Goal: Information Seeking & Learning: Find specific fact

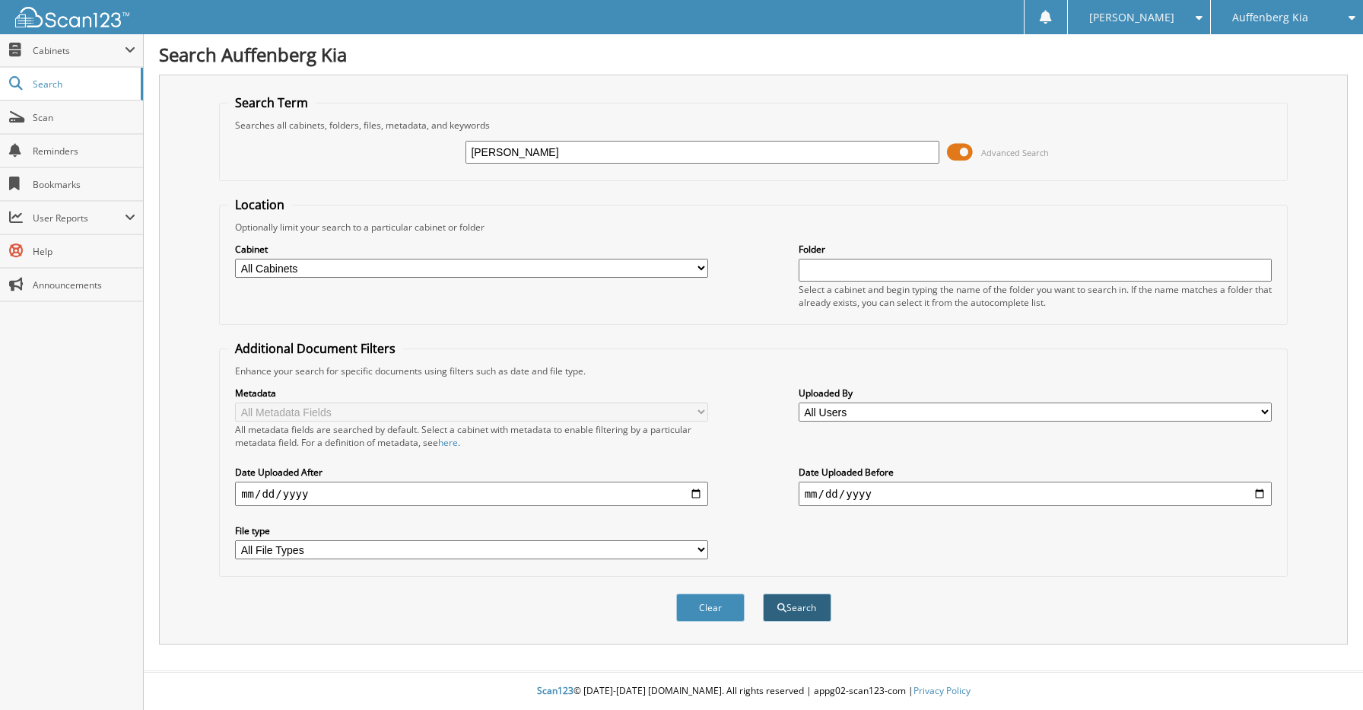
type input "KALEE STORK"
click at [803, 605] on button "Search" at bounding box center [797, 607] width 68 height 28
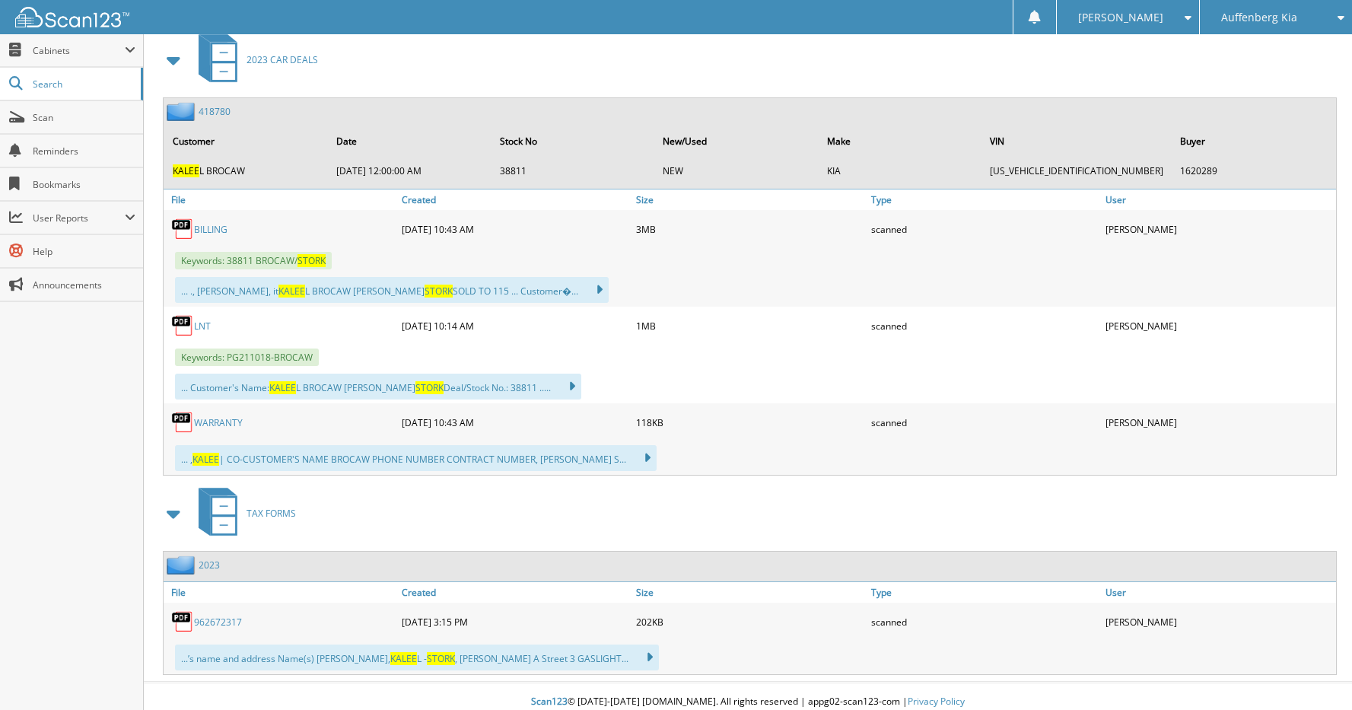
scroll to position [687, 0]
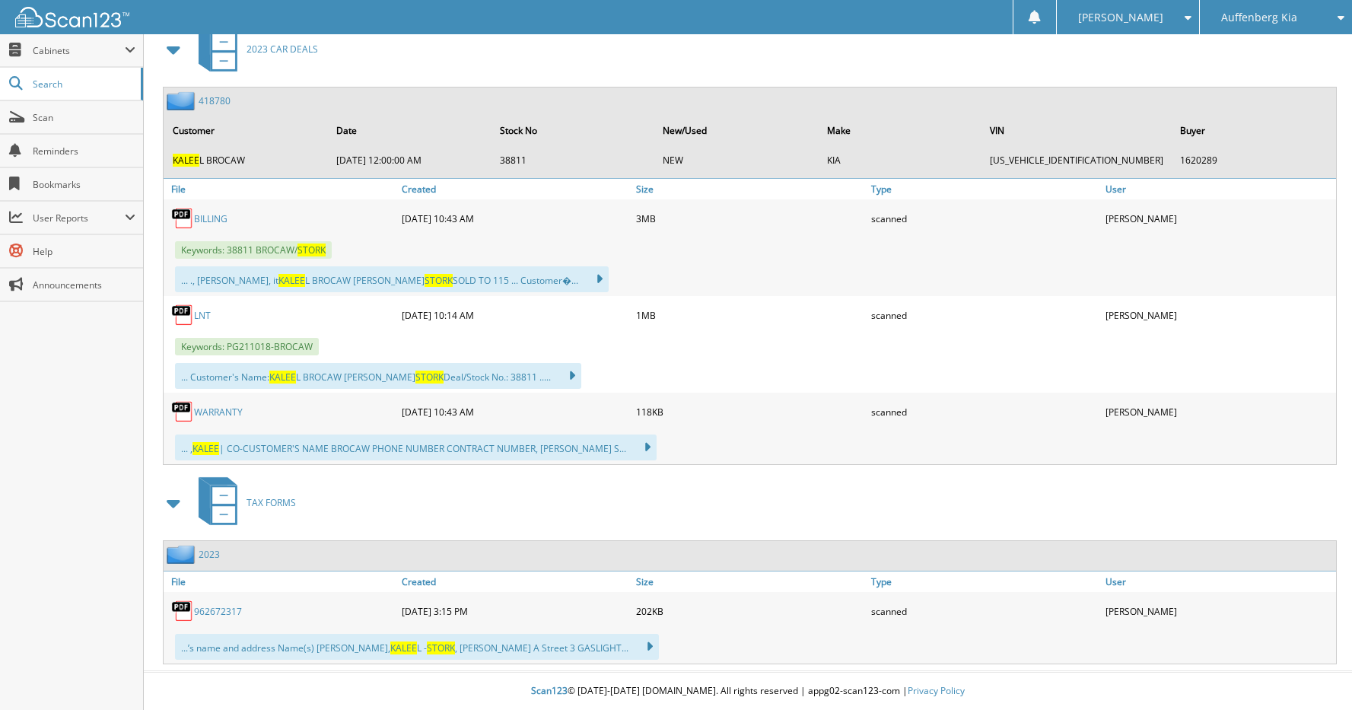
click at [215, 605] on link "962672317" at bounding box center [218, 611] width 48 height 13
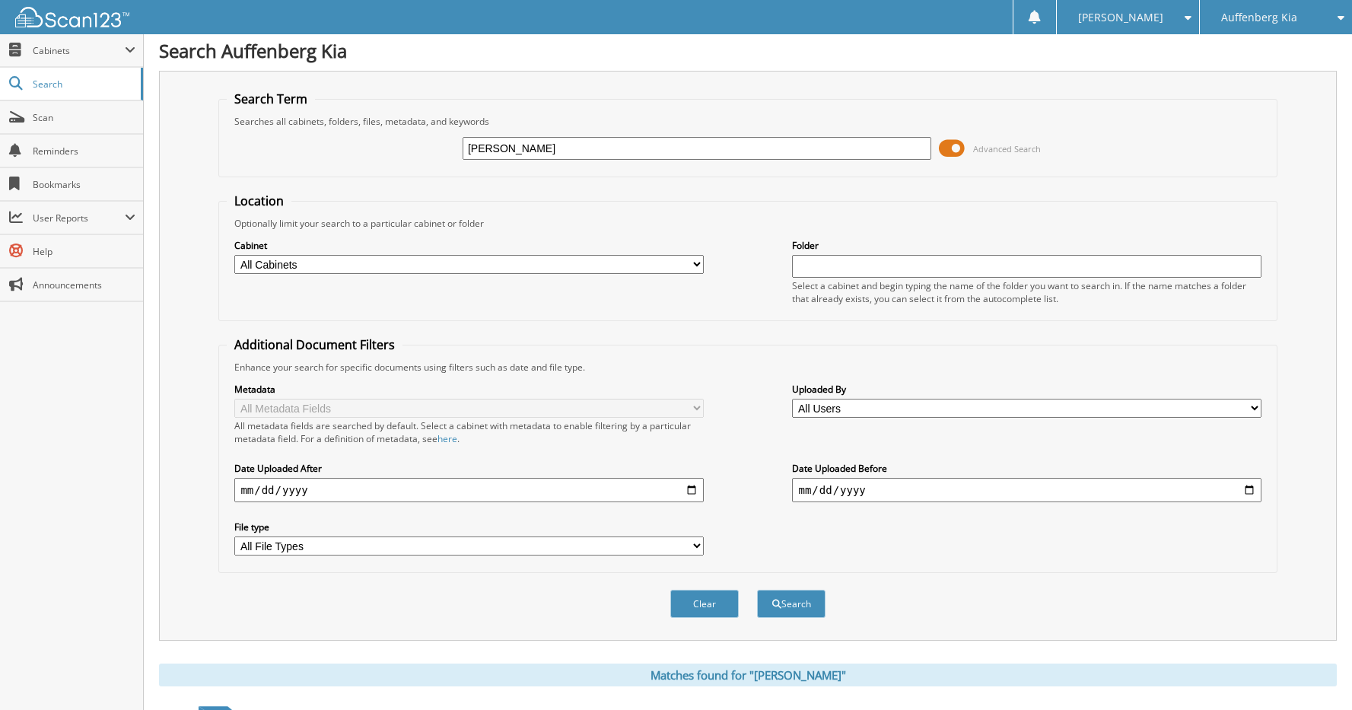
scroll to position [0, 0]
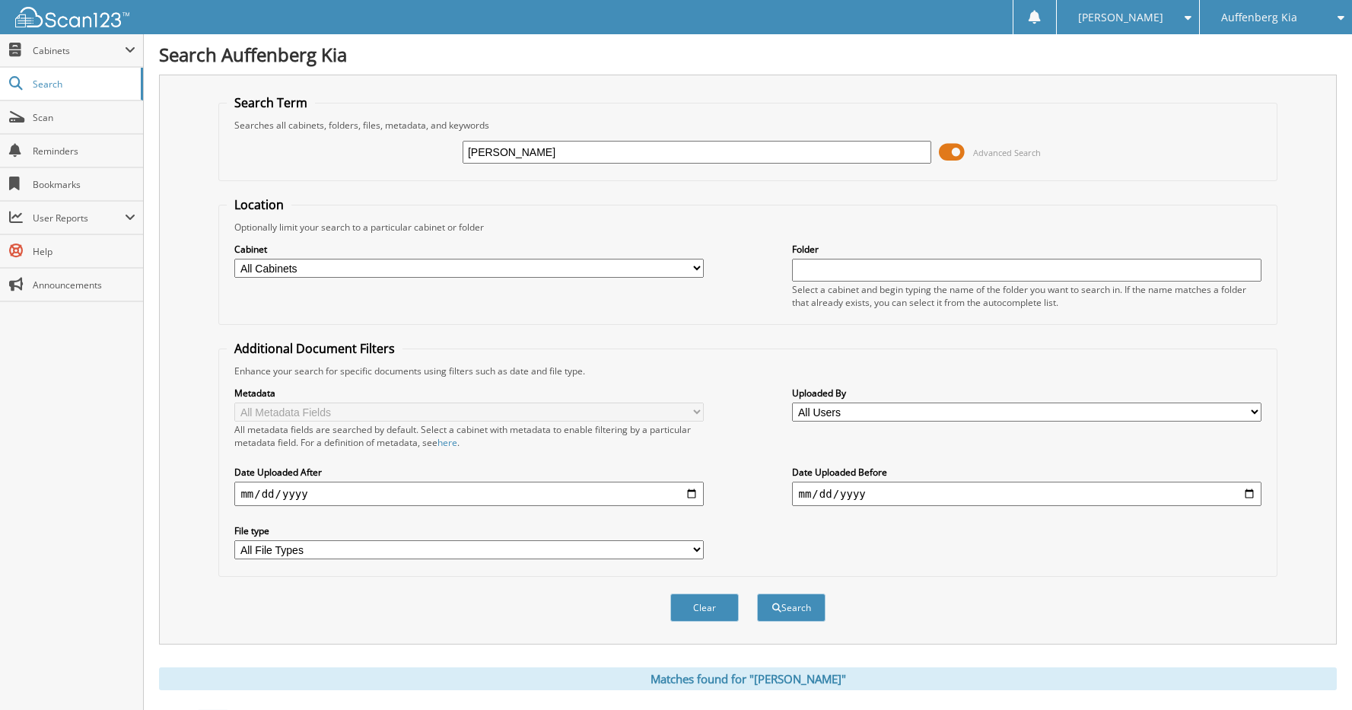
drag, startPoint x: 575, startPoint y: 150, endPoint x: 436, endPoint y: 145, distance: 139.3
click at [436, 145] on div "KALEE STORK Advanced Search" at bounding box center [747, 152] width 1041 height 41
type input "5XXG64J22PG211018"
click at [757, 593] on button "Search" at bounding box center [791, 607] width 68 height 28
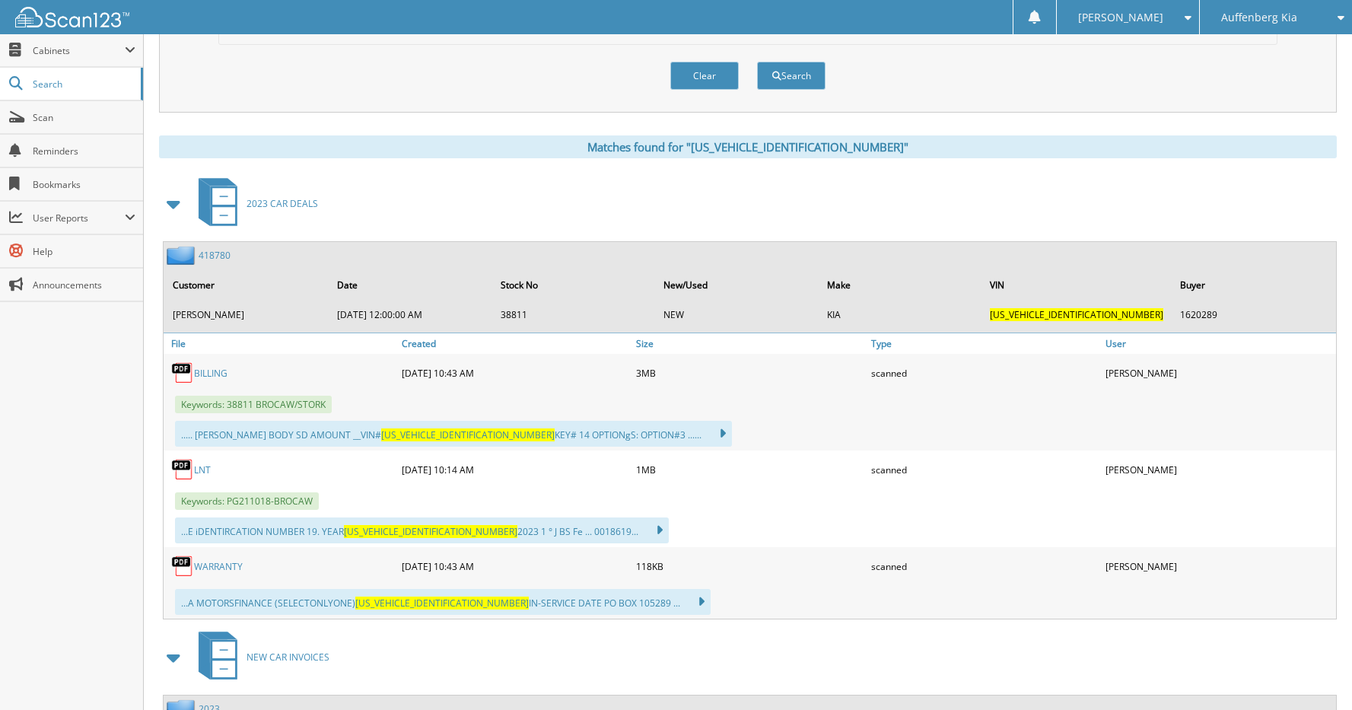
scroll to position [533, 0]
click at [213, 377] on link "BILLING" at bounding box center [210, 372] width 33 height 13
click at [213, 373] on link "BILLING" at bounding box center [210, 372] width 33 height 13
click at [224, 564] on link "WARRANTY" at bounding box center [218, 565] width 49 height 13
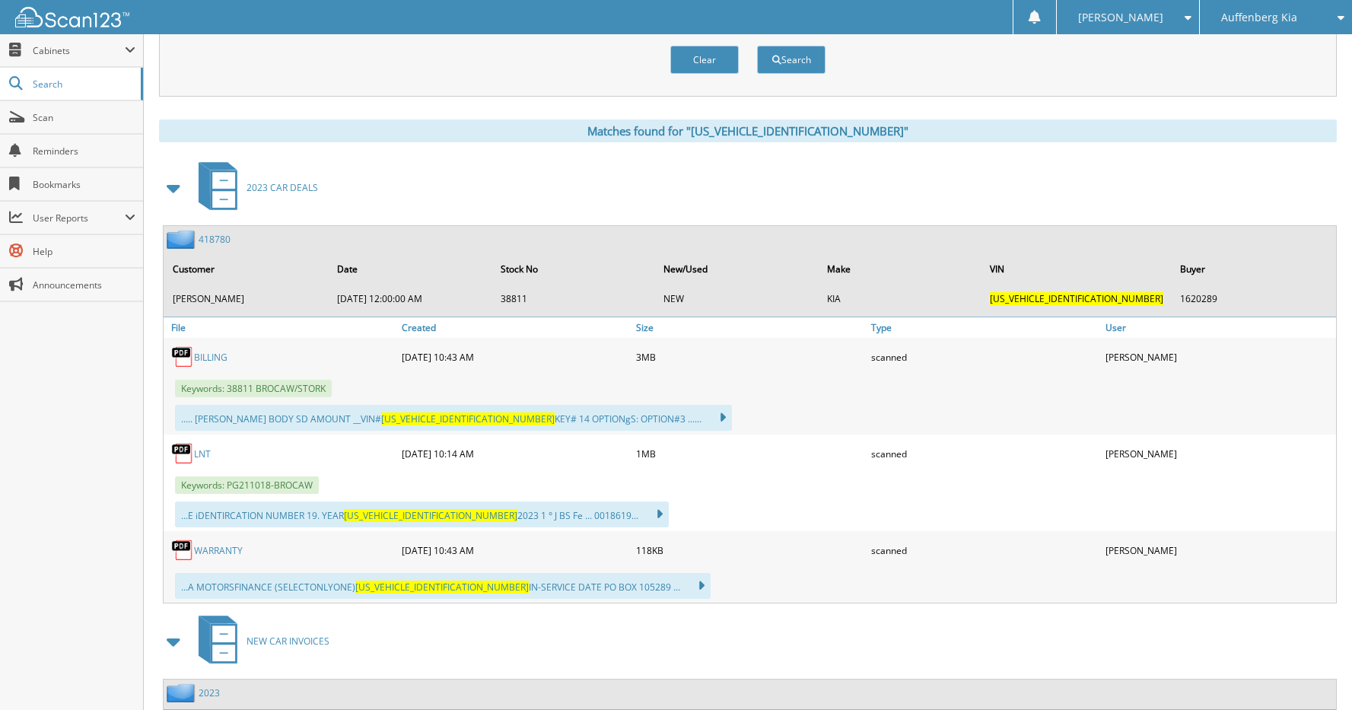
scroll to position [624, 0]
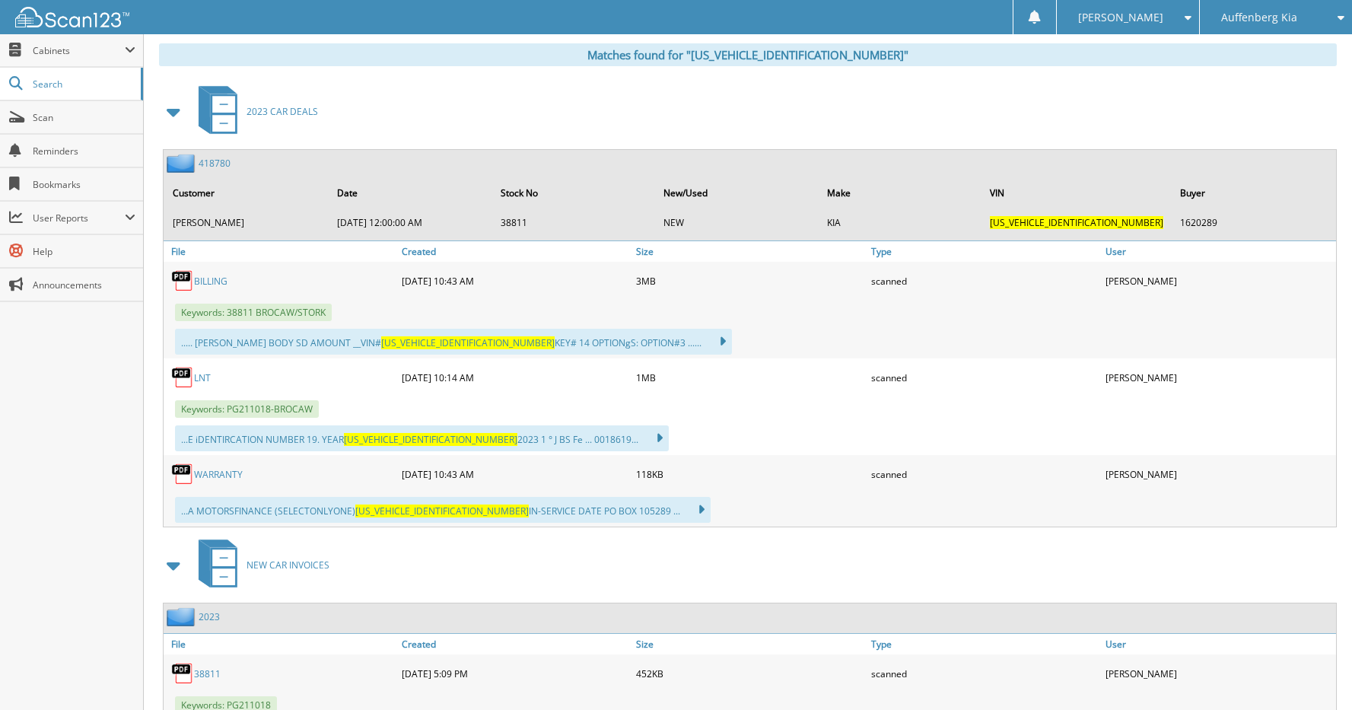
click at [227, 473] on link "WARRANTY" at bounding box center [218, 474] width 49 height 13
click at [216, 280] on link "BILLING" at bounding box center [210, 281] width 33 height 13
click at [904, 89] on div "2023 CAR DEALS" at bounding box center [748, 111] width 1178 height 60
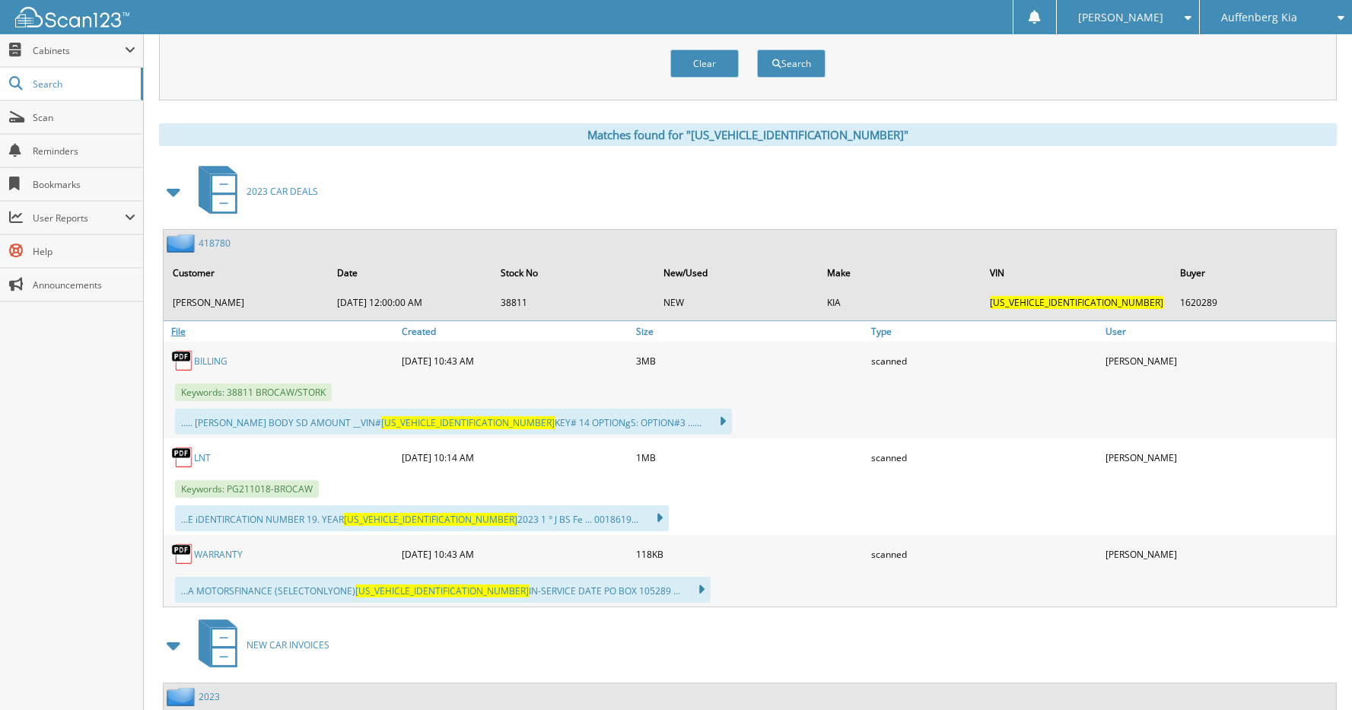
scroll to position [548, 0]
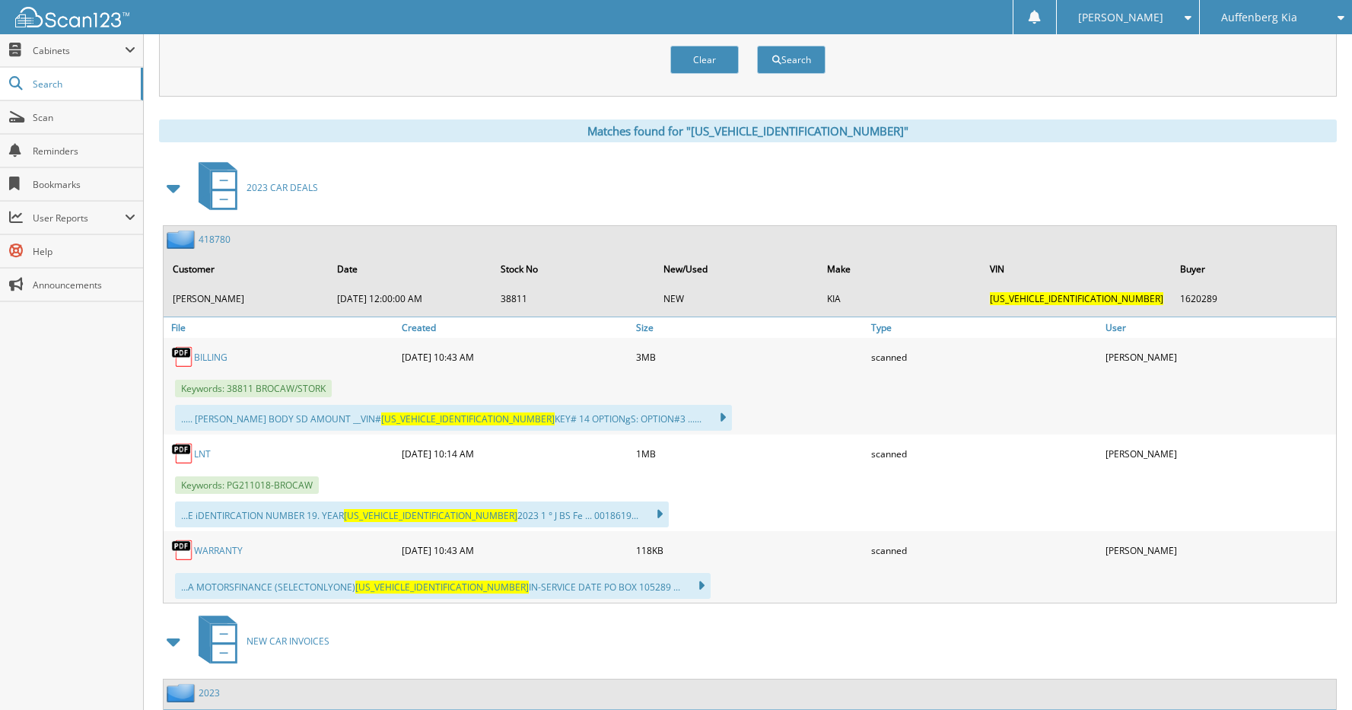
click at [212, 364] on div "BILLING" at bounding box center [281, 357] width 234 height 30
click at [212, 361] on link "BILLING" at bounding box center [210, 357] width 33 height 13
click at [211, 551] on link "WARRANTY" at bounding box center [218, 550] width 49 height 13
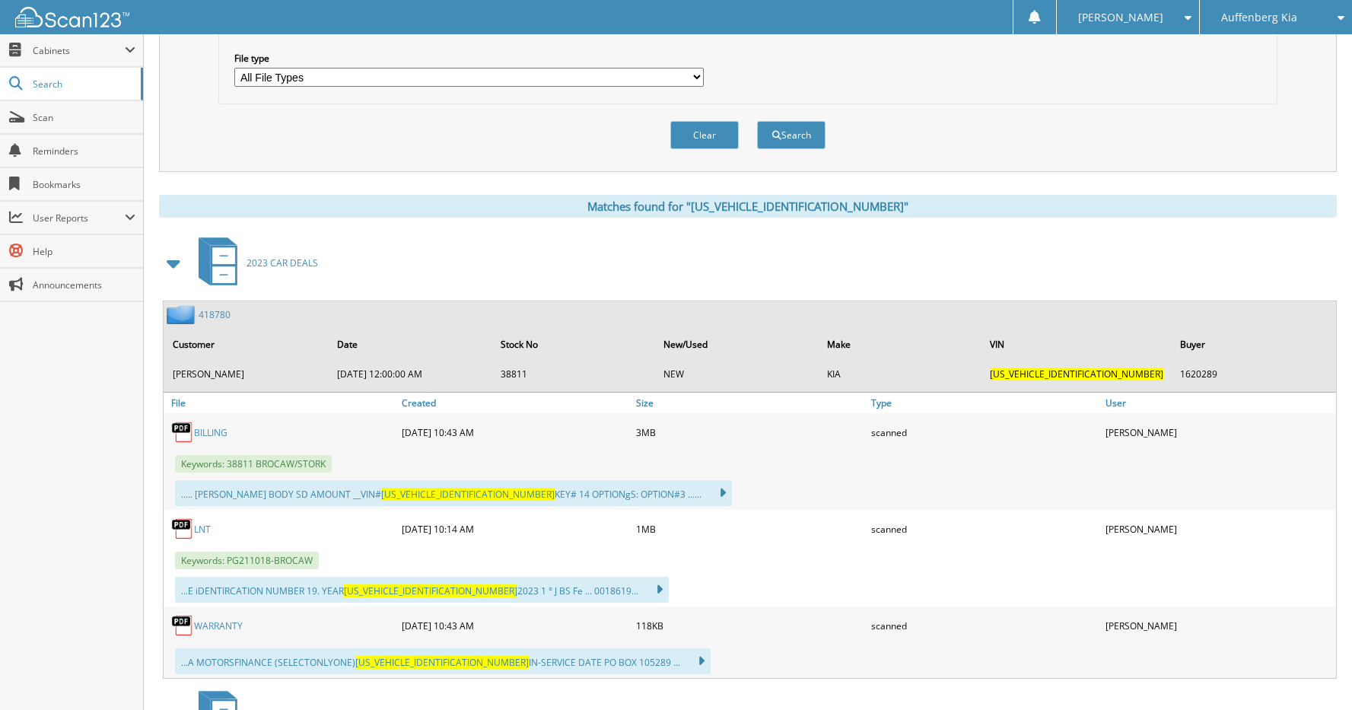
scroll to position [472, 0]
click at [213, 309] on div "418780" at bounding box center [197, 315] width 67 height 19
click at [213, 320] on link "418780" at bounding box center [215, 315] width 32 height 13
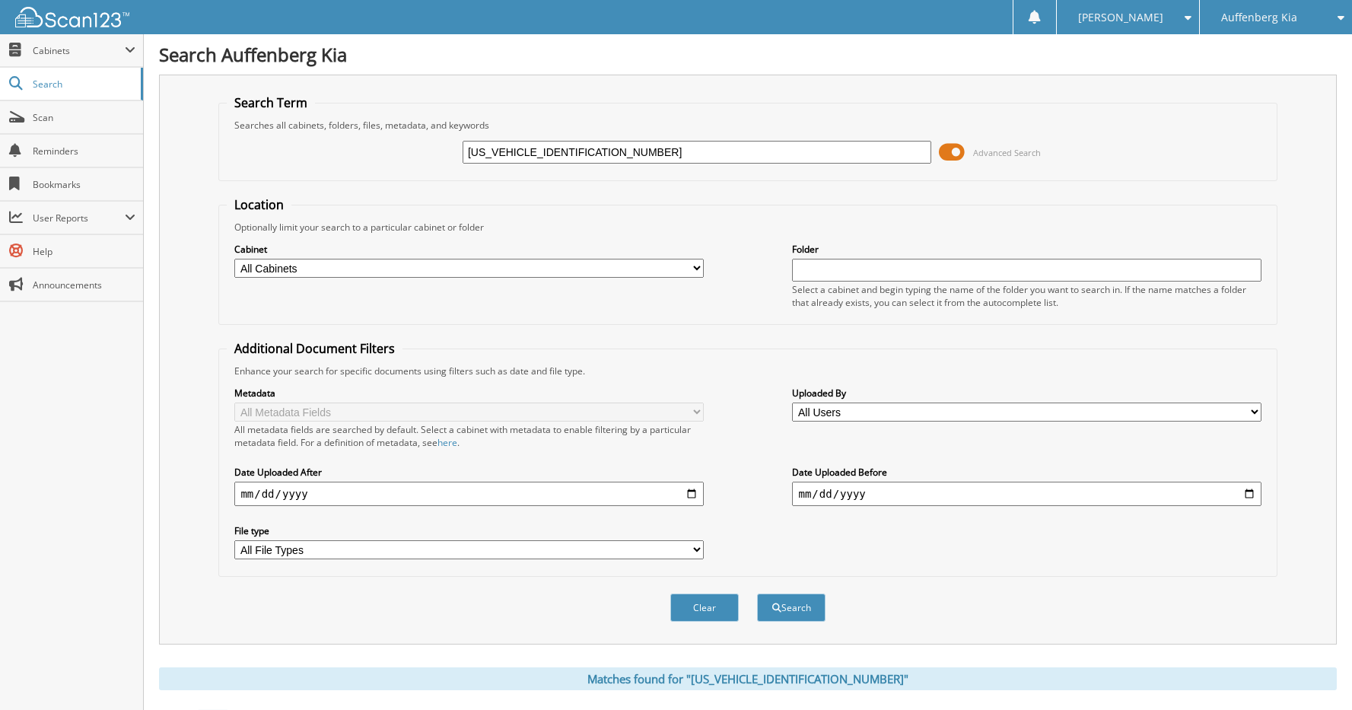
drag, startPoint x: 617, startPoint y: 150, endPoint x: 353, endPoint y: 152, distance: 264.0
click at [353, 152] on div "5XXG64J22PG211018 Advanced Search" at bounding box center [747, 152] width 1041 height 41
type input "TOLULOPE"
click at [757, 593] on button "Search" at bounding box center [791, 607] width 68 height 28
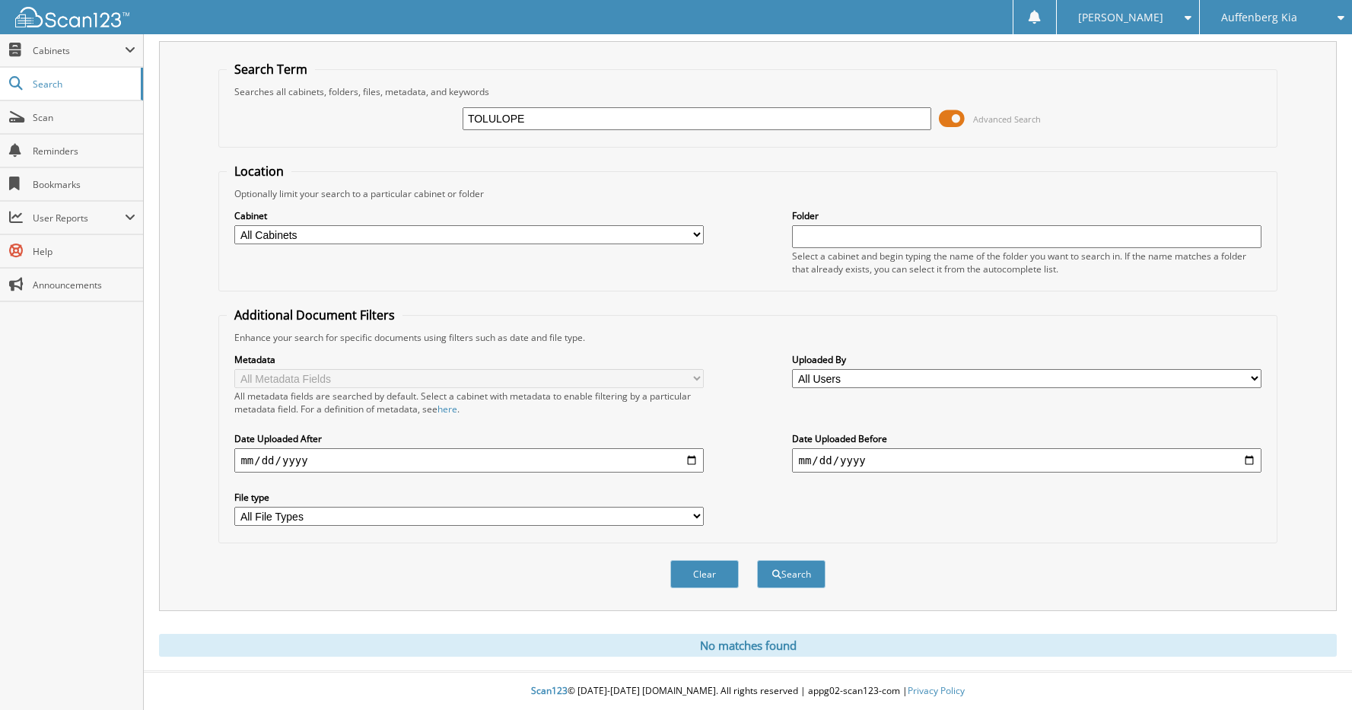
drag, startPoint x: 564, startPoint y: 116, endPoint x: 391, endPoint y: 118, distance: 172.7
click at [391, 118] on div "TOLULOPE Advanced Search" at bounding box center [747, 118] width 1041 height 41
type input "J"
type input "OJUOLA"
click at [757, 560] on button "Search" at bounding box center [791, 574] width 68 height 28
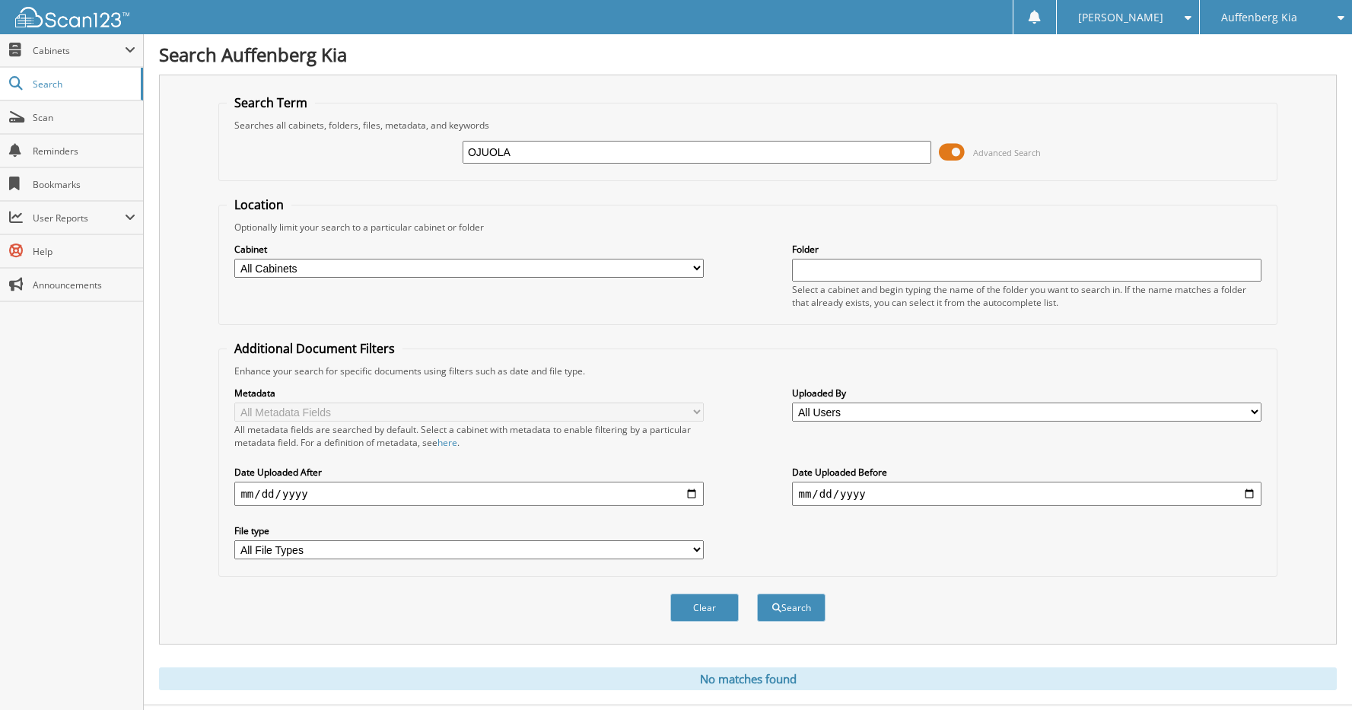
click at [1331, 28] on div "Auffenberg Kia" at bounding box center [1275, 17] width 137 height 34
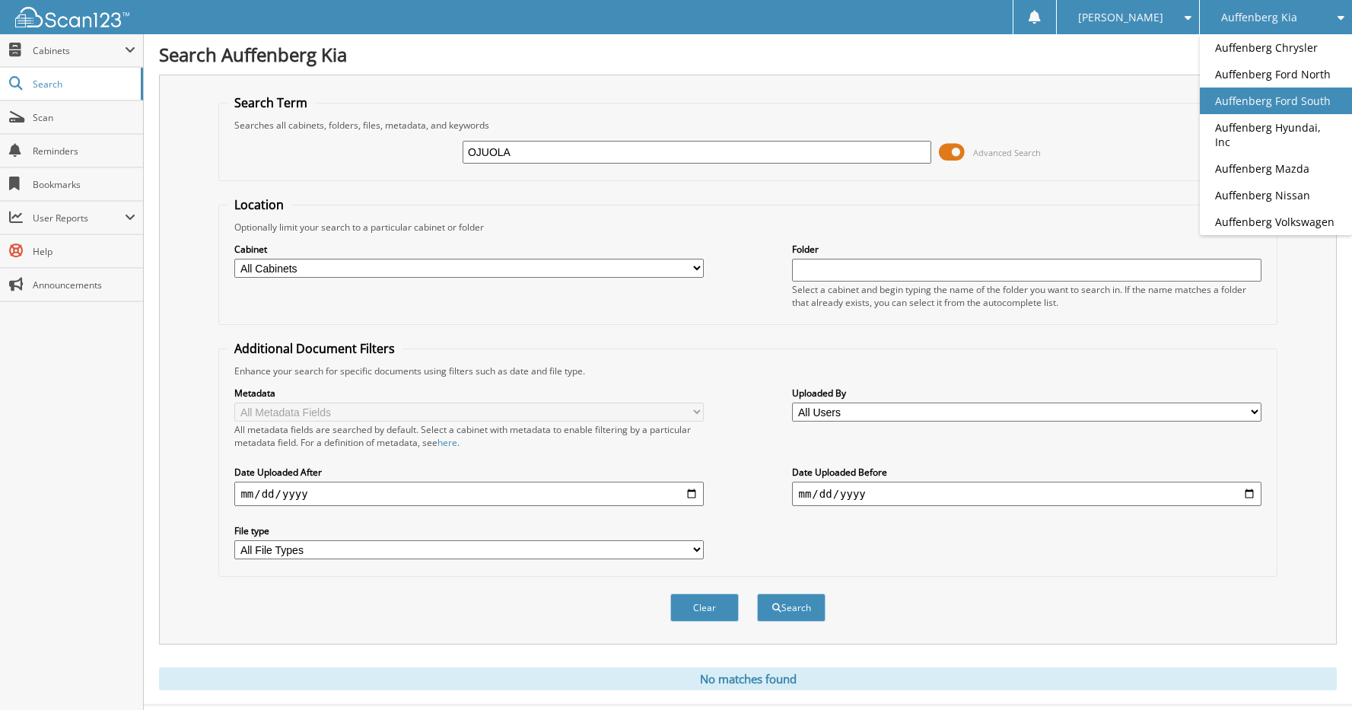
click at [1300, 97] on link "Auffenberg Ford South" at bounding box center [1276, 100] width 152 height 27
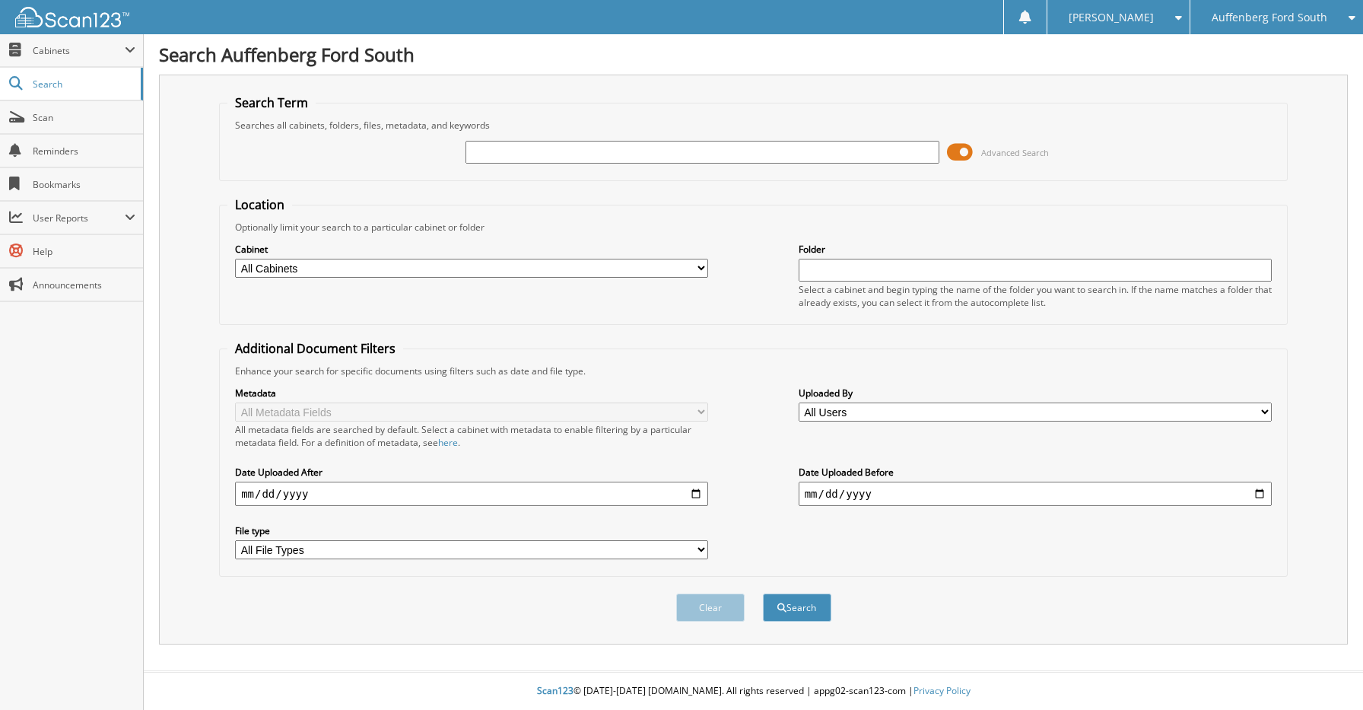
click at [716, 136] on div "Advanced Search" at bounding box center [753, 152] width 1052 height 41
click at [712, 143] on input "text" at bounding box center [702, 152] width 473 height 23
type input "[PERSON_NAME]"
click at [763, 593] on button "Search" at bounding box center [797, 607] width 68 height 28
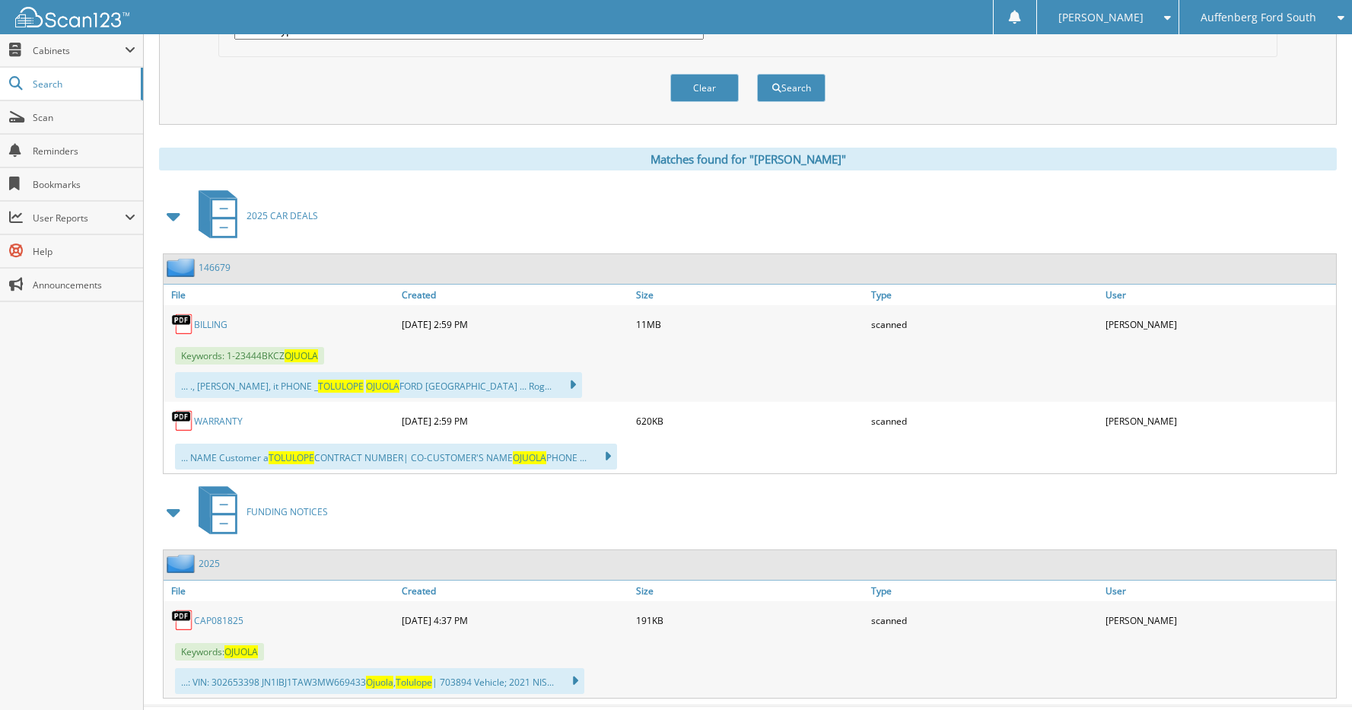
scroll to position [533, 0]
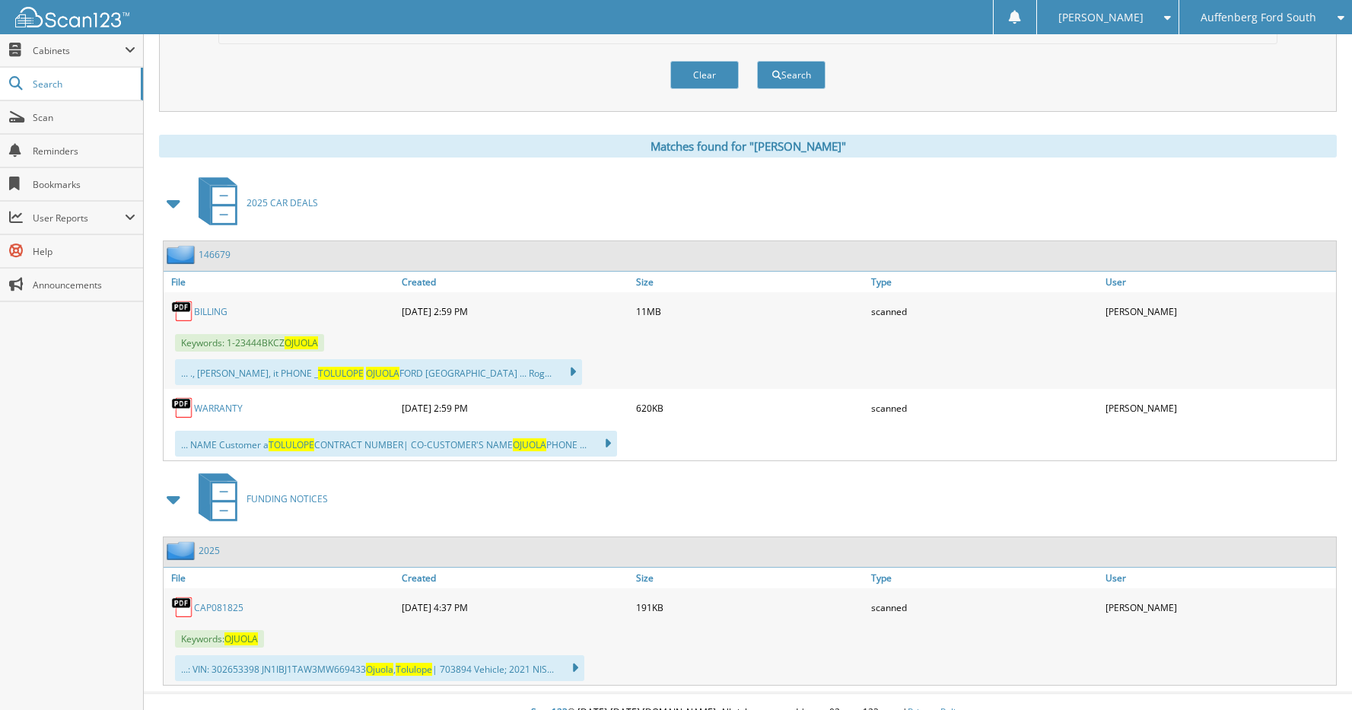
click at [208, 313] on link "BILLING" at bounding box center [210, 311] width 33 height 13
click at [204, 254] on link "146679" at bounding box center [215, 254] width 32 height 13
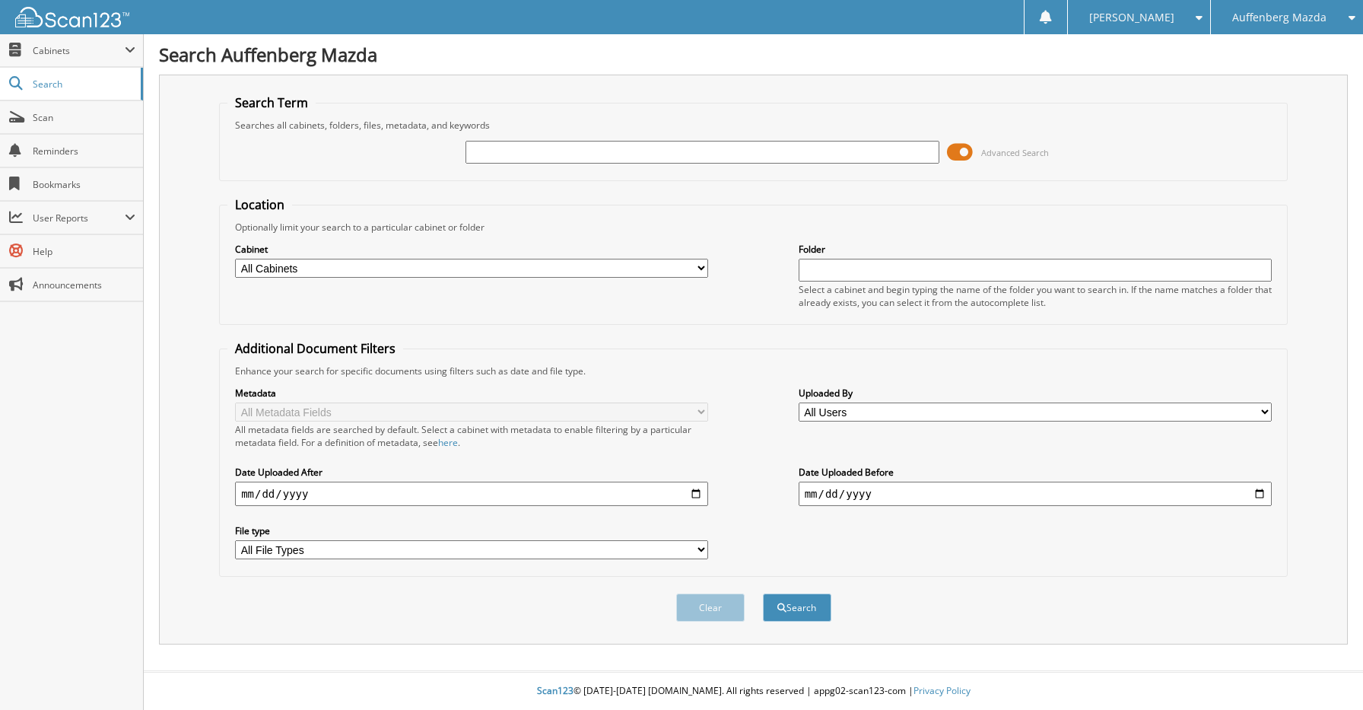
click at [583, 145] on input "text" at bounding box center [702, 152] width 473 height 23
type input "[PERSON_NAME]"
click at [813, 608] on button "Search" at bounding box center [797, 607] width 68 height 28
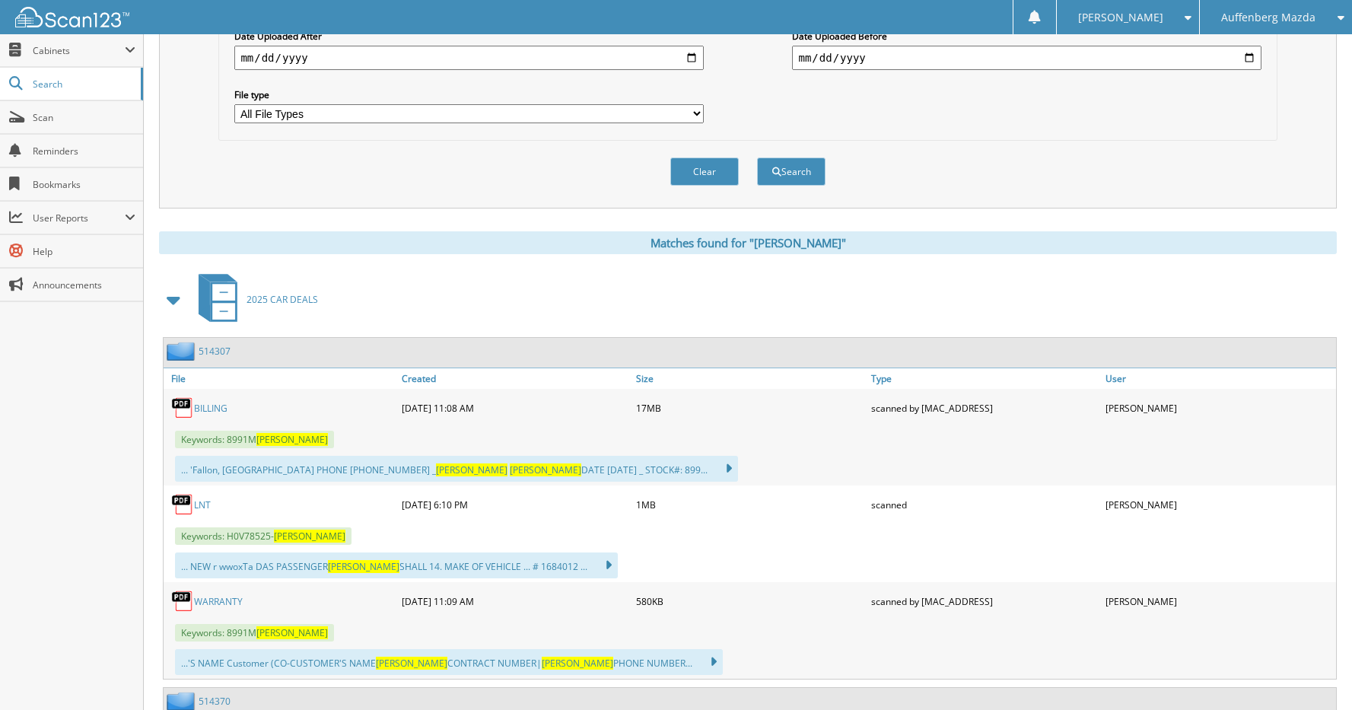
scroll to position [456, 0]
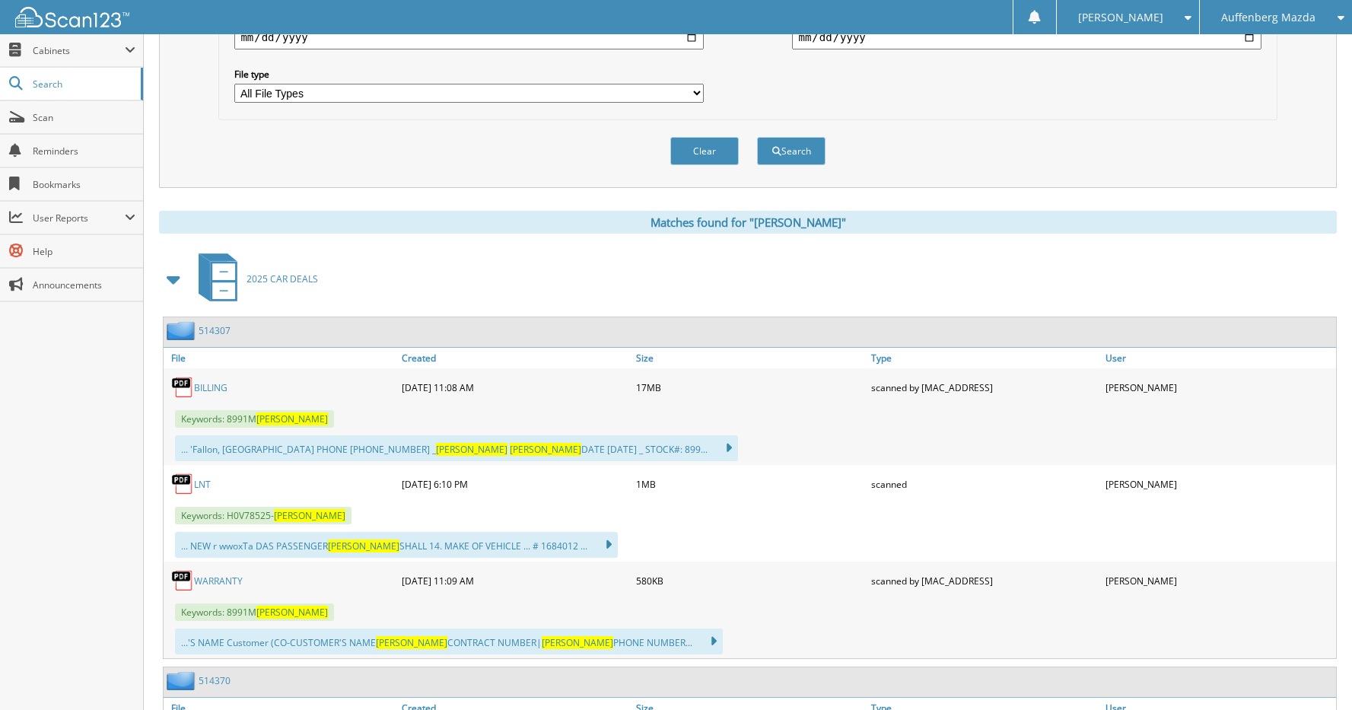
click at [216, 331] on link "514307" at bounding box center [215, 330] width 32 height 13
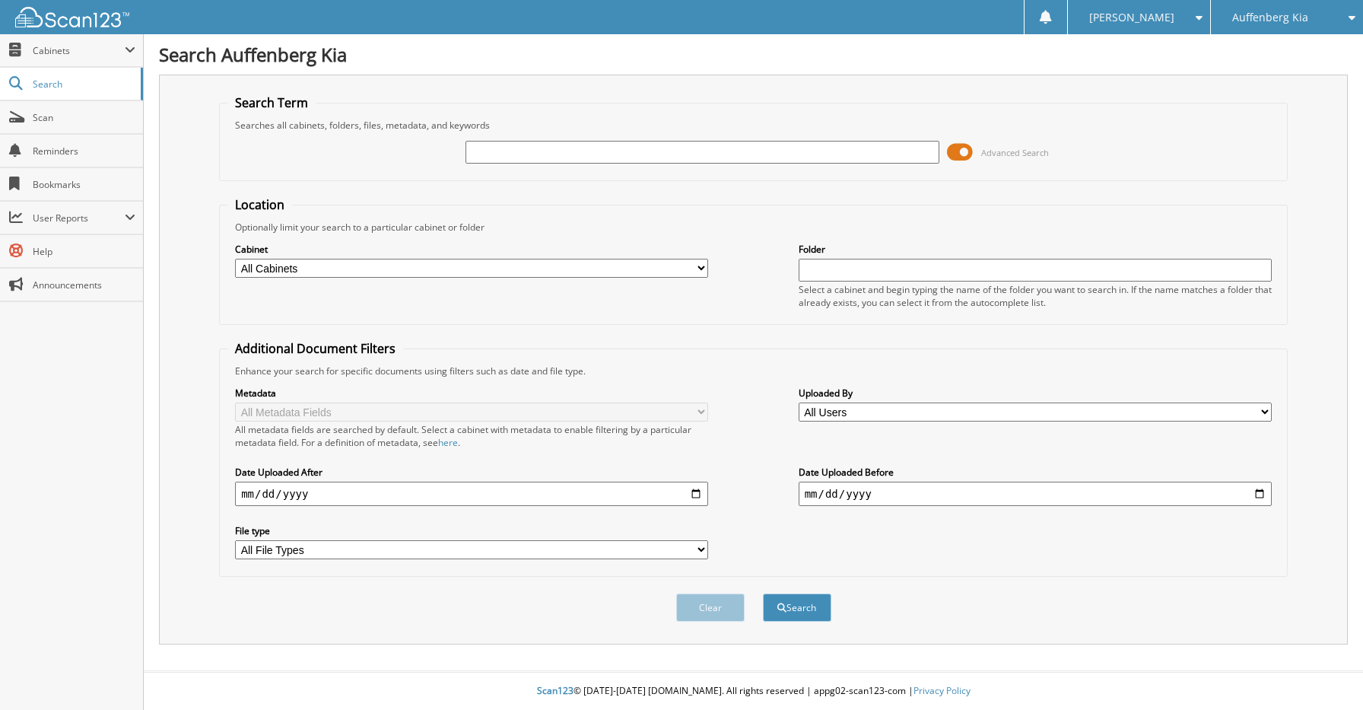
click at [668, 153] on input "text" at bounding box center [702, 152] width 473 height 23
type input "[PERSON_NAME]"
click at [763, 593] on button "Search" at bounding box center [797, 607] width 68 height 28
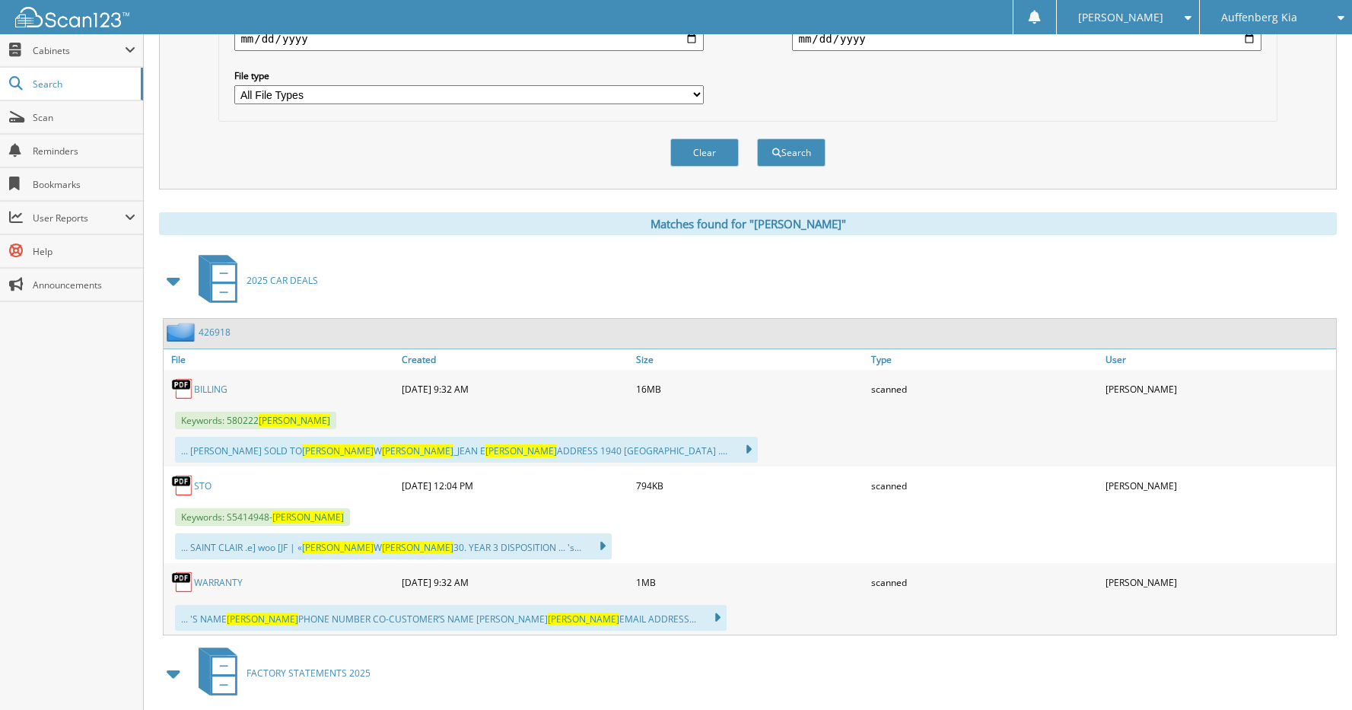
scroll to position [456, 0]
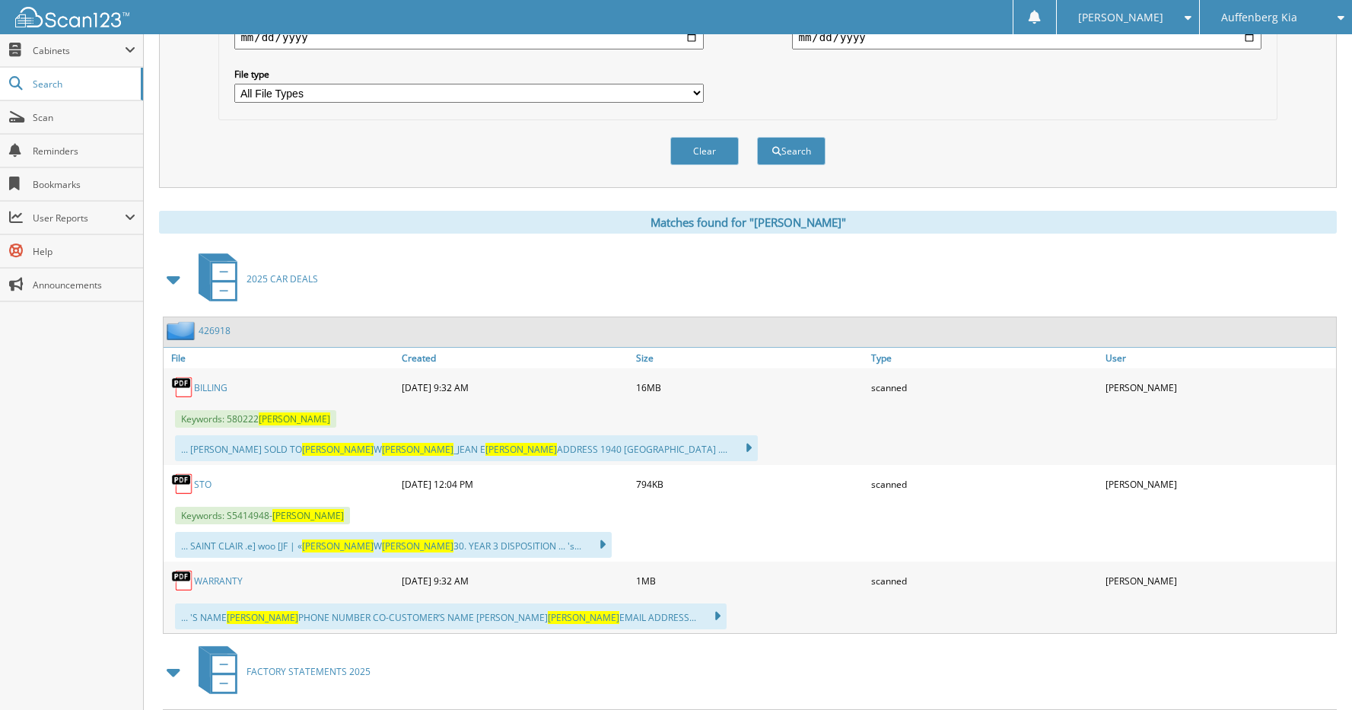
click at [211, 332] on link "426918" at bounding box center [215, 330] width 32 height 13
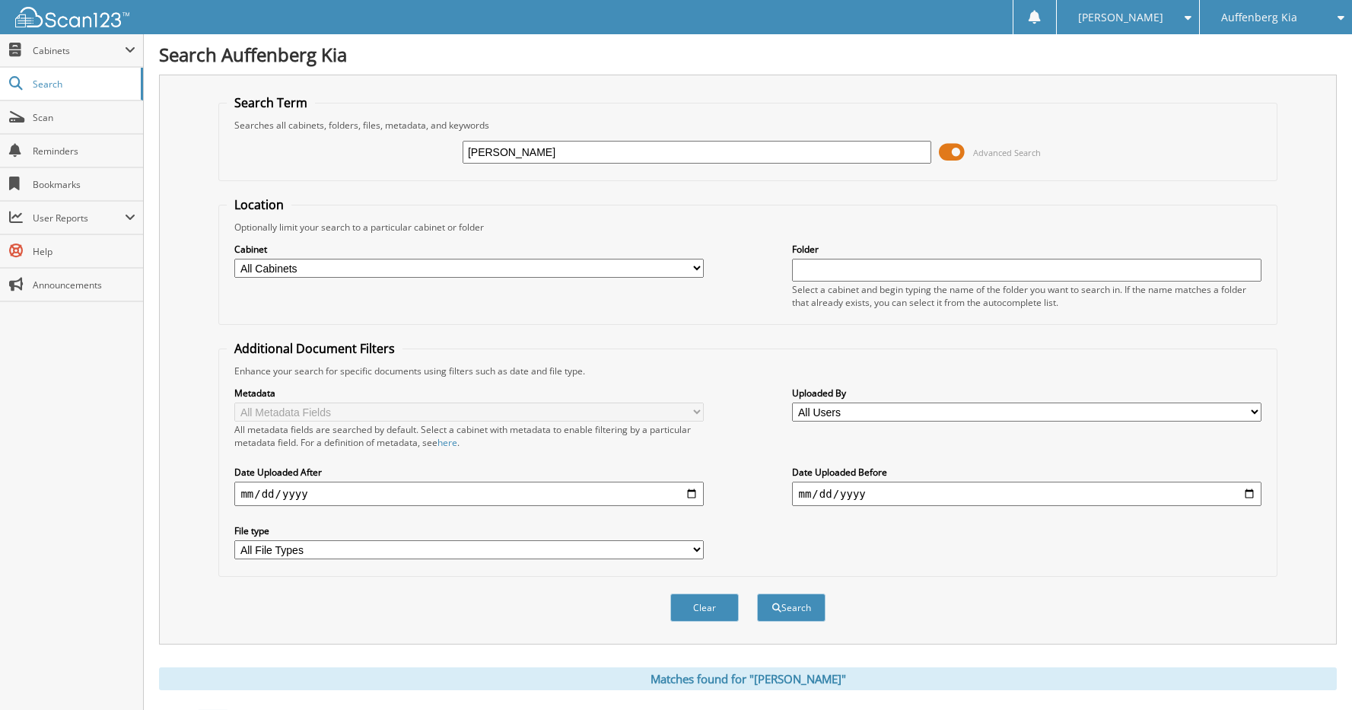
drag, startPoint x: 602, startPoint y: 161, endPoint x: 427, endPoint y: 161, distance: 175.7
click at [428, 161] on div "[PERSON_NAME] Advanced Search" at bounding box center [747, 152] width 1041 height 41
type input "[PERSON_NAME]"
click at [757, 593] on button "Search" at bounding box center [791, 607] width 68 height 28
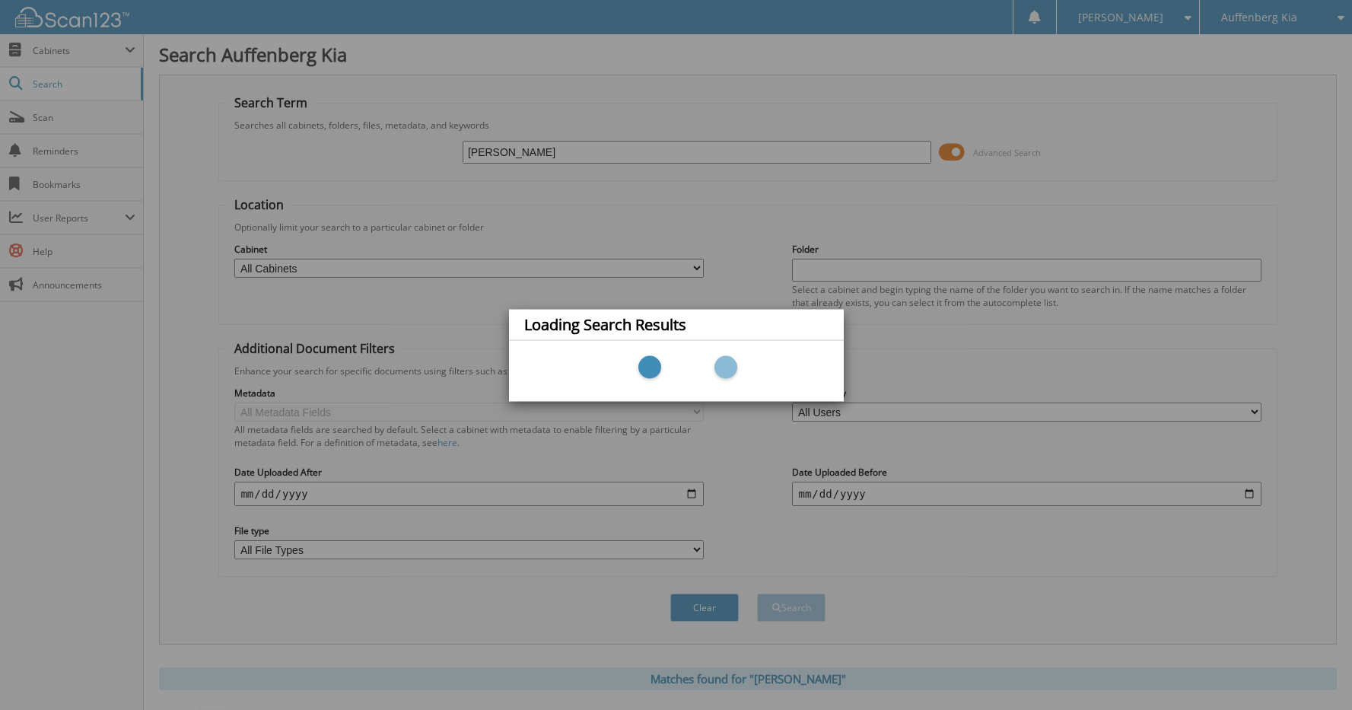
click at [999, 227] on div "Loading Search Results" at bounding box center [676, 355] width 1352 height 710
click at [1327, 17] on div "Loading Search Results" at bounding box center [676, 355] width 1352 height 710
click at [1205, 218] on div "Loading Search Results" at bounding box center [676, 355] width 1352 height 710
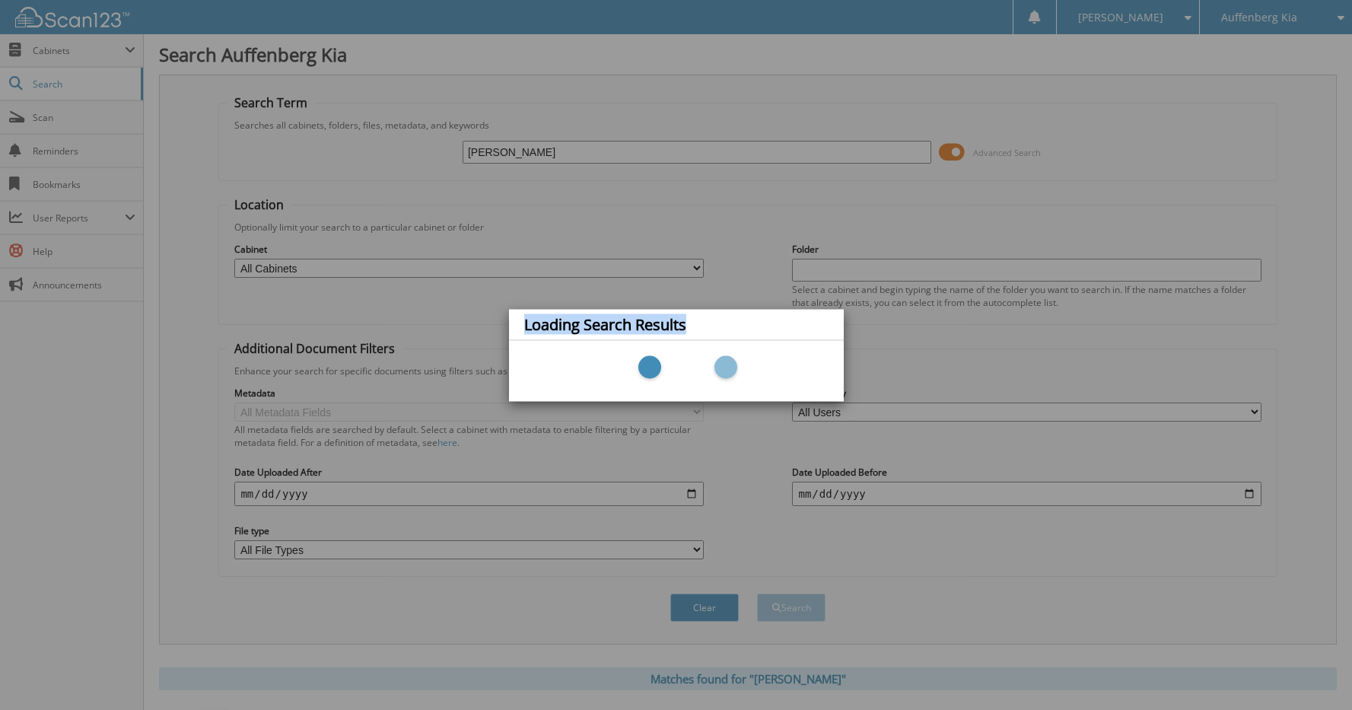
click at [1205, 218] on div "Loading Search Results" at bounding box center [676, 355] width 1352 height 710
click at [997, 235] on div "Loading Search Results" at bounding box center [676, 355] width 1352 height 710
drag, startPoint x: 1000, startPoint y: 234, endPoint x: 1171, endPoint y: 152, distance: 188.8
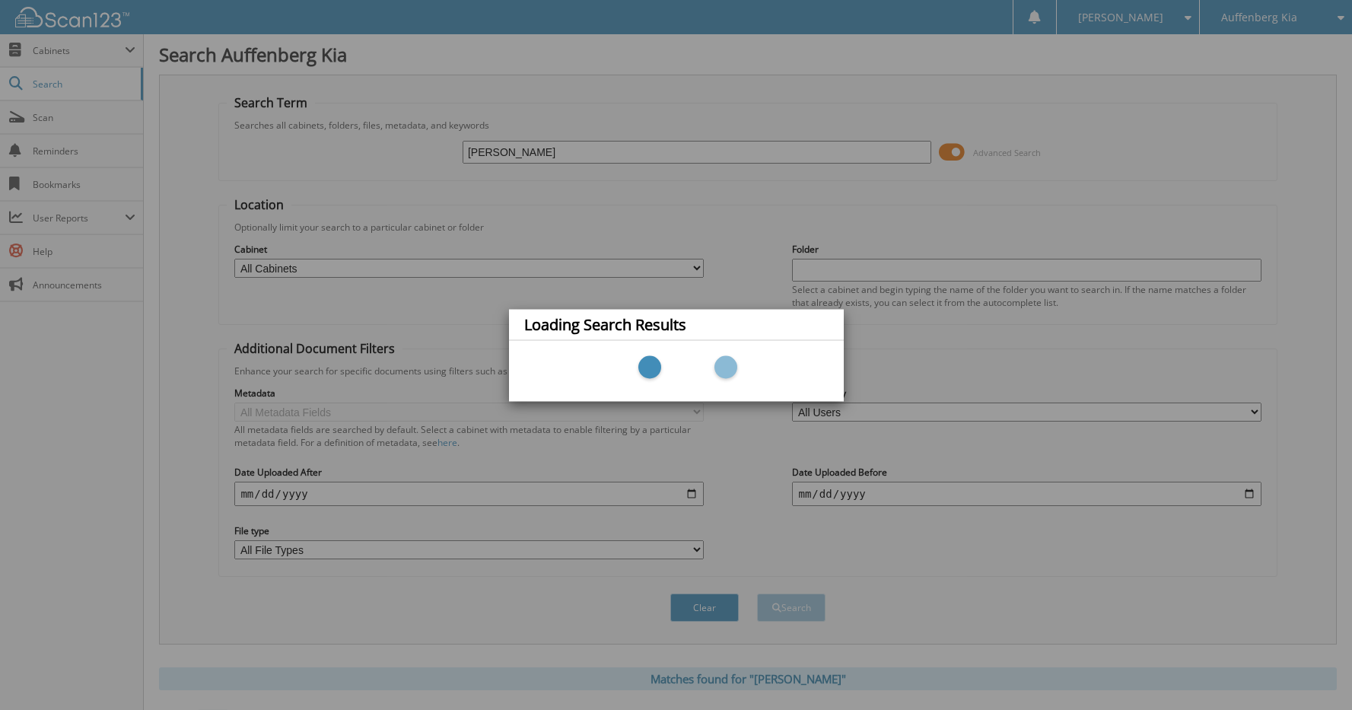
click at [1019, 222] on div "Loading Search Results" at bounding box center [676, 355] width 1352 height 710
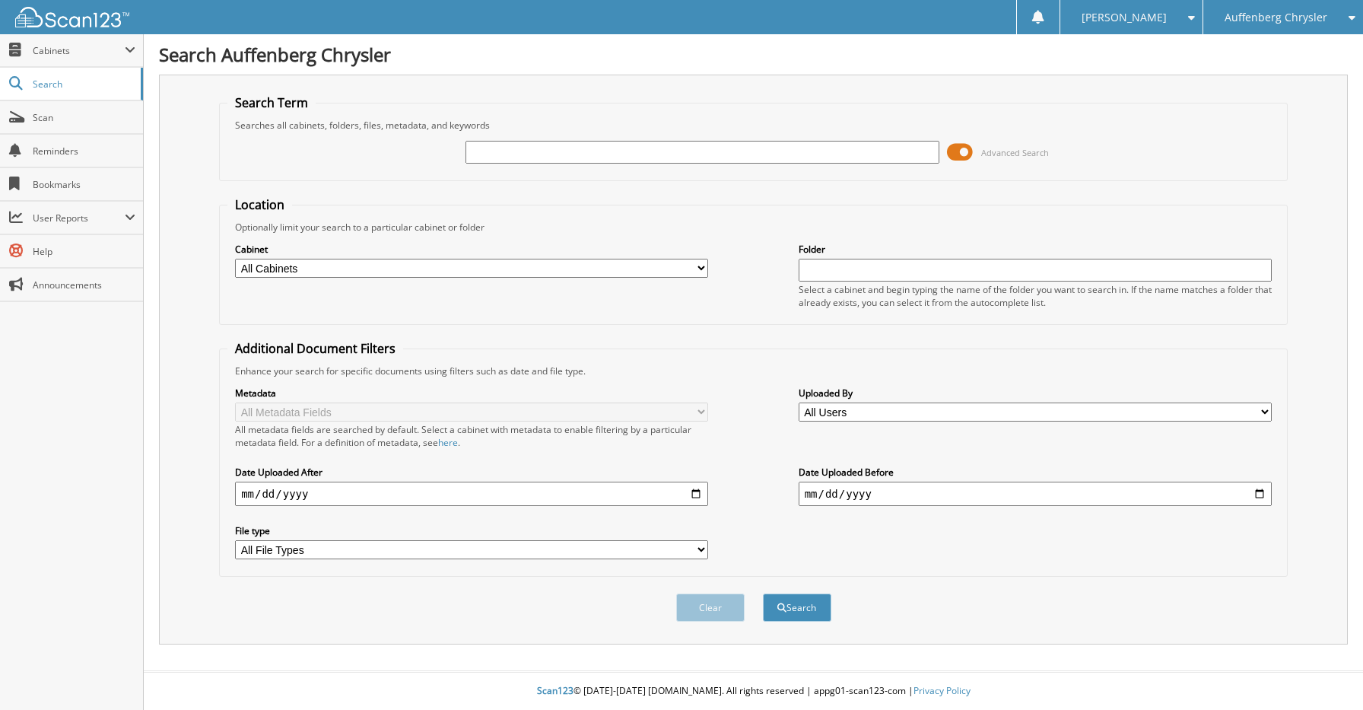
click at [574, 141] on input "text" at bounding box center [702, 152] width 473 height 23
type input "[PERSON_NAME]"
click at [763, 593] on button "Search" at bounding box center [797, 607] width 68 height 28
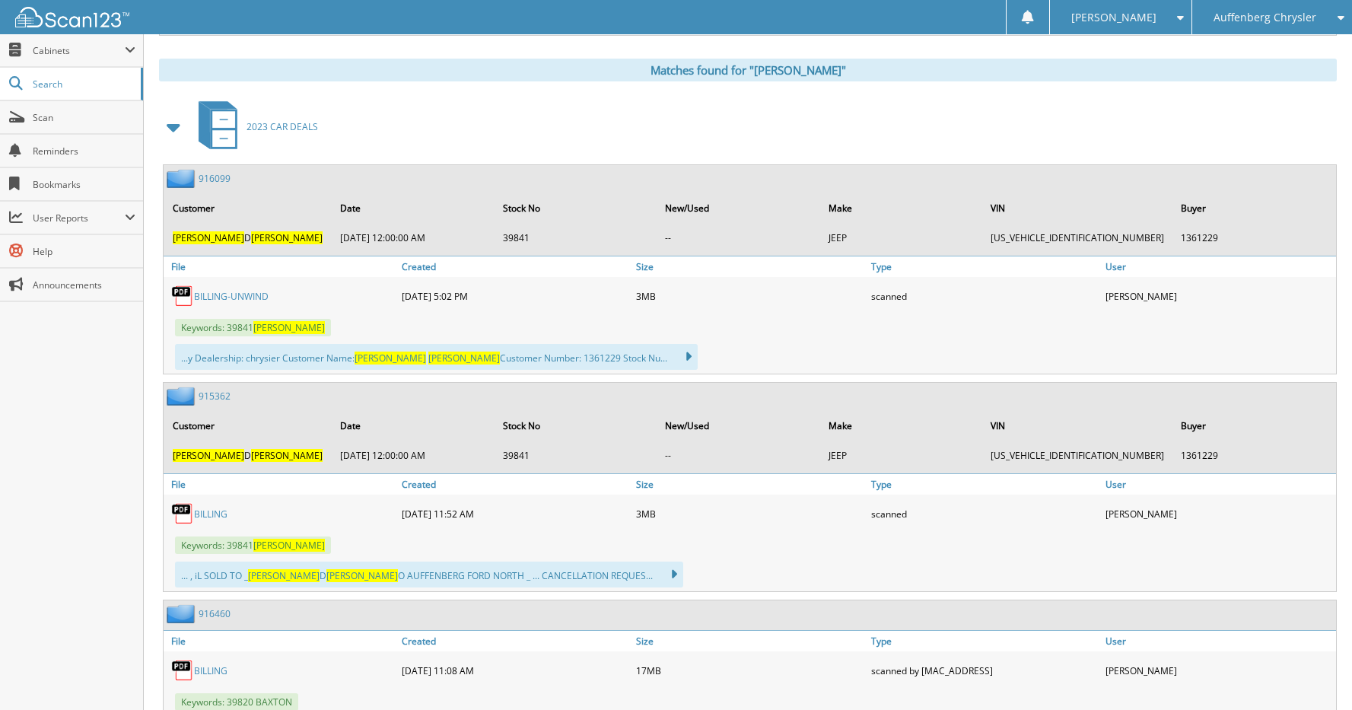
scroll to position [685, 0]
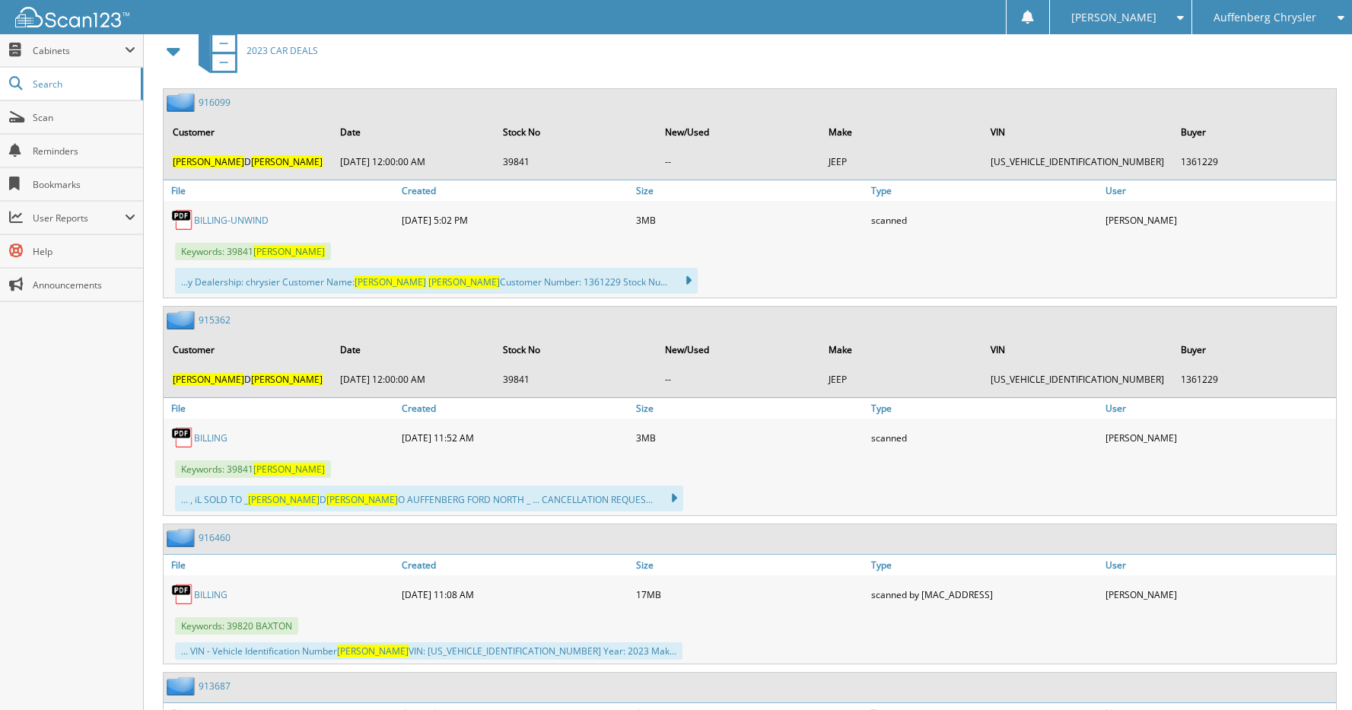
click at [217, 100] on link "916099" at bounding box center [215, 102] width 32 height 13
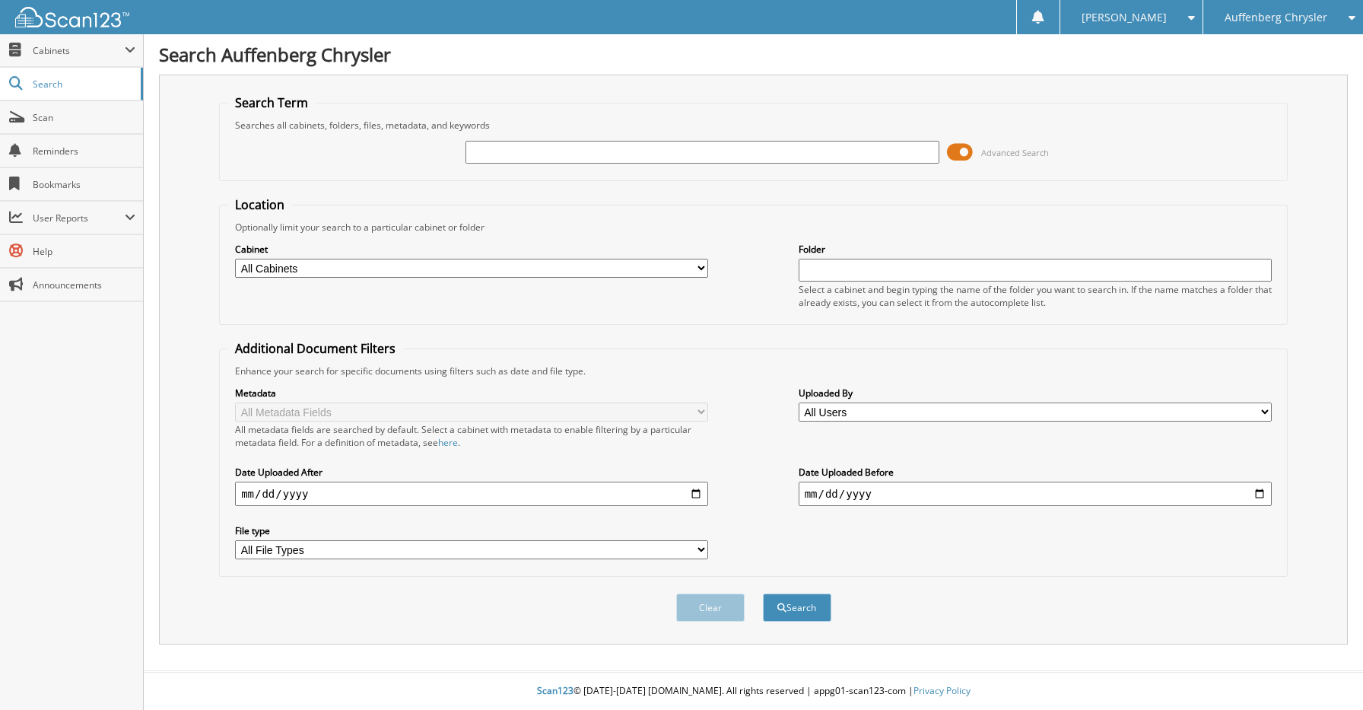
click at [631, 147] on input "text" at bounding box center [702, 152] width 473 height 23
type input "PRINCE [PERSON_NAME]"
click at [763, 593] on button "Search" at bounding box center [797, 607] width 68 height 28
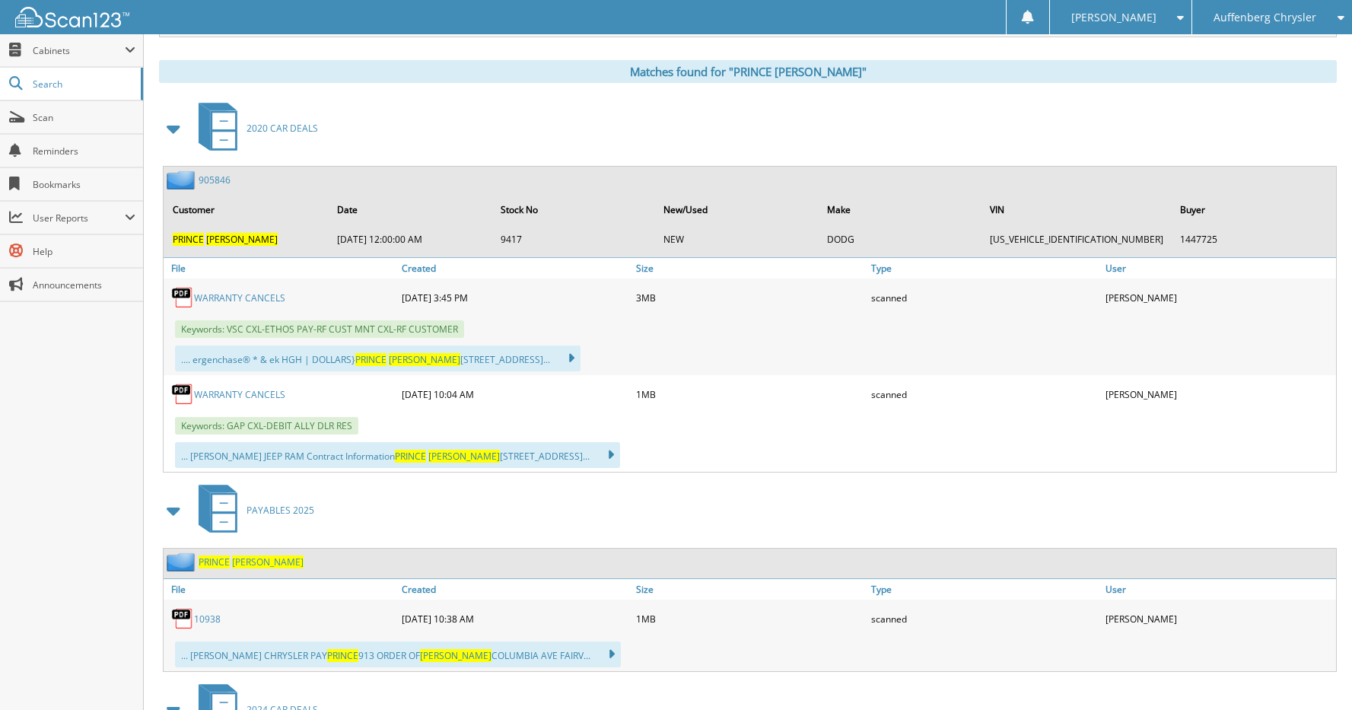
scroll to position [609, 0]
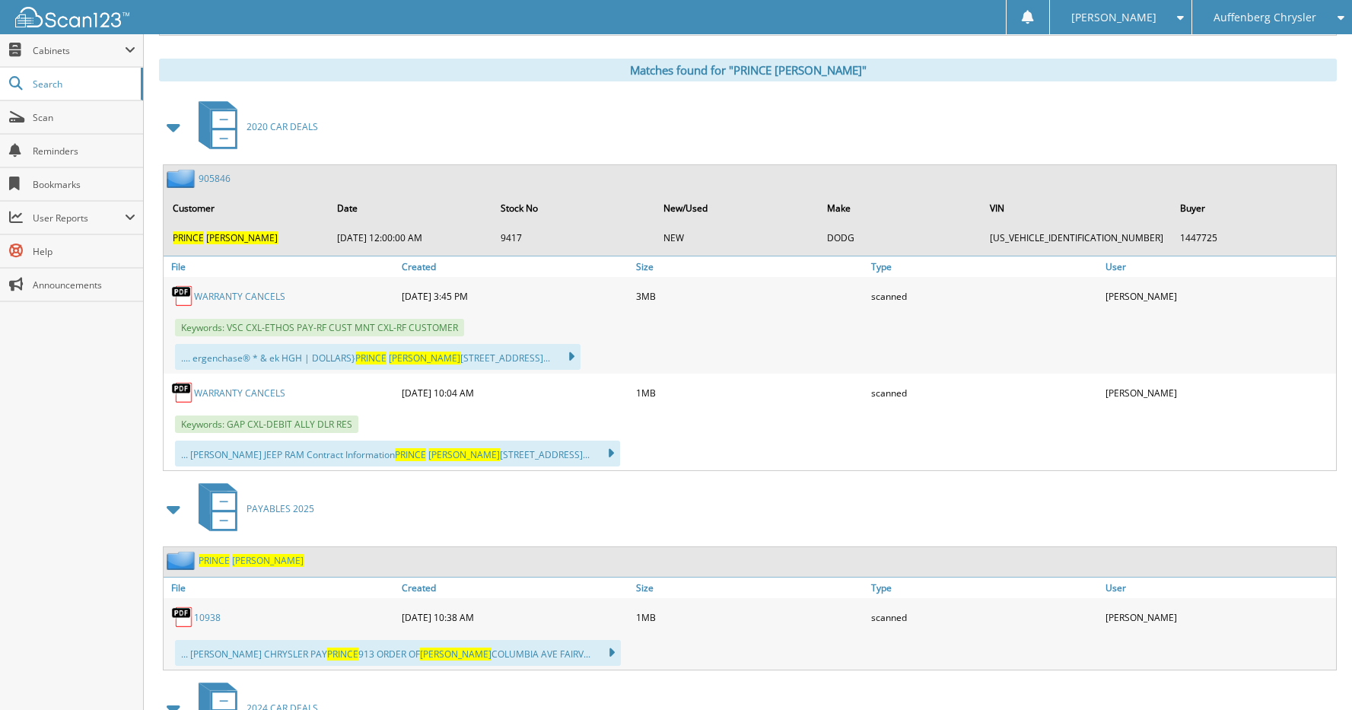
click at [217, 175] on link "905846" at bounding box center [215, 178] width 32 height 13
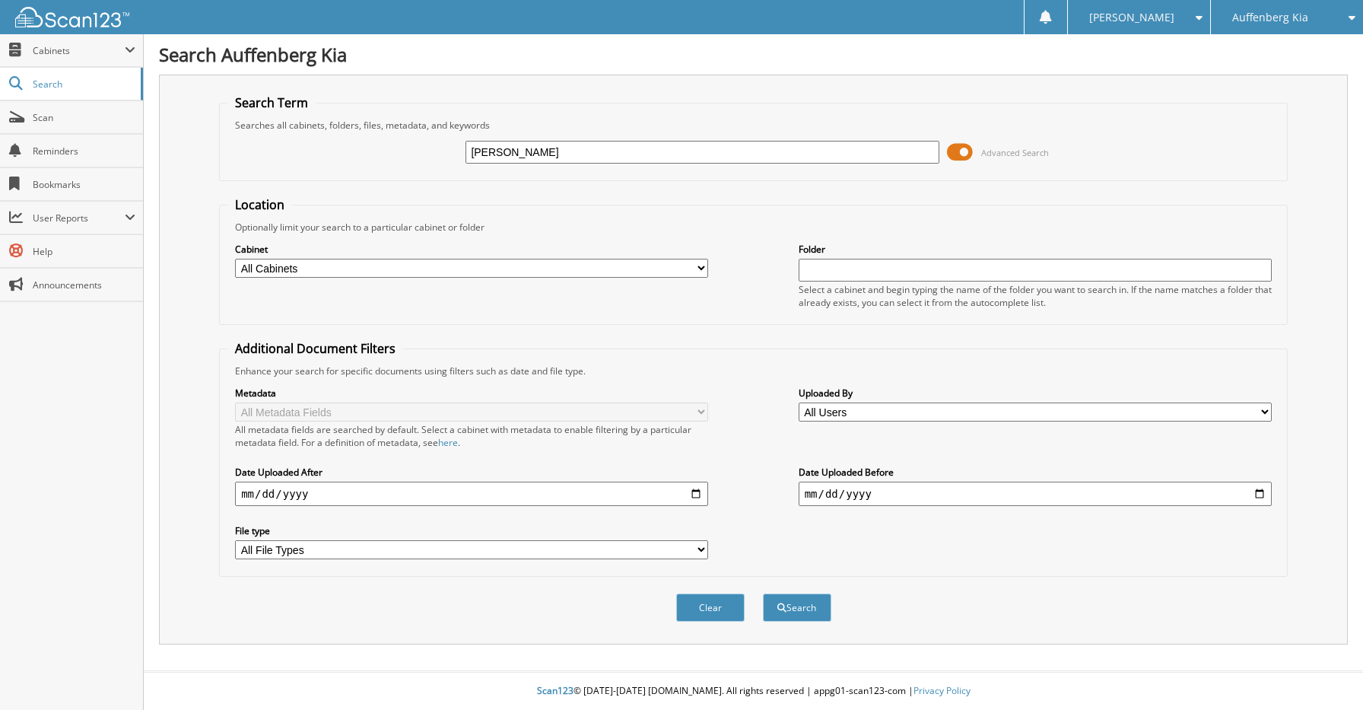
type input "[PERSON_NAME]"
click at [763, 593] on button "Search" at bounding box center [797, 607] width 68 height 28
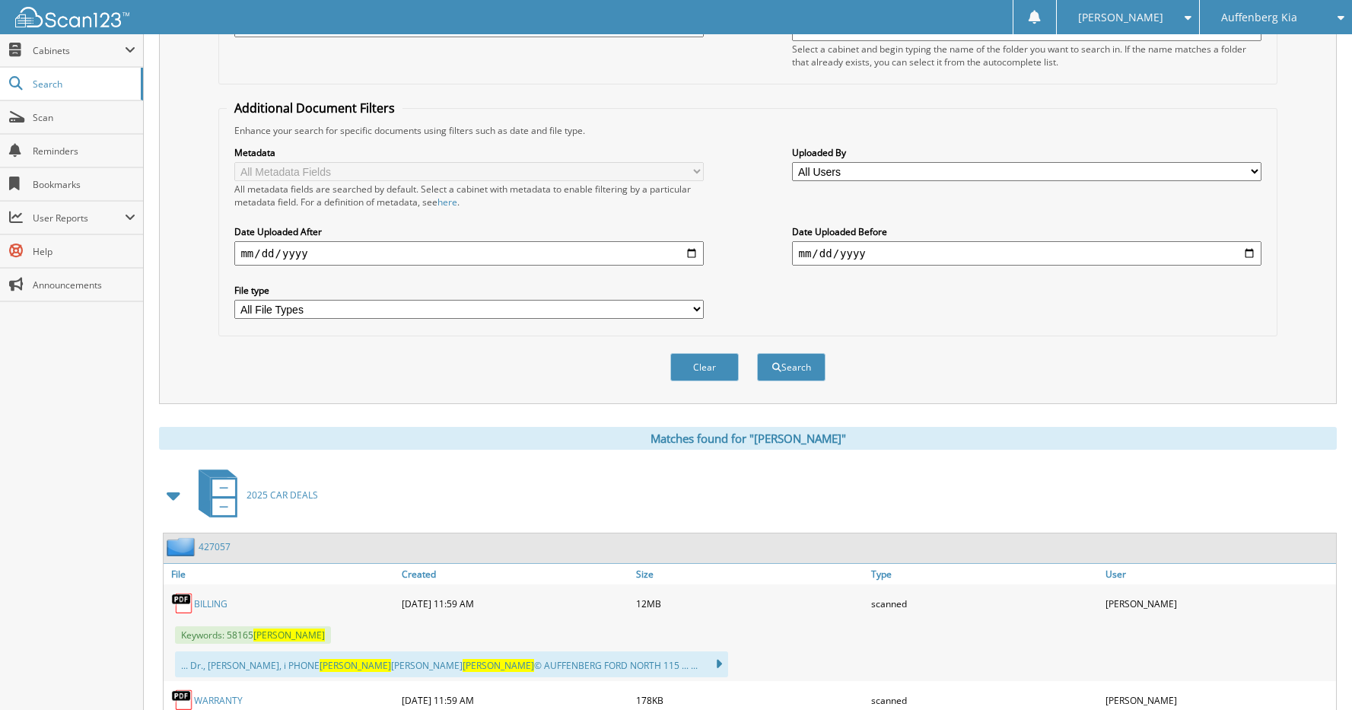
scroll to position [380, 0]
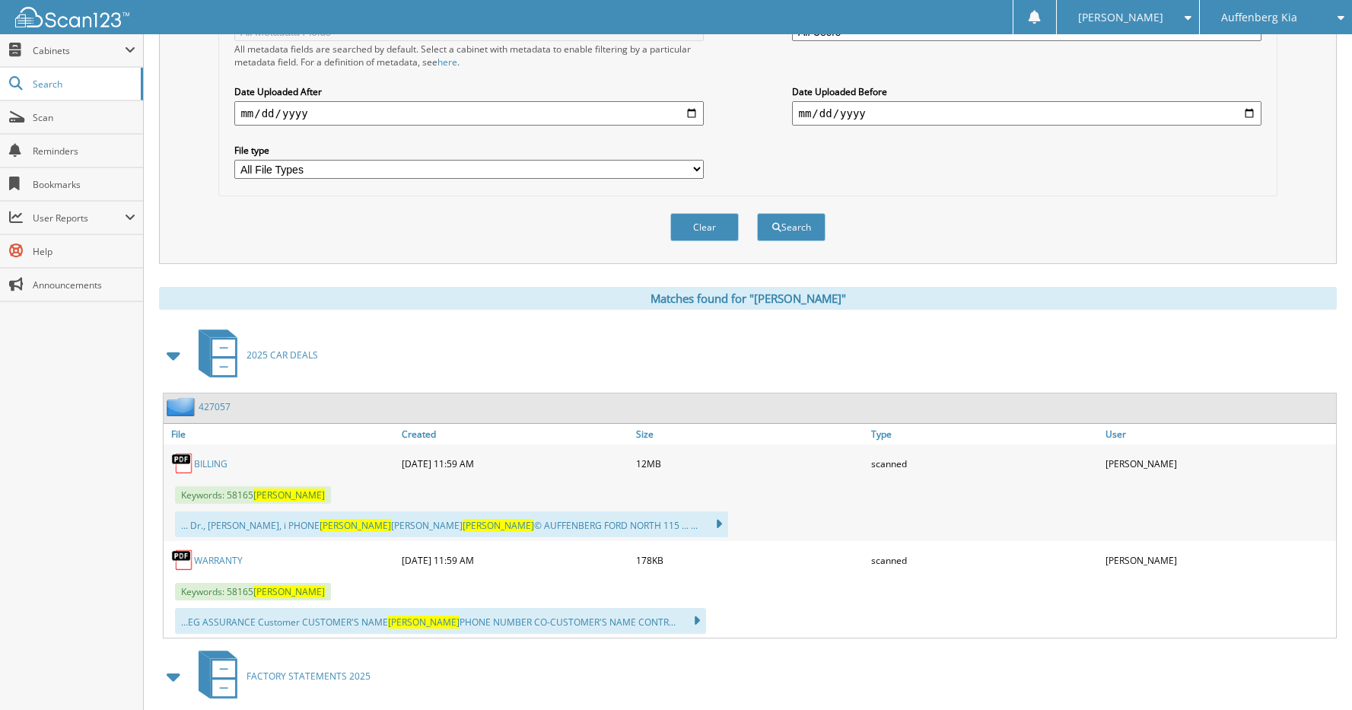
click at [215, 402] on link "427057" at bounding box center [215, 406] width 32 height 13
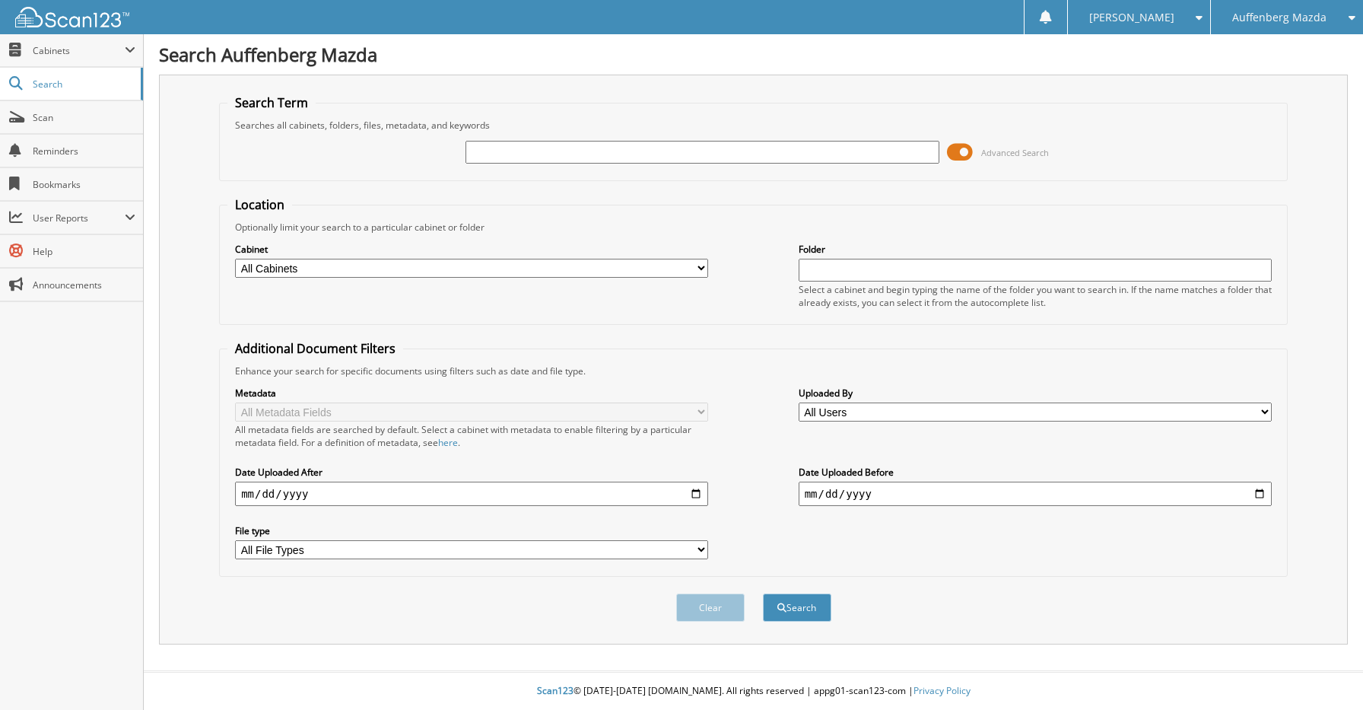
click at [762, 145] on input "text" at bounding box center [702, 152] width 473 height 23
type input "725232"
click at [763, 593] on button "Search" at bounding box center [797, 607] width 68 height 28
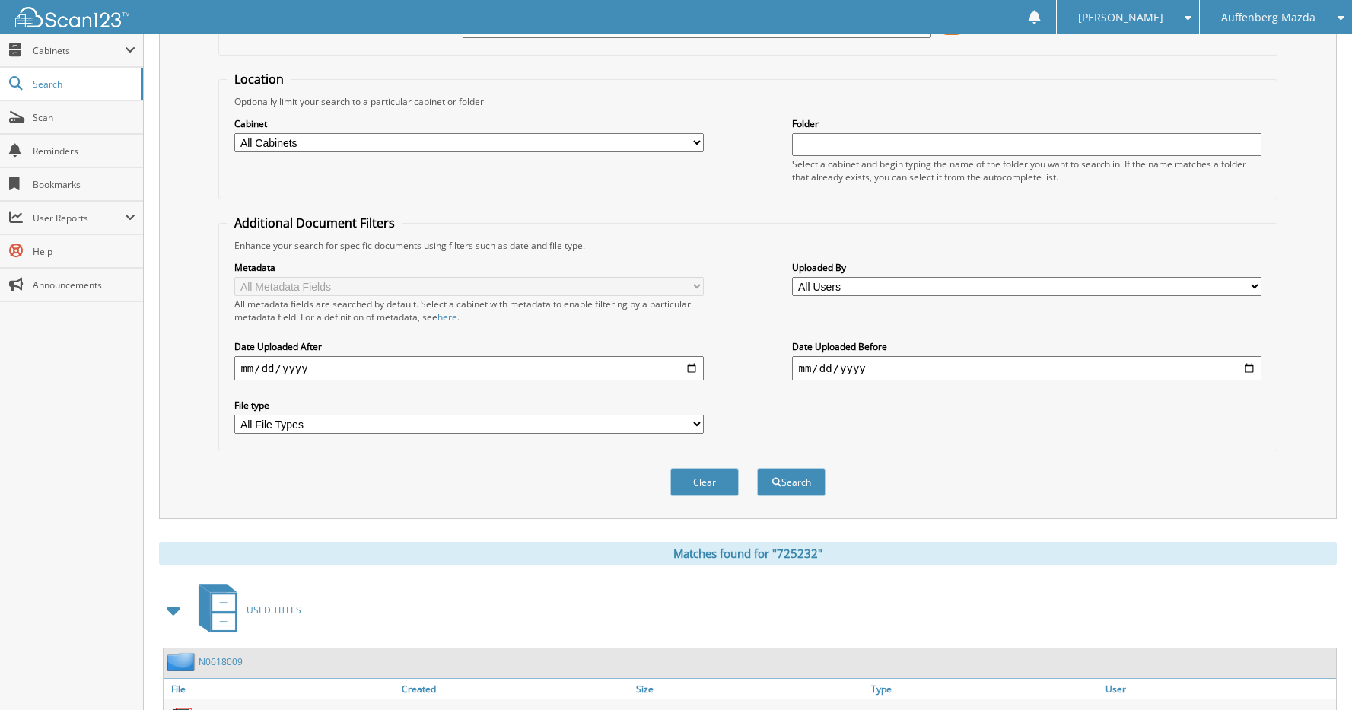
scroll to position [259, 0]
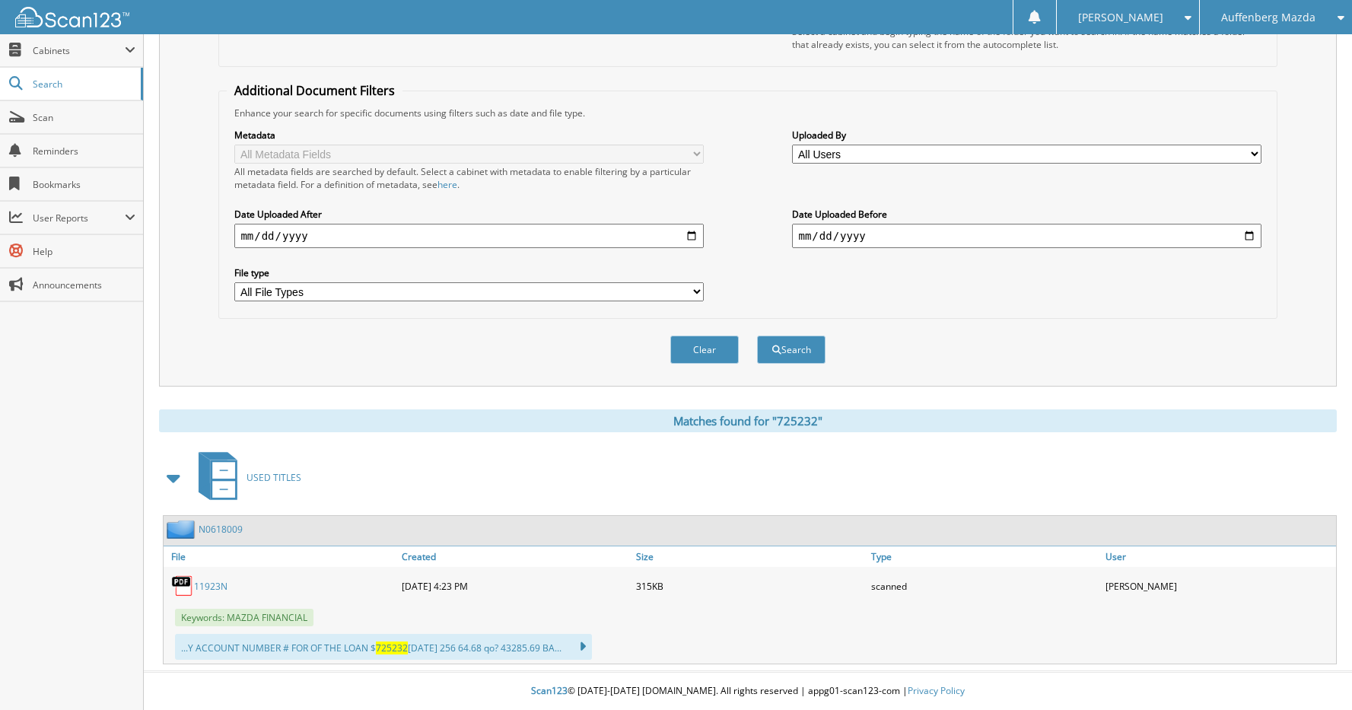
click at [218, 588] on link "11923N" at bounding box center [210, 586] width 33 height 13
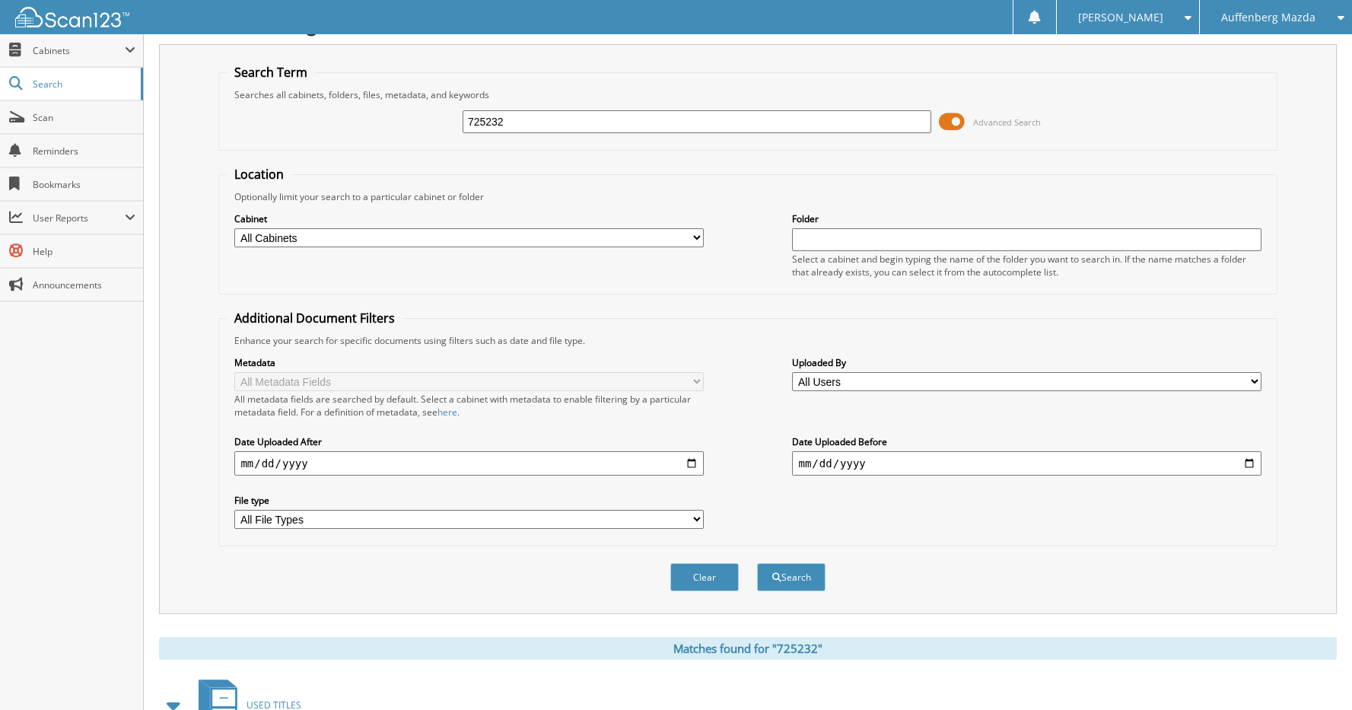
scroll to position [0, 0]
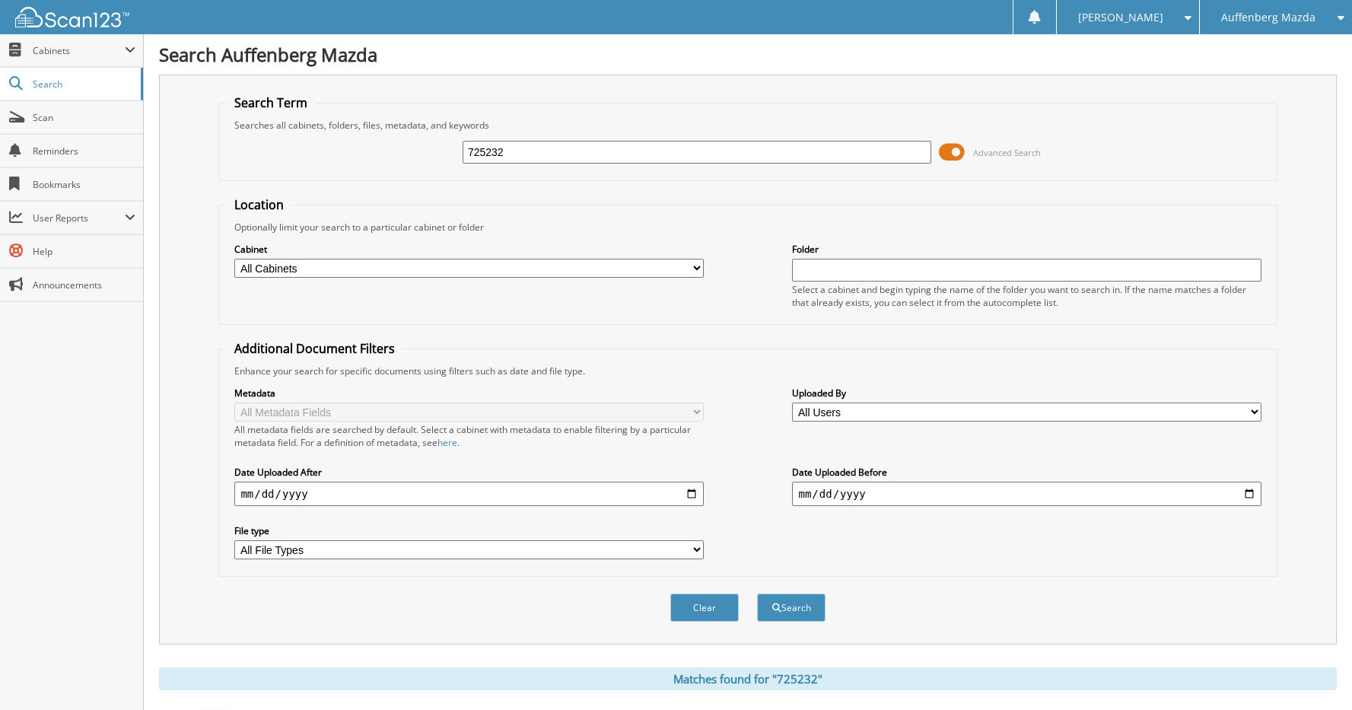
drag, startPoint x: 518, startPoint y: 147, endPoint x: 435, endPoint y: 157, distance: 83.5
click at [435, 157] on div "725232 Advanced Search" at bounding box center [747, 152] width 1041 height 41
type input "JM3TCBDY7N0618009"
click at [784, 609] on button "Search" at bounding box center [791, 607] width 68 height 28
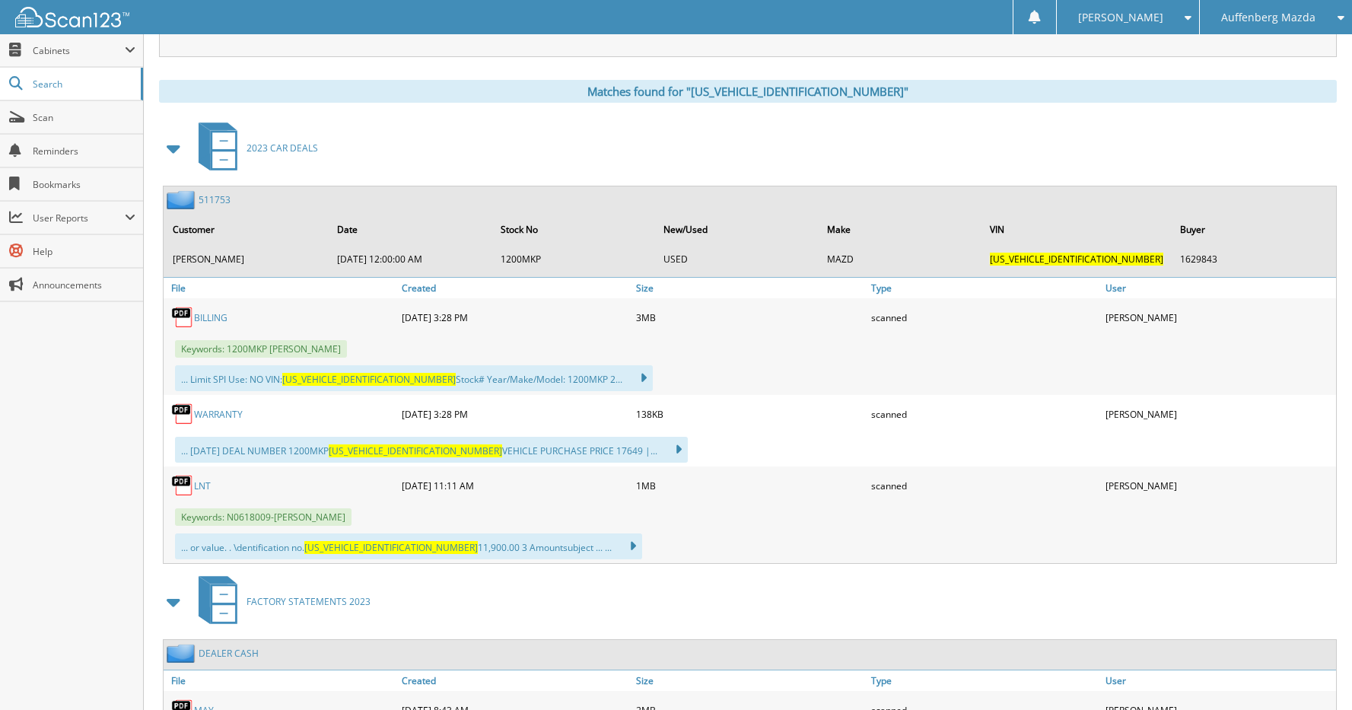
scroll to position [685, 0]
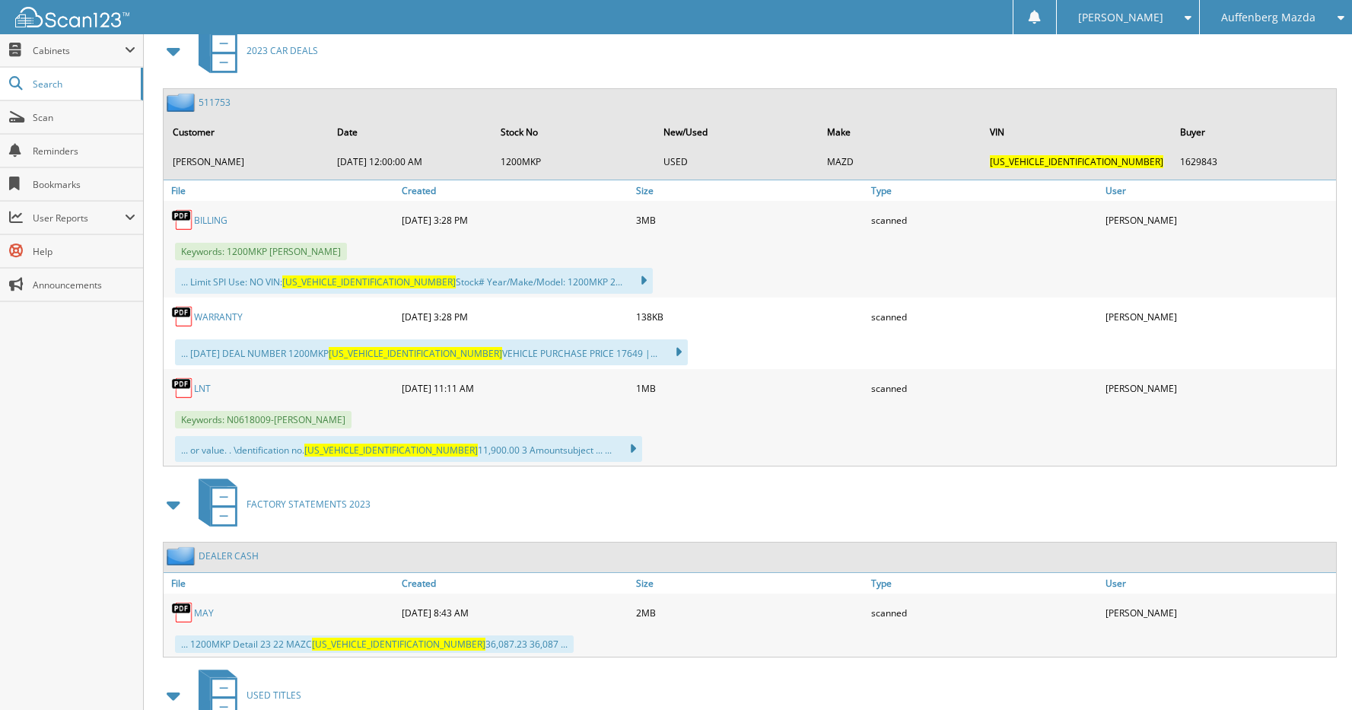
click at [207, 100] on link "511753" at bounding box center [215, 102] width 32 height 13
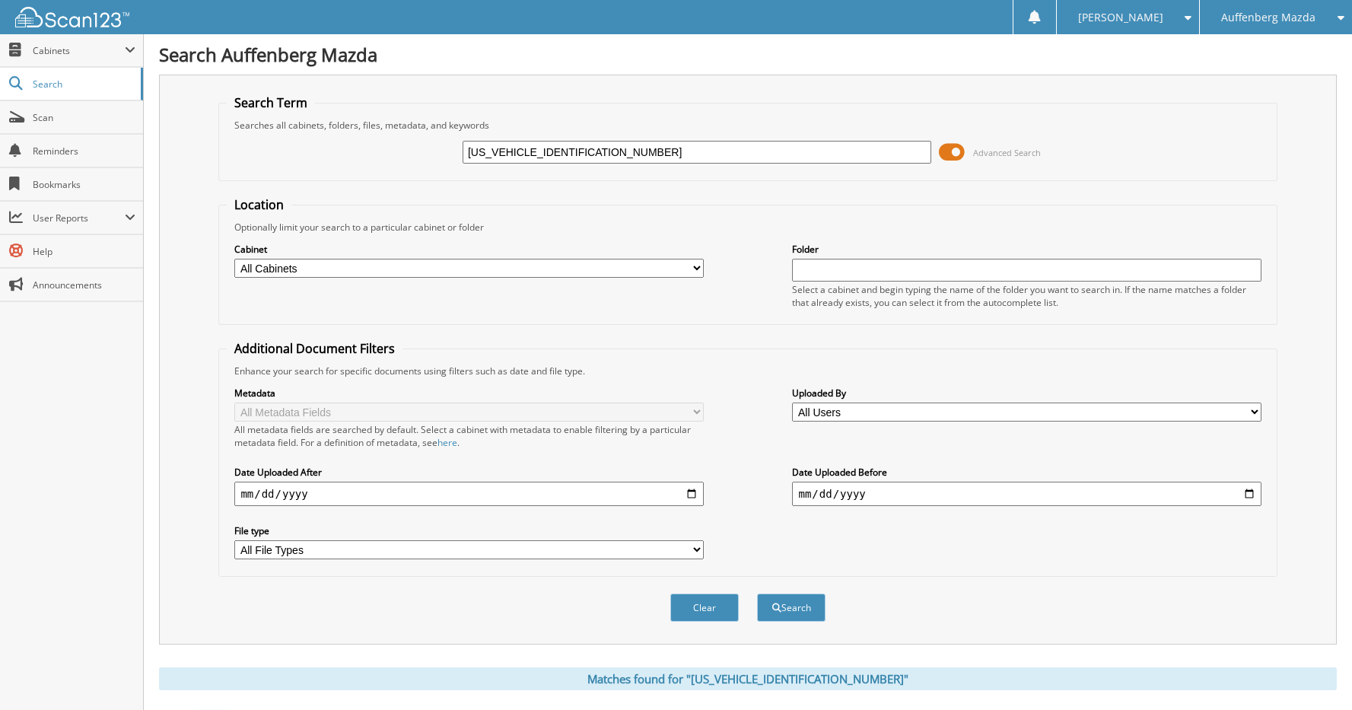
drag, startPoint x: 659, startPoint y: 152, endPoint x: 465, endPoint y: 142, distance: 194.2
click at [465, 142] on input "[US_VEHICLE_IDENTIFICATION_NUMBER]" at bounding box center [697, 152] width 469 height 23
type input "[PERSON_NAME]"
click at [757, 593] on button "Search" at bounding box center [791, 607] width 68 height 28
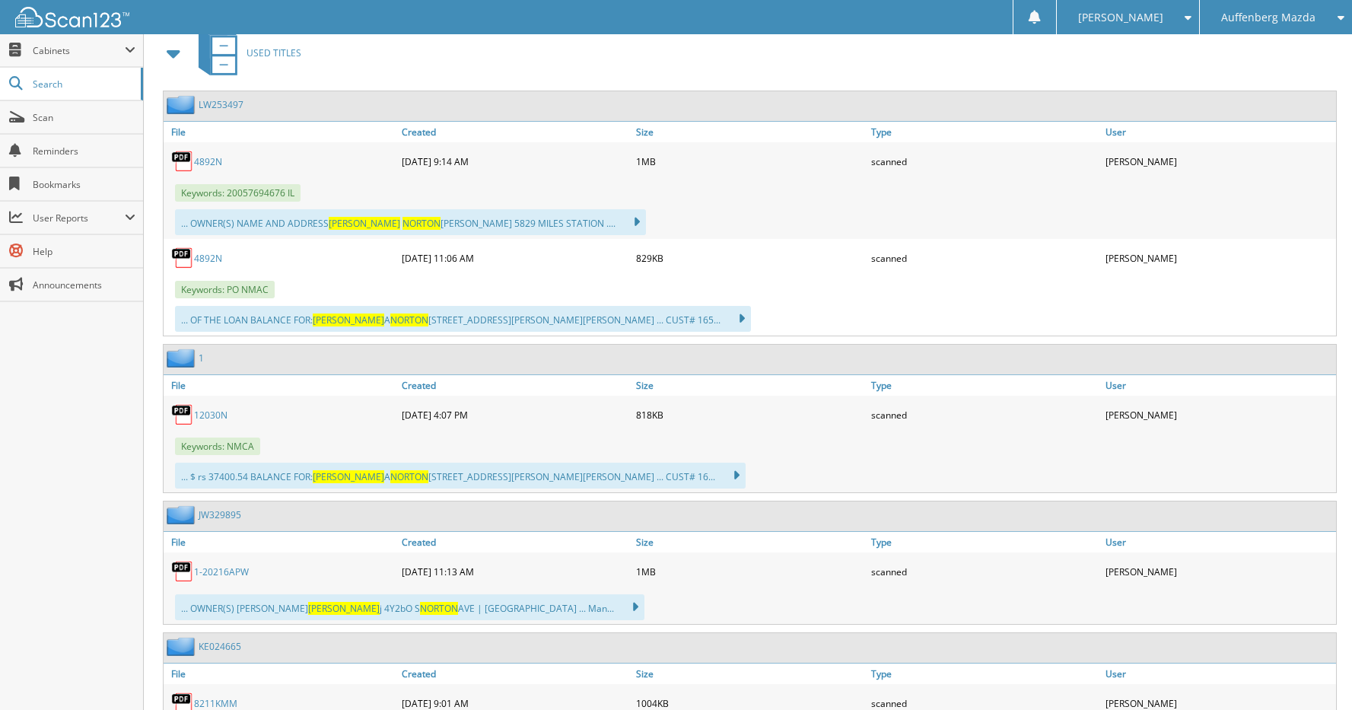
scroll to position [781, 0]
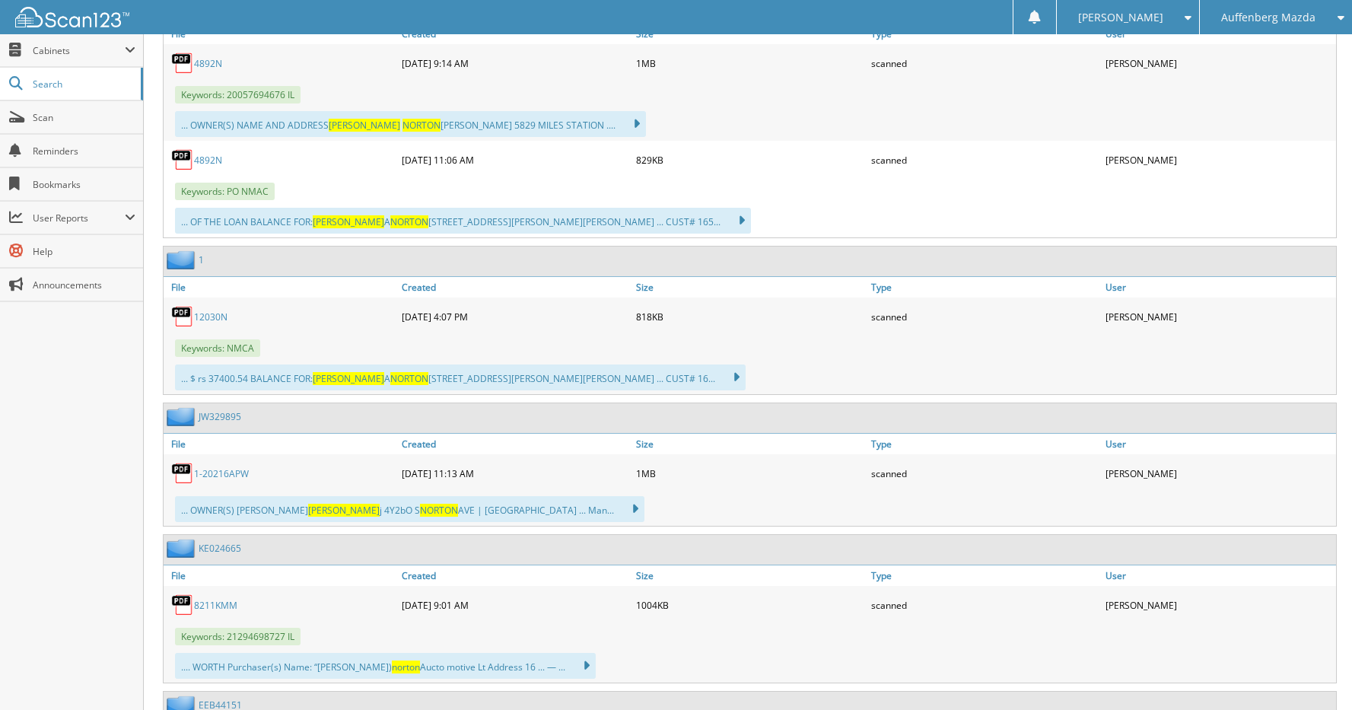
click at [219, 317] on link "12030N" at bounding box center [210, 316] width 33 height 13
click at [1292, 69] on div "[PERSON_NAME]" at bounding box center [1219, 63] width 234 height 30
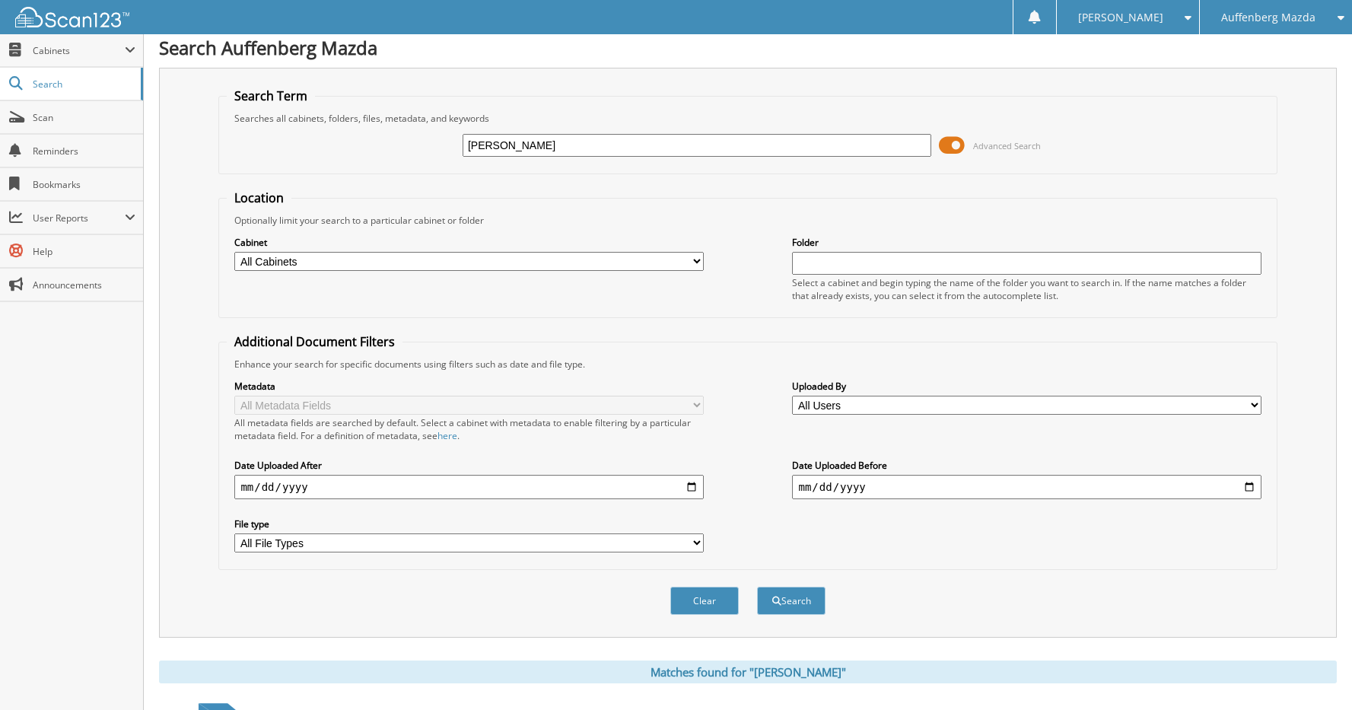
scroll to position [0, 0]
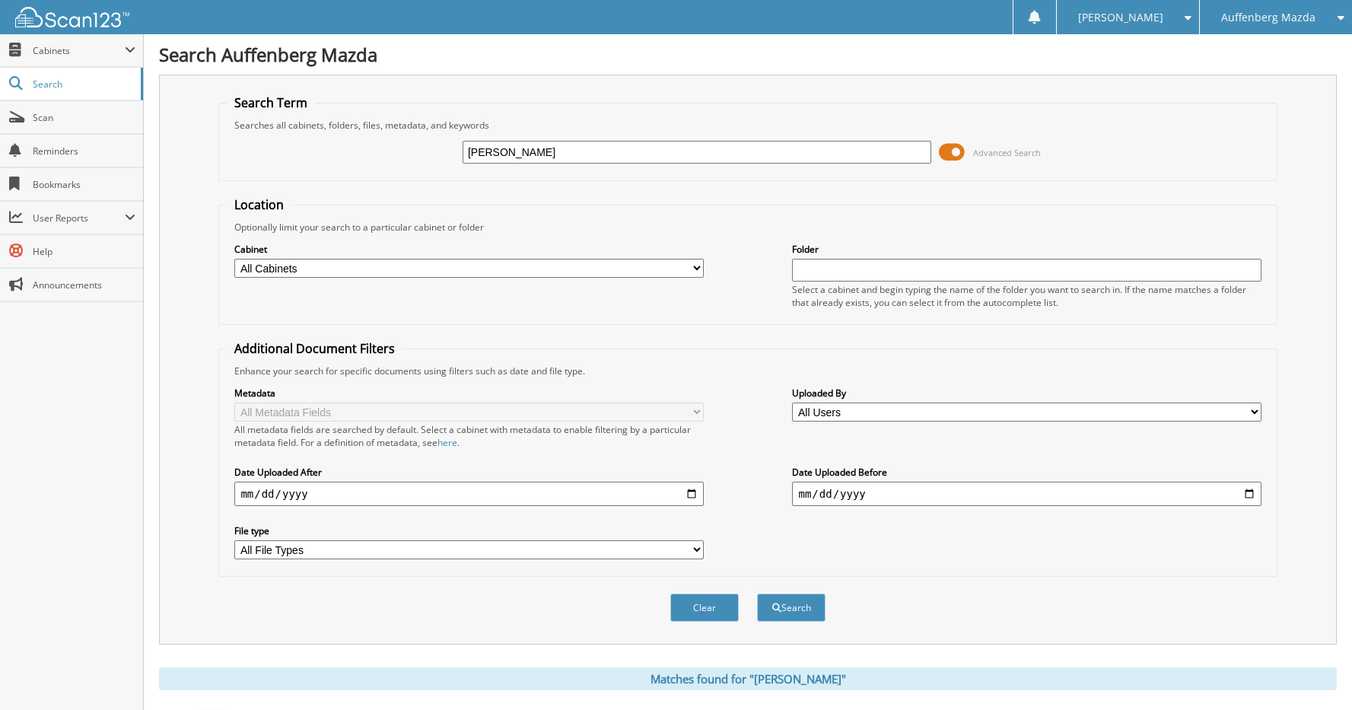
drag, startPoint x: 588, startPoint y: 151, endPoint x: 418, endPoint y: 151, distance: 169.6
click at [418, 151] on div "MICHAEL NORTON Advanced Search" at bounding box center [747, 152] width 1041 height 41
type input "5N1BT3BB1PC909272"
click at [800, 606] on button "Search" at bounding box center [791, 607] width 68 height 28
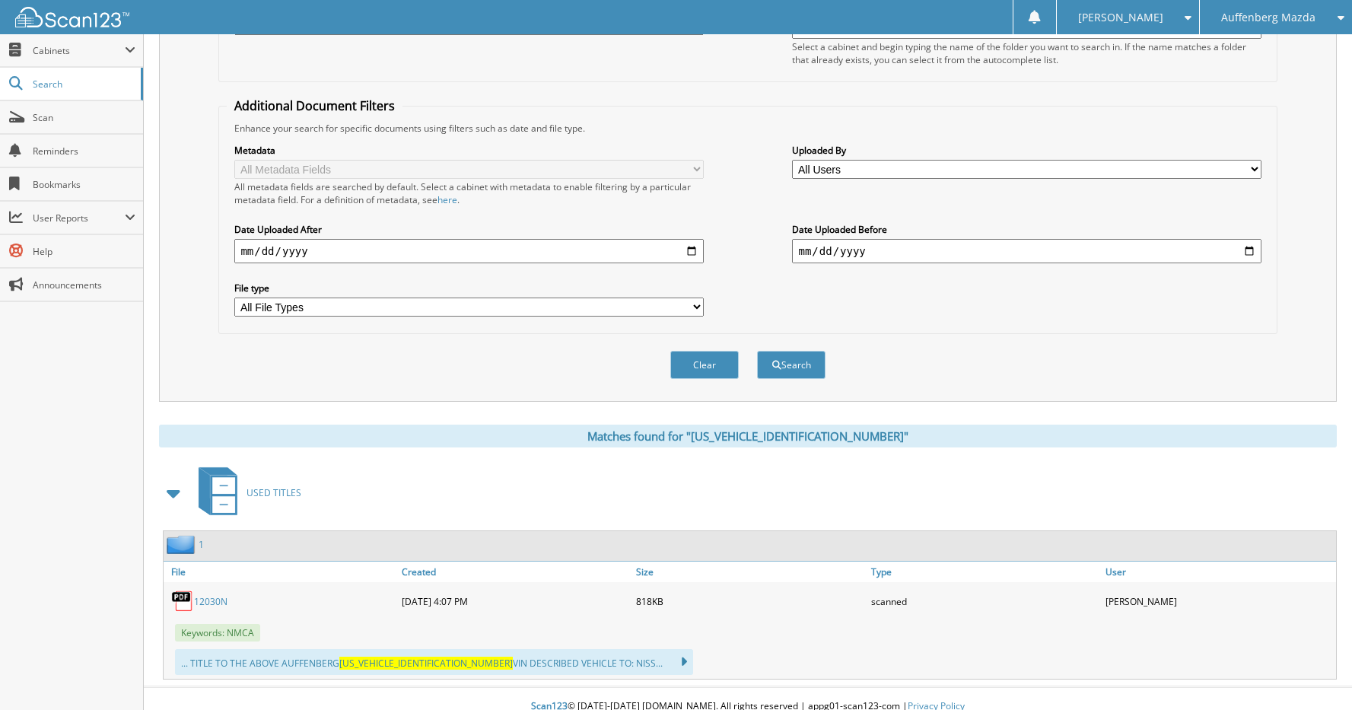
scroll to position [259, 0]
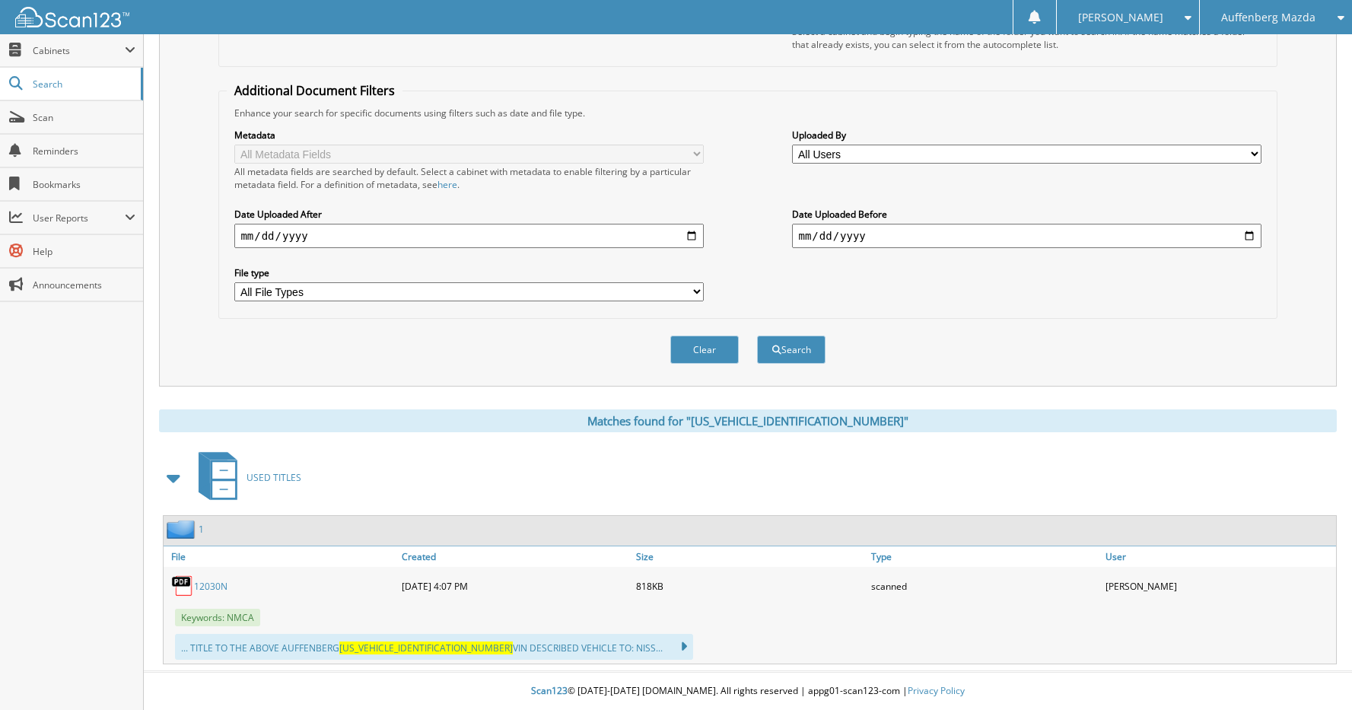
click at [216, 583] on link "12030N" at bounding box center [210, 586] width 33 height 13
click at [1350, 21] on div "Auffenberg Mazda Auffenberg Chrysler [GEOGRAPHIC_DATA] [GEOGRAPHIC_DATA] Auffen…" at bounding box center [1275, 17] width 153 height 34
click at [1340, 21] on icon at bounding box center [1337, 17] width 14 height 11
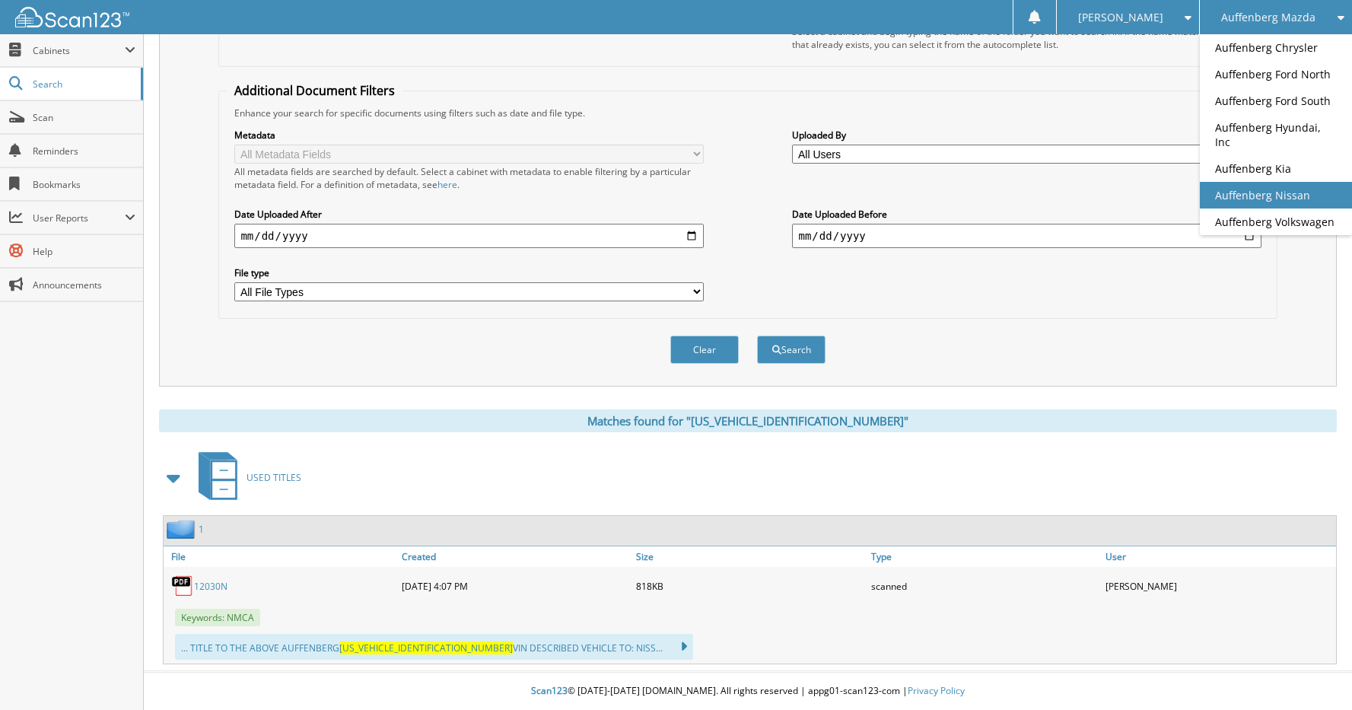
click at [1268, 186] on link "Auffenberg Nissan" at bounding box center [1276, 195] width 152 height 27
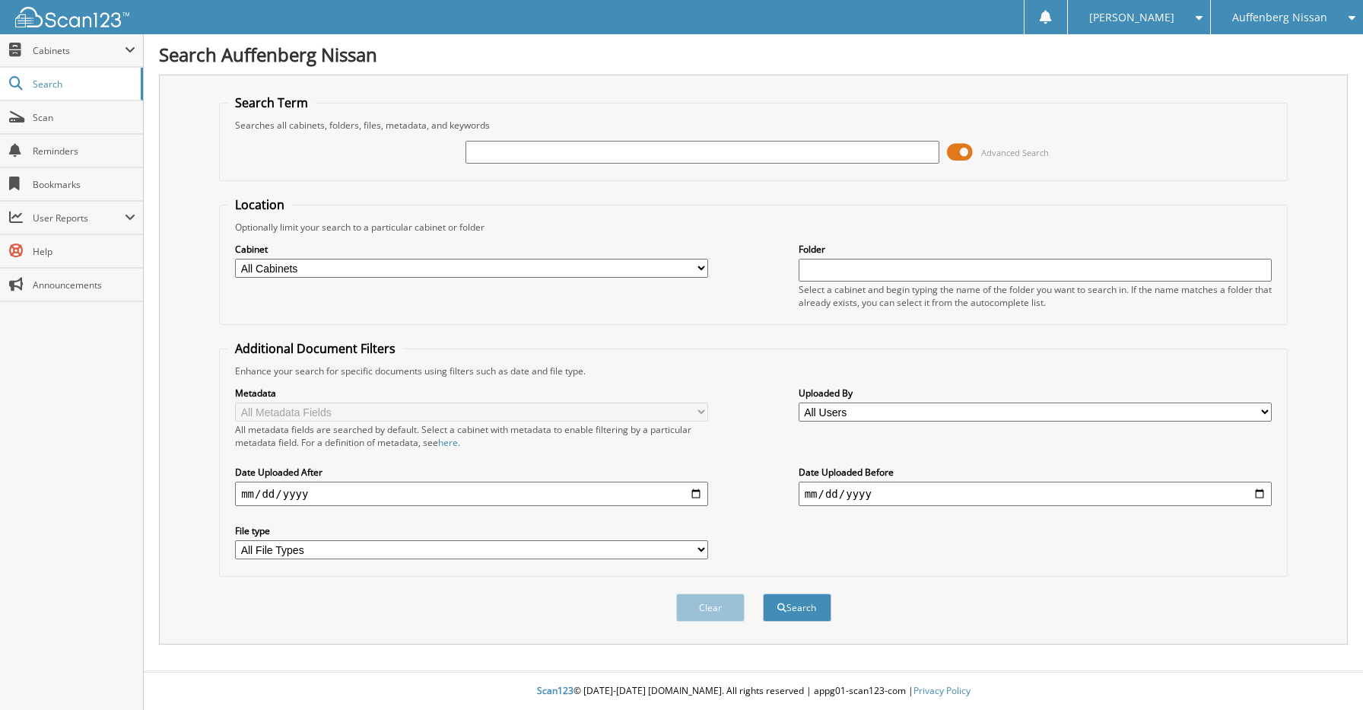
click at [542, 150] on input "text" at bounding box center [702, 152] width 473 height 23
type input "MICHAEL NORTEN"
click at [763, 593] on button "Search" at bounding box center [797, 607] width 68 height 28
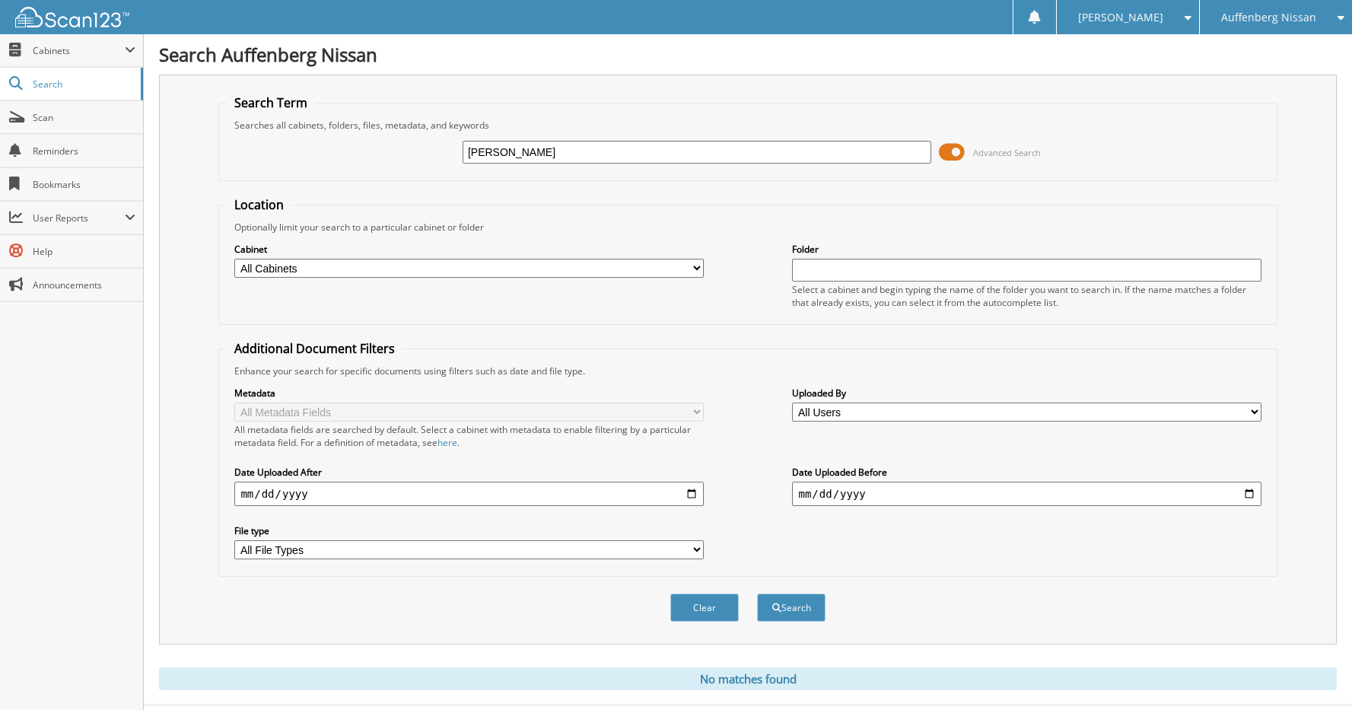
drag, startPoint x: 616, startPoint y: 151, endPoint x: 458, endPoint y: 159, distance: 158.4
click at [458, 159] on div "[PERSON_NAME] Advanced Search" at bounding box center [747, 152] width 1041 height 41
type input "[US_VEHICLE_IDENTIFICATION_NUMBER]"
click at [757, 593] on button "Search" at bounding box center [791, 607] width 68 height 28
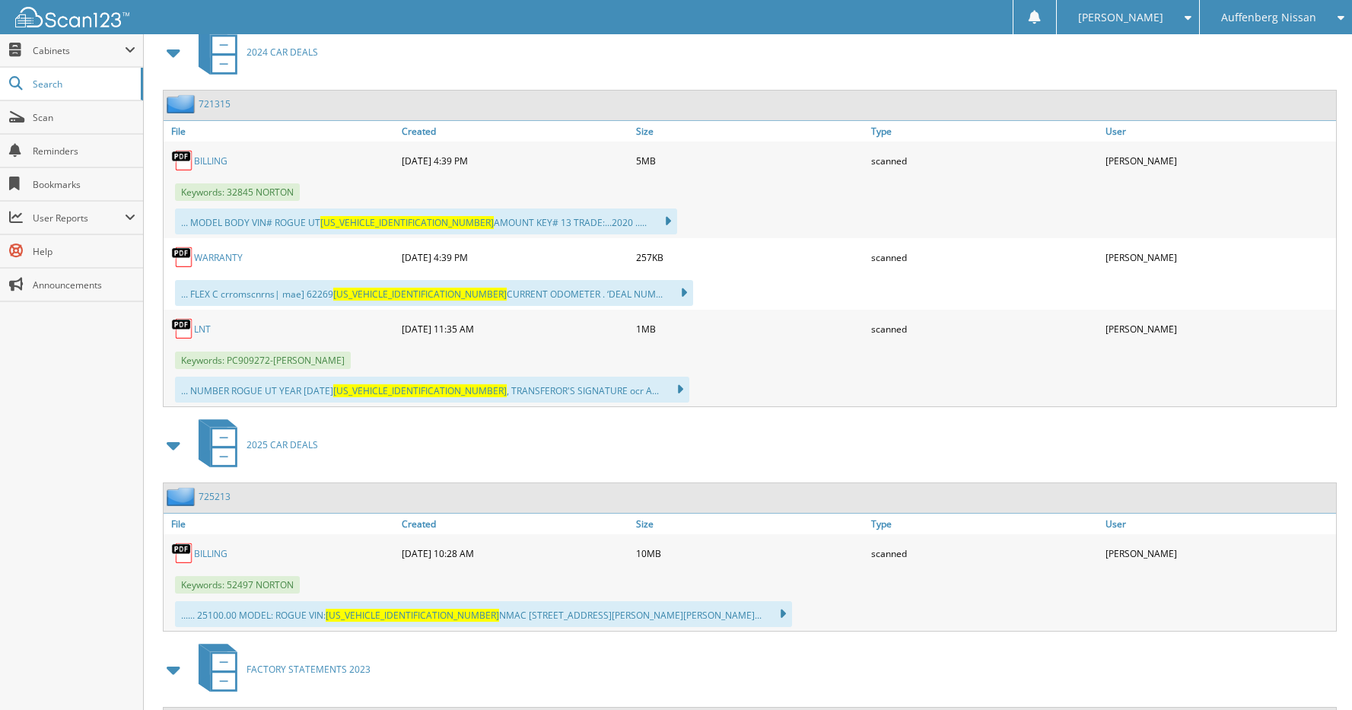
scroll to position [685, 0]
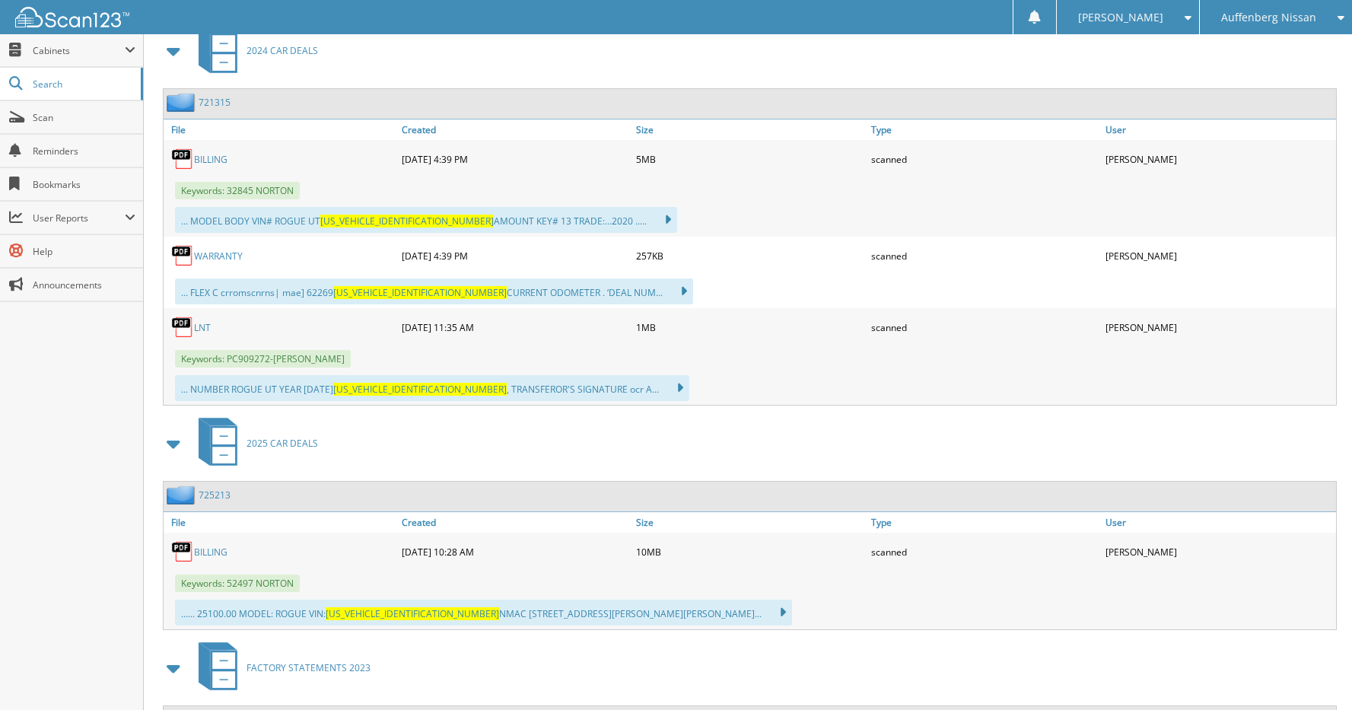
click at [219, 253] on link "WARRANTY" at bounding box center [218, 256] width 49 height 13
click at [218, 107] on link "721315" at bounding box center [215, 102] width 32 height 13
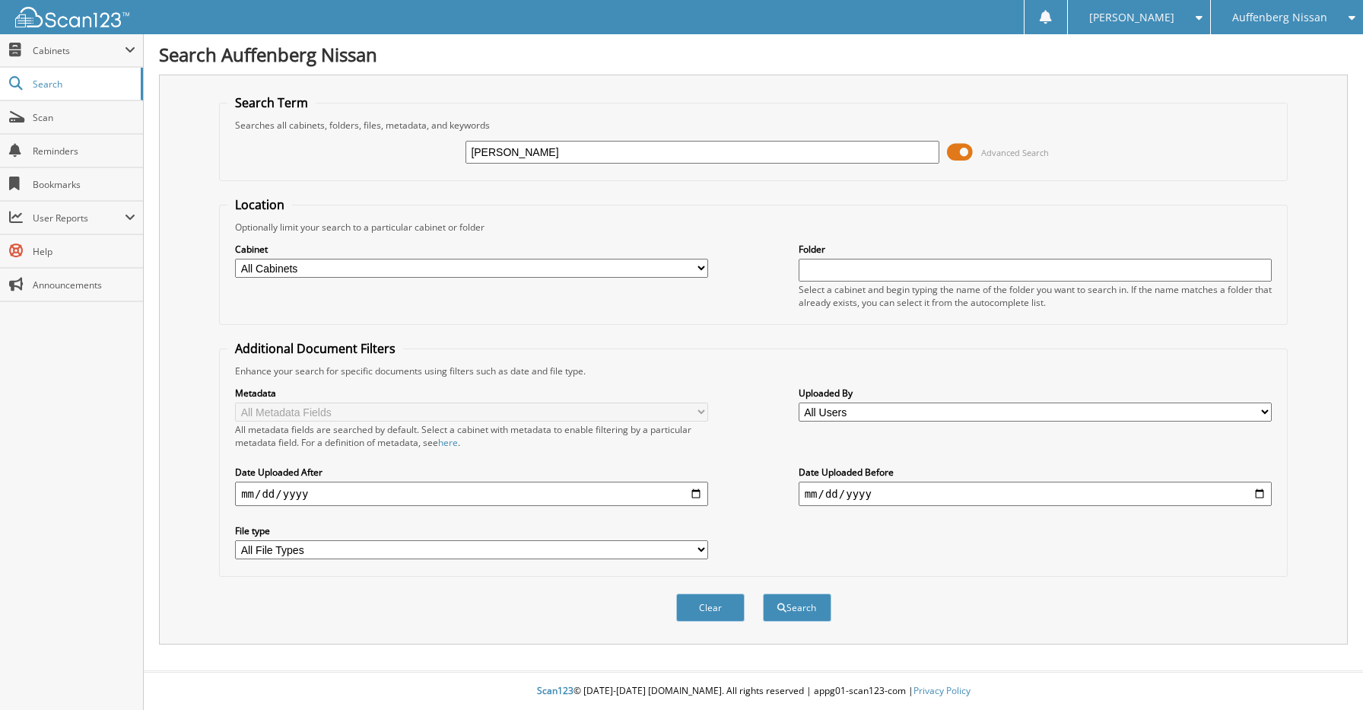
type input "RYAN GOSA"
click at [763, 593] on button "Search" at bounding box center [797, 607] width 68 height 28
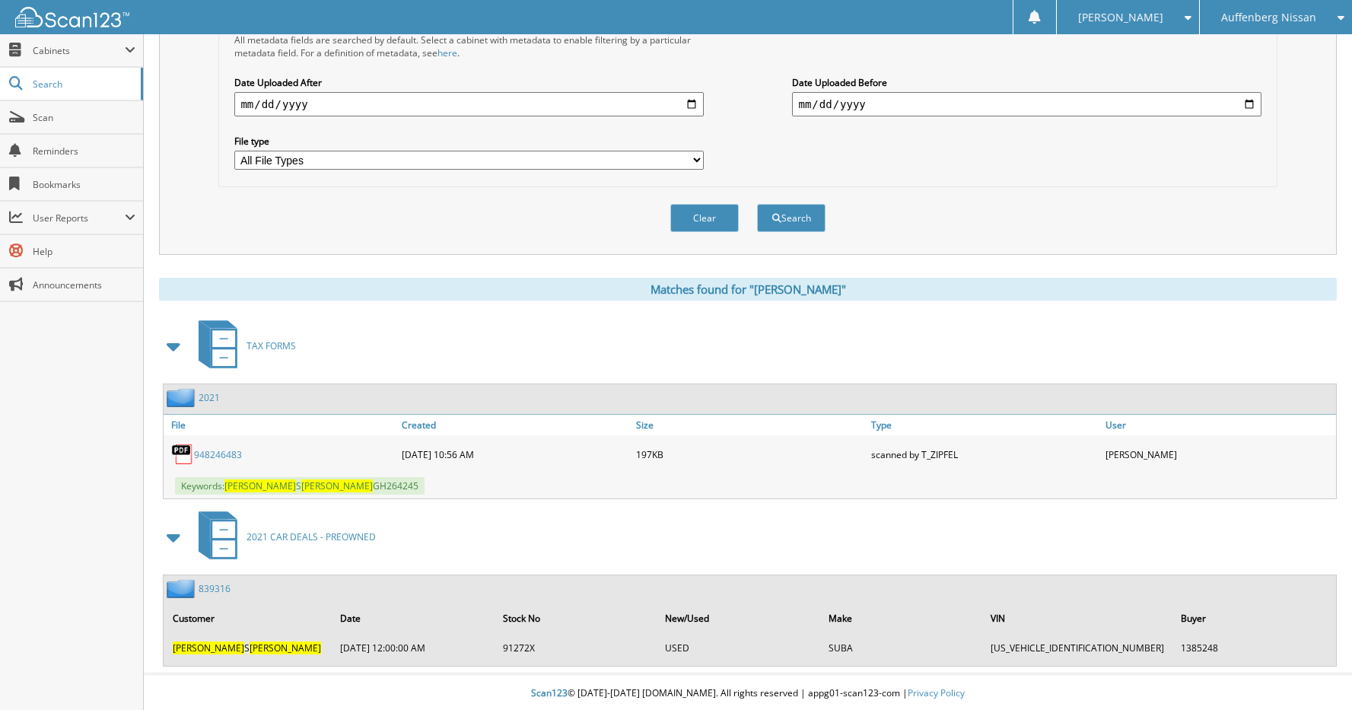
scroll to position [393, 0]
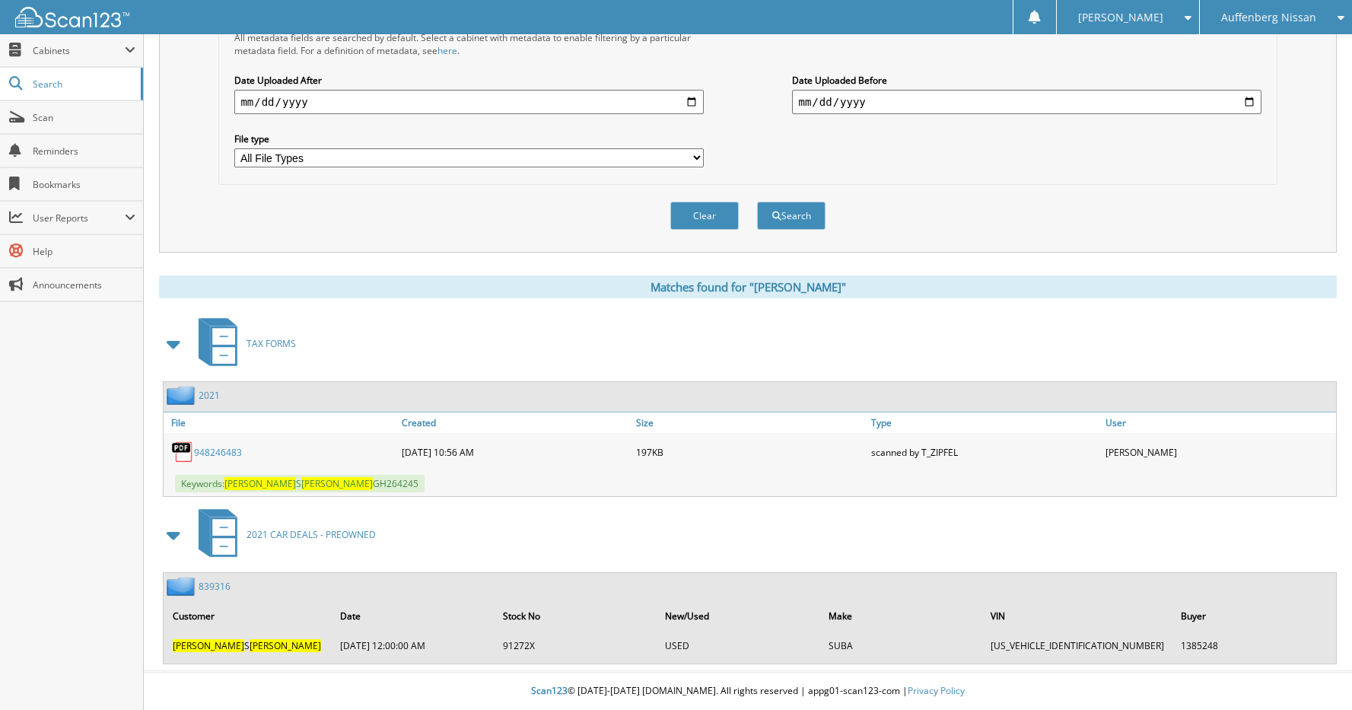
click at [212, 588] on link "839316" at bounding box center [215, 586] width 32 height 13
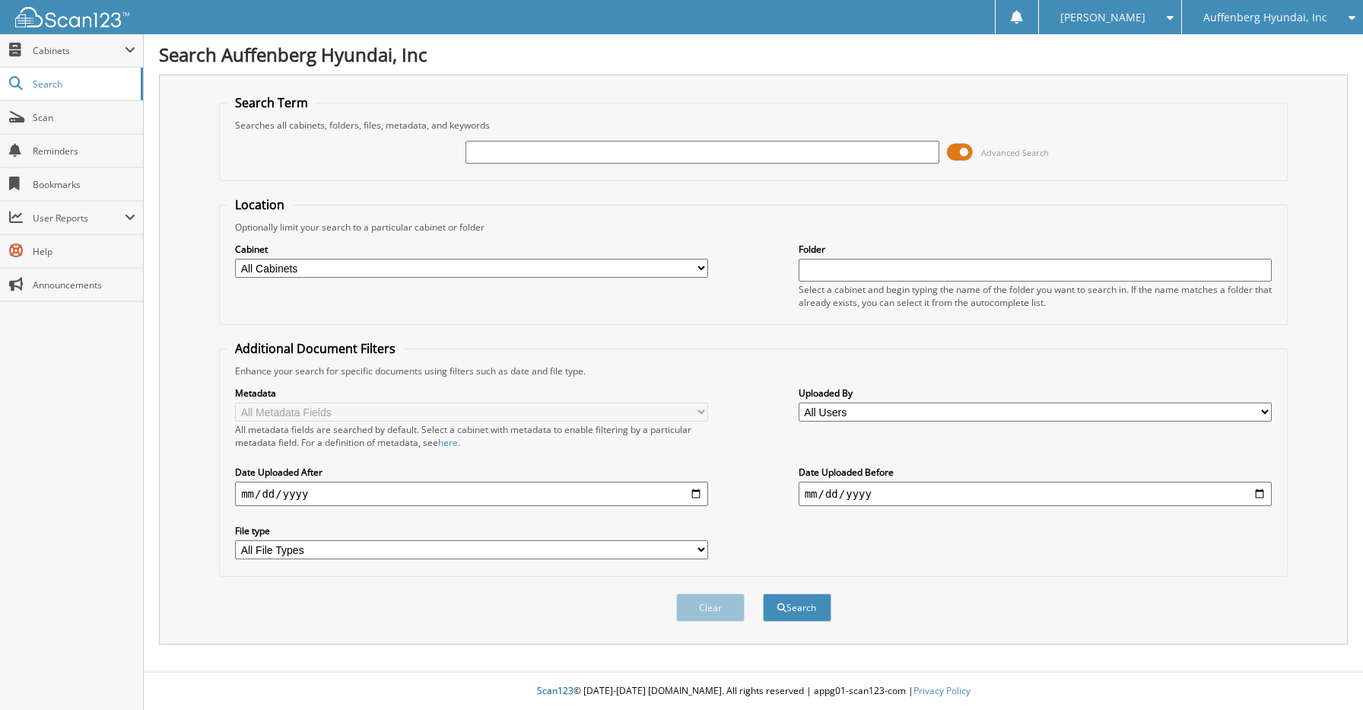
drag, startPoint x: 811, startPoint y: 143, endPoint x: 801, endPoint y: 152, distance: 13.5
click at [811, 143] on input "text" at bounding box center [702, 152] width 473 height 23
type input "[PERSON_NAME]"
click at [763, 593] on button "Search" at bounding box center [797, 607] width 68 height 28
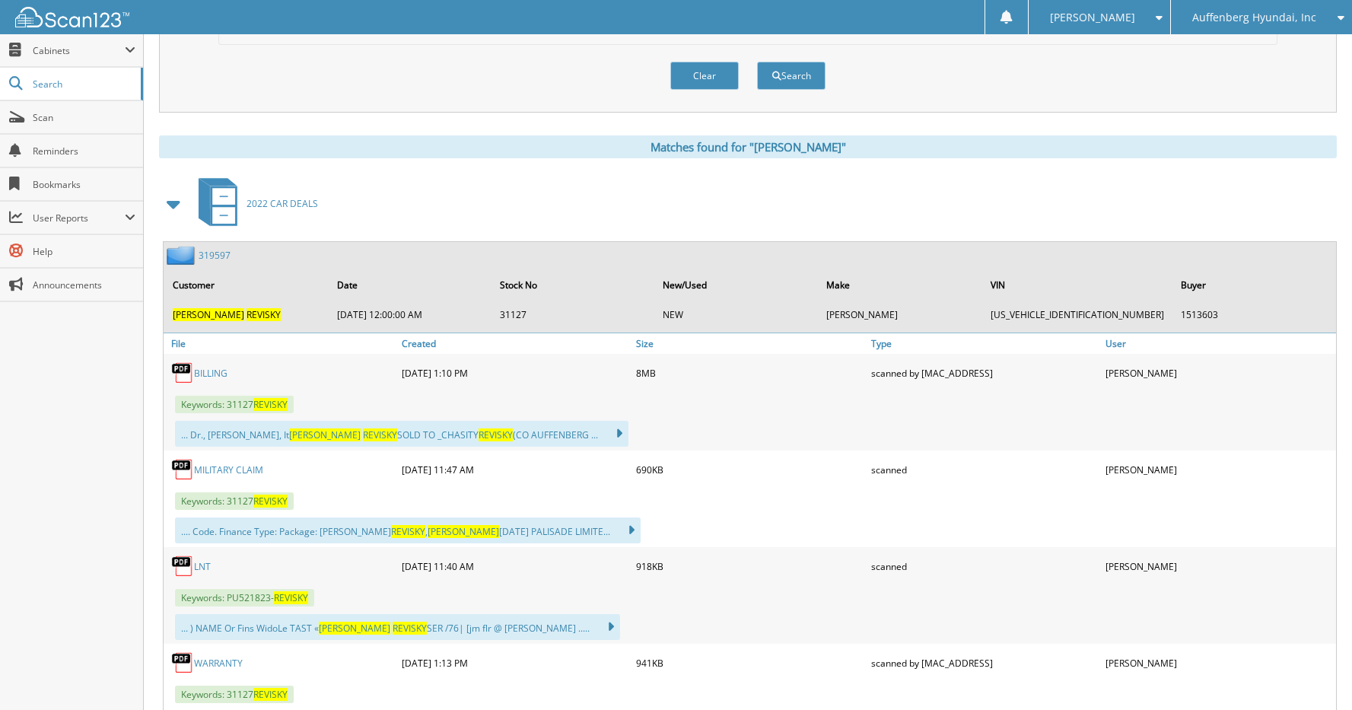
scroll to position [533, 0]
click at [215, 253] on link "319597" at bounding box center [215, 254] width 32 height 13
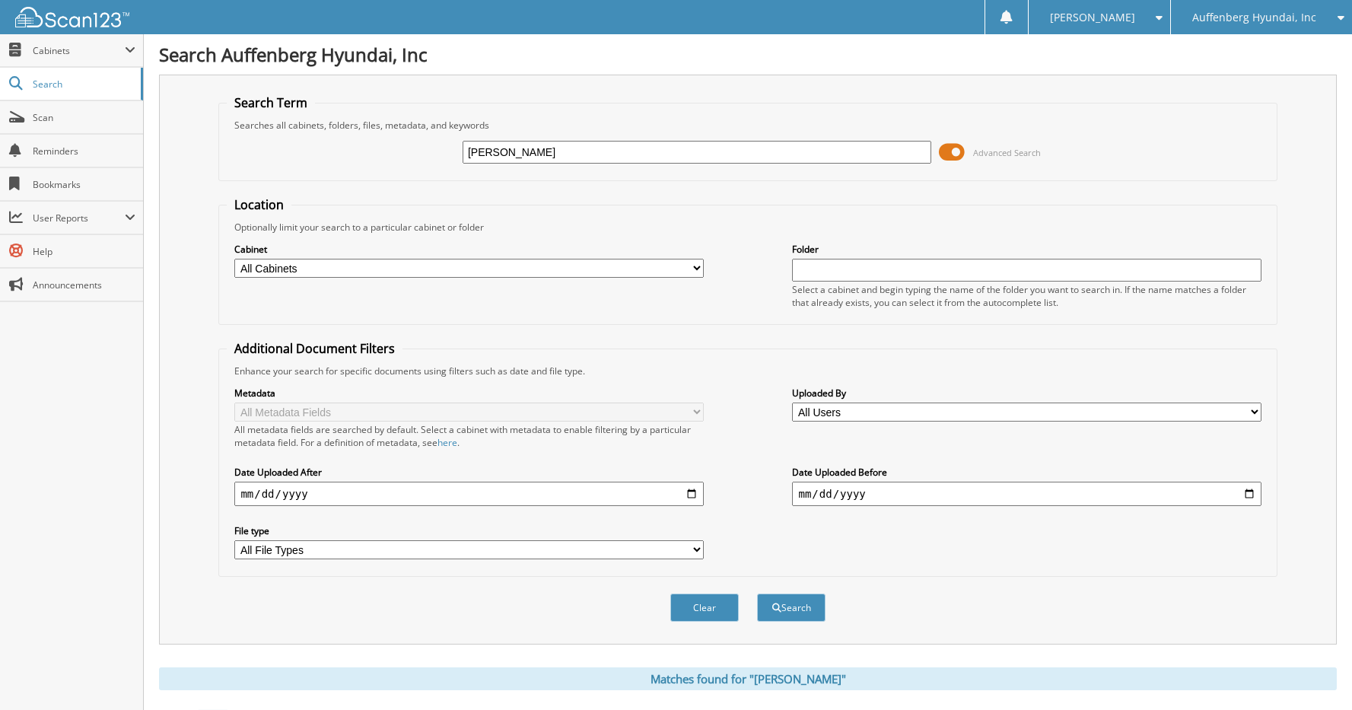
drag, startPoint x: 628, startPoint y: 160, endPoint x: 417, endPoint y: 159, distance: 210.7
click at [417, 159] on div "[PERSON_NAME] Advanced Search" at bounding box center [747, 152] width 1041 height 41
click at [1337, 20] on icon at bounding box center [1337, 17] width 14 height 11
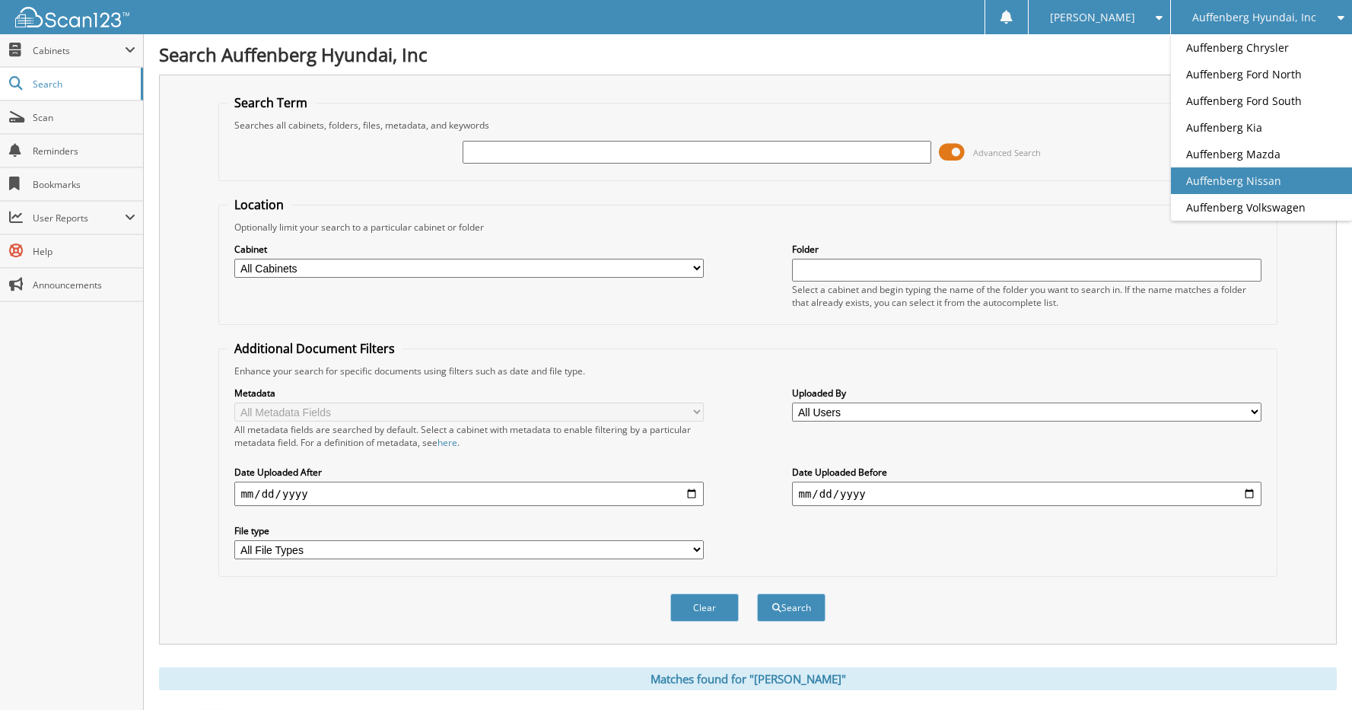
click at [1278, 182] on link "Auffenberg Nissan" at bounding box center [1261, 180] width 181 height 27
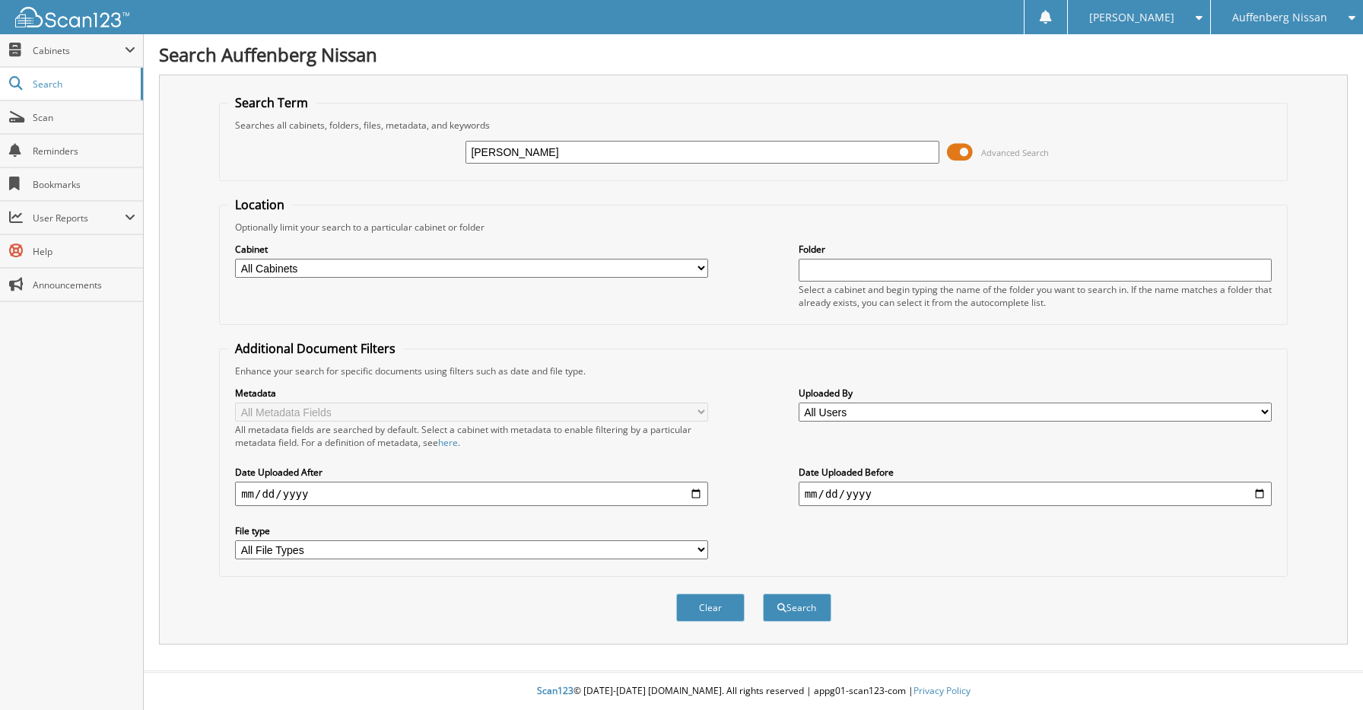
type input "[PERSON_NAME]"
click at [763, 593] on button "Search" at bounding box center [797, 607] width 68 height 28
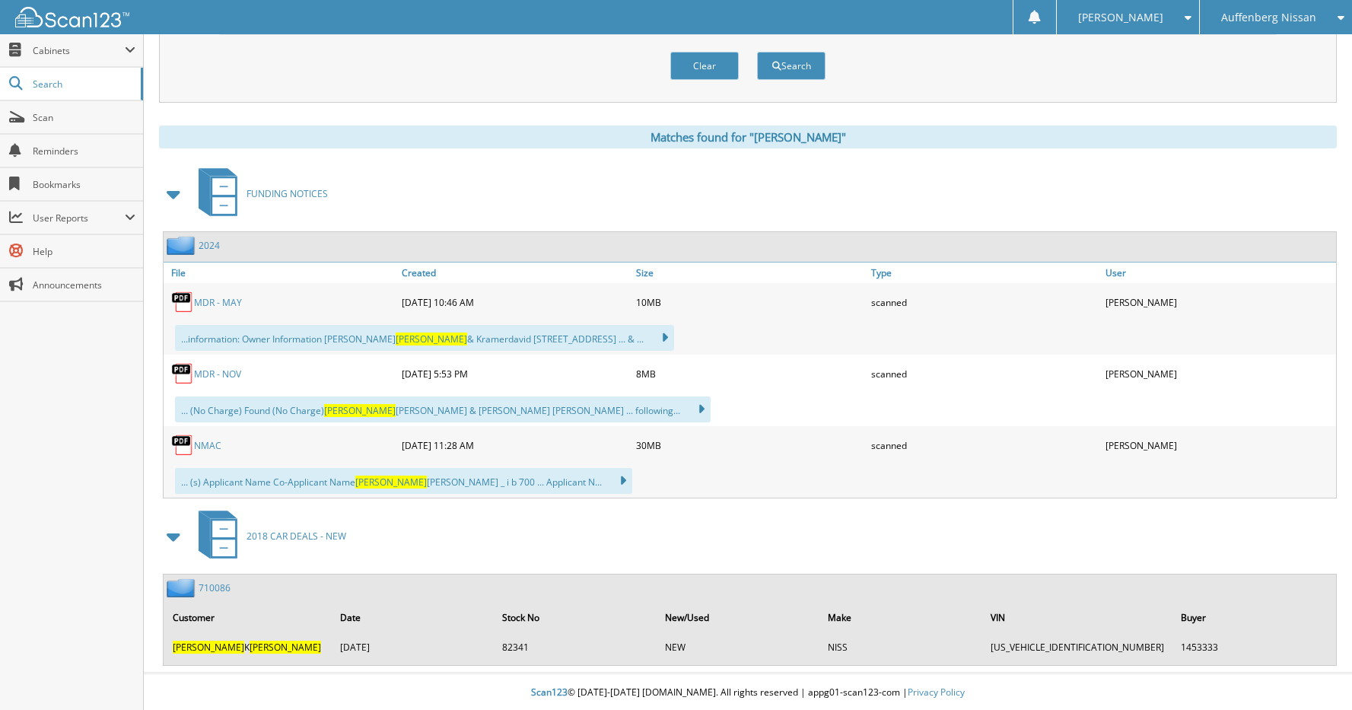
scroll to position [544, 0]
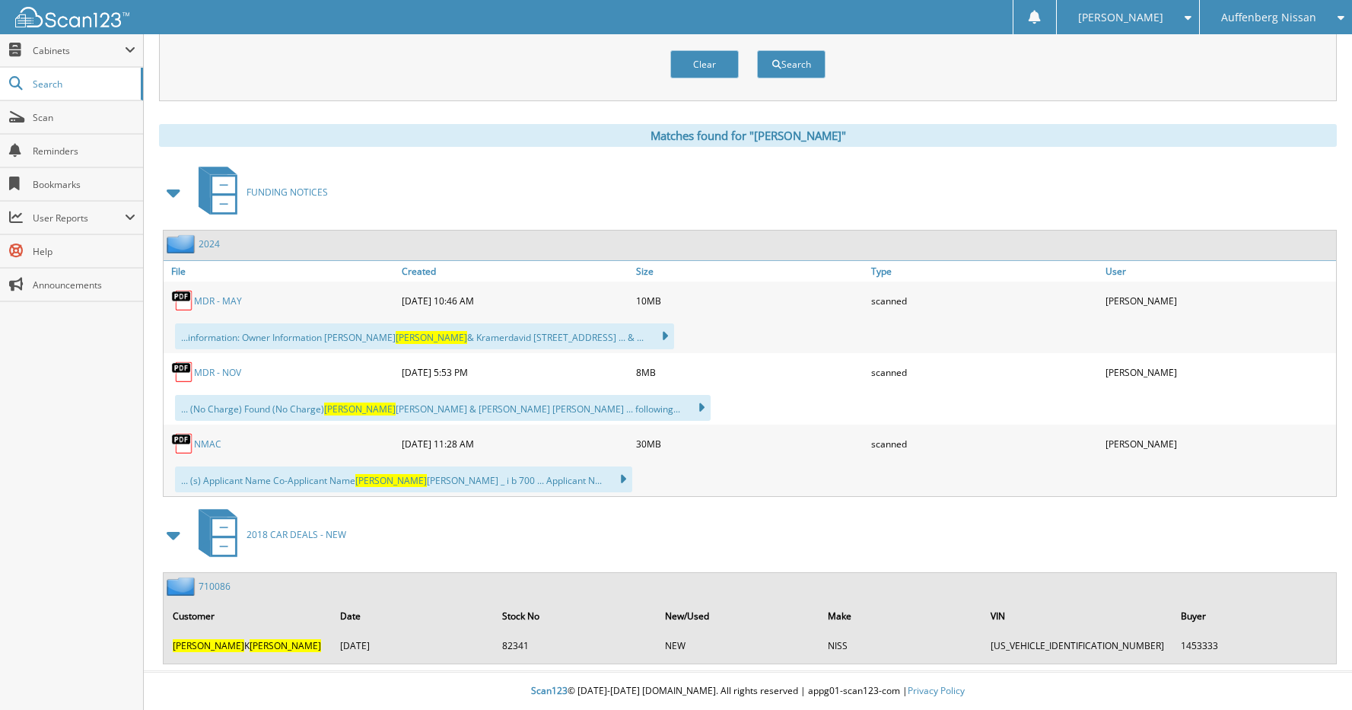
click at [215, 586] on link "710086" at bounding box center [215, 586] width 32 height 13
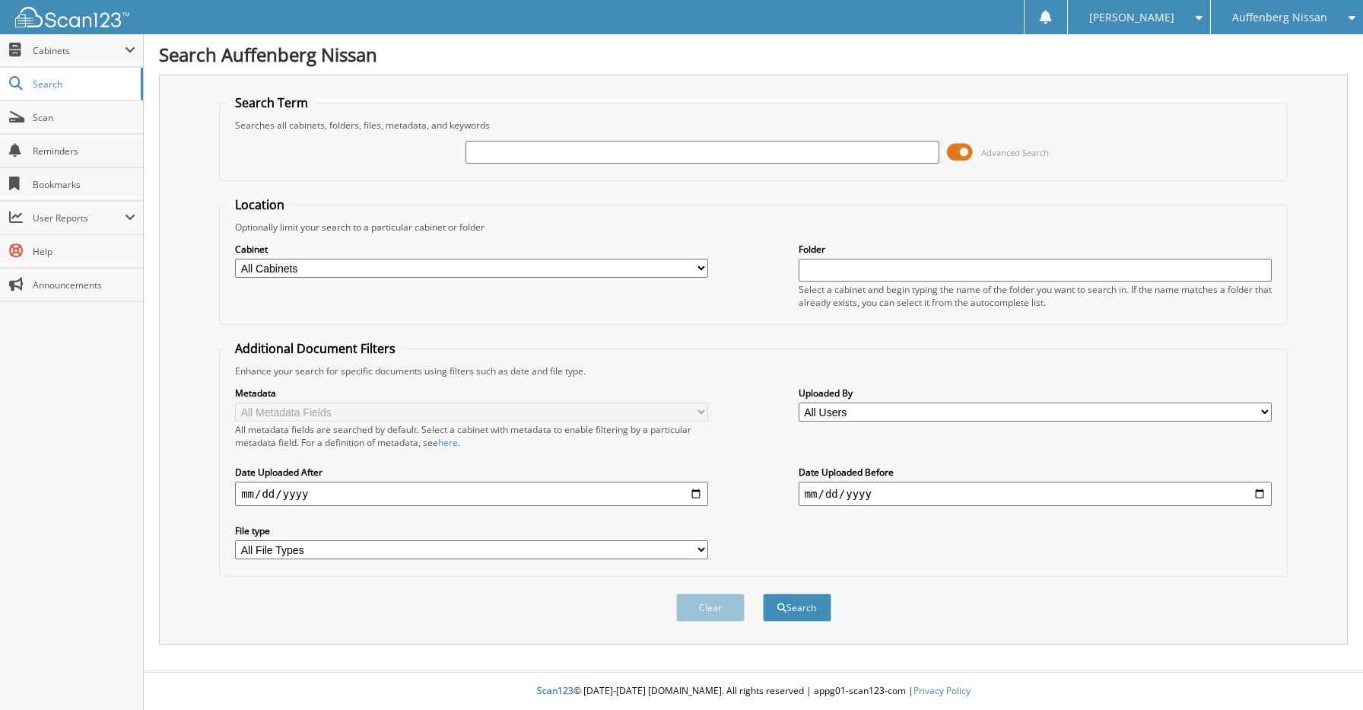
click at [654, 153] on input "text" at bounding box center [702, 152] width 473 height 23
type input "[PERSON_NAME]"
click at [763, 593] on button "Search" at bounding box center [797, 607] width 68 height 28
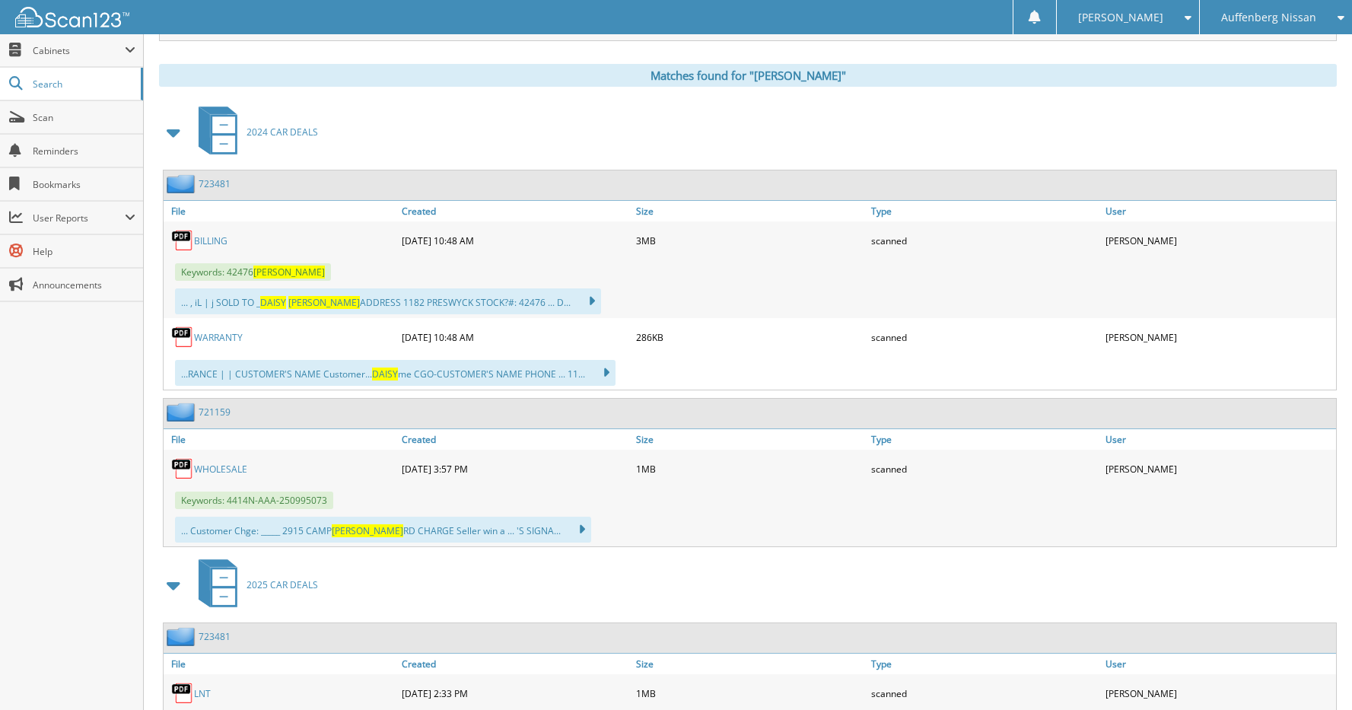
scroll to position [609, 0]
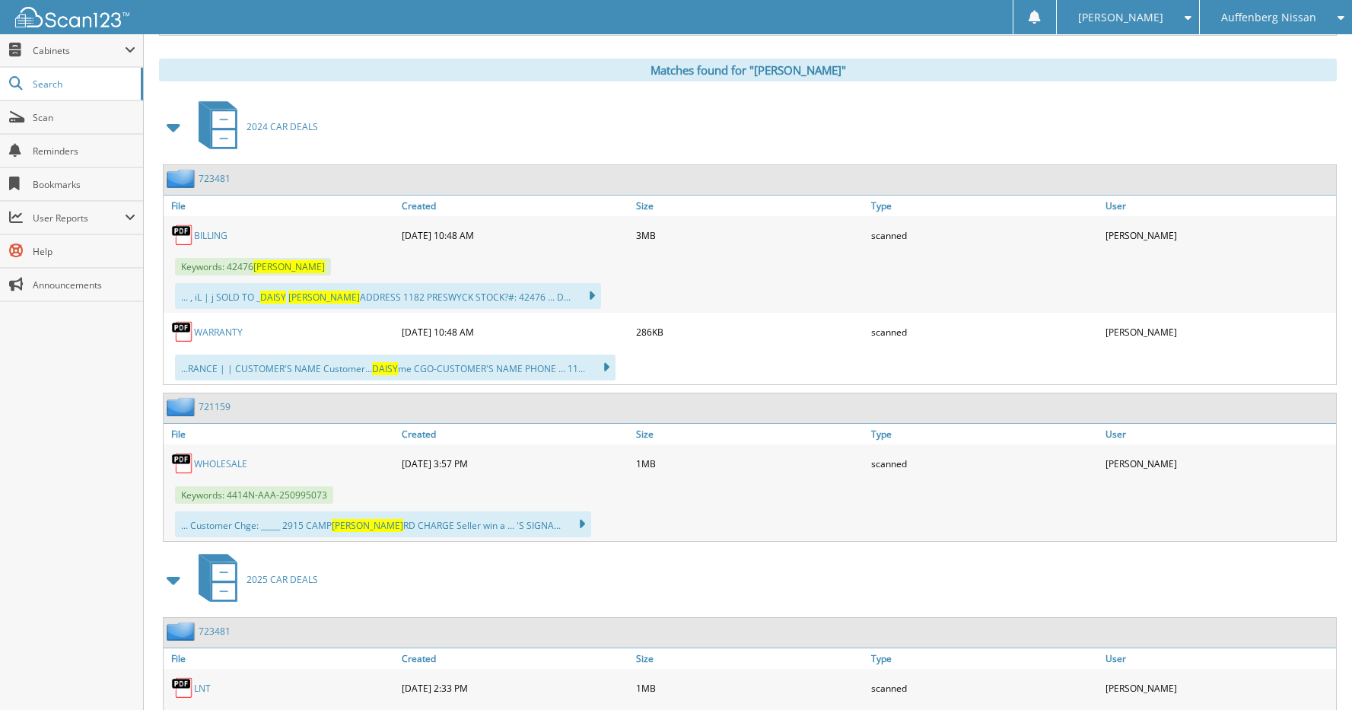
click at [219, 179] on link "723481" at bounding box center [215, 178] width 32 height 13
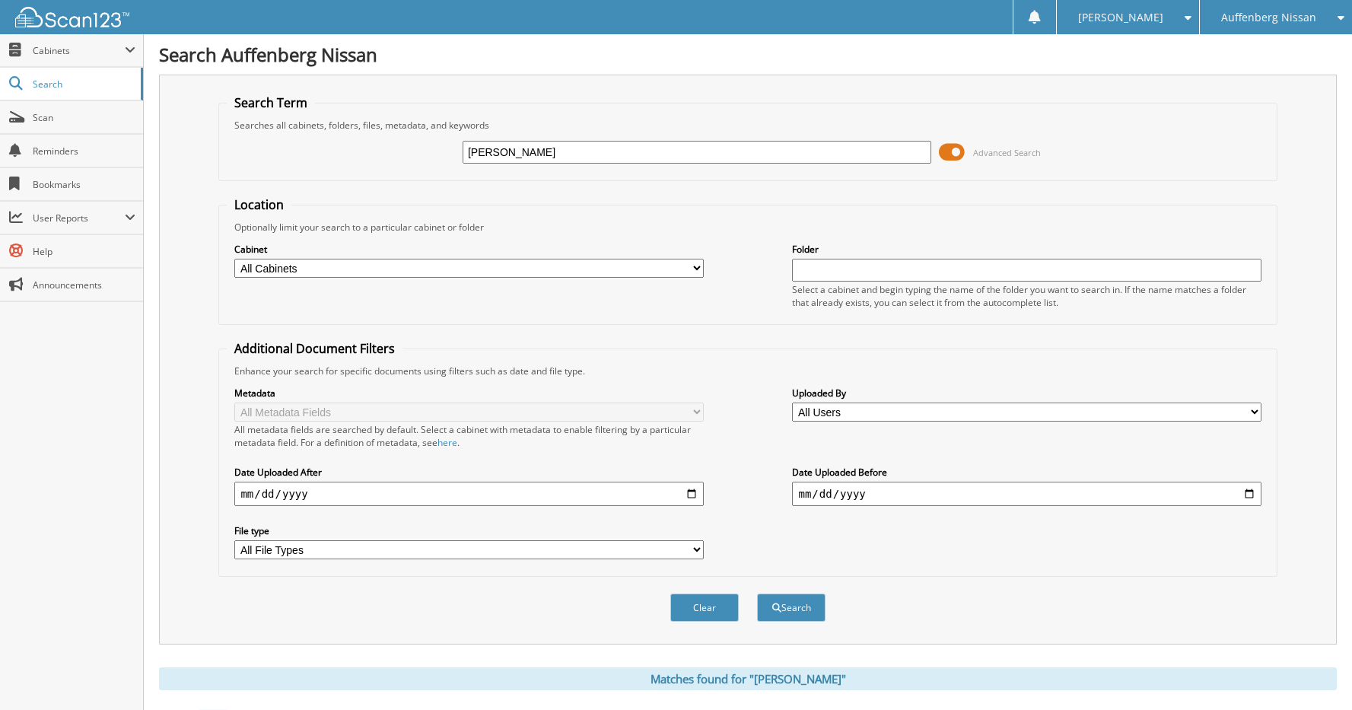
drag, startPoint x: 594, startPoint y: 148, endPoint x: 423, endPoint y: 151, distance: 171.2
click at [423, 151] on div "[PERSON_NAME] Advanced Search" at bounding box center [747, 152] width 1041 height 41
click at [542, 161] on input "text" at bounding box center [697, 152] width 469 height 23
click at [1318, 16] on div "Auffenberg Nissan" at bounding box center [1275, 17] width 137 height 34
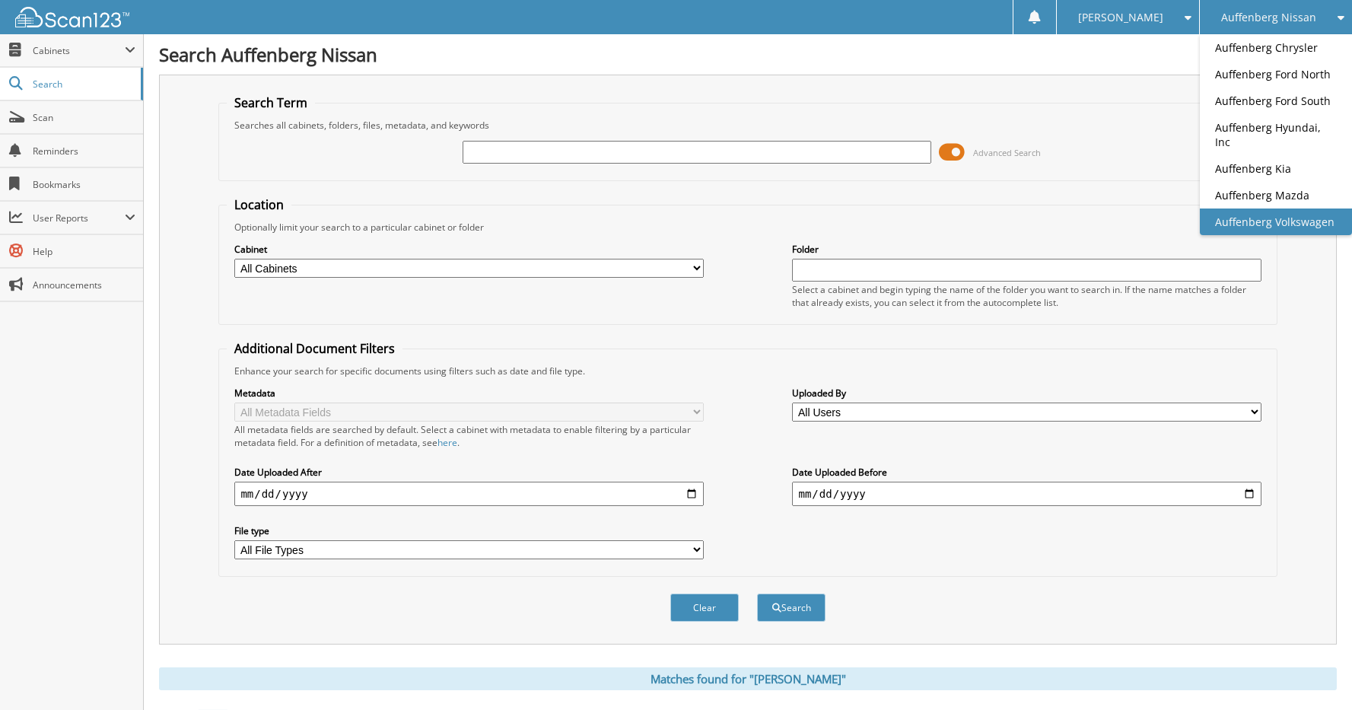
click at [1280, 208] on link "Auffenberg Volkswagen" at bounding box center [1276, 221] width 152 height 27
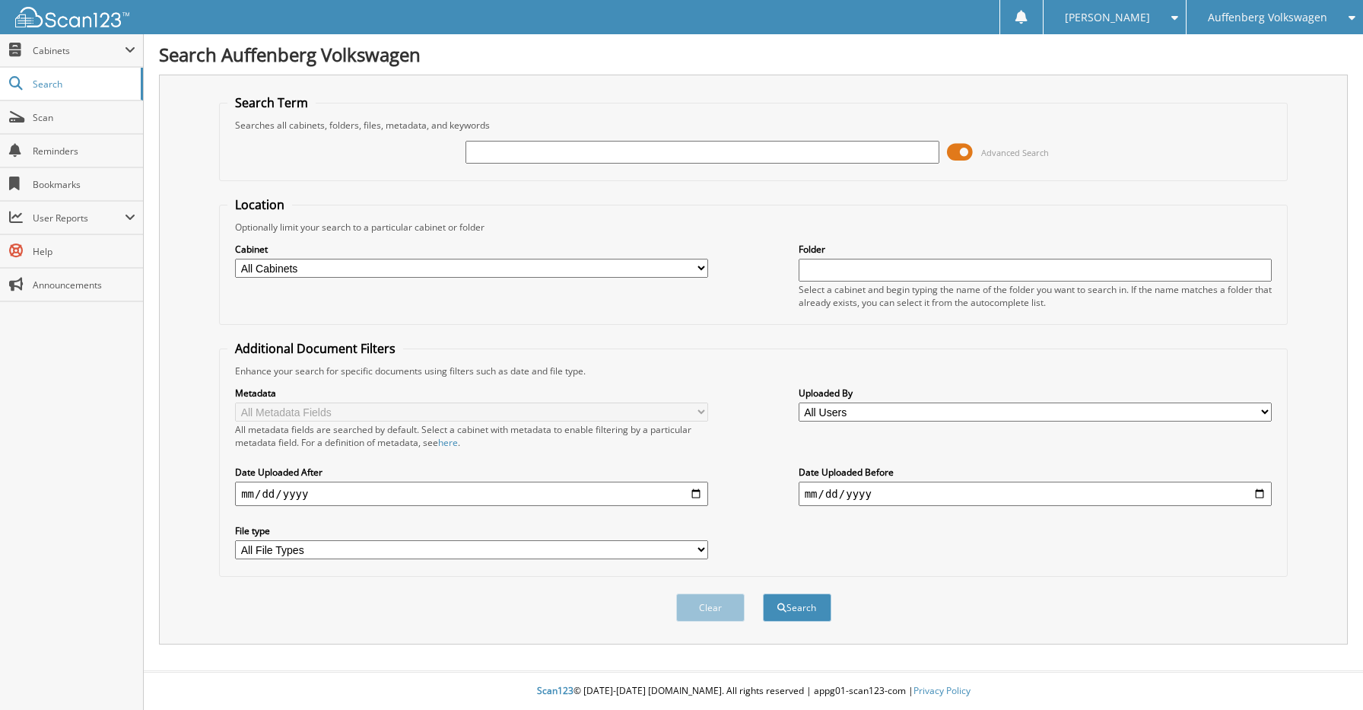
click at [612, 153] on input "text" at bounding box center [702, 152] width 473 height 23
type input "[US_VEHICLE_IDENTIFICATION_NUMBER]"
click at [804, 606] on button "Search" at bounding box center [797, 607] width 68 height 28
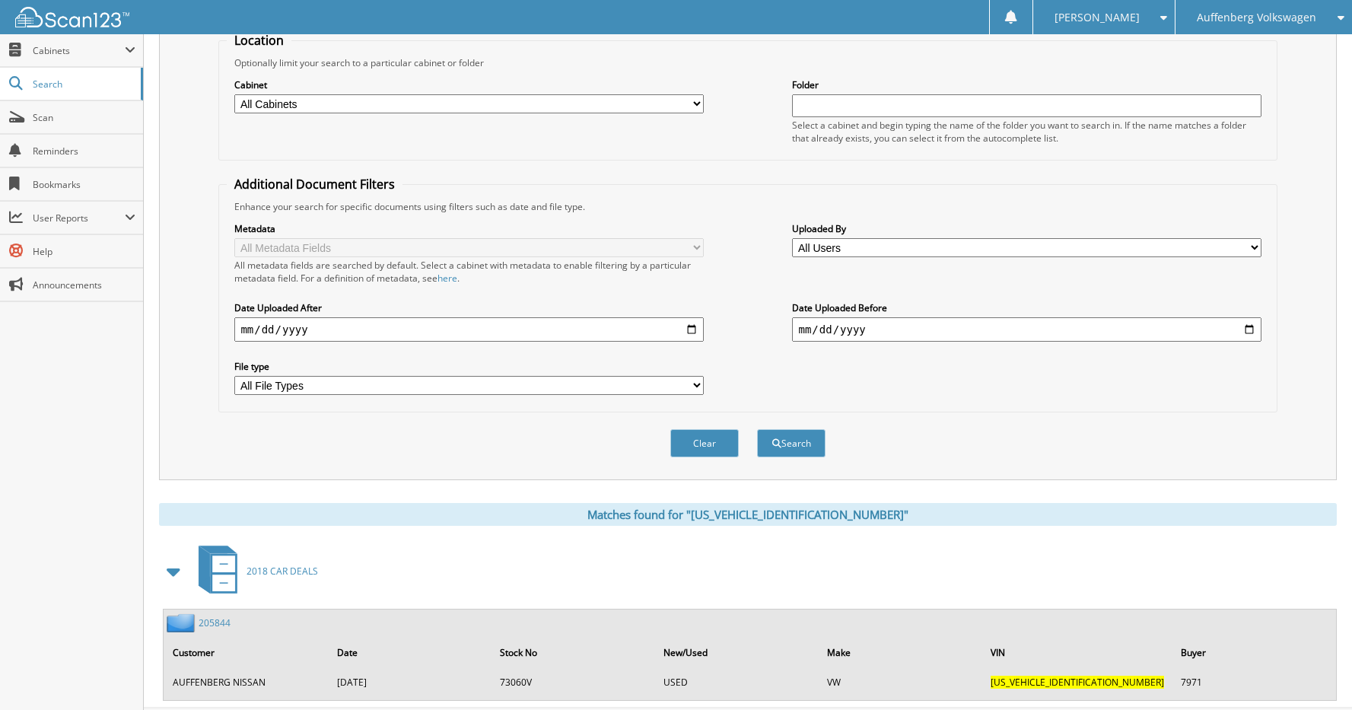
scroll to position [202, 0]
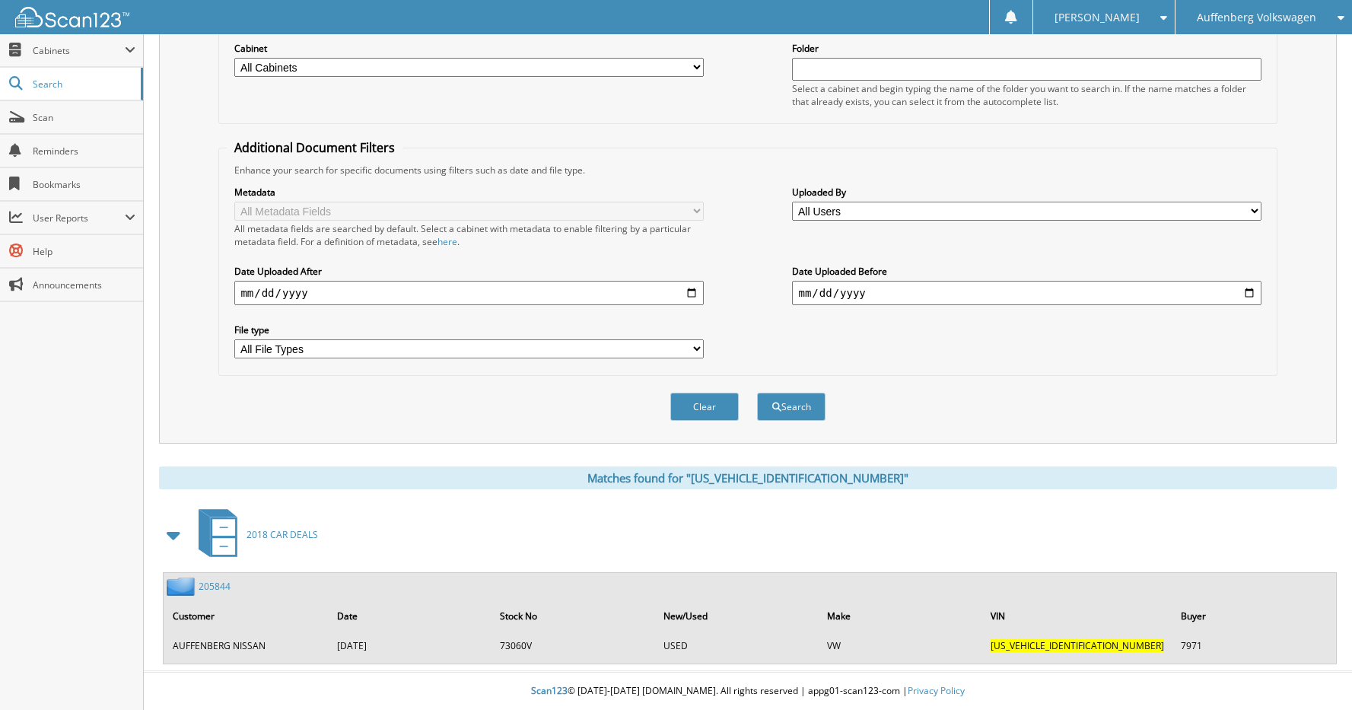
click at [206, 584] on link "205844" at bounding box center [215, 586] width 32 height 13
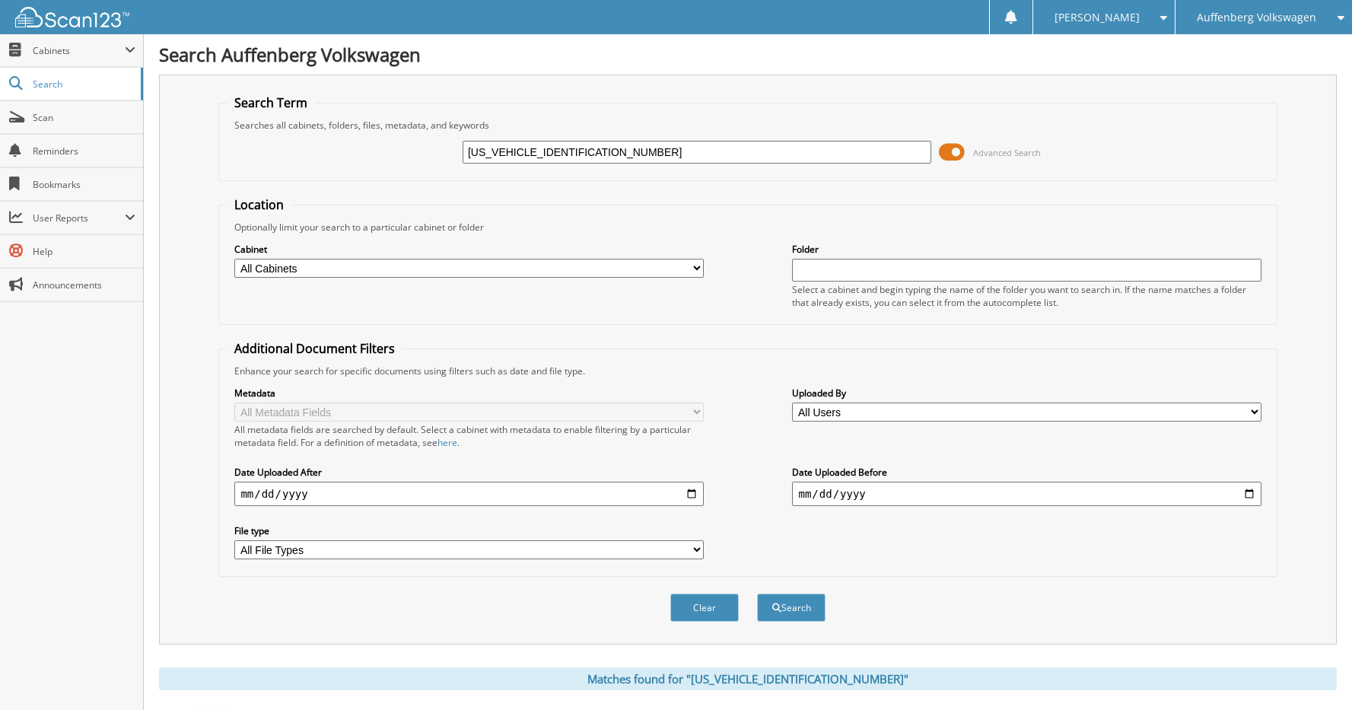
click at [1323, 13] on div "Auffenberg Volkswagen" at bounding box center [1263, 17] width 161 height 34
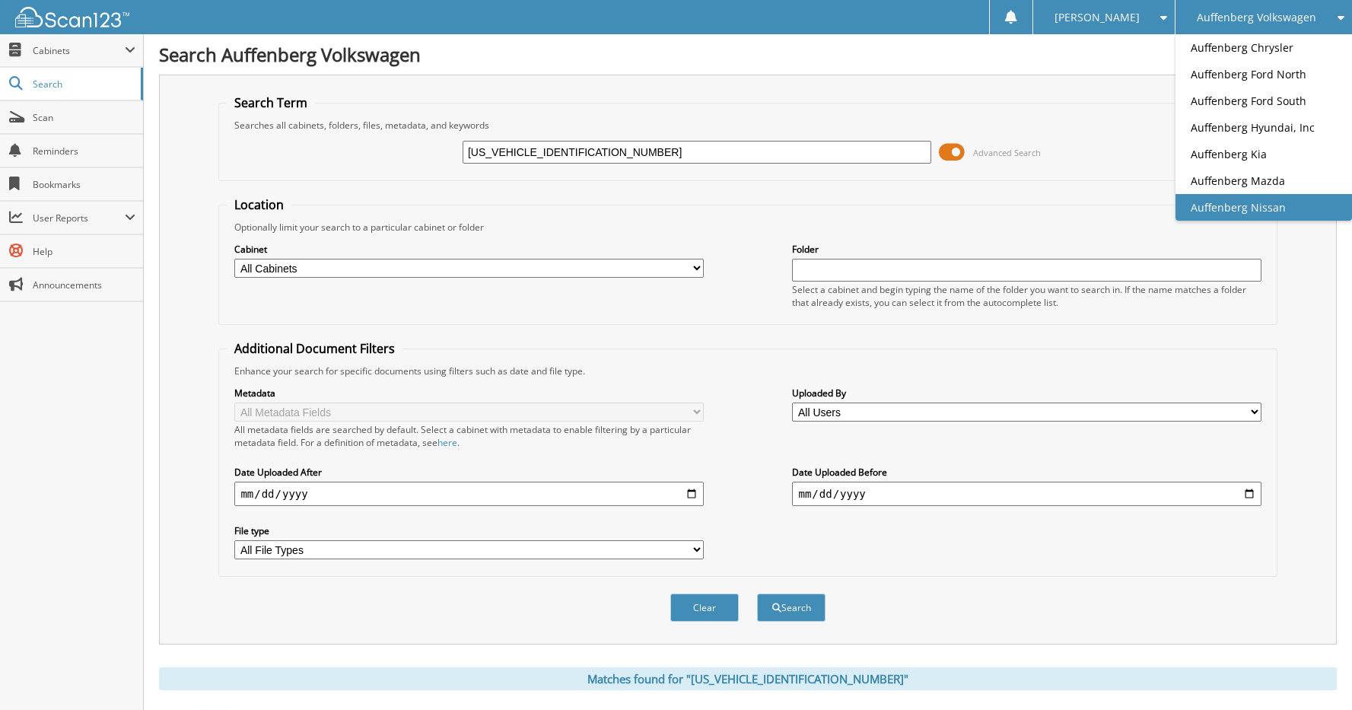
click at [1249, 199] on link "Auffenberg Nissan" at bounding box center [1263, 207] width 176 height 27
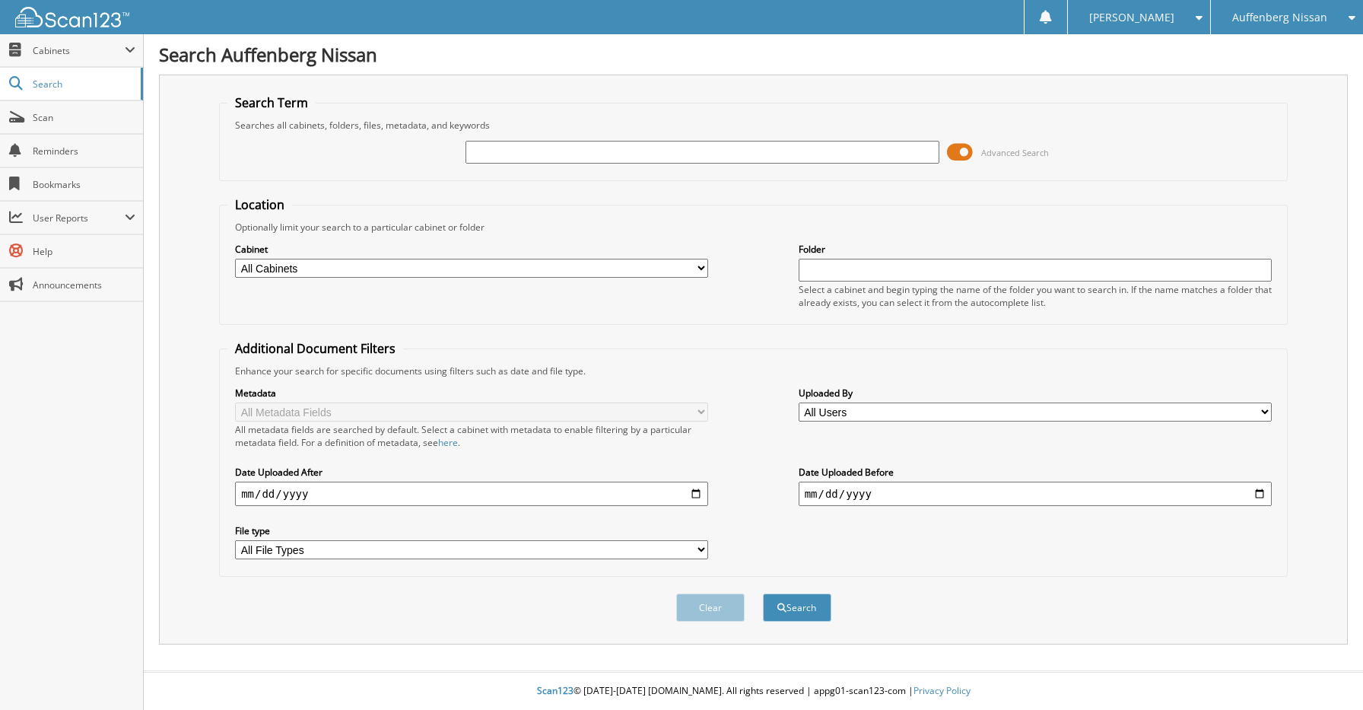
click at [504, 149] on input "text" at bounding box center [702, 152] width 473 height 23
type input "[US_VEHICLE_IDENTIFICATION_NUMBER]"
click at [815, 609] on button "Search" at bounding box center [797, 607] width 68 height 28
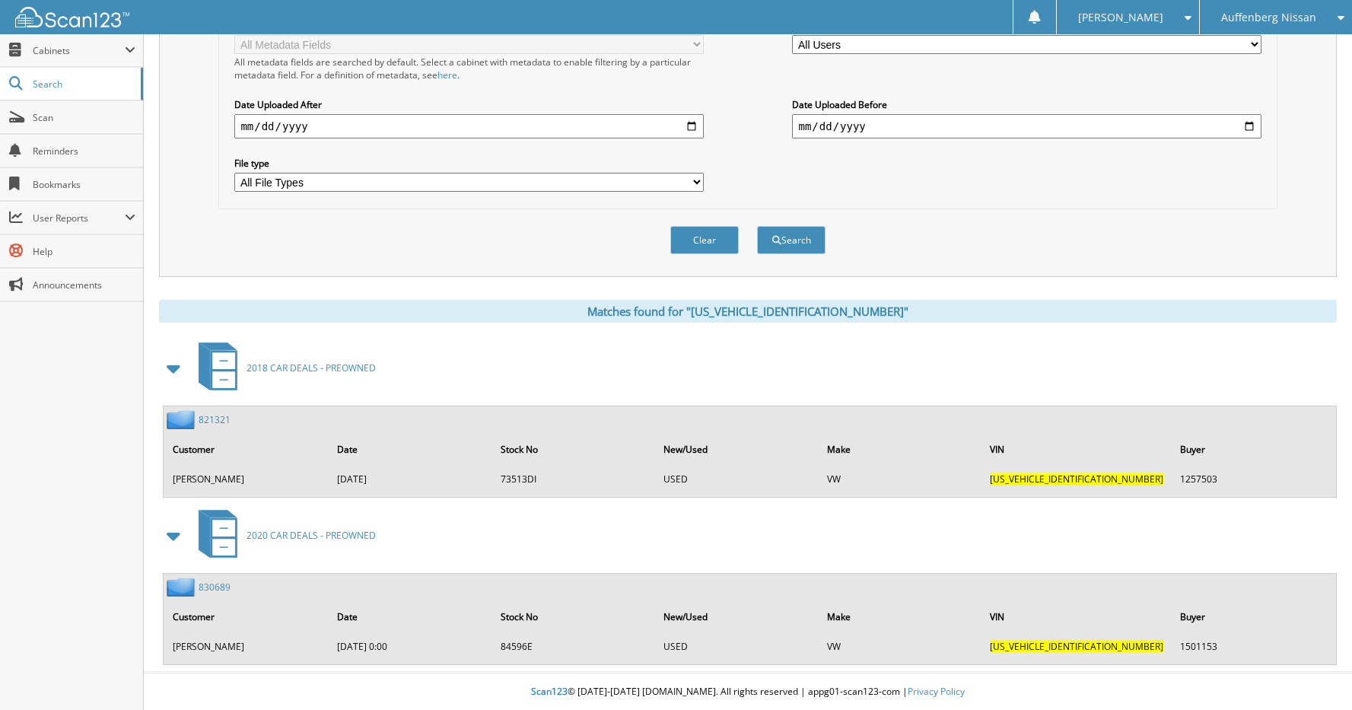
scroll to position [369, 0]
click at [210, 589] on link "830689" at bounding box center [215, 586] width 32 height 13
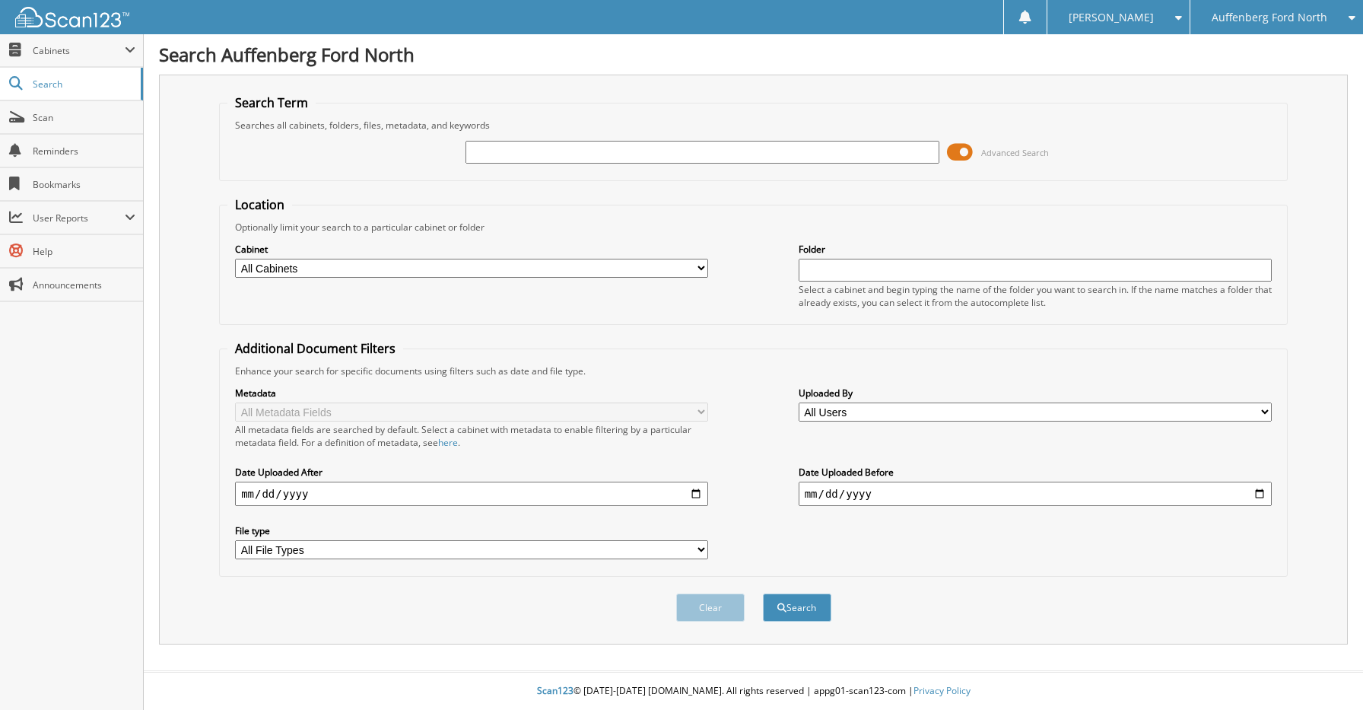
drag, startPoint x: 529, startPoint y: 150, endPoint x: 535, endPoint y: 142, distance: 9.7
click at [529, 150] on input "text" at bounding box center [702, 152] width 473 height 23
type input "[PERSON_NAME]"
click at [795, 608] on button "Search" at bounding box center [797, 607] width 68 height 28
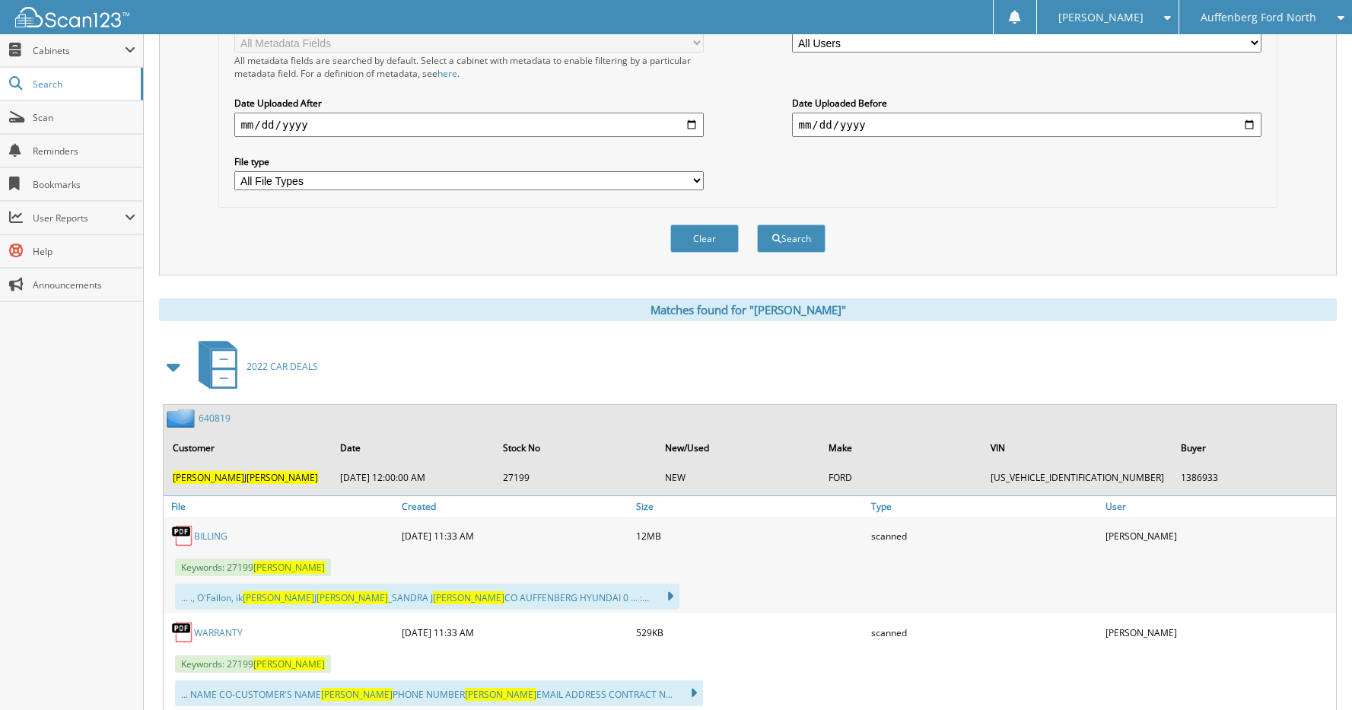
scroll to position [456, 0]
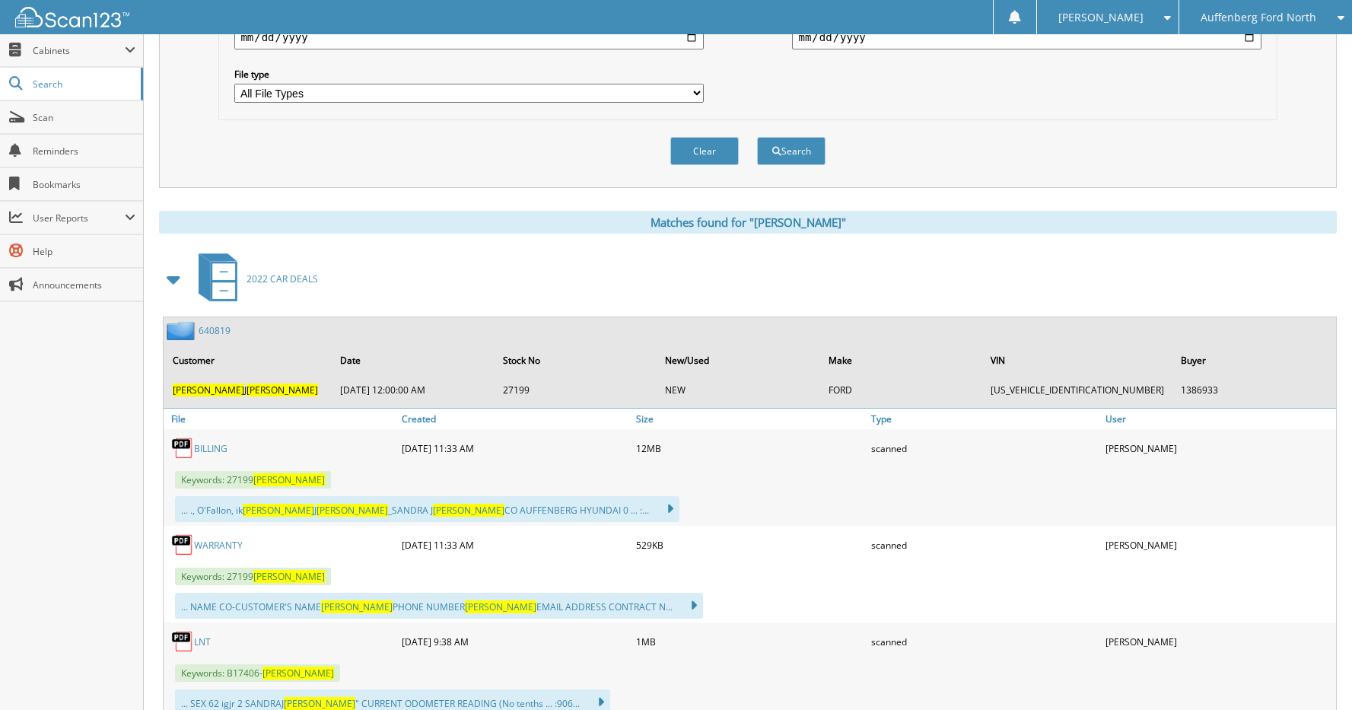
click at [221, 333] on link "640819" at bounding box center [215, 330] width 32 height 13
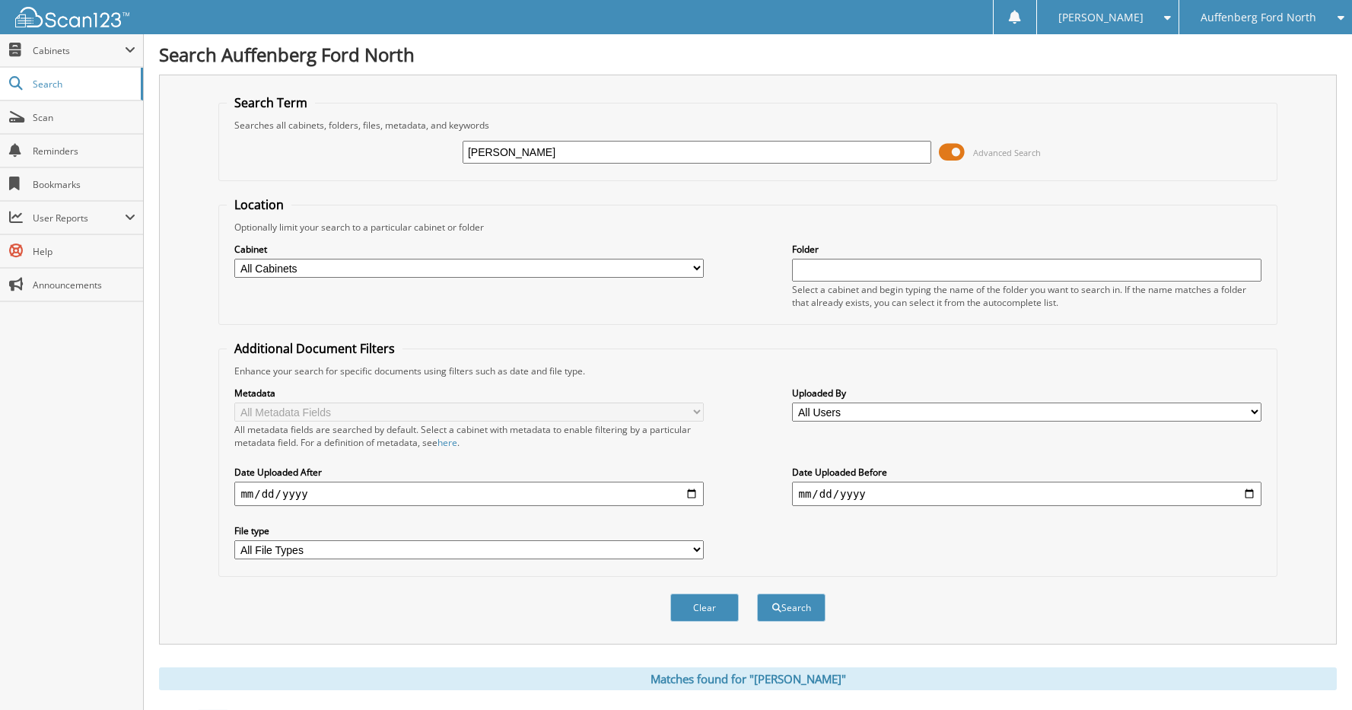
drag, startPoint x: 574, startPoint y: 150, endPoint x: 452, endPoint y: 145, distance: 121.8
click at [452, 145] on div "THOMAS LANGE Advanced Search" at bounding box center [747, 152] width 1041 height 41
type input "[PERSON_NAME]"
click at [757, 593] on button "Search" at bounding box center [791, 607] width 68 height 28
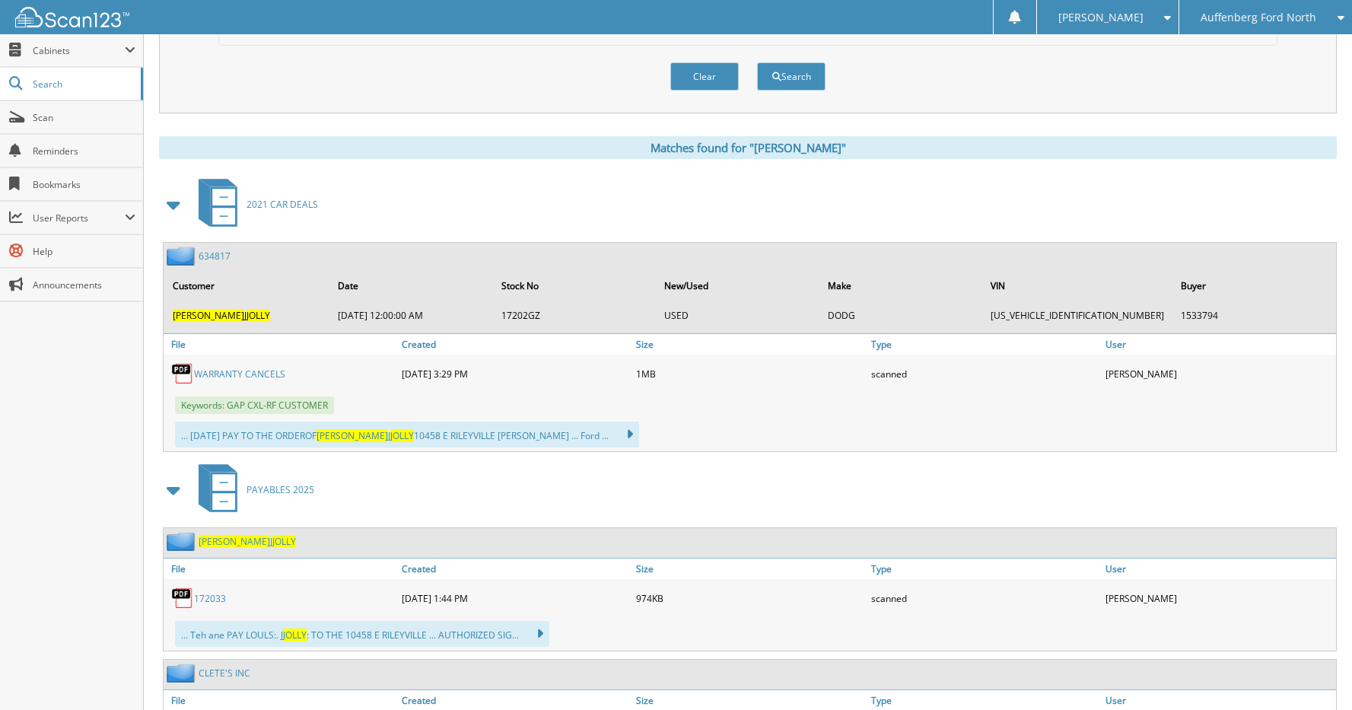
scroll to position [533, 0]
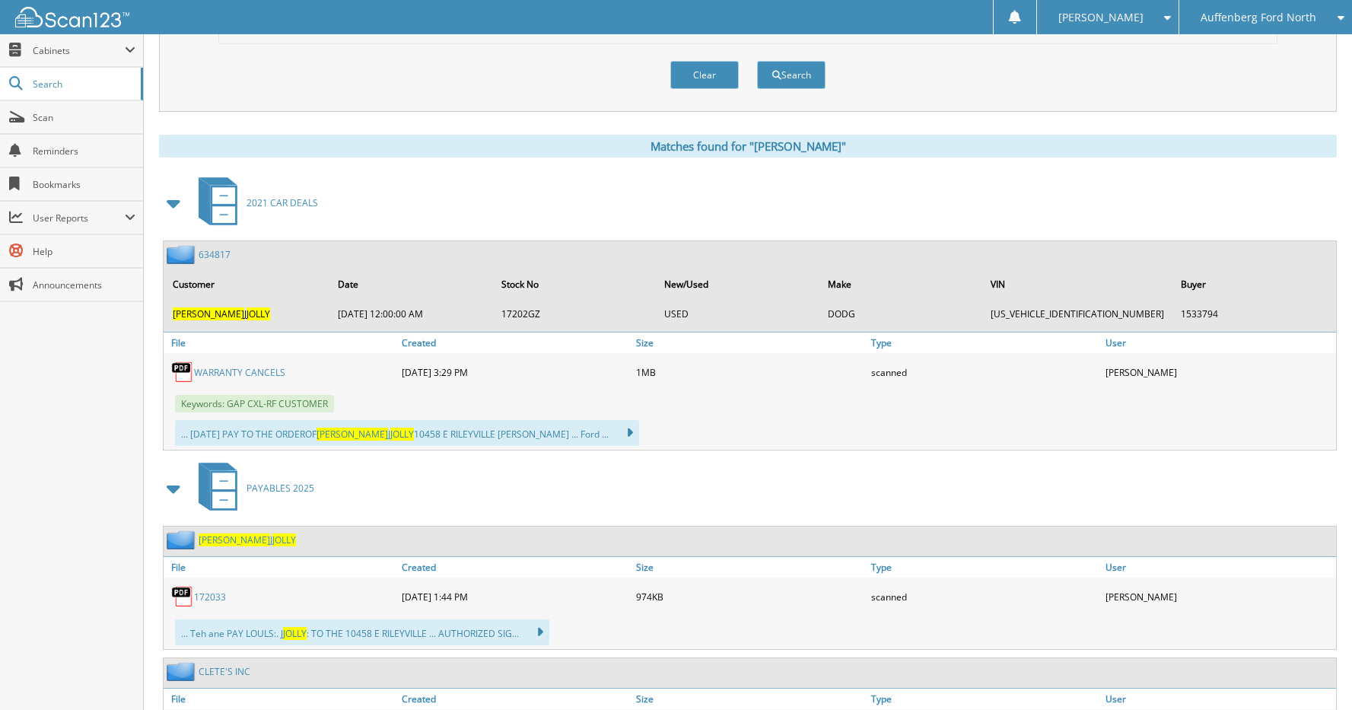
click at [215, 257] on link "634817" at bounding box center [215, 254] width 32 height 13
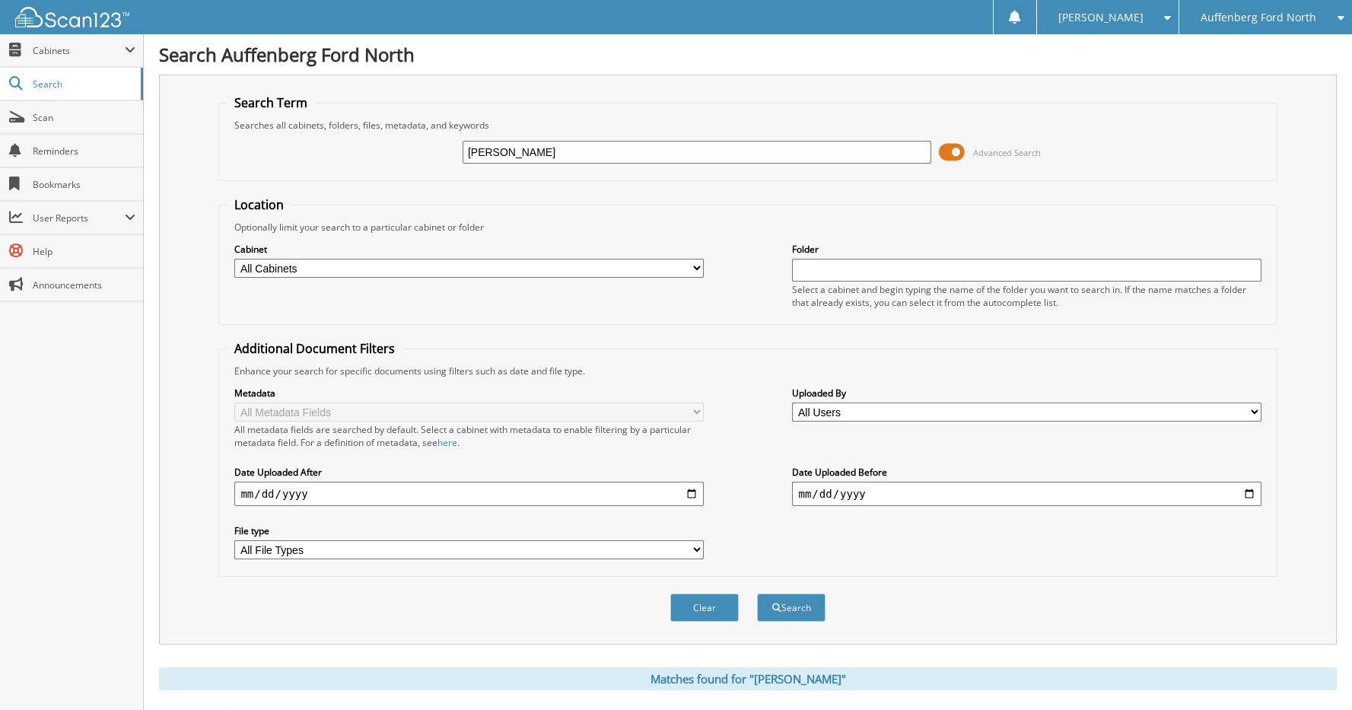
drag, startPoint x: 566, startPoint y: 147, endPoint x: 454, endPoint y: 159, distance: 112.5
click at [458, 155] on div "[PERSON_NAME] Advanced Search" at bounding box center [747, 152] width 1041 height 41
type input "[PERSON_NAME]"
click at [757, 593] on button "Search" at bounding box center [791, 607] width 68 height 28
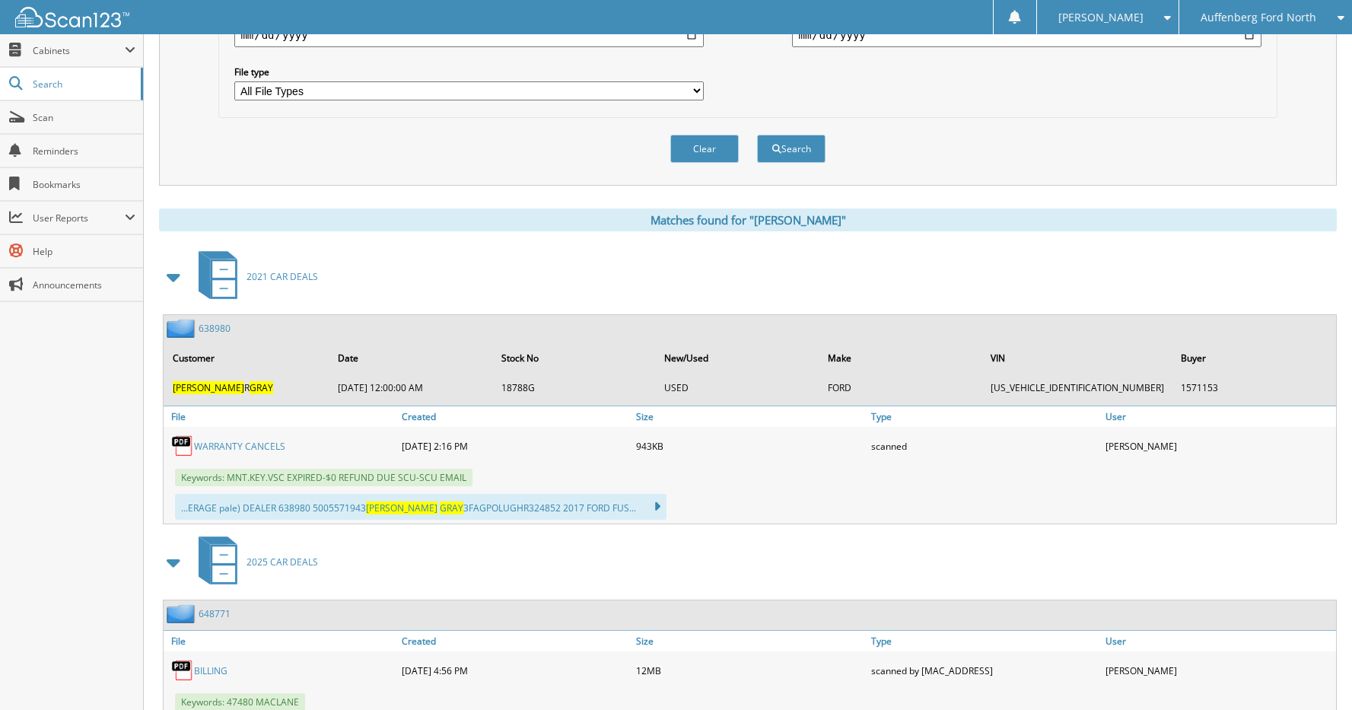
scroll to position [609, 0]
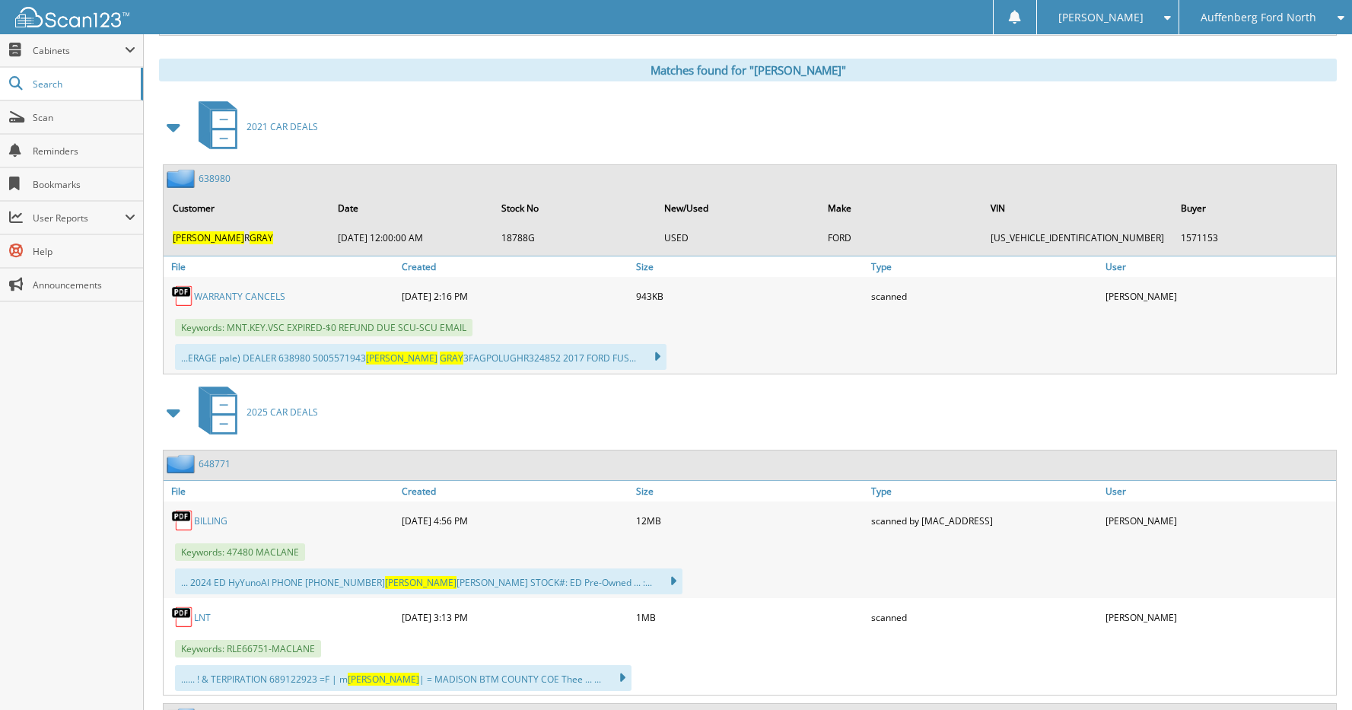
click at [212, 180] on link "638980" at bounding box center [215, 178] width 32 height 13
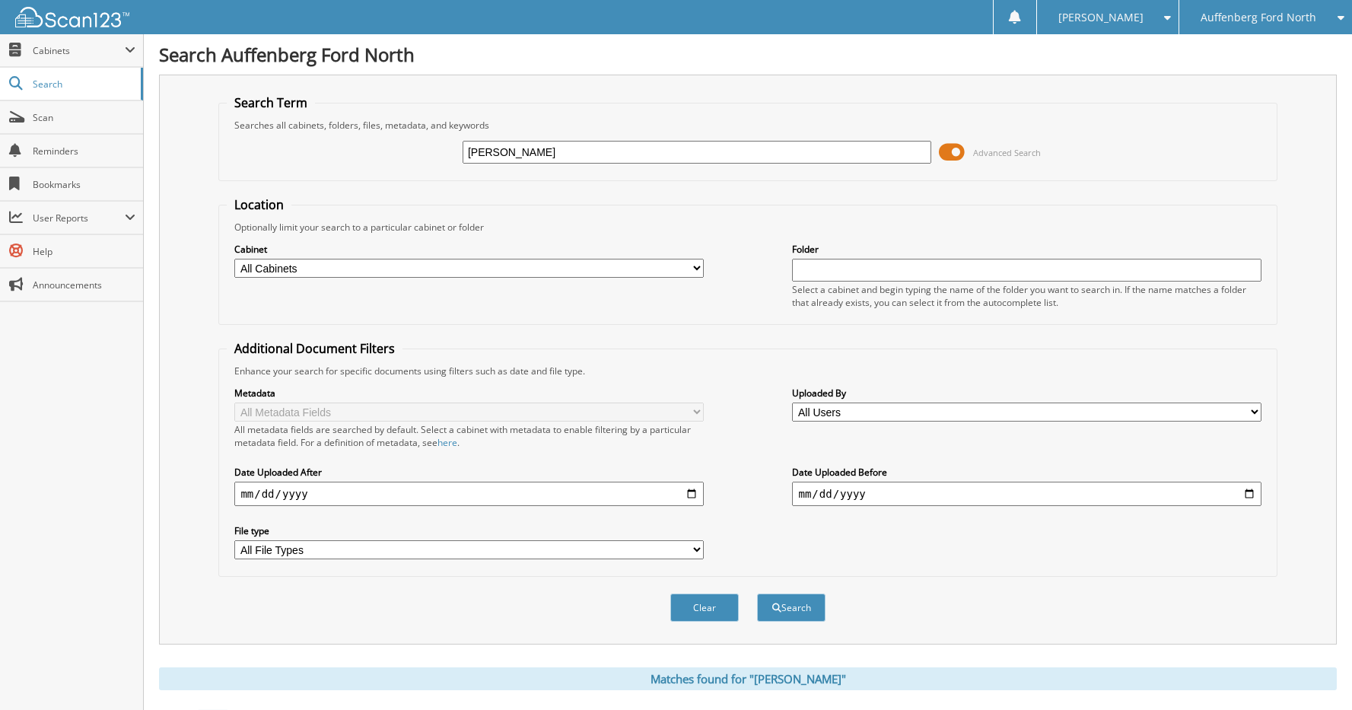
drag, startPoint x: 615, startPoint y: 146, endPoint x: 440, endPoint y: 144, distance: 175.0
click at [440, 144] on div "JEREMY GRAY Advanced Search" at bounding box center [747, 152] width 1041 height 41
type input "JEREMY GRAYGINA CORNWELL"
click at [757, 593] on button "Search" at bounding box center [791, 607] width 68 height 28
click at [543, 151] on input "JEREMY GRAYGINA CORNWELL" at bounding box center [697, 152] width 469 height 23
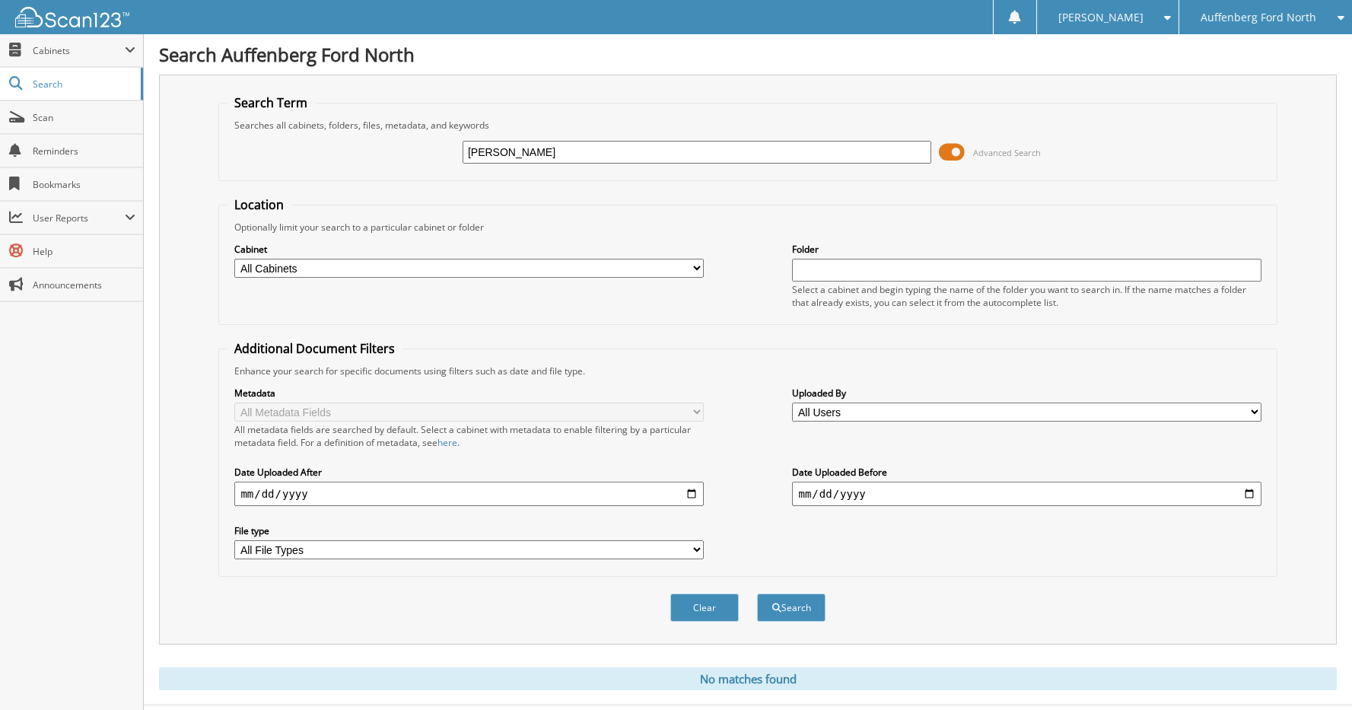
type input "GINA CORNWELL"
click at [757, 593] on button "Search" at bounding box center [791, 607] width 68 height 28
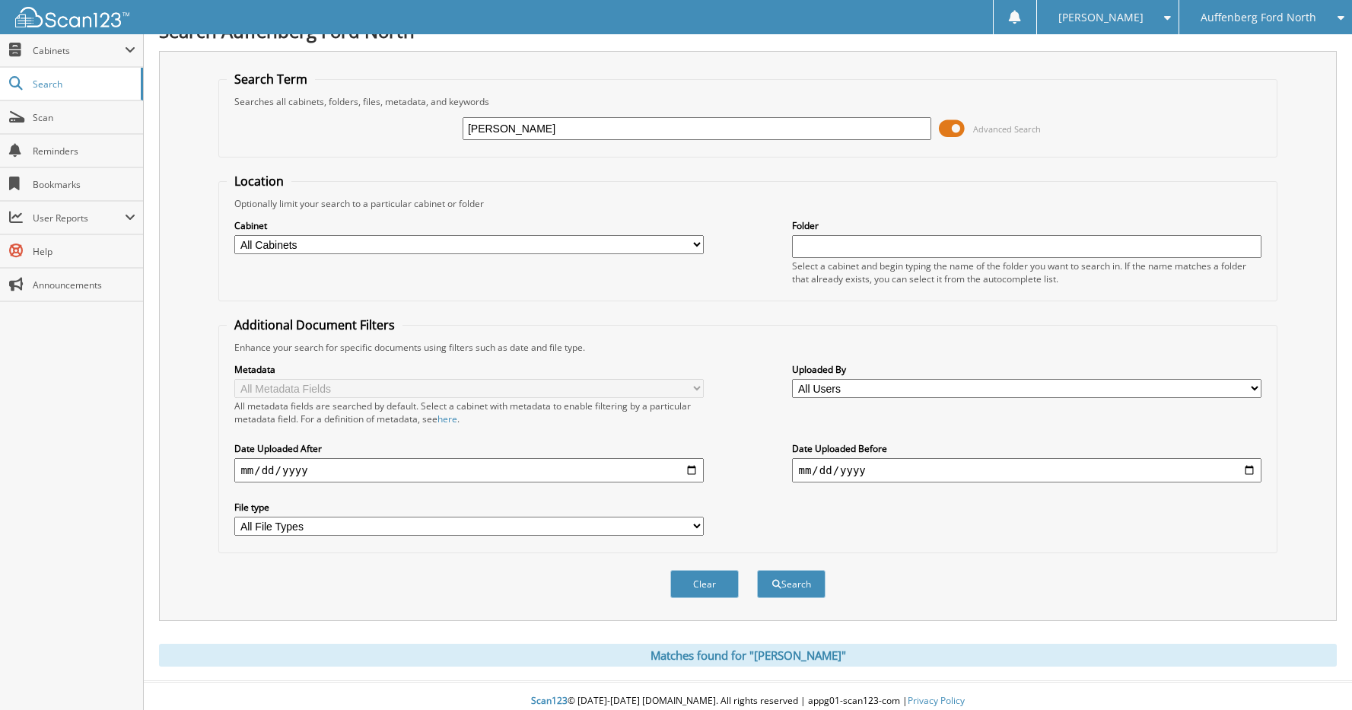
scroll to position [34, 0]
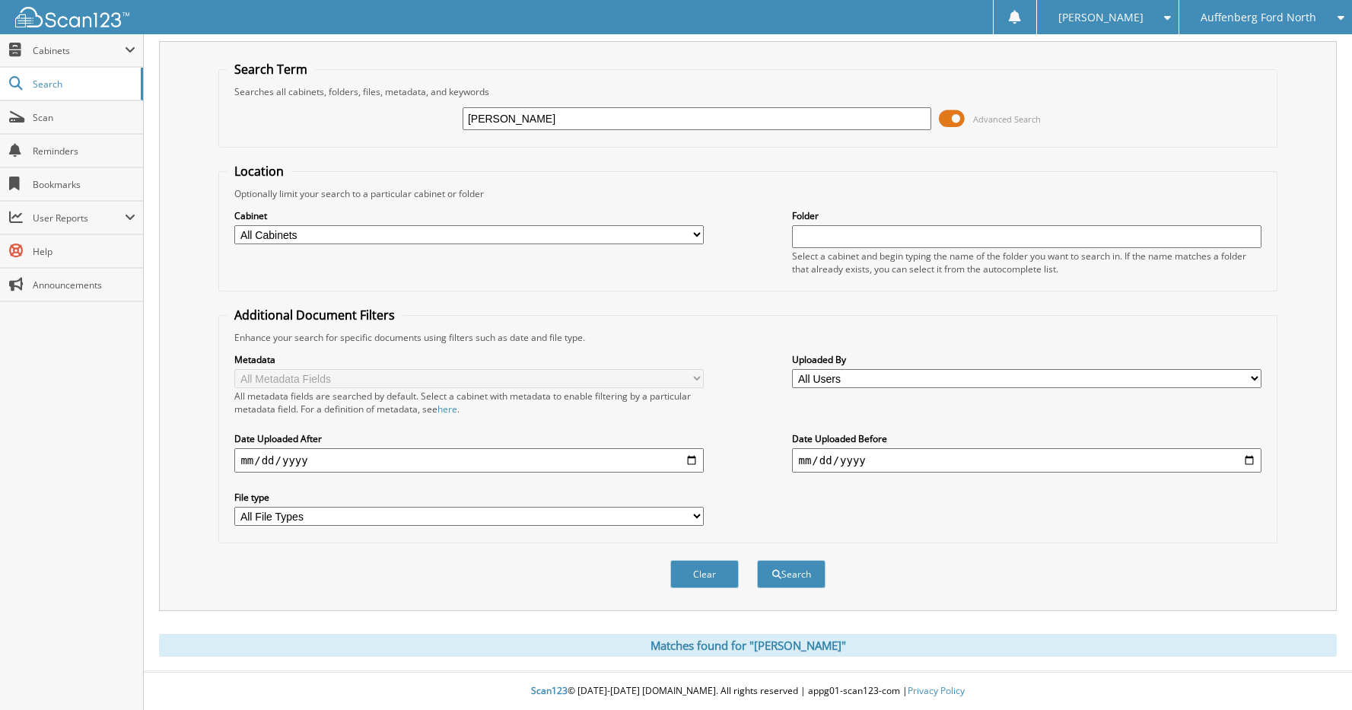
drag, startPoint x: 590, startPoint y: 119, endPoint x: 294, endPoint y: 141, distance: 297.5
click at [294, 141] on fieldset "Search Term Searches all cabinets, folders, files, metadata, and keywords GINA …" at bounding box center [747, 104] width 1058 height 87
type input "WENDY WERNER"
click at [757, 560] on button "Search" at bounding box center [791, 574] width 68 height 28
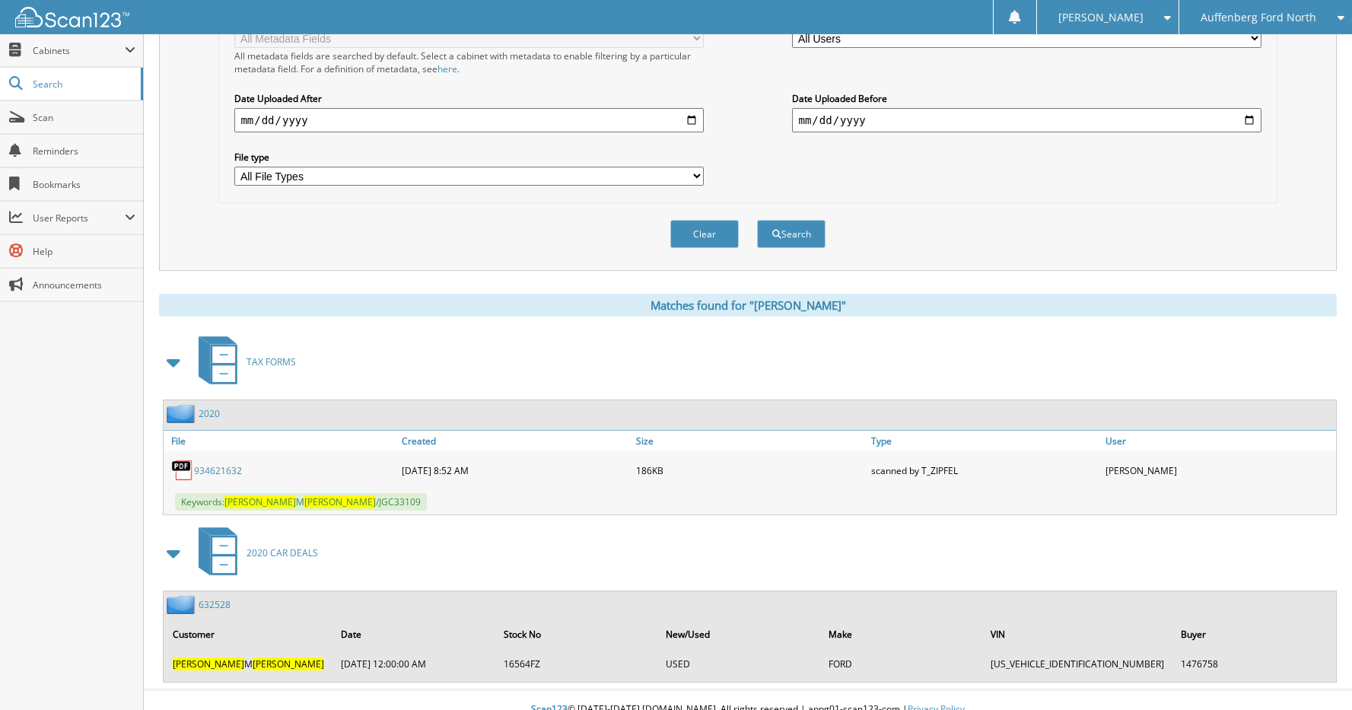
scroll to position [393, 0]
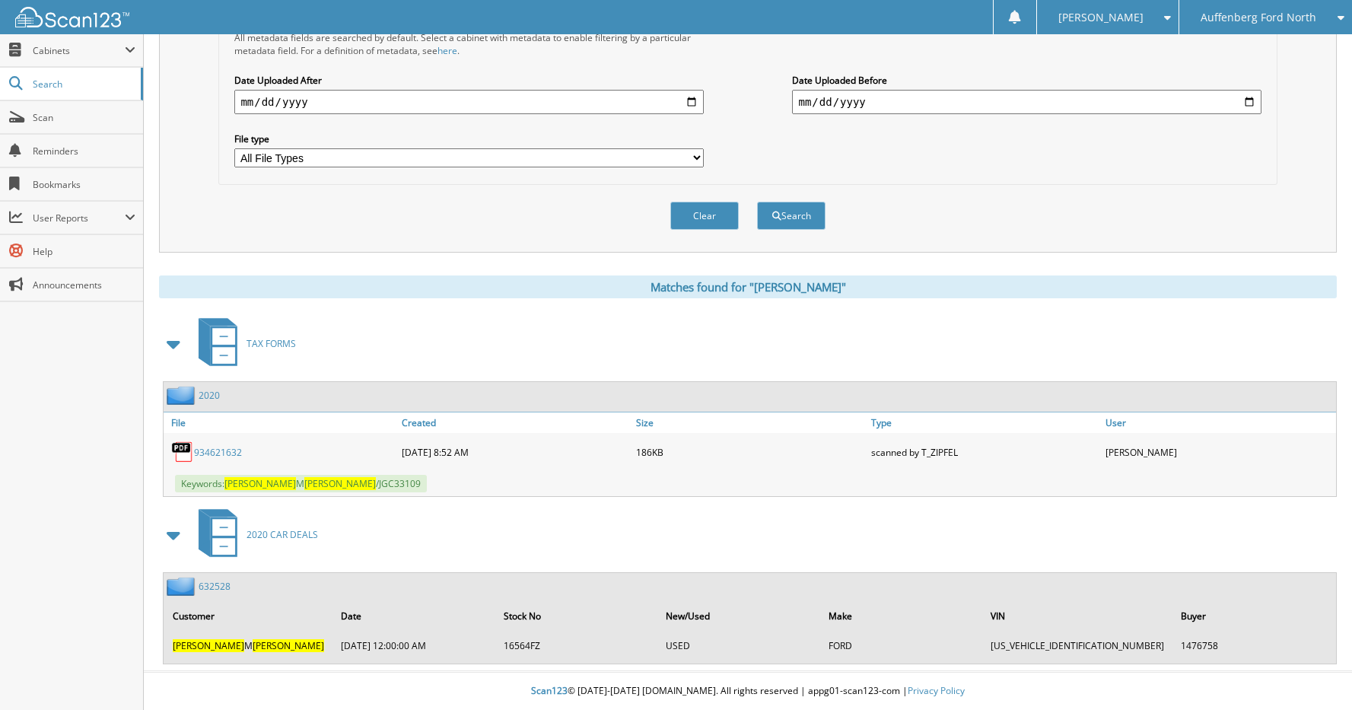
click at [214, 585] on link "632528" at bounding box center [215, 586] width 32 height 13
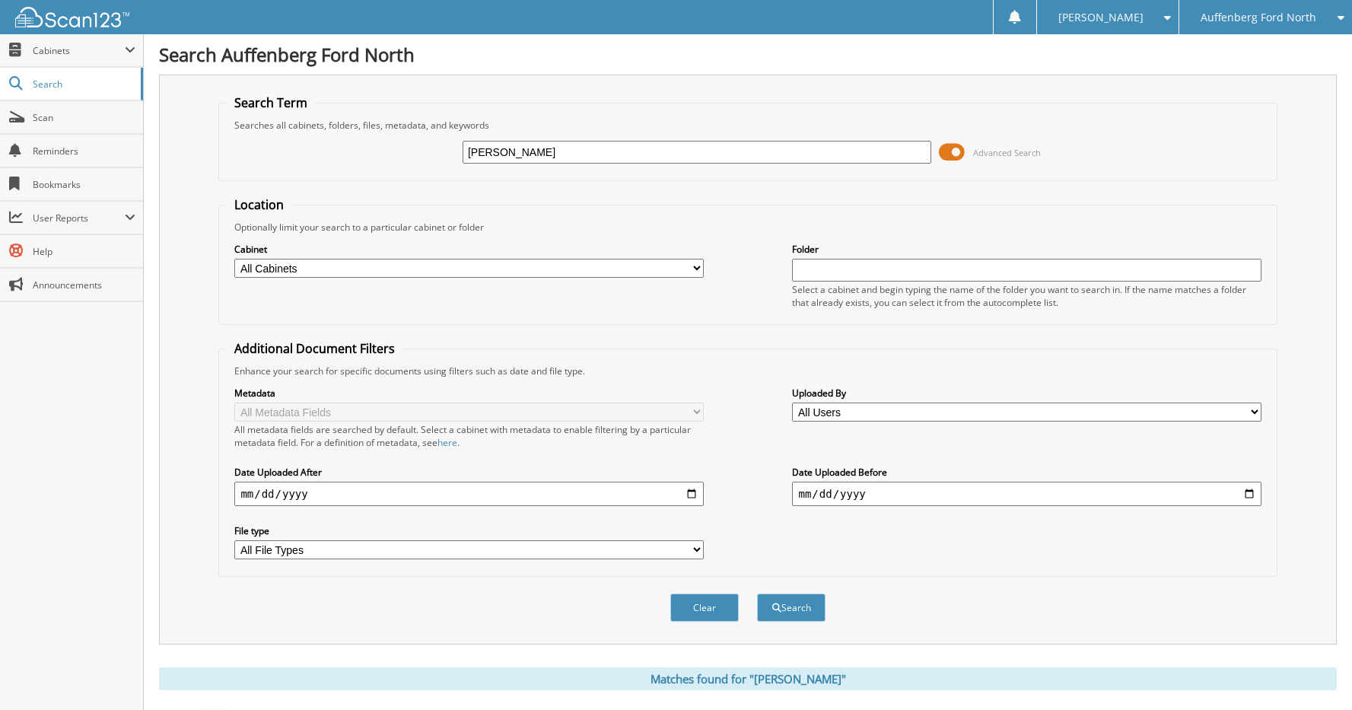
drag, startPoint x: 598, startPoint y: 141, endPoint x: 586, endPoint y: 148, distance: 13.6
click at [586, 148] on input "[PERSON_NAME]" at bounding box center [697, 152] width 469 height 23
click at [1331, 12] on icon at bounding box center [1337, 17] width 14 height 11
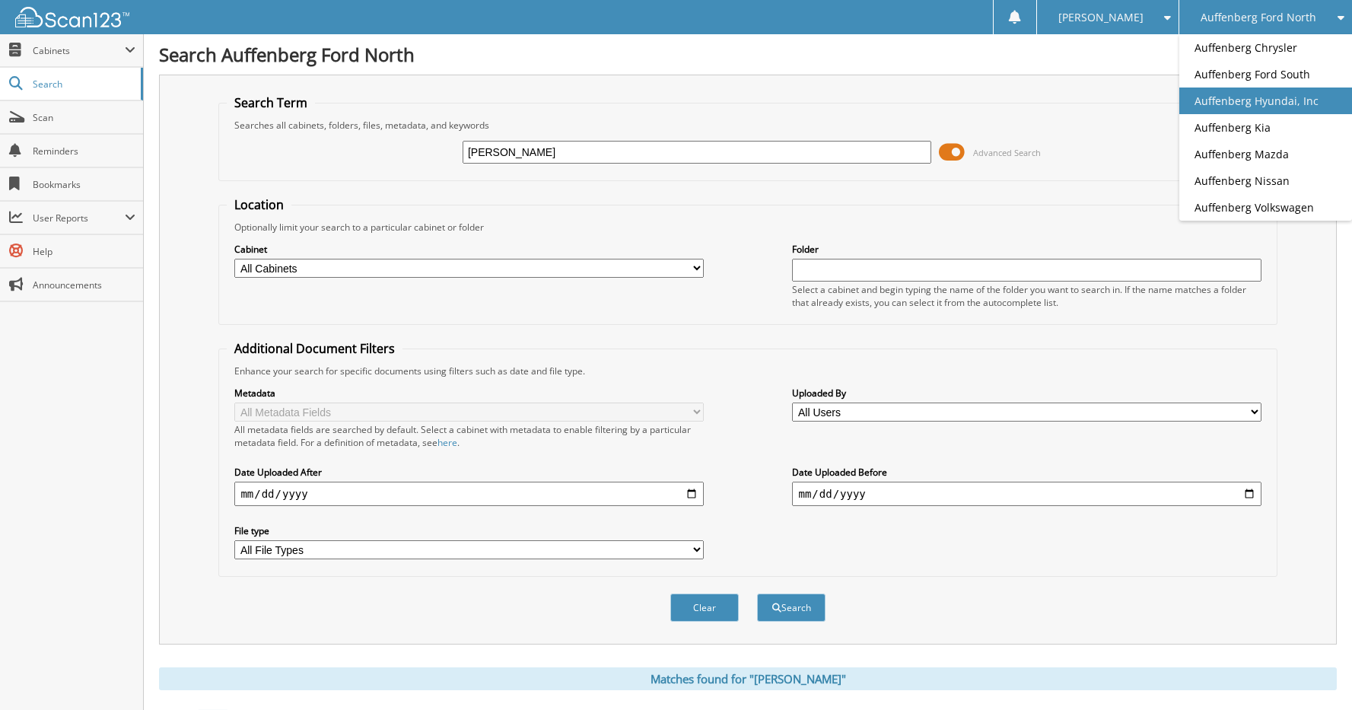
click at [1265, 103] on link "Auffenberg Hyundai, Inc" at bounding box center [1265, 100] width 173 height 27
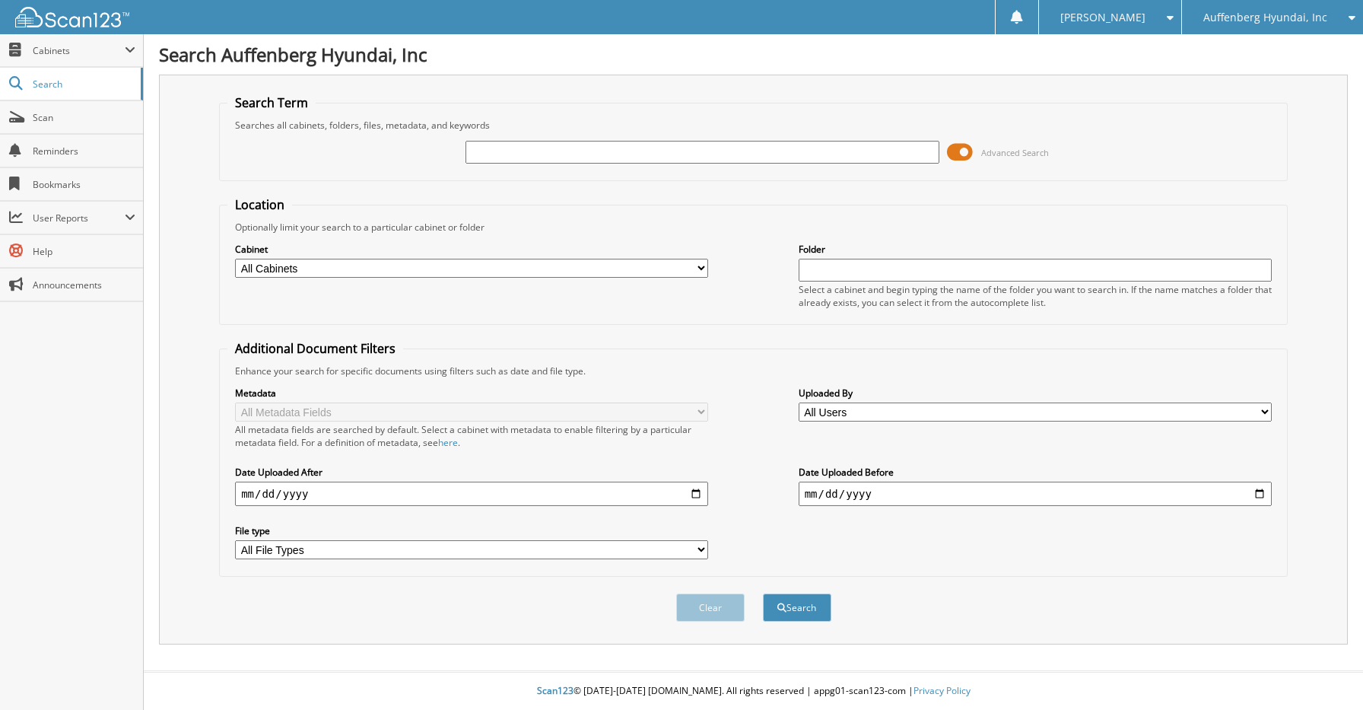
click at [565, 157] on input "text" at bounding box center [702, 152] width 473 height 23
type input "TERYN HOLLOWAY"
click at [763, 593] on button "Search" at bounding box center [797, 607] width 68 height 28
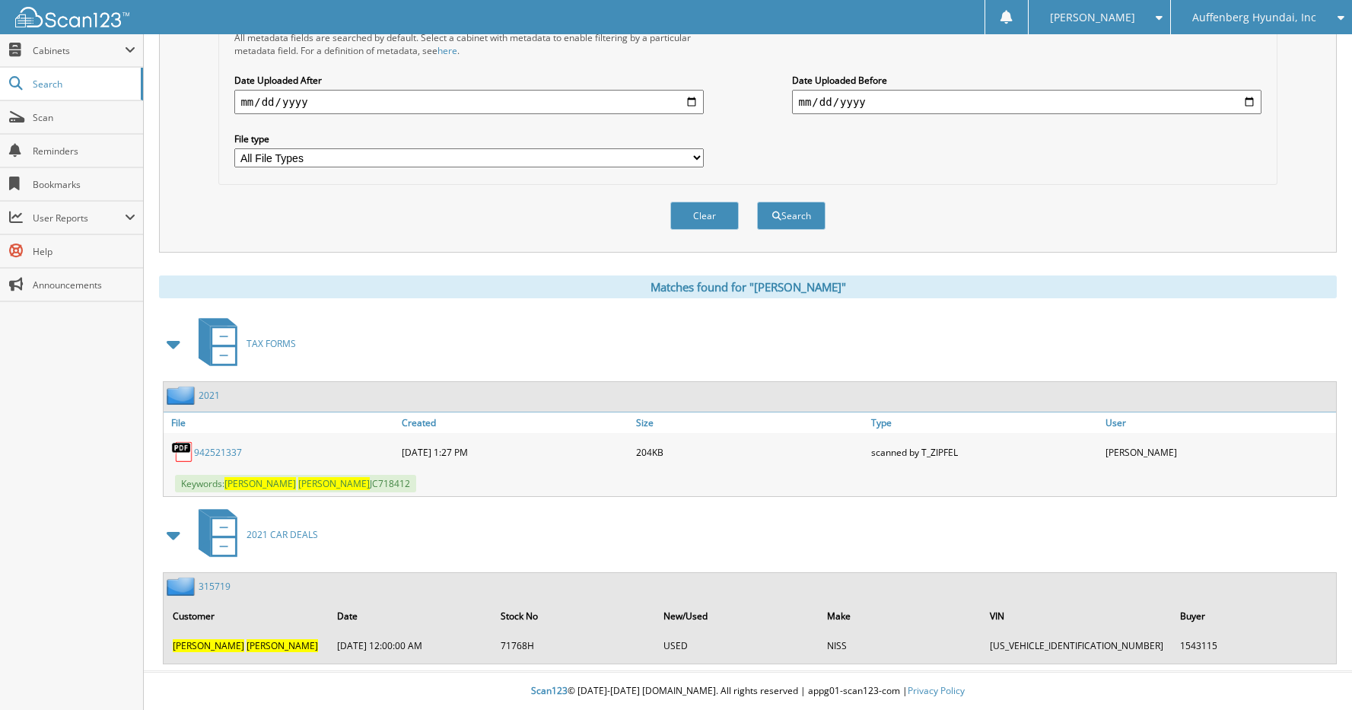
scroll to position [393, 0]
click at [207, 585] on link "315719" at bounding box center [215, 586] width 32 height 13
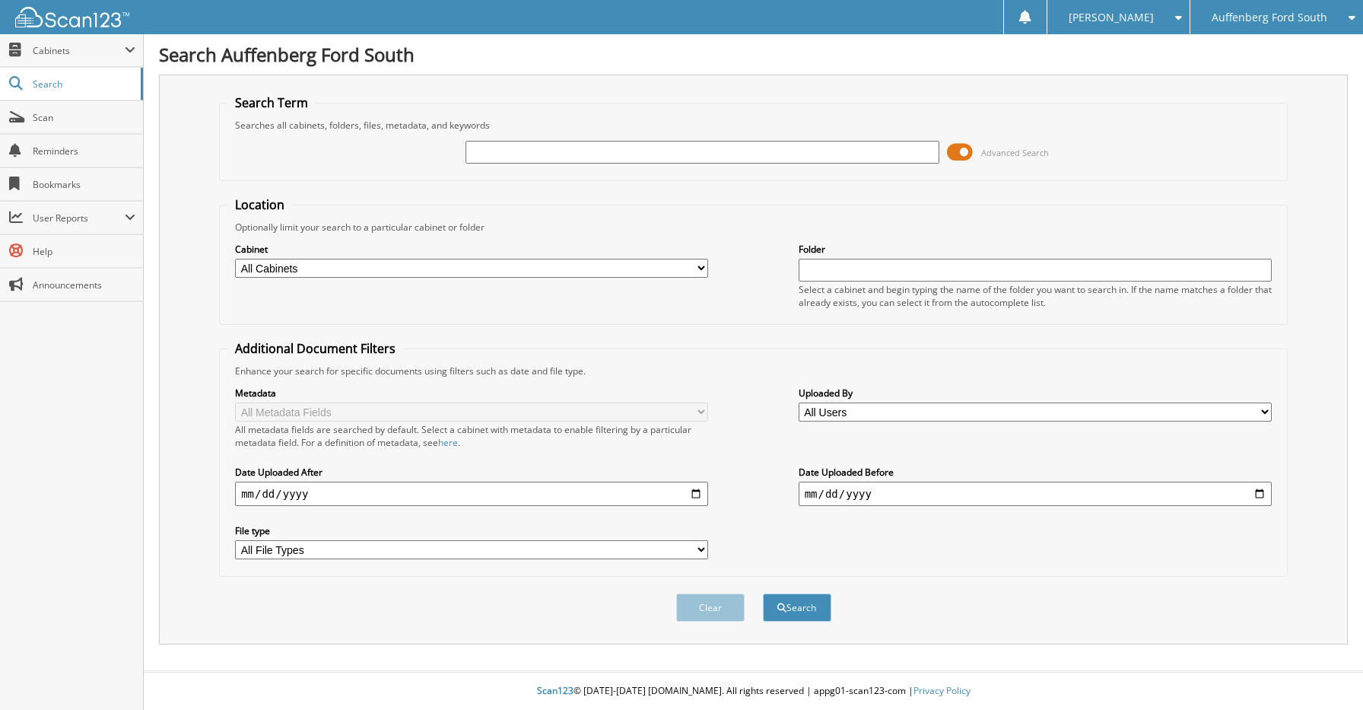
click at [550, 145] on input "text" at bounding box center [702, 152] width 473 height 23
type input "[PERSON_NAME]"
click at [763, 593] on button "Search" at bounding box center [797, 607] width 68 height 28
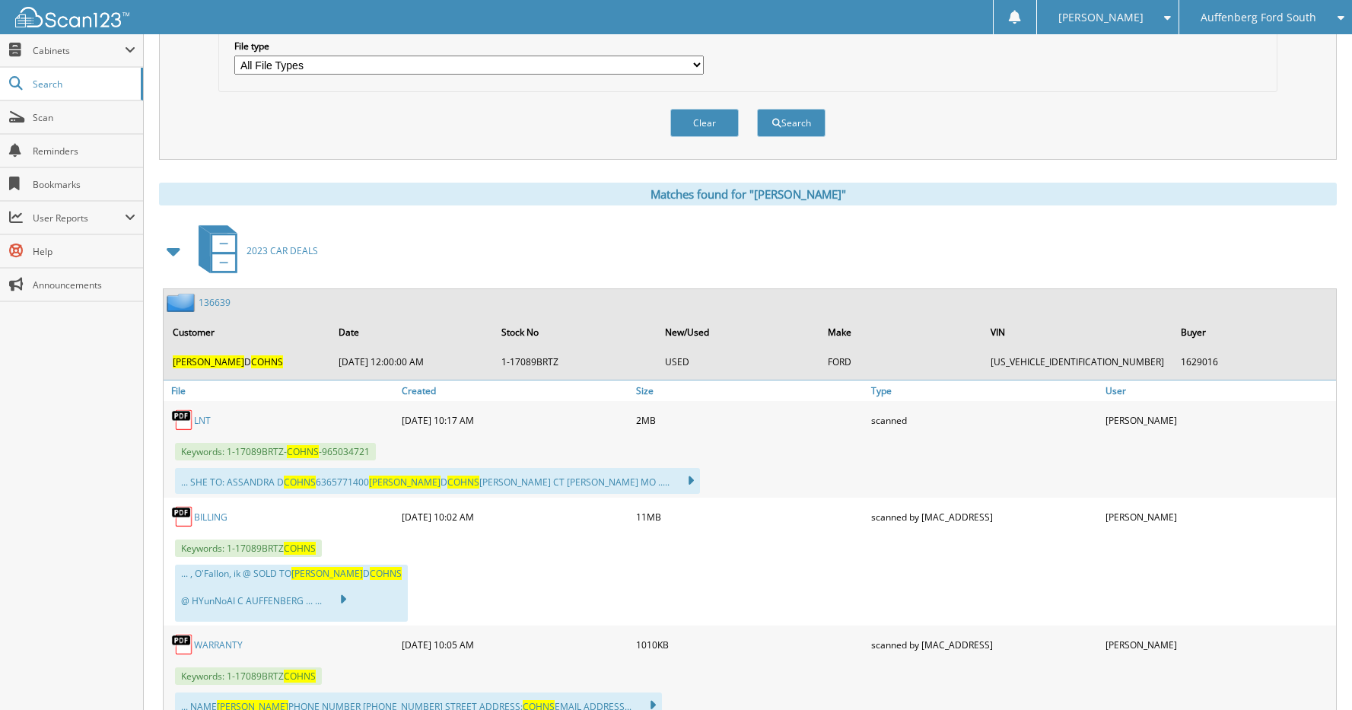
scroll to position [609, 0]
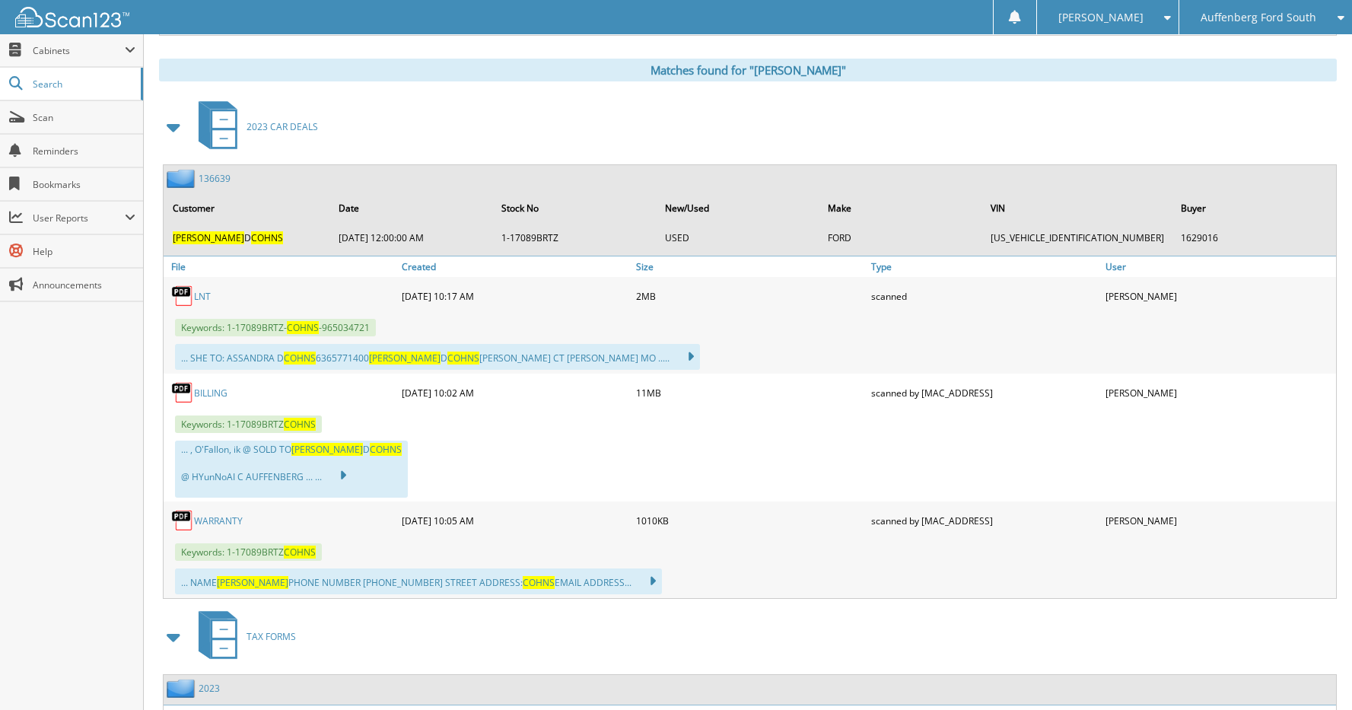
click at [218, 180] on link "136639" at bounding box center [215, 178] width 32 height 13
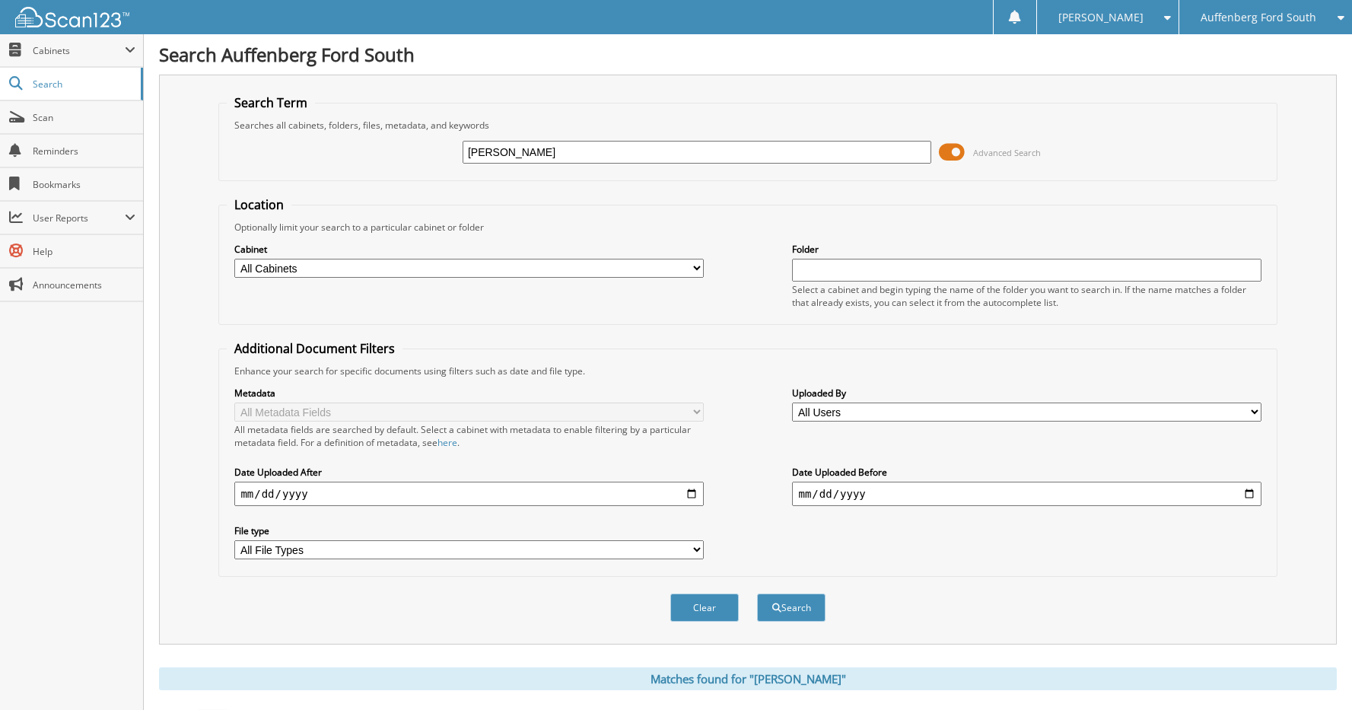
drag, startPoint x: 593, startPoint y: 146, endPoint x: 376, endPoint y: 175, distance: 218.7
click at [376, 175] on fieldset "Search Term Searches all cabinets, folders, files, metadata, and keywords [PERS…" at bounding box center [747, 137] width 1058 height 87
type input "[PERSON_NAME]"
click at [757, 593] on button "Search" at bounding box center [791, 607] width 68 height 28
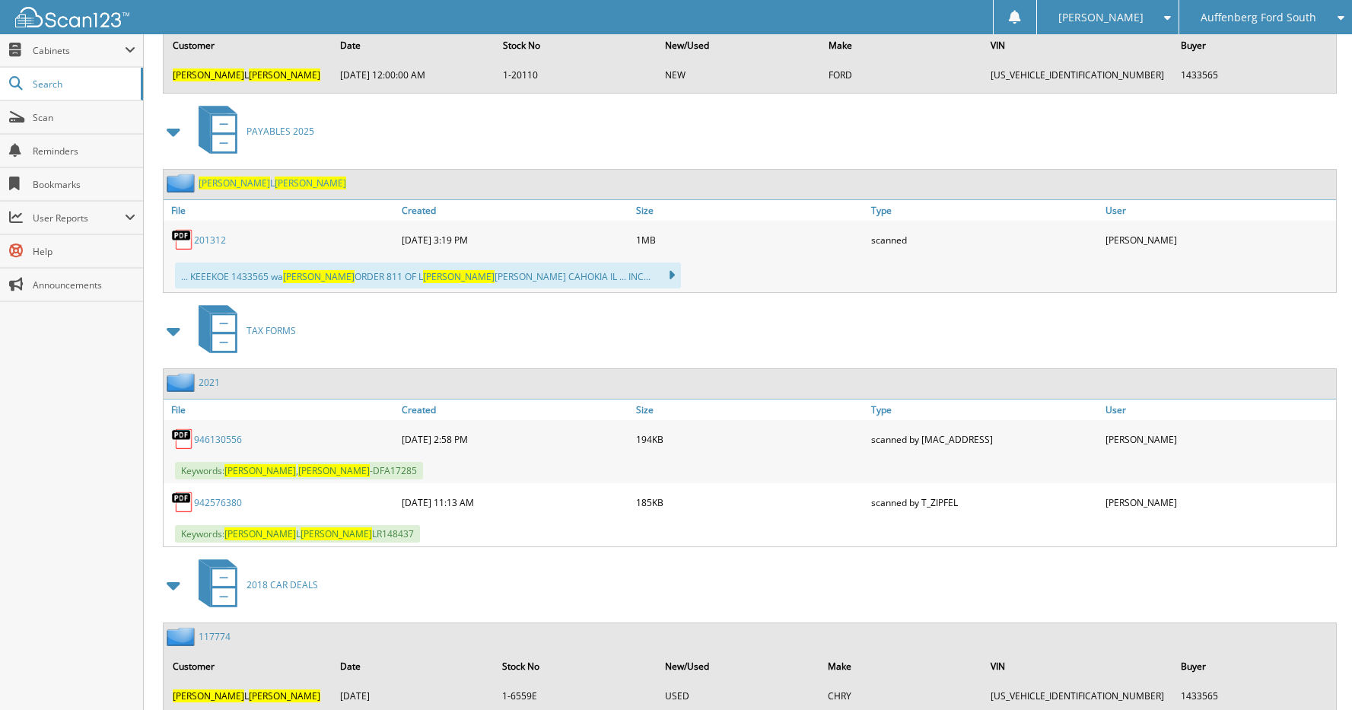
scroll to position [1040, 0]
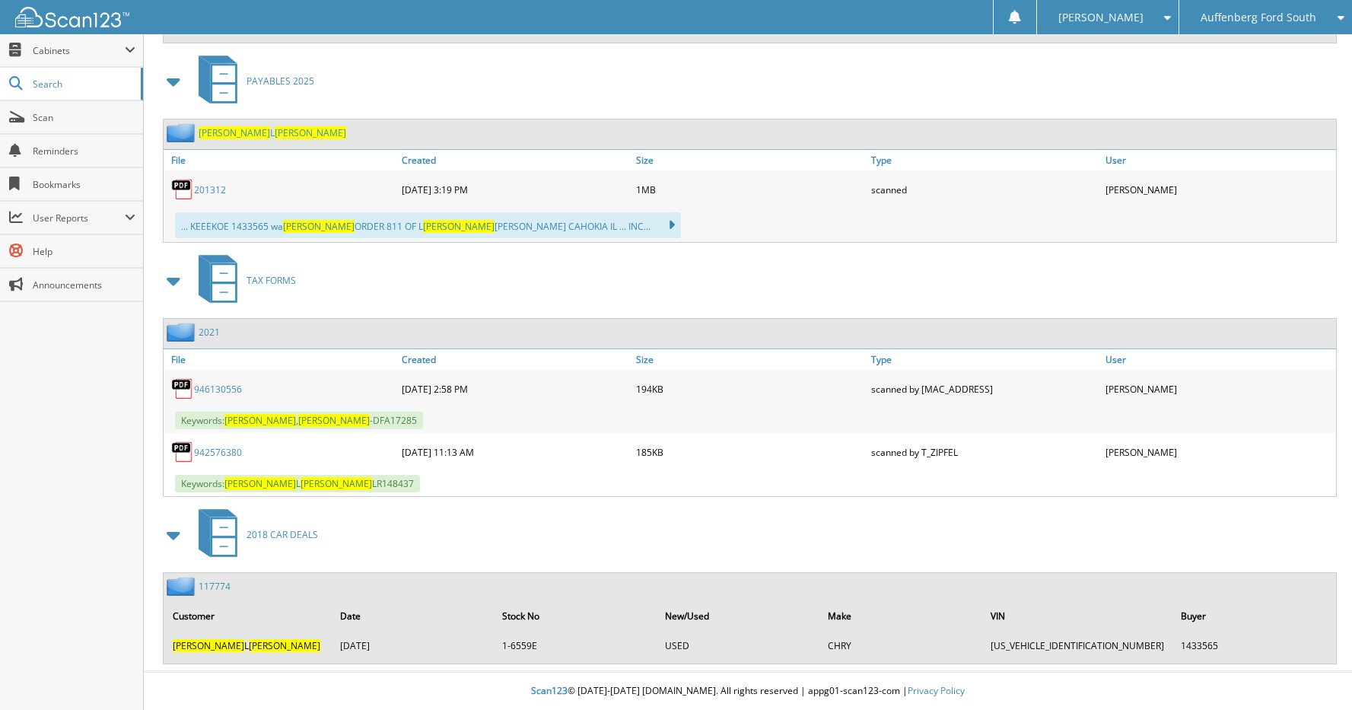
click at [213, 586] on link "117774" at bounding box center [215, 586] width 32 height 13
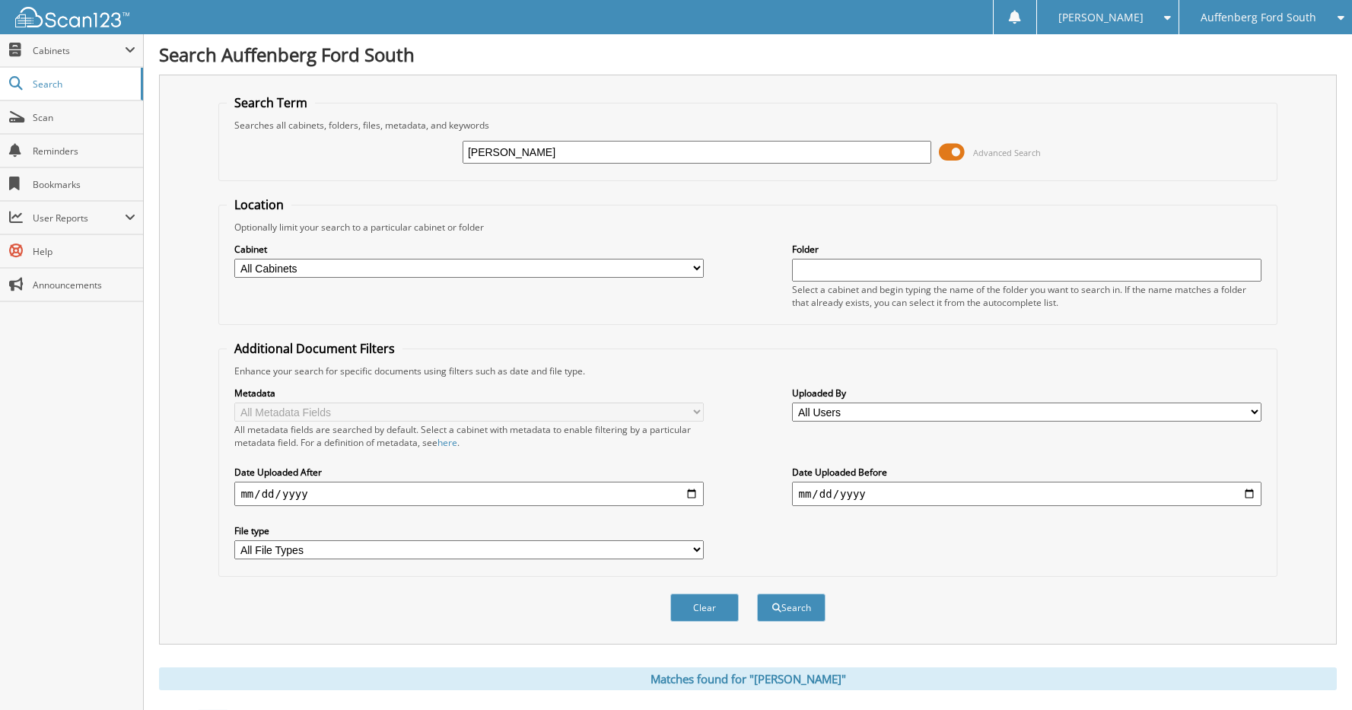
drag, startPoint x: 595, startPoint y: 149, endPoint x: 445, endPoint y: 157, distance: 150.1
click at [445, 157] on div "SARAH DELANEY Advanced Search" at bounding box center [747, 152] width 1041 height 41
type input "KRISLYN SCHULTE"
click at [757, 593] on button "Search" at bounding box center [791, 607] width 68 height 28
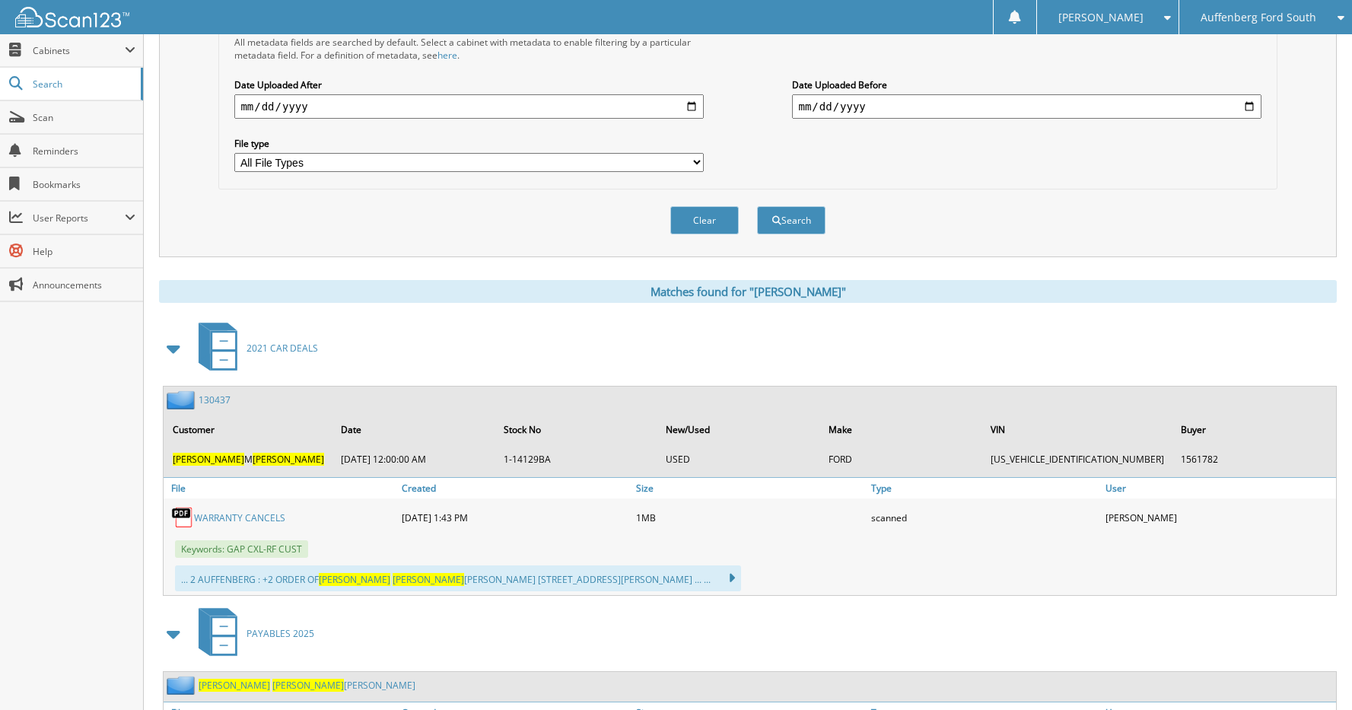
scroll to position [380, 0]
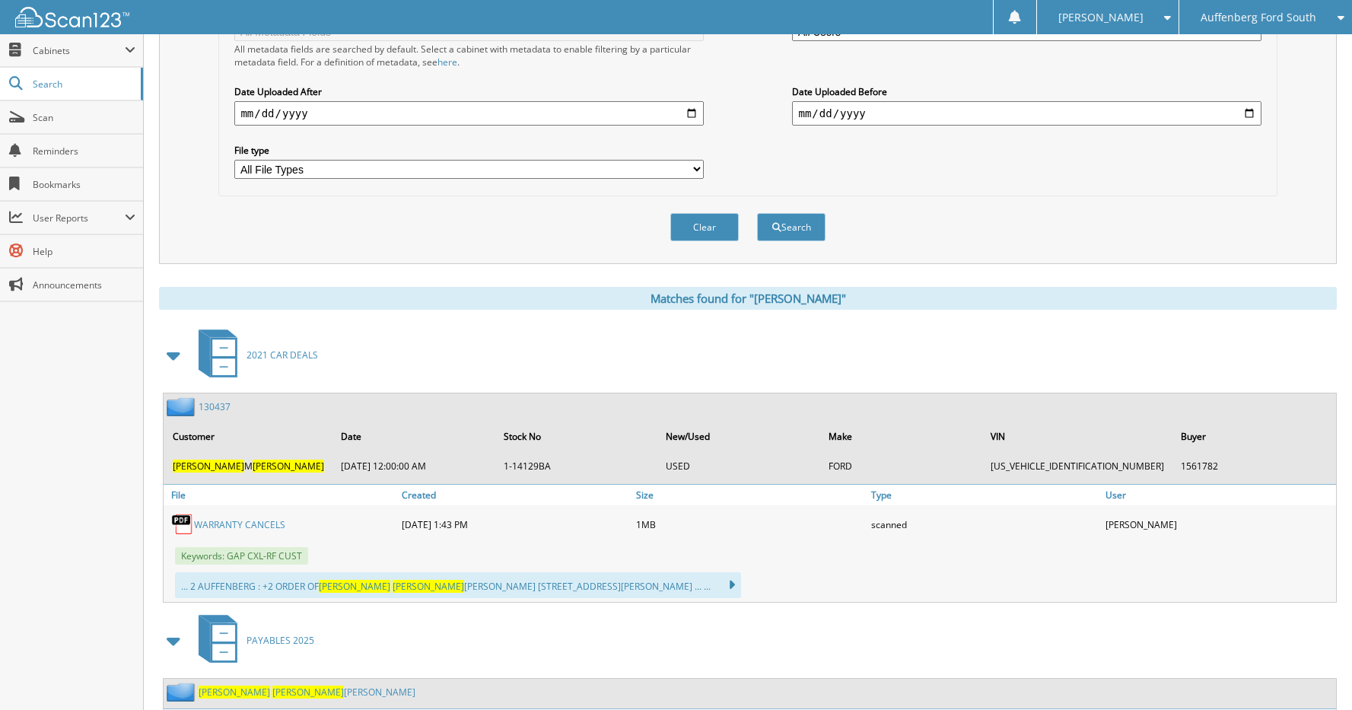
click at [214, 404] on link "130437" at bounding box center [215, 406] width 32 height 13
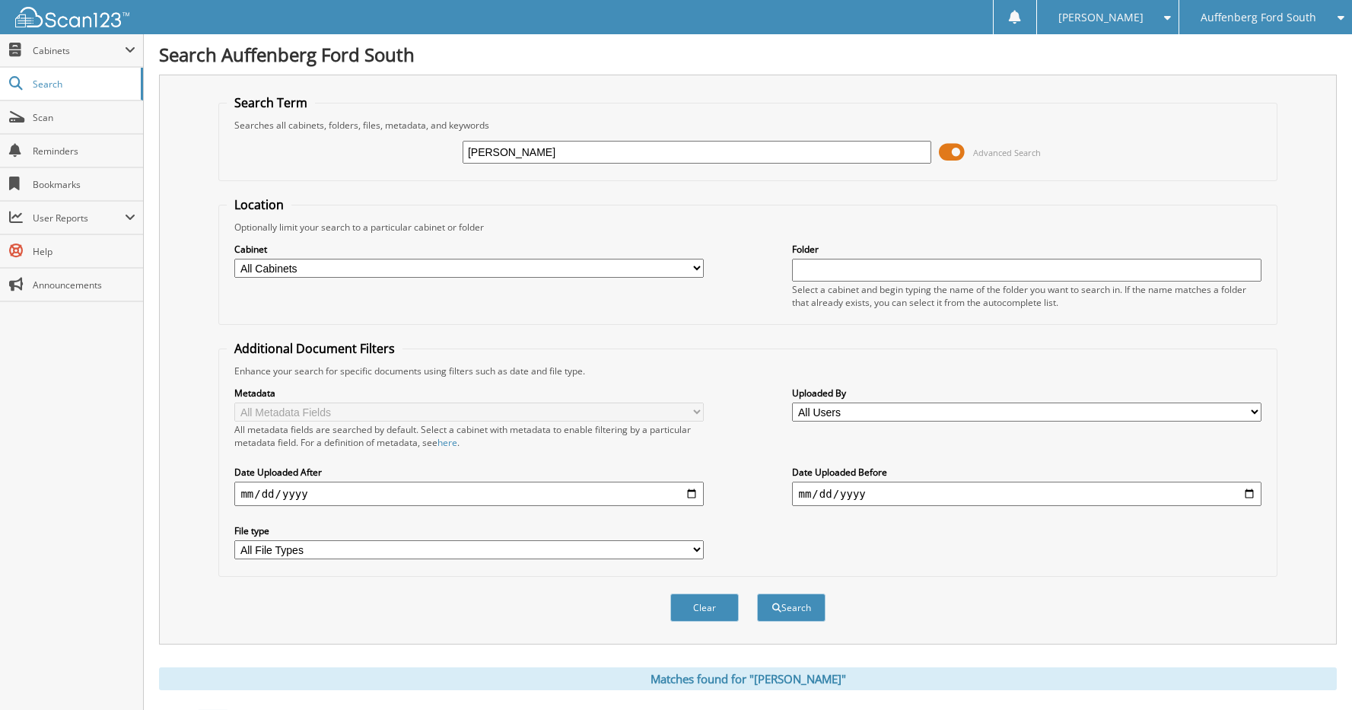
drag, startPoint x: 590, startPoint y: 154, endPoint x: 381, endPoint y: 147, distance: 209.3
click at [381, 147] on div "KRISLYN SCHULTE Advanced Search" at bounding box center [747, 152] width 1041 height 41
type input "BRIAN BLADES"
click at [757, 593] on button "Search" at bounding box center [791, 607] width 68 height 28
drag, startPoint x: 588, startPoint y: 143, endPoint x: 399, endPoint y: 161, distance: 190.3
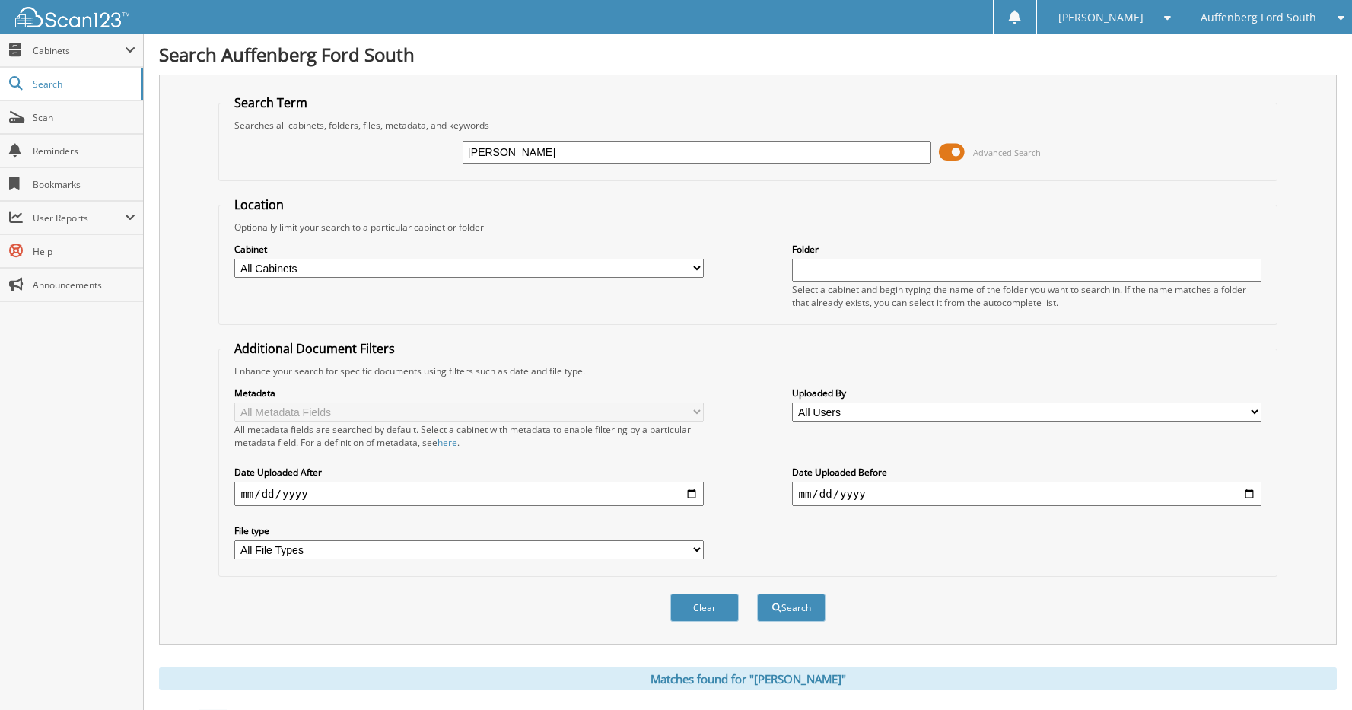
click at [400, 161] on div "BRIAN BLADES Advanced Search" at bounding box center [747, 152] width 1041 height 41
type input "CASSANDRA COHNS"
click at [757, 593] on button "Search" at bounding box center [791, 607] width 68 height 28
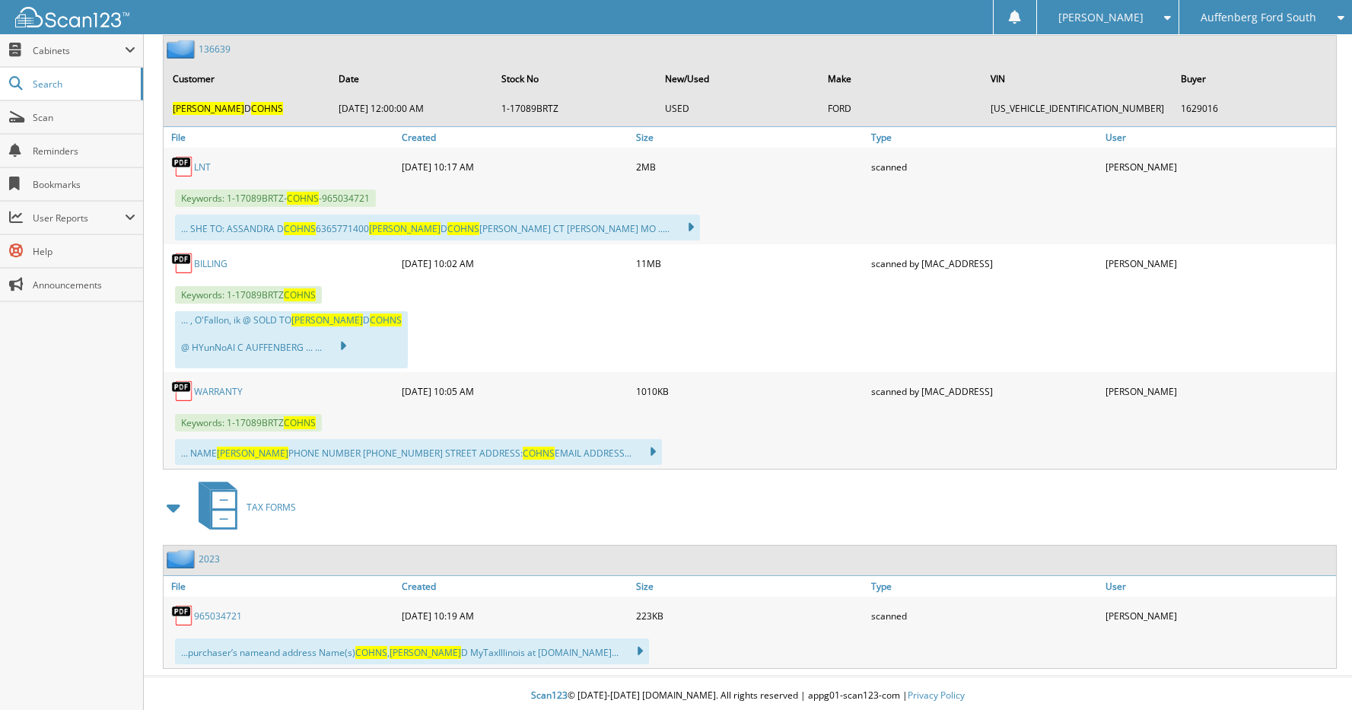
scroll to position [743, 0]
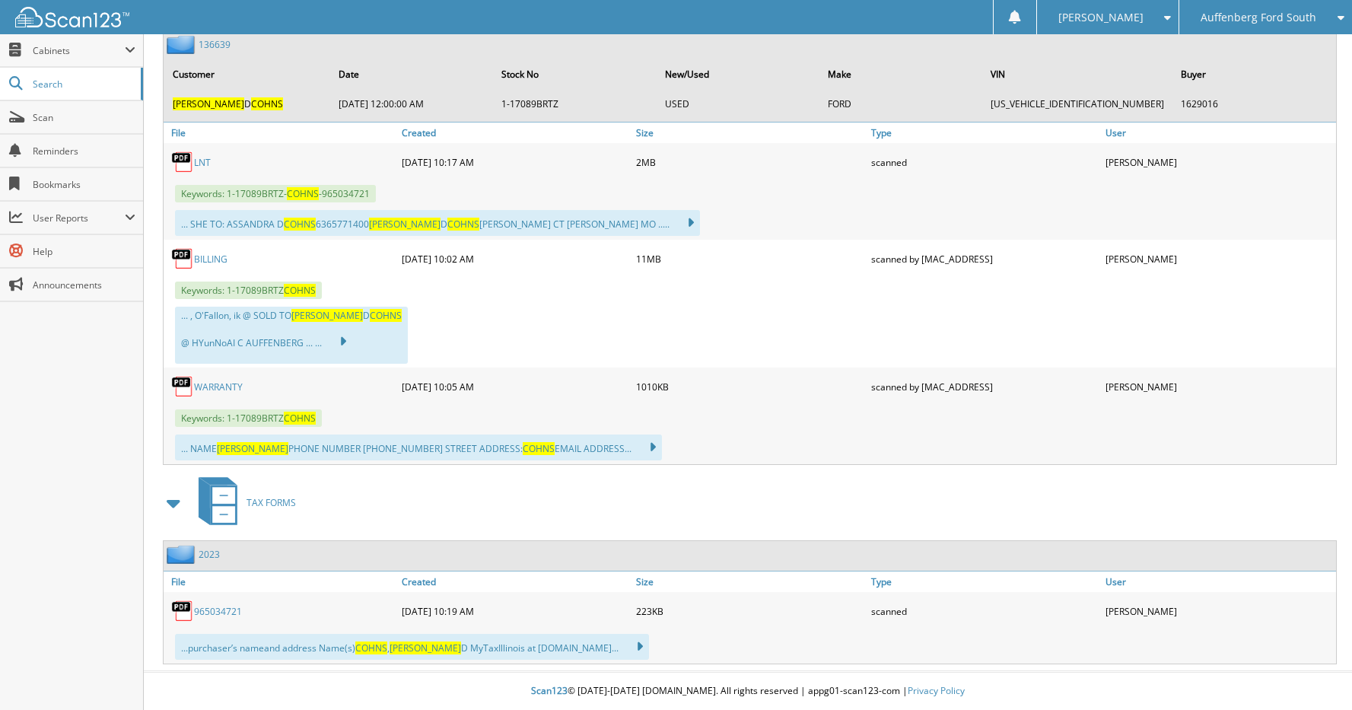
click at [225, 380] on link "WARRANTY" at bounding box center [218, 386] width 49 height 13
click at [270, 152] on div "LNT" at bounding box center [281, 162] width 234 height 30
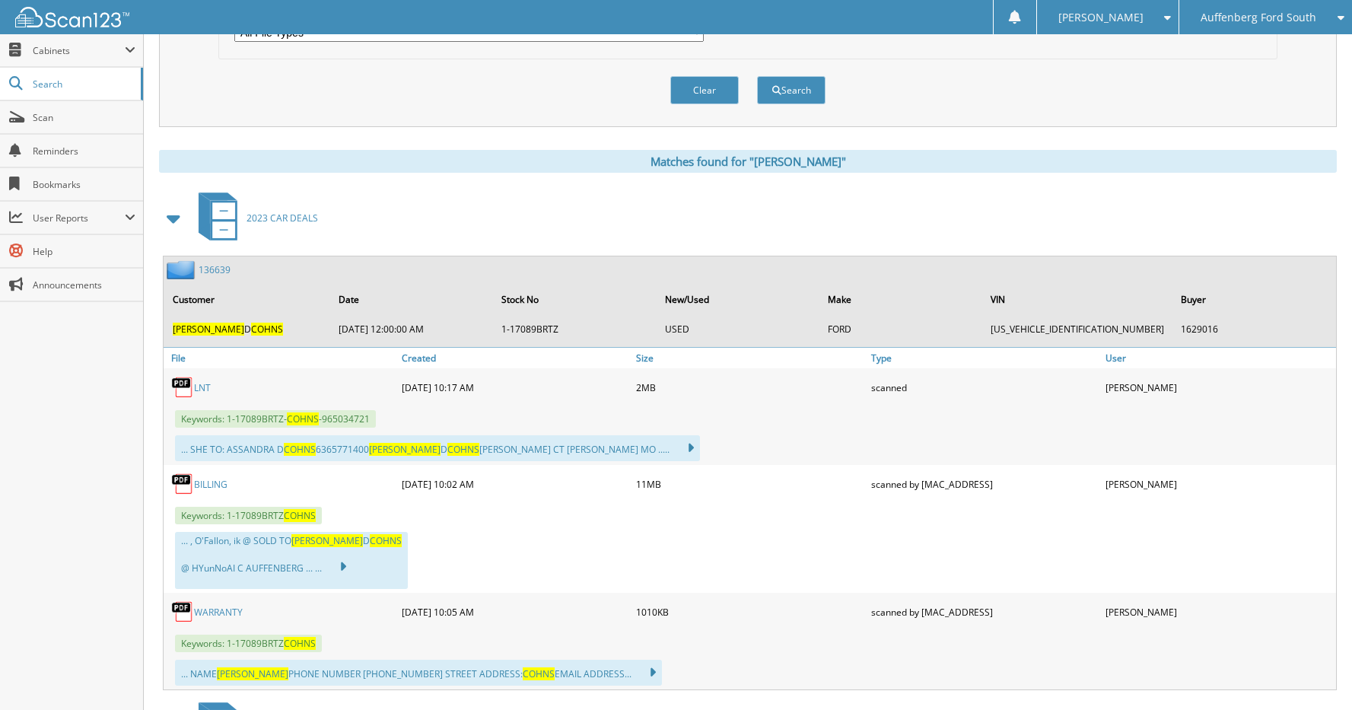
scroll to position [515, 0]
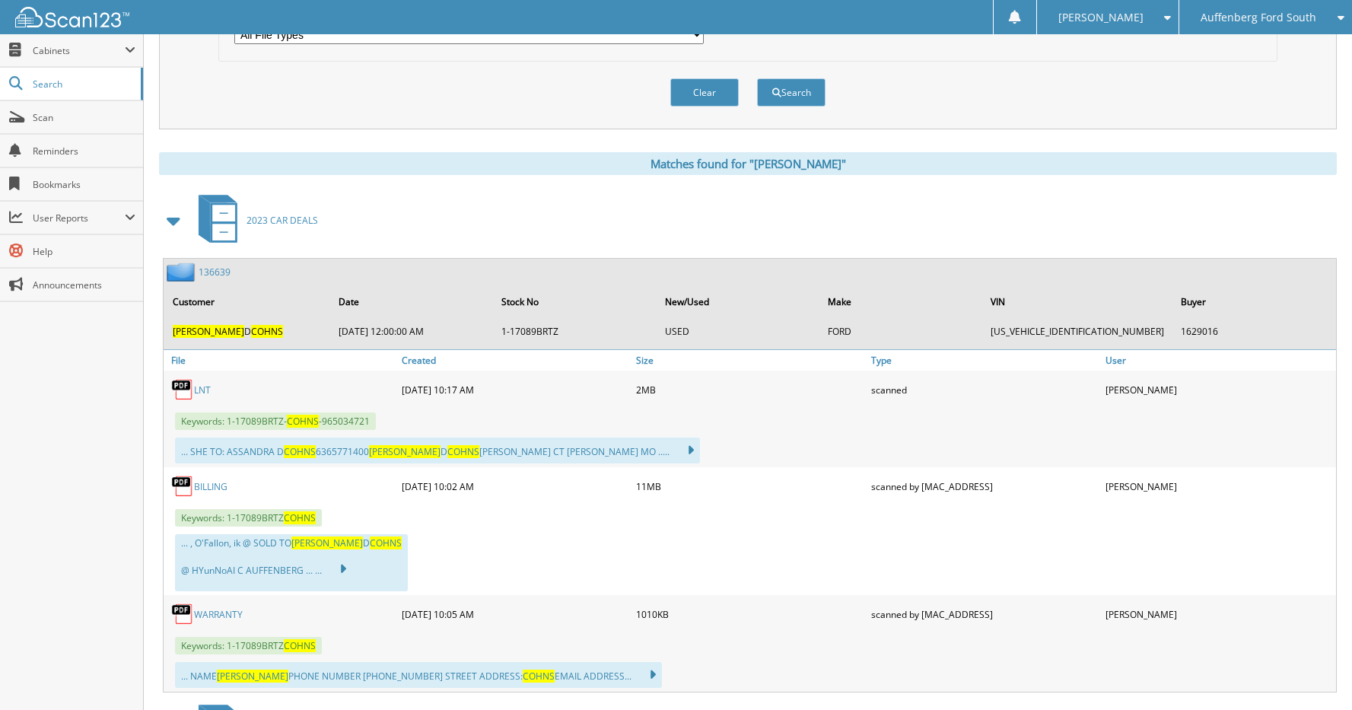
click at [216, 270] on link "136639" at bounding box center [215, 271] width 32 height 13
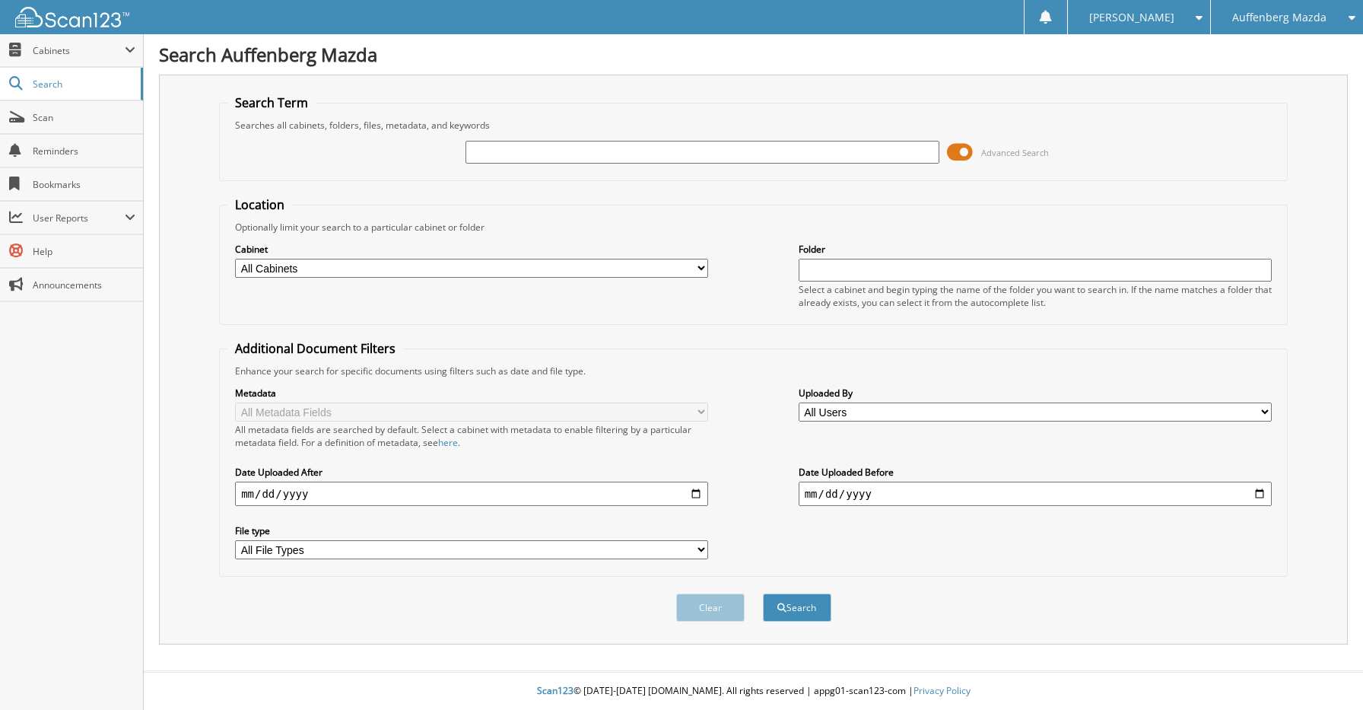
click at [727, 161] on input "text" at bounding box center [702, 152] width 473 height 23
type input "[PERSON_NAME]"
click at [763, 593] on button "Search" at bounding box center [797, 607] width 68 height 28
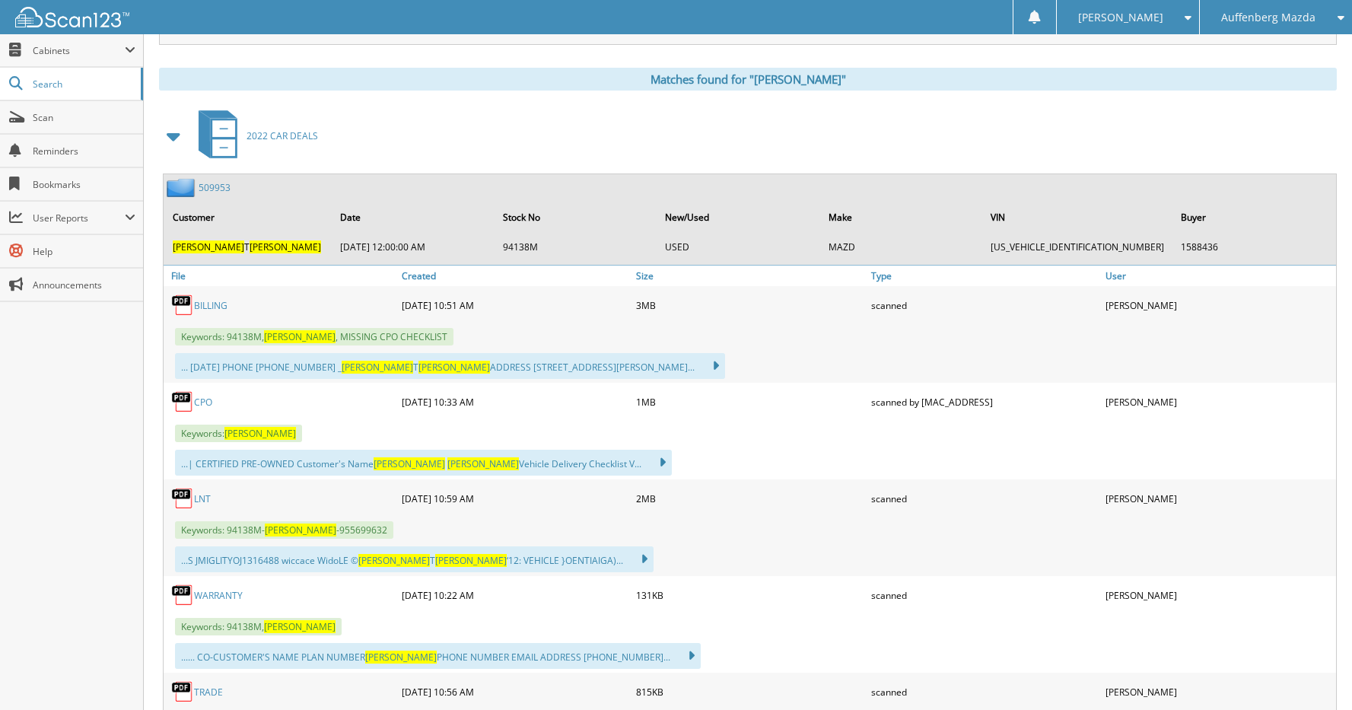
scroll to position [609, 0]
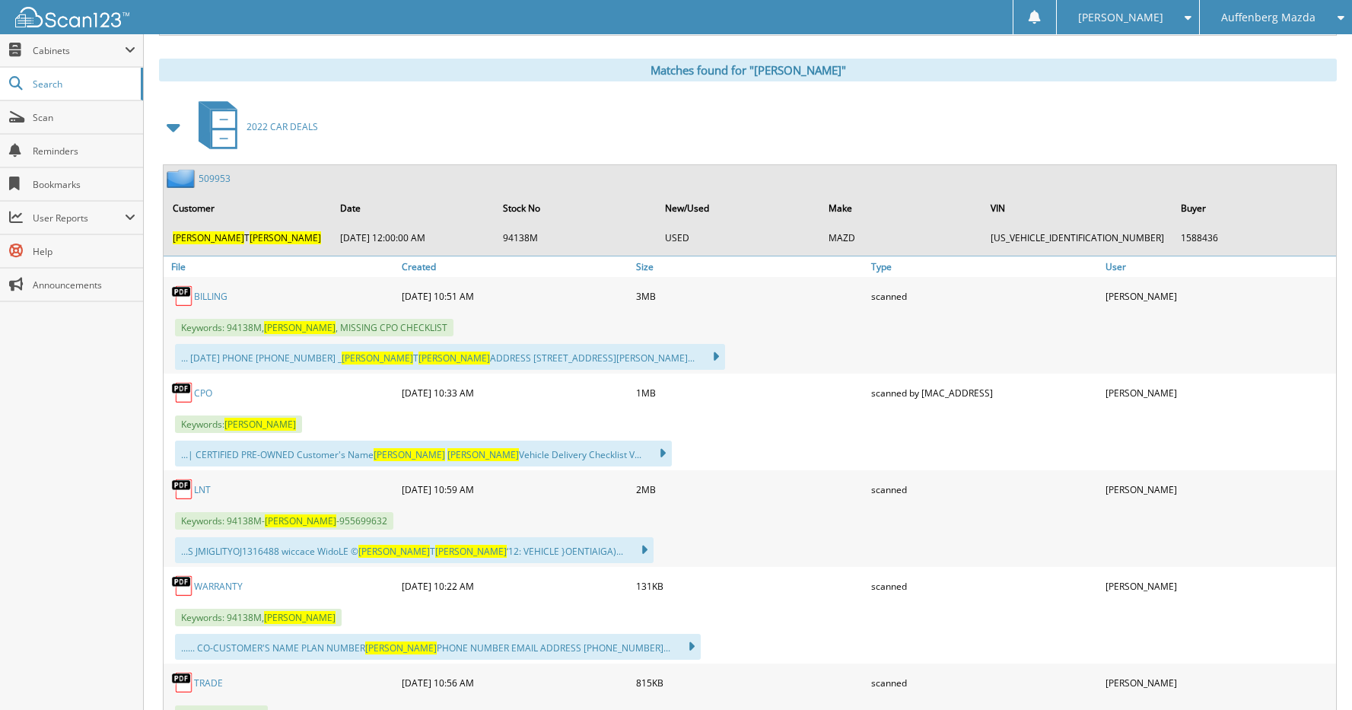
click at [221, 183] on link "509953" at bounding box center [215, 178] width 32 height 13
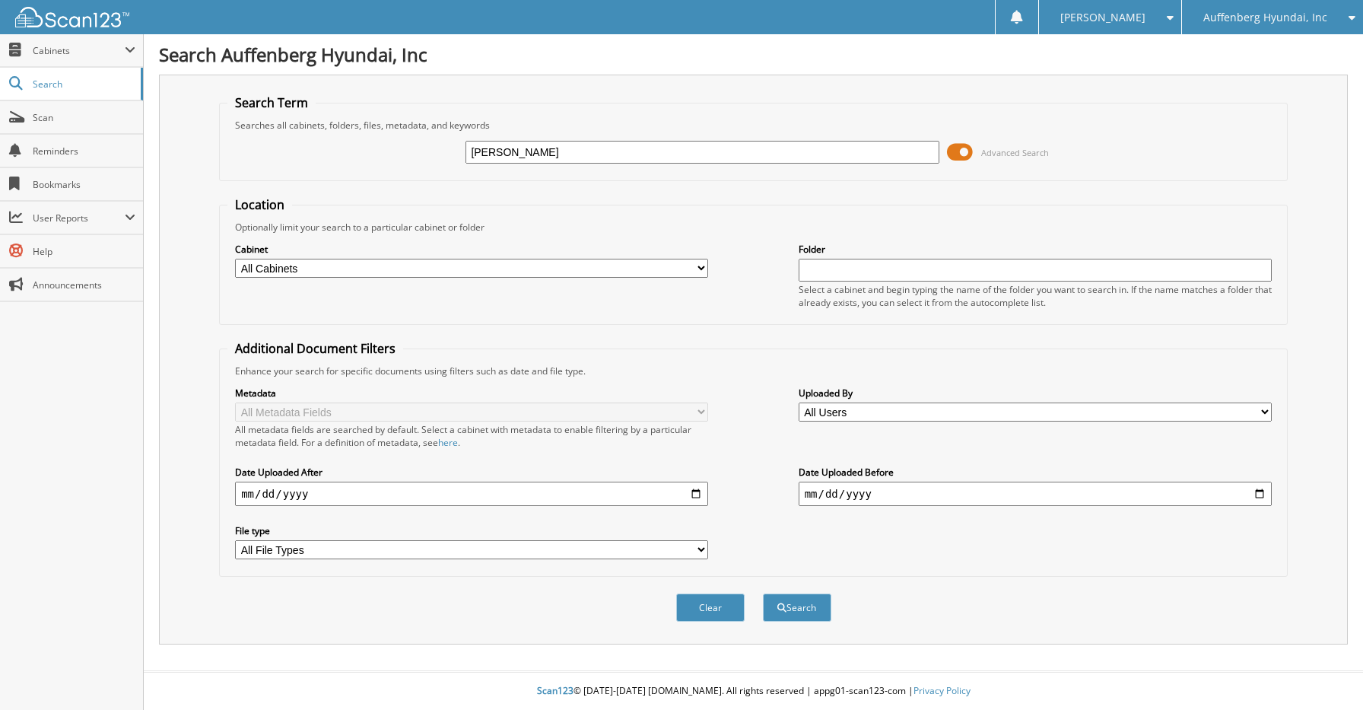
type input "RHONDA COX"
click at [763, 593] on button "Search" at bounding box center [797, 607] width 68 height 28
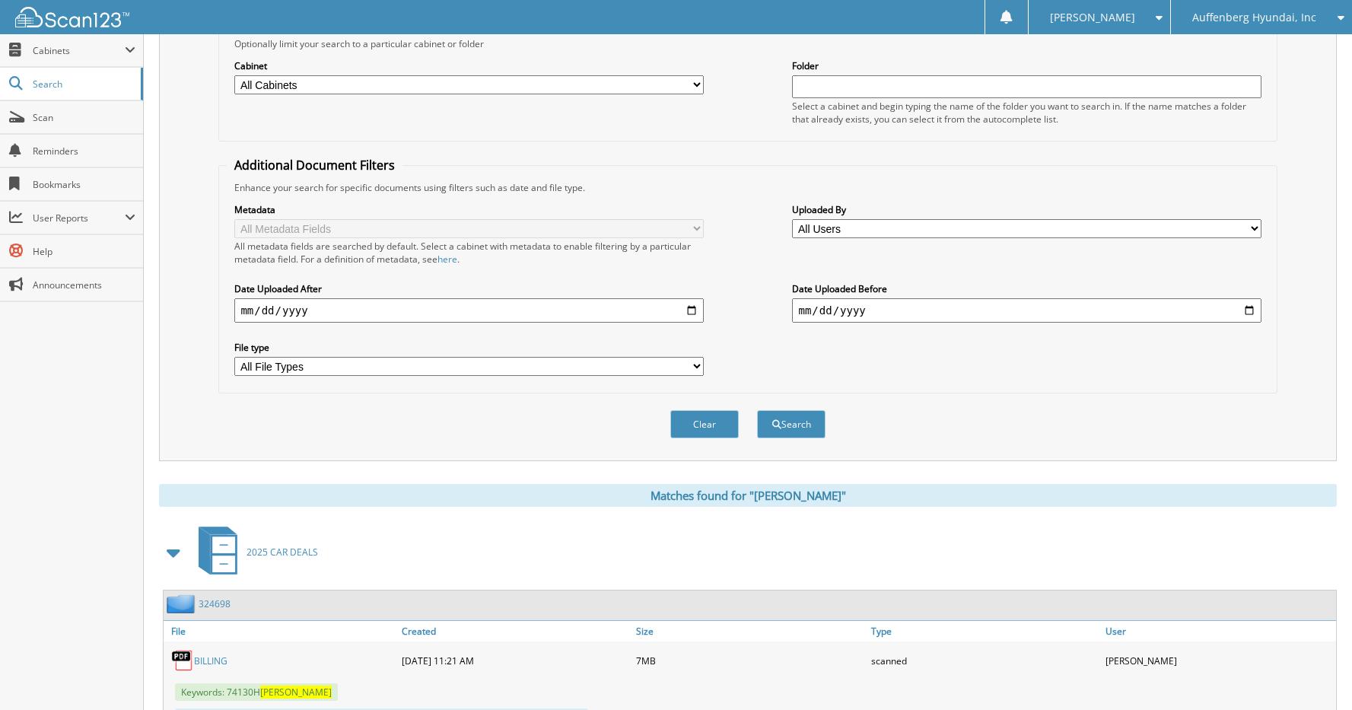
scroll to position [443, 0]
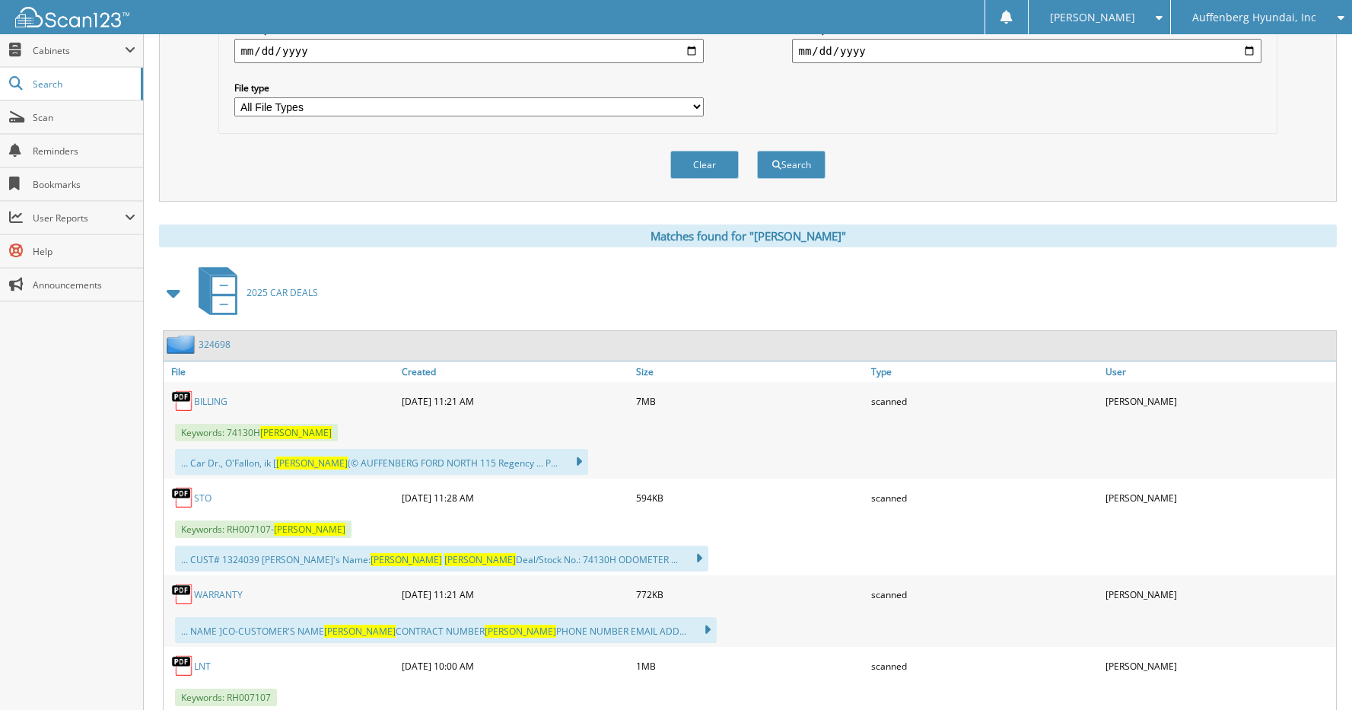
click at [215, 343] on link "324698" at bounding box center [215, 344] width 32 height 13
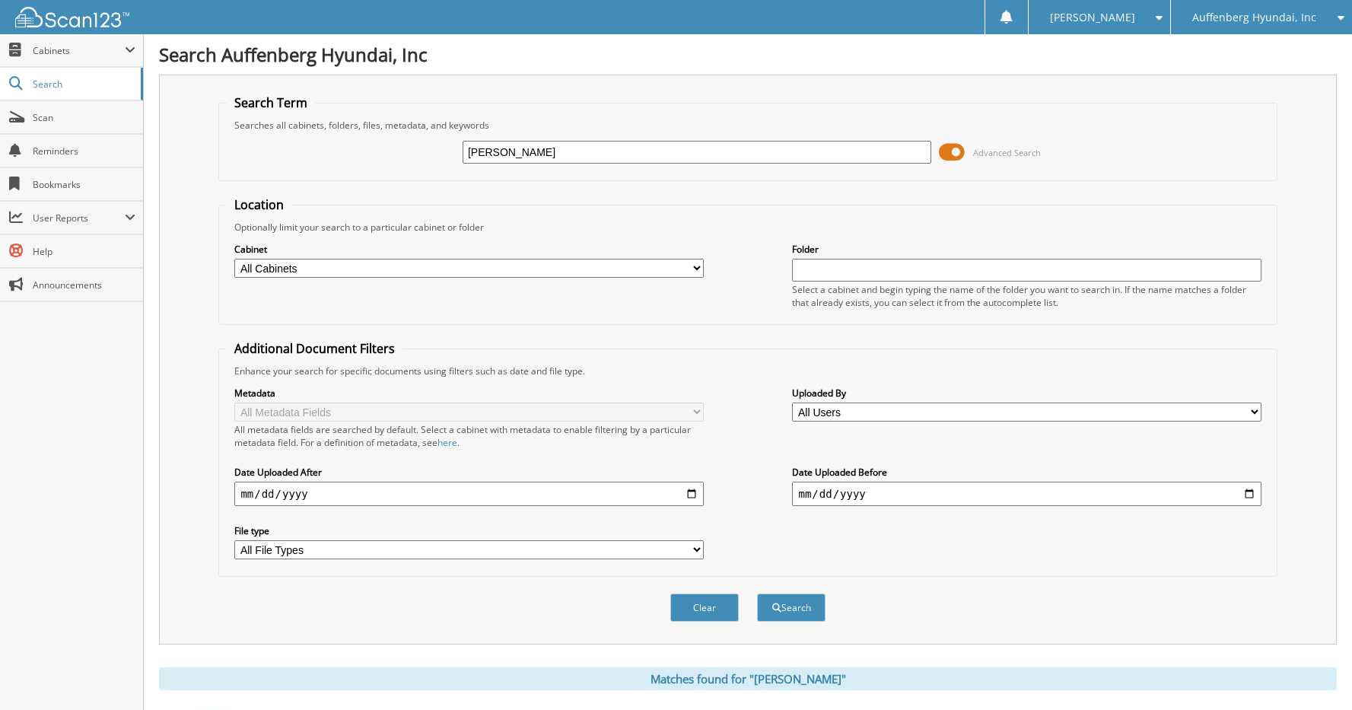
drag, startPoint x: 602, startPoint y: 152, endPoint x: 405, endPoint y: 153, distance: 197.0
click at [405, 153] on div "RHONDA COX Advanced Search" at bounding box center [747, 152] width 1041 height 41
type input "[PERSON_NAME]"
click at [757, 593] on button "Search" at bounding box center [791, 607] width 68 height 28
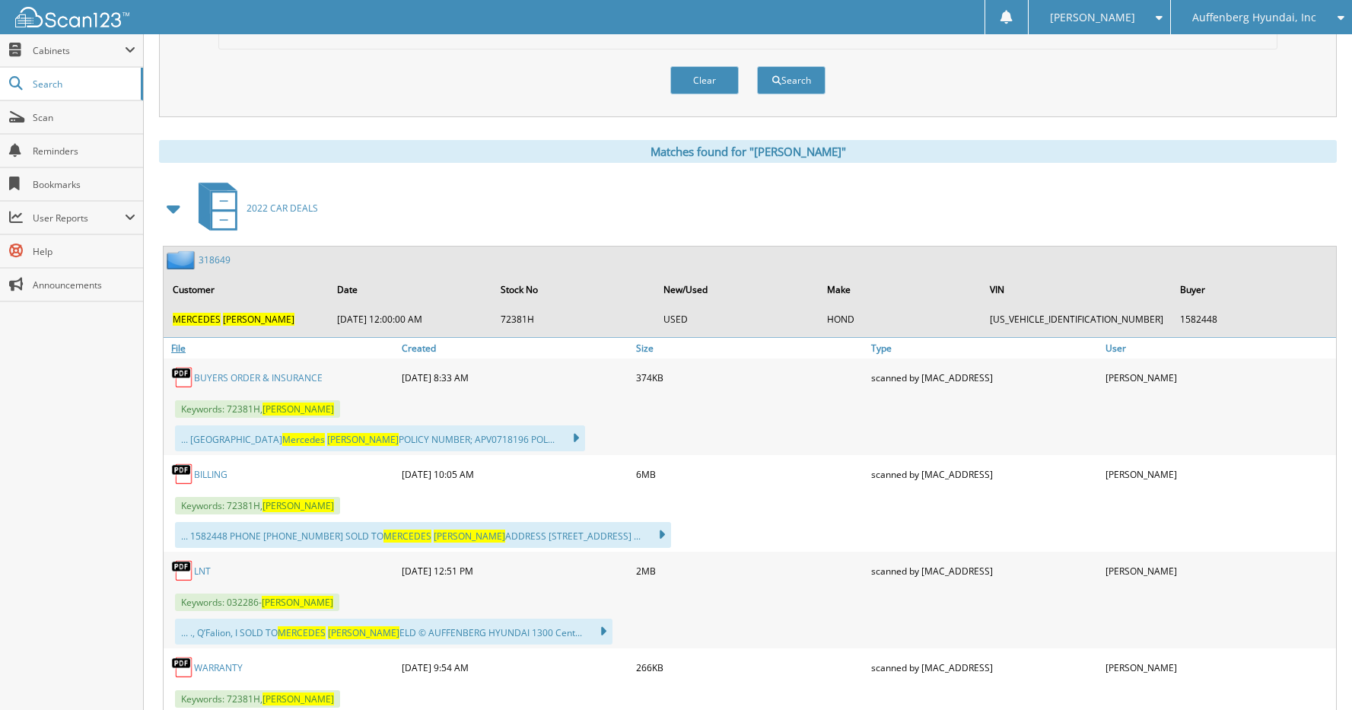
scroll to position [533, 0]
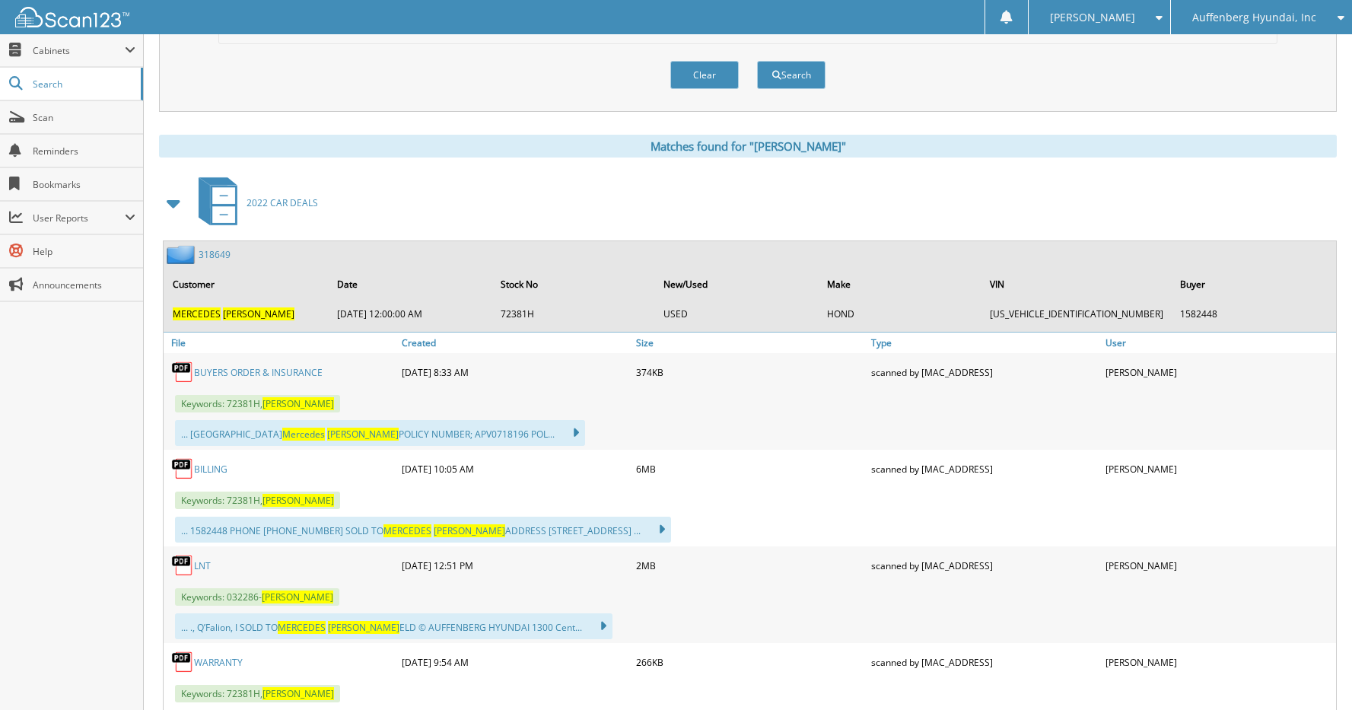
click at [208, 251] on link "318649" at bounding box center [215, 254] width 32 height 13
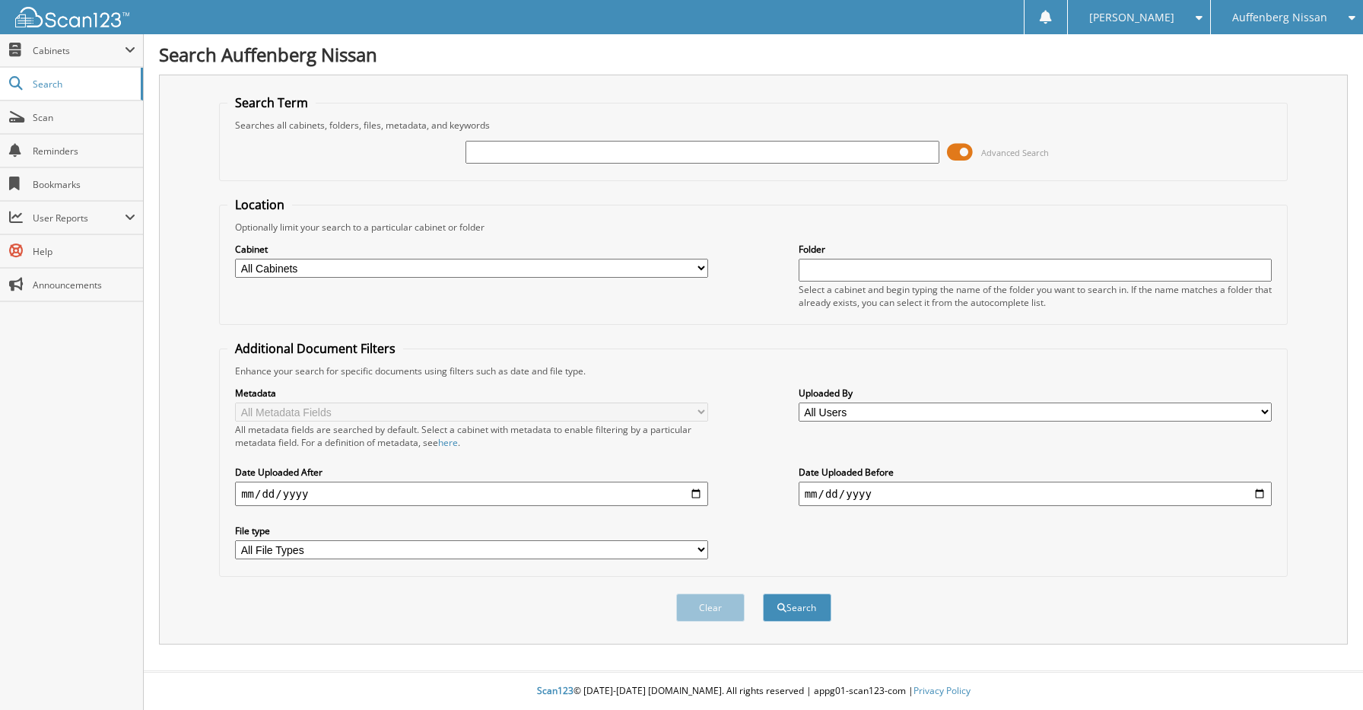
click at [588, 151] on input "text" at bounding box center [702, 152] width 473 height 23
type input "[PERSON_NAME]"
click at [763, 593] on button "Search" at bounding box center [797, 607] width 68 height 28
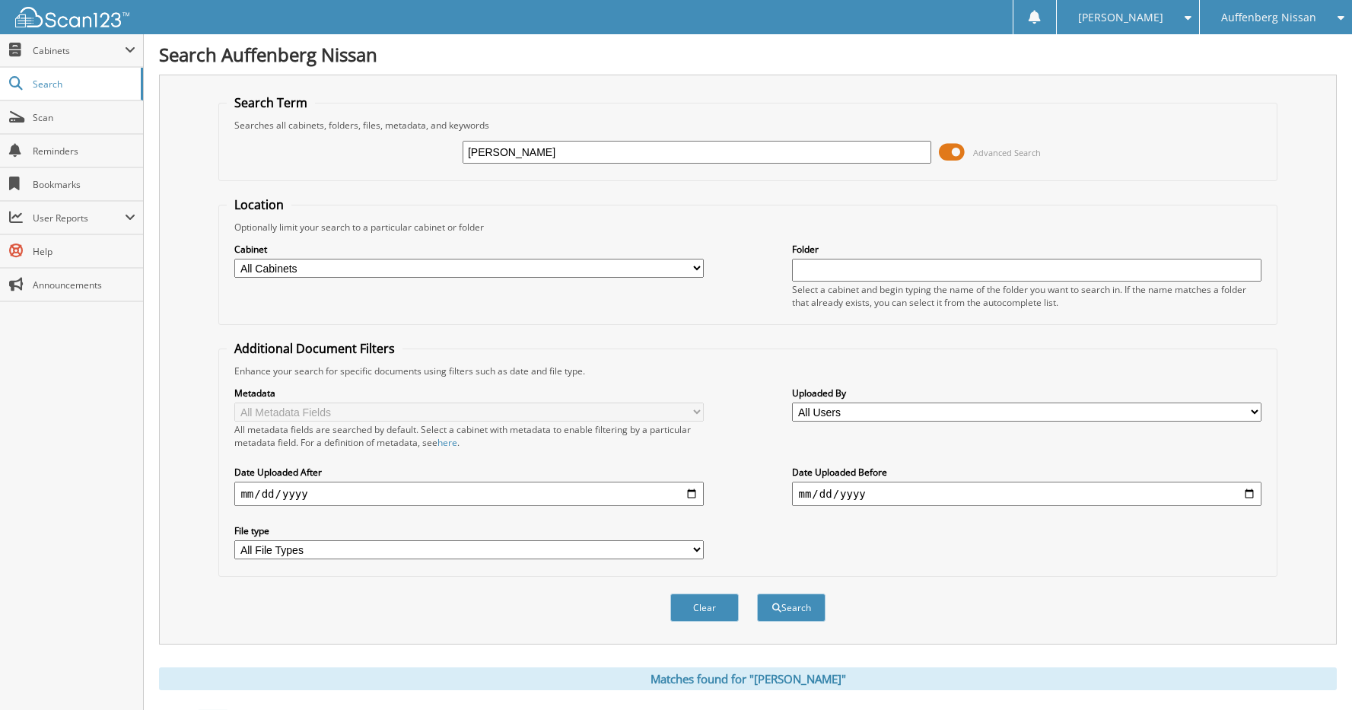
drag, startPoint x: 611, startPoint y: 148, endPoint x: 437, endPoint y: 154, distance: 173.5
click at [437, 154] on div "JOHN FOX Advanced Search" at bounding box center [747, 152] width 1041 height 41
type input "KNADM4A30H6005517"
click at [820, 602] on button "Search" at bounding box center [791, 607] width 68 height 28
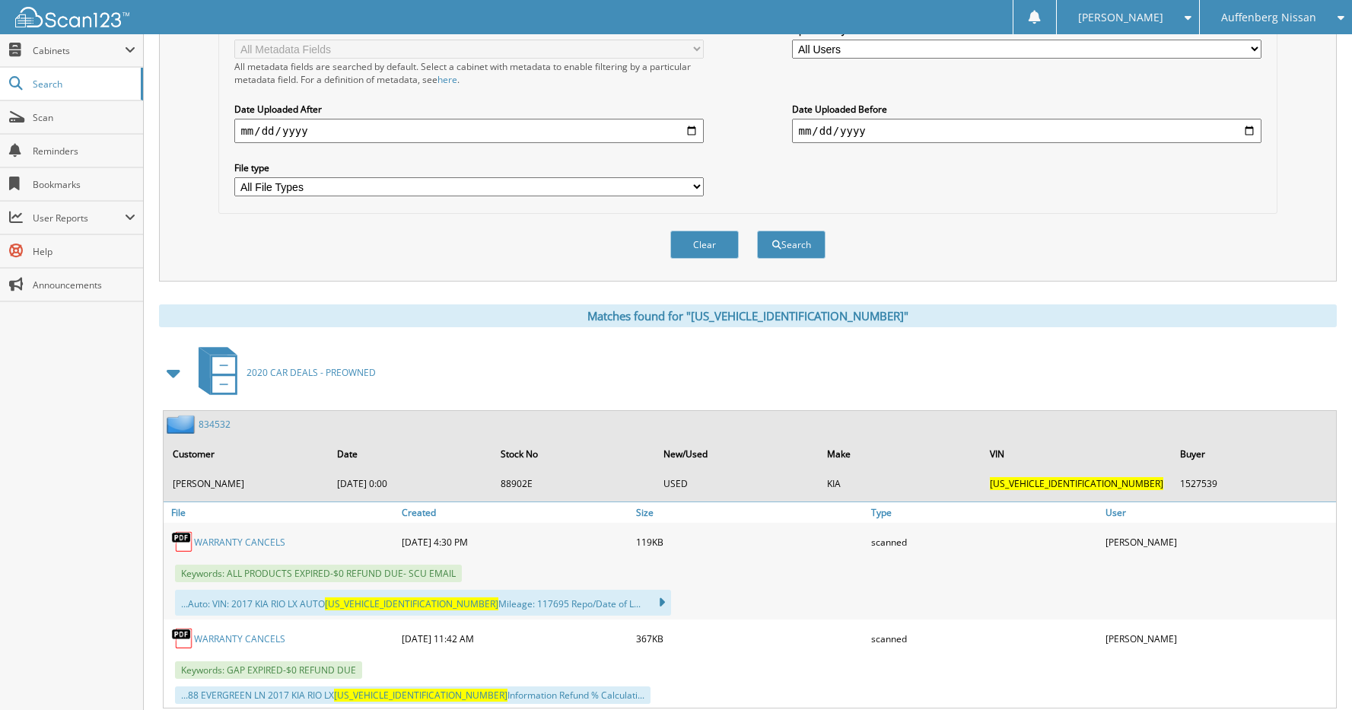
scroll to position [533, 0]
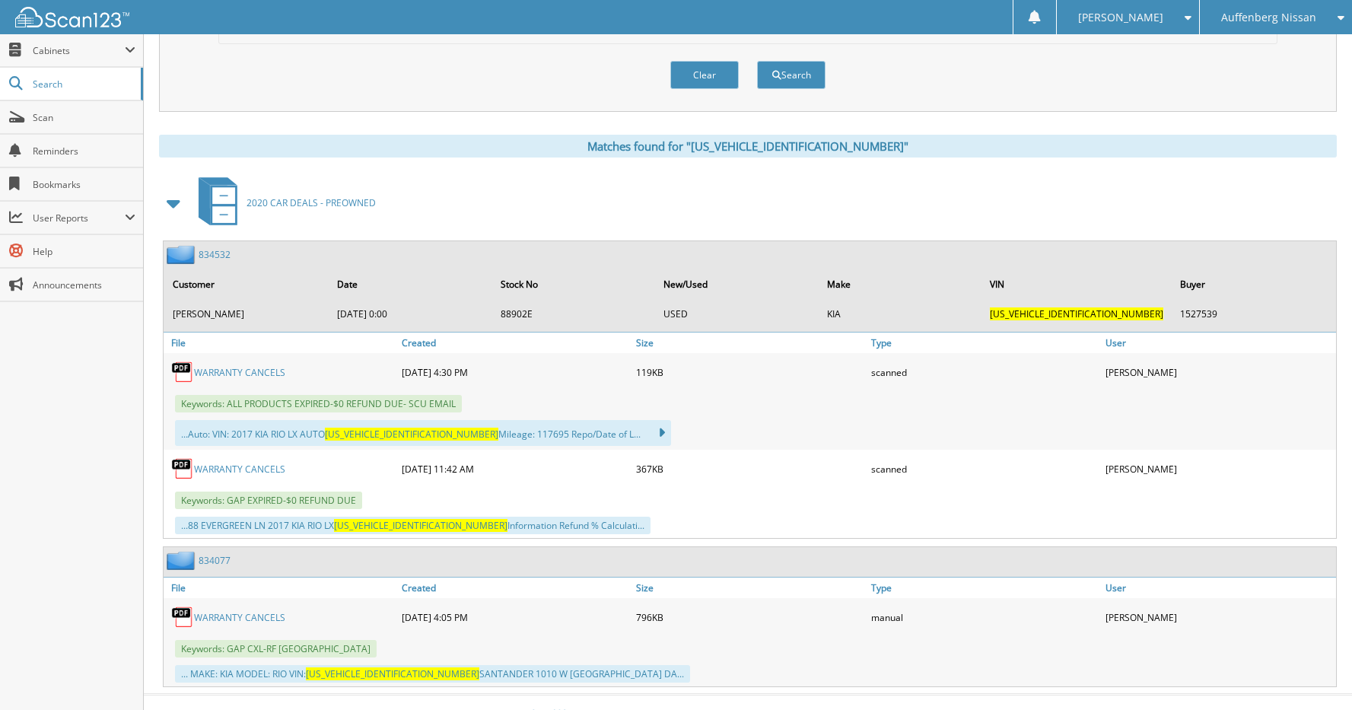
click at [213, 254] on link "834532" at bounding box center [215, 254] width 32 height 13
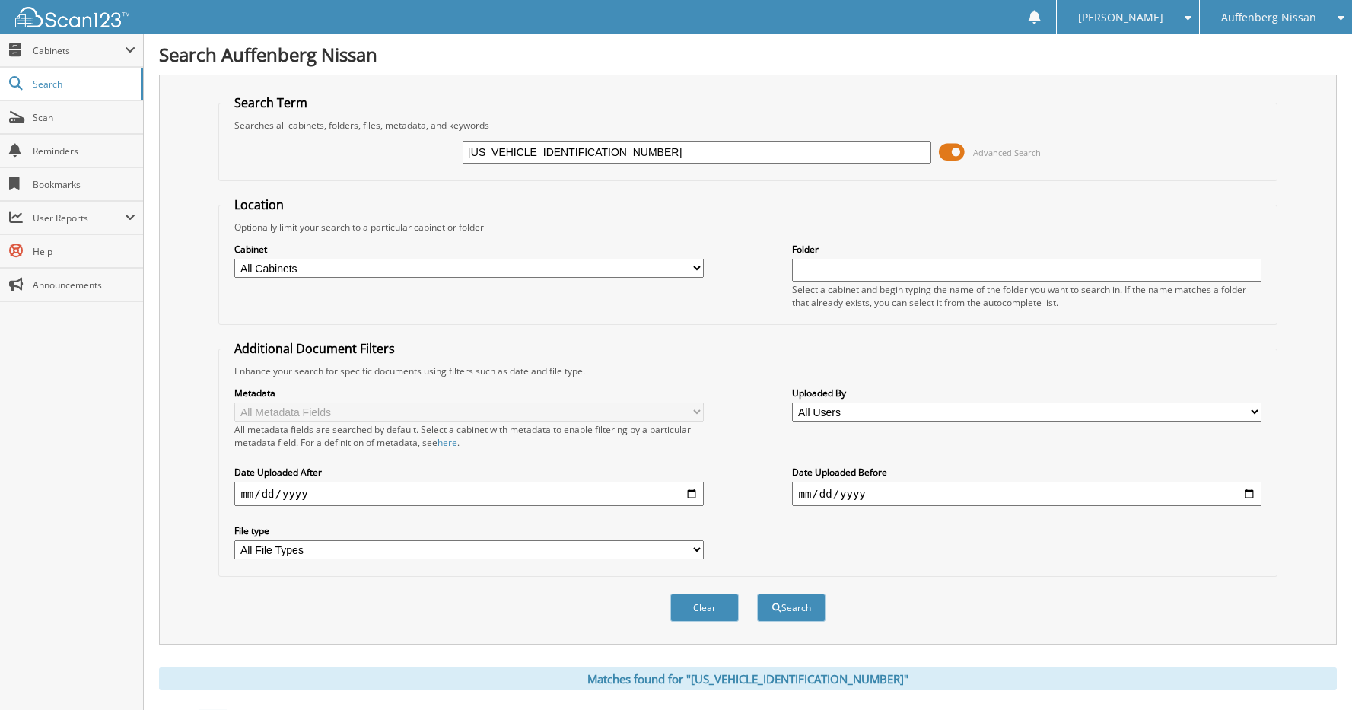
drag, startPoint x: 650, startPoint y: 144, endPoint x: 379, endPoint y: 147, distance: 271.6
click at [379, 147] on div "[US_VEHICLE_IDENTIFICATION_NUMBER] Advanced Search" at bounding box center [747, 152] width 1041 height 41
type input "[PERSON_NAME]"
click at [757, 593] on button "Search" at bounding box center [791, 607] width 68 height 28
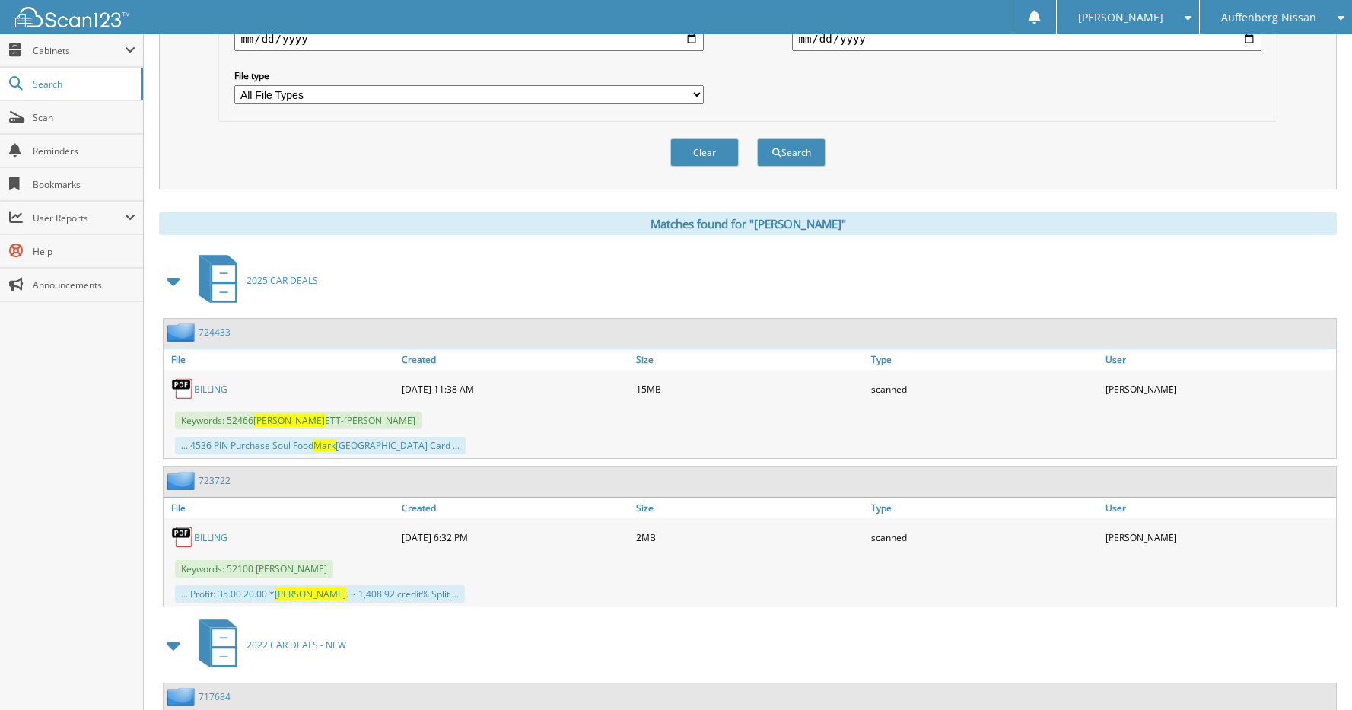
scroll to position [456, 0]
click at [216, 331] on link "724433" at bounding box center [215, 330] width 32 height 13
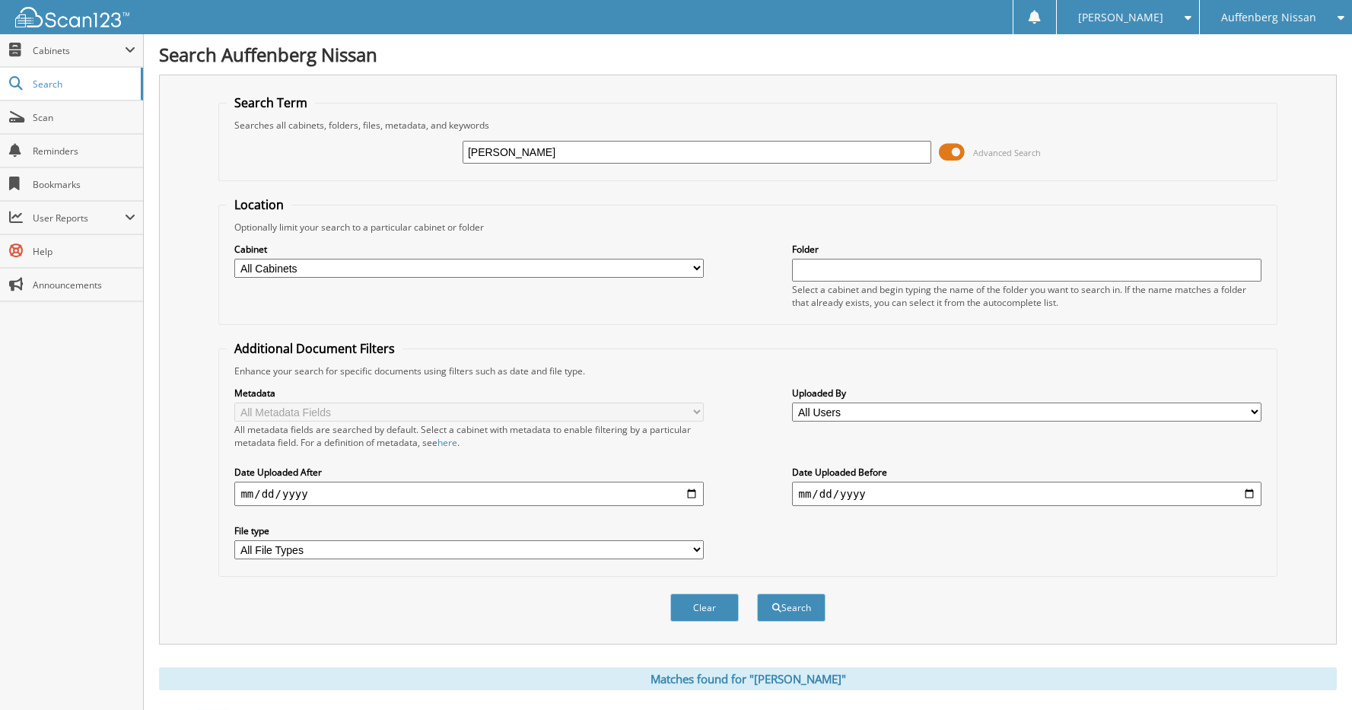
drag, startPoint x: 576, startPoint y: 148, endPoint x: 394, endPoint y: 148, distance: 181.8
click at [394, 148] on div "[PERSON_NAME] Advanced Search" at bounding box center [747, 152] width 1041 height 41
type input "[US_VEHICLE_IDENTIFICATION_NUMBER]"
click at [757, 593] on button "Search" at bounding box center [791, 607] width 68 height 28
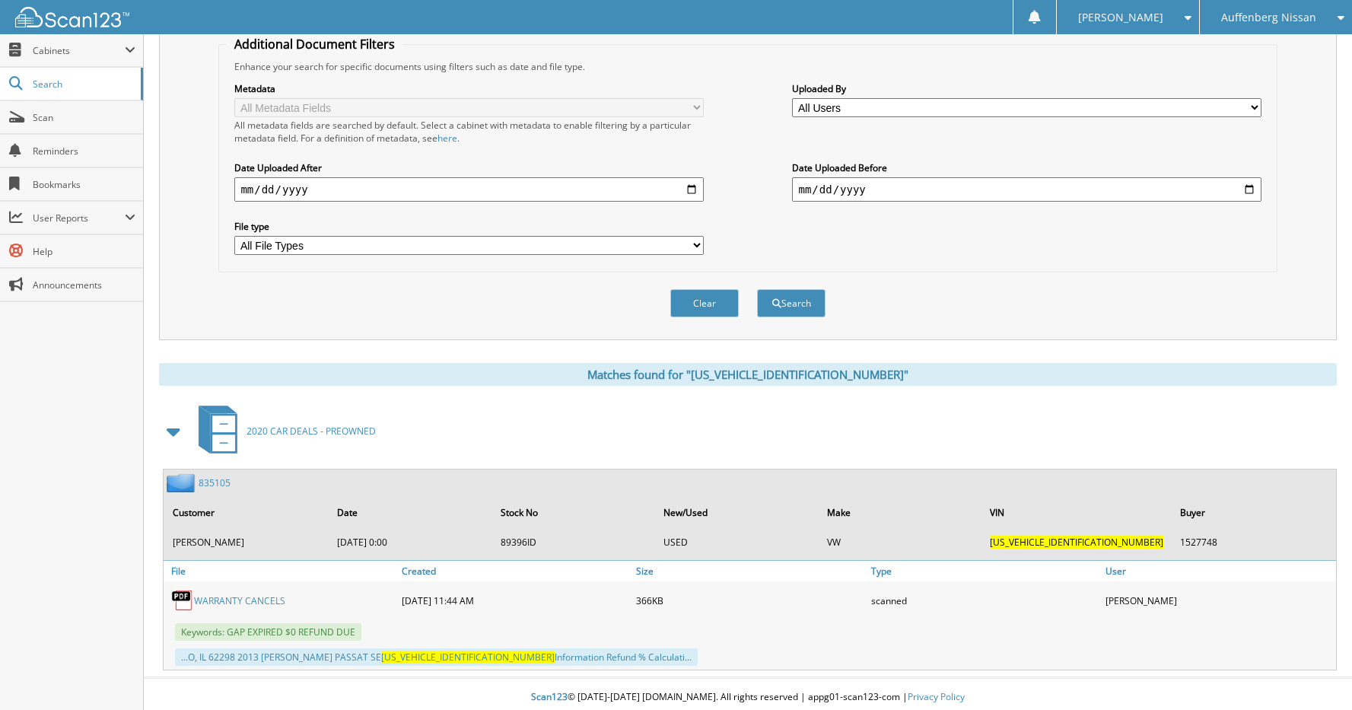
scroll to position [311, 0]
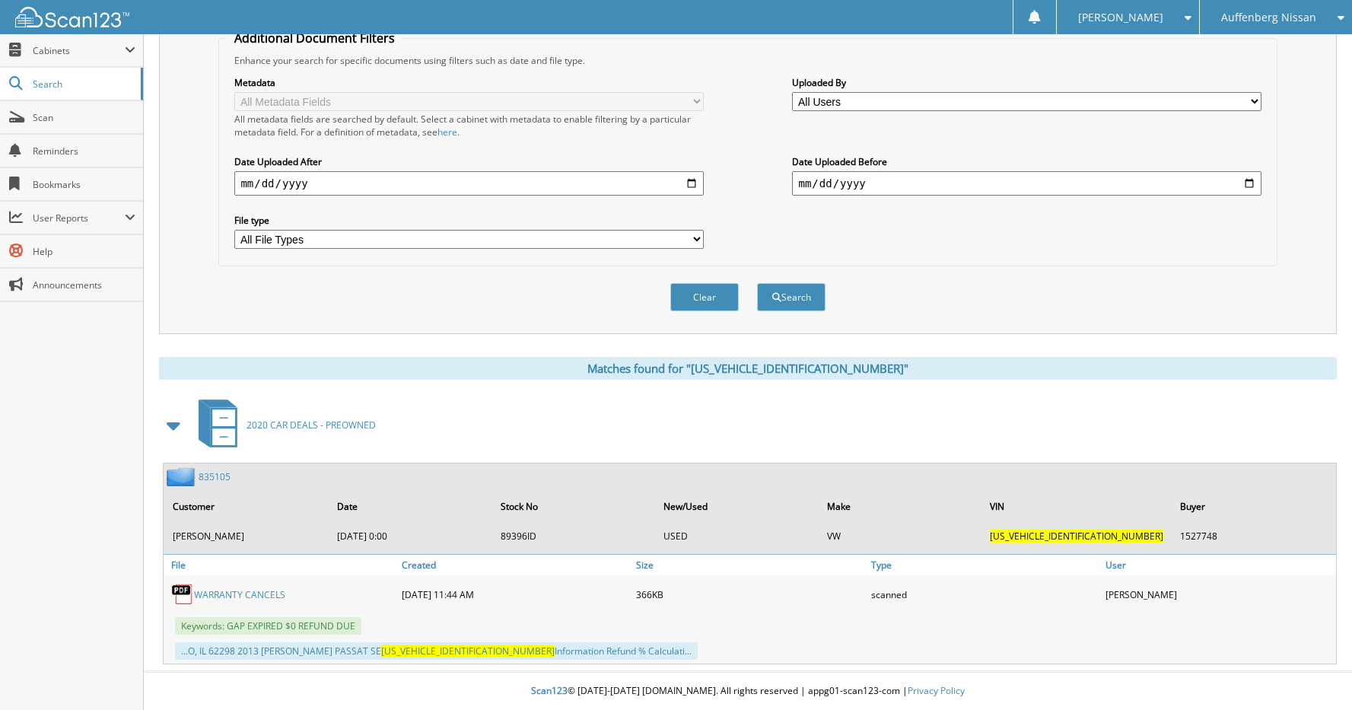
click at [215, 470] on link "835105" at bounding box center [215, 476] width 32 height 13
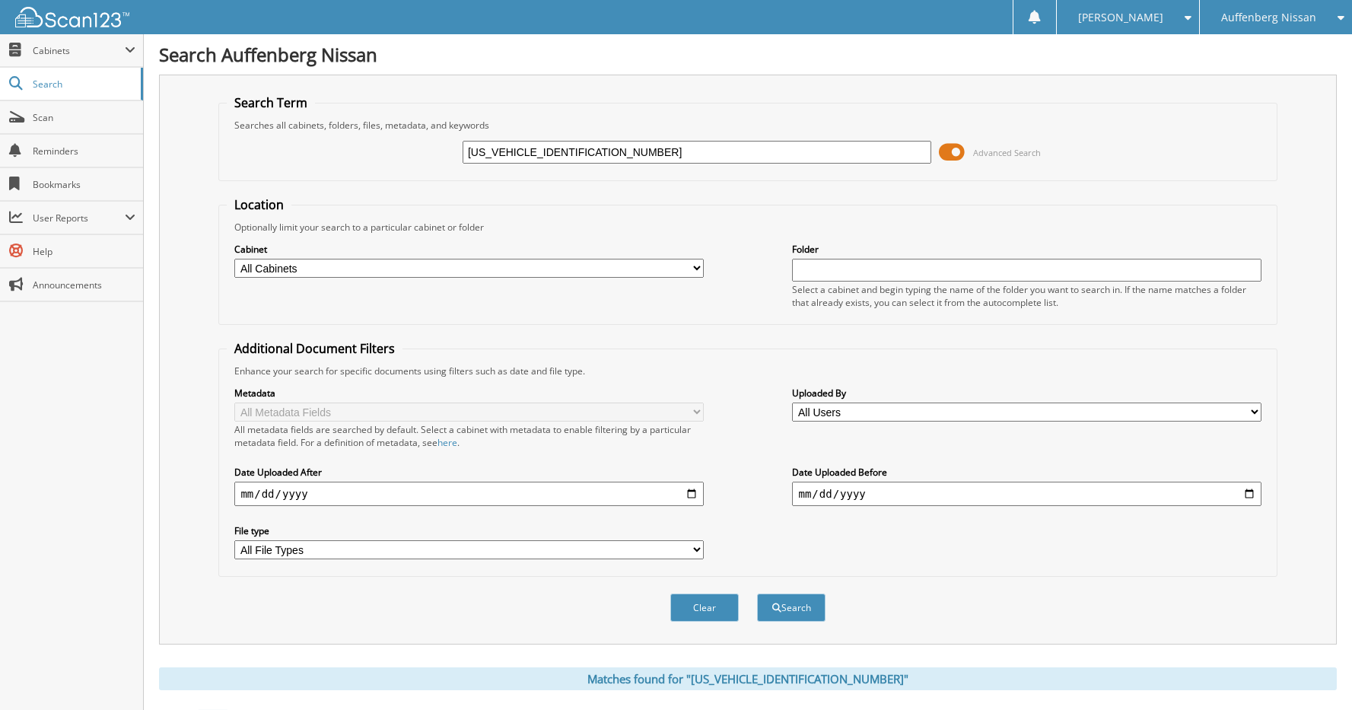
click at [623, 138] on div "[US_VEHICLE_IDENTIFICATION_NUMBER] Advanced Search" at bounding box center [747, 152] width 1041 height 41
drag, startPoint x: 625, startPoint y: 158, endPoint x: 424, endPoint y: 148, distance: 201.1
click at [424, 148] on div "[US_VEHICLE_IDENTIFICATION_NUMBER] Advanced Search" at bounding box center [747, 152] width 1041 height 41
type input "[US_VEHICLE_IDENTIFICATION_NUMBER]"
click at [799, 603] on button "Search" at bounding box center [791, 607] width 68 height 28
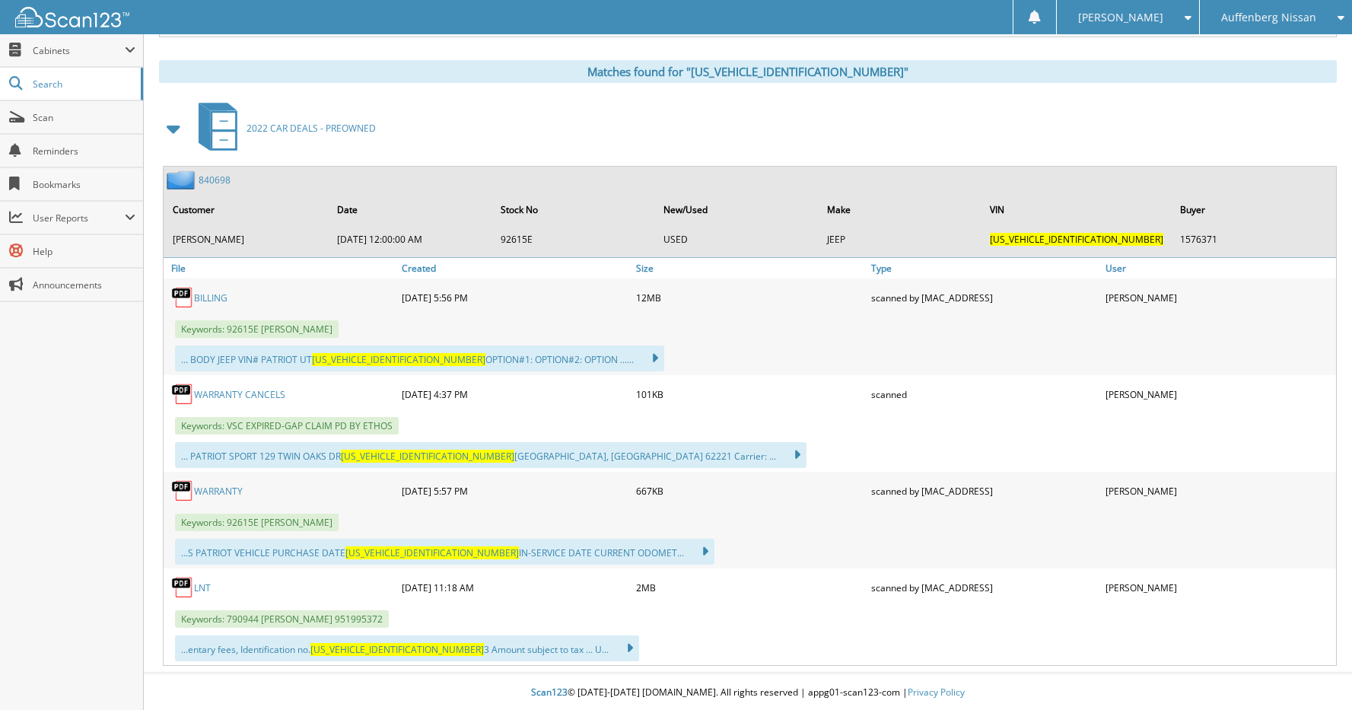
scroll to position [609, 0]
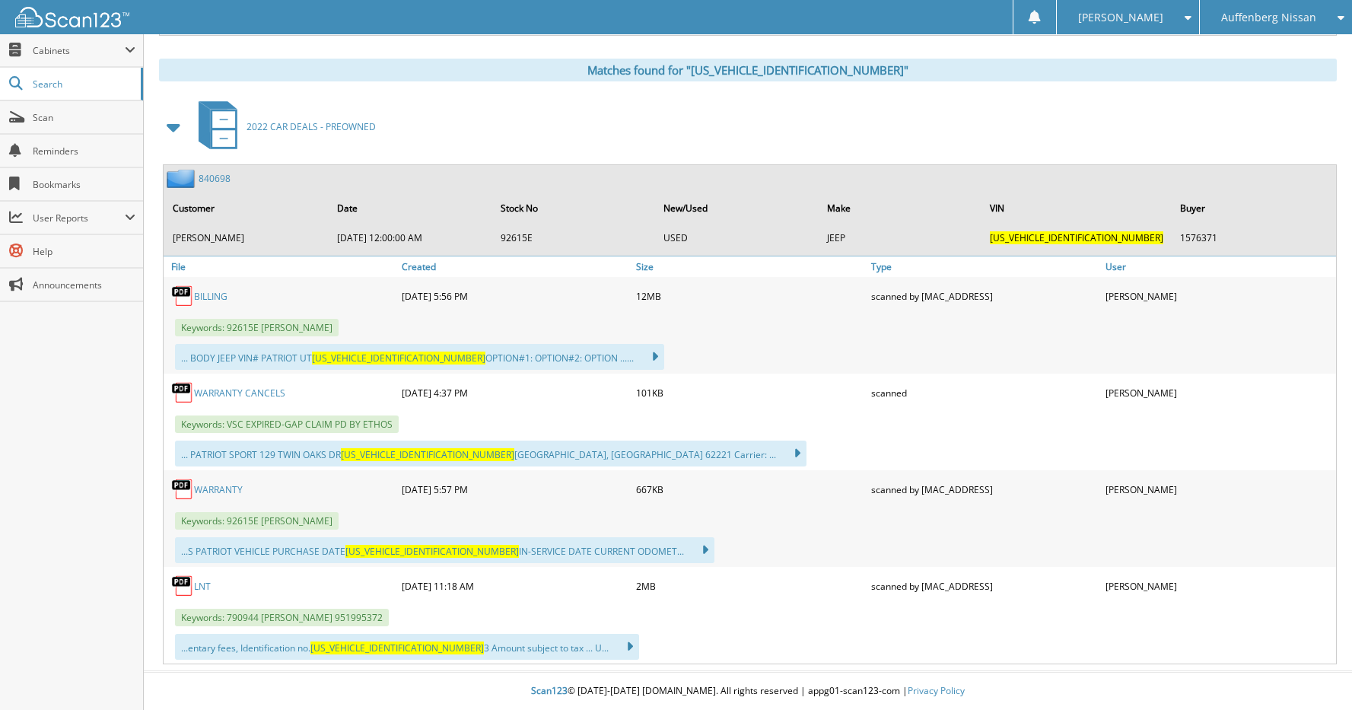
click at [216, 176] on link "840698" at bounding box center [215, 178] width 32 height 13
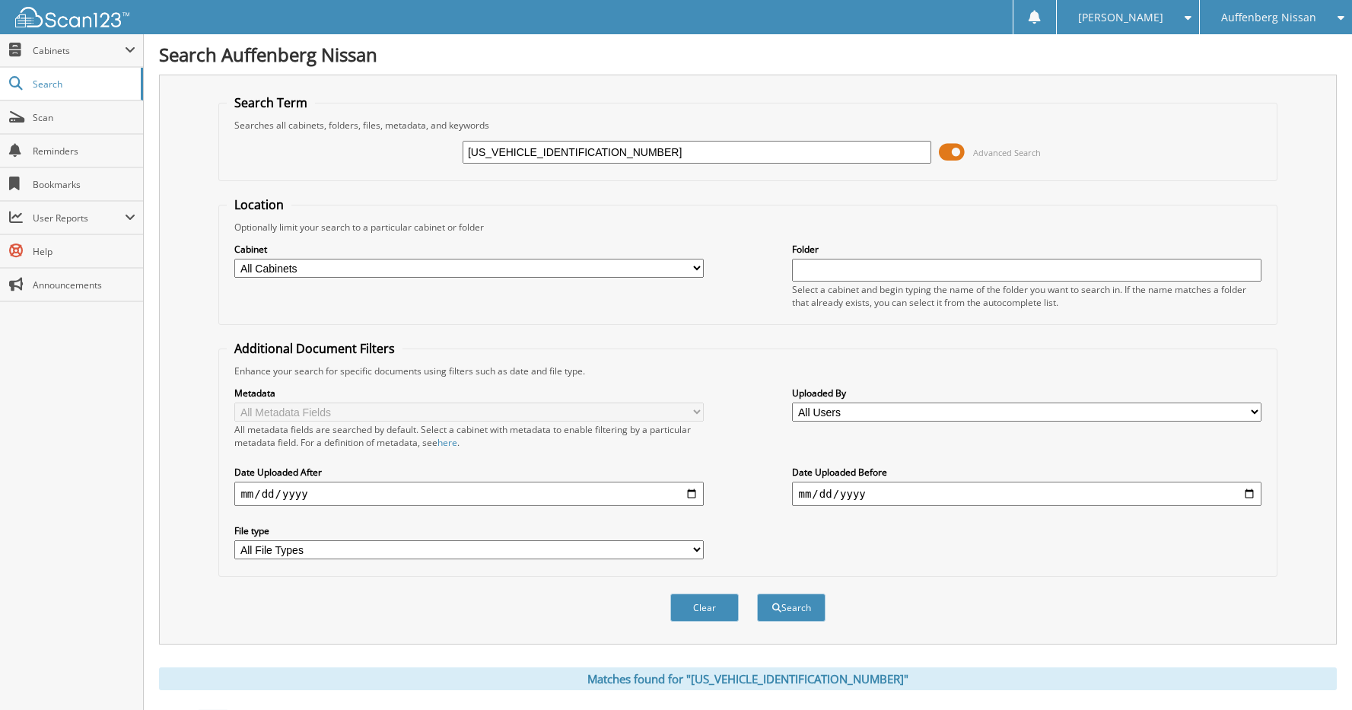
drag, startPoint x: 662, startPoint y: 152, endPoint x: 392, endPoint y: 152, distance: 270.1
click at [392, 152] on div "[US_VEHICLE_IDENTIFICATION_NUMBER] Advanced Search" at bounding box center [747, 152] width 1041 height 41
type input "1GKKPKD6GJ262668"
click at [757, 593] on button "Search" at bounding box center [791, 607] width 68 height 28
click at [639, 155] on input "1GKKPKD6GJ262668" at bounding box center [697, 152] width 469 height 23
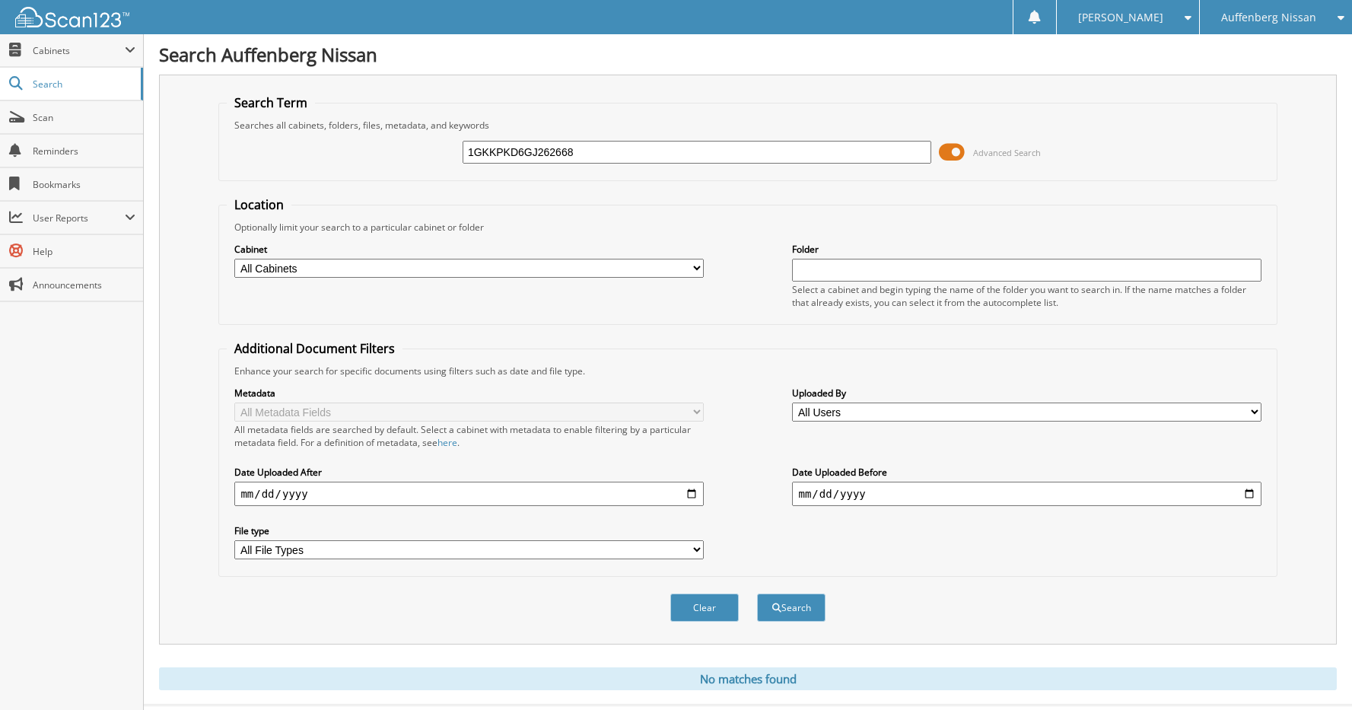
drag, startPoint x: 636, startPoint y: 154, endPoint x: 444, endPoint y: 167, distance: 192.9
click at [444, 167] on div "1GKKPKD6GJ262668 Advanced Search" at bounding box center [747, 152] width 1041 height 41
type input "SAHRA NANNA"
click at [757, 593] on button "Search" at bounding box center [791, 607] width 68 height 28
drag, startPoint x: 594, startPoint y: 155, endPoint x: 434, endPoint y: 174, distance: 160.9
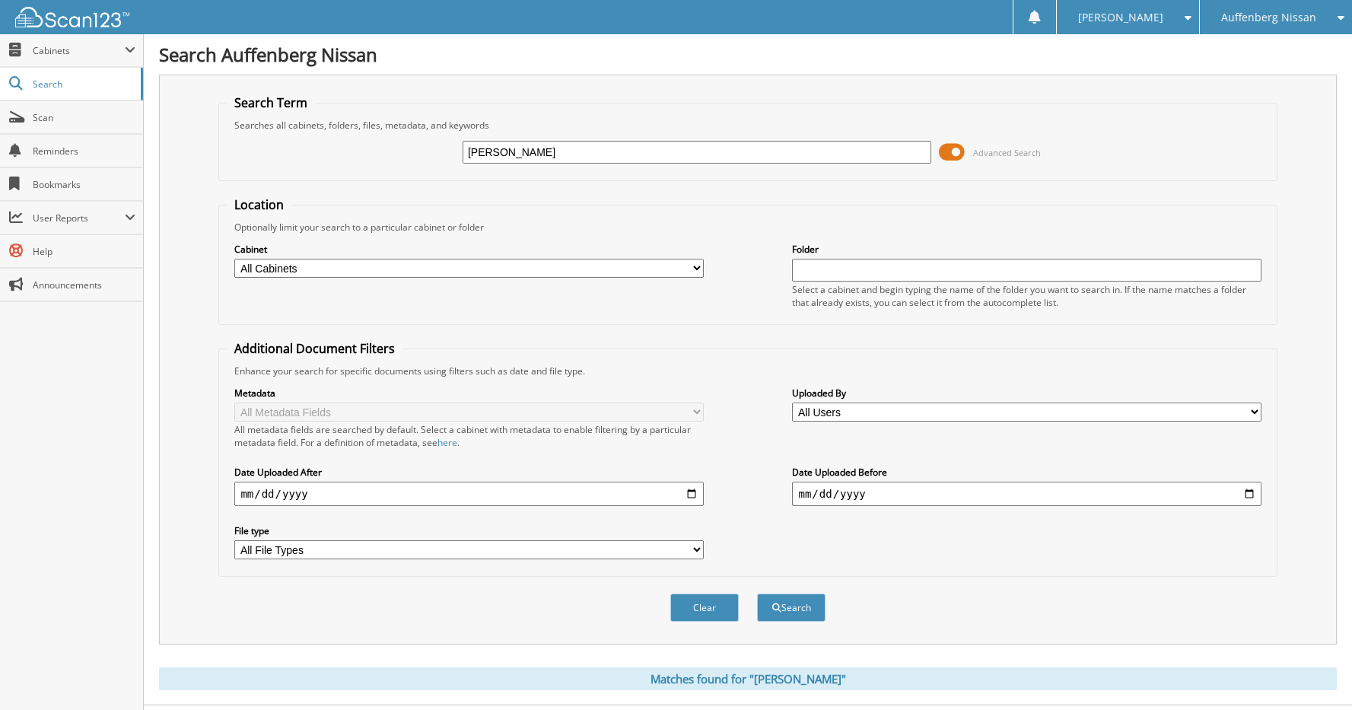
click at [437, 173] on fieldset "Search Term Searches all cabinets, folders, files, metadata, and keywords [PERS…" at bounding box center [747, 137] width 1058 height 87
click at [607, 144] on input "text" at bounding box center [697, 152] width 469 height 23
type input "[US_VEHICLE_IDENTIFICATION_NUMBER]"
click at [757, 593] on button "Search" at bounding box center [791, 607] width 68 height 28
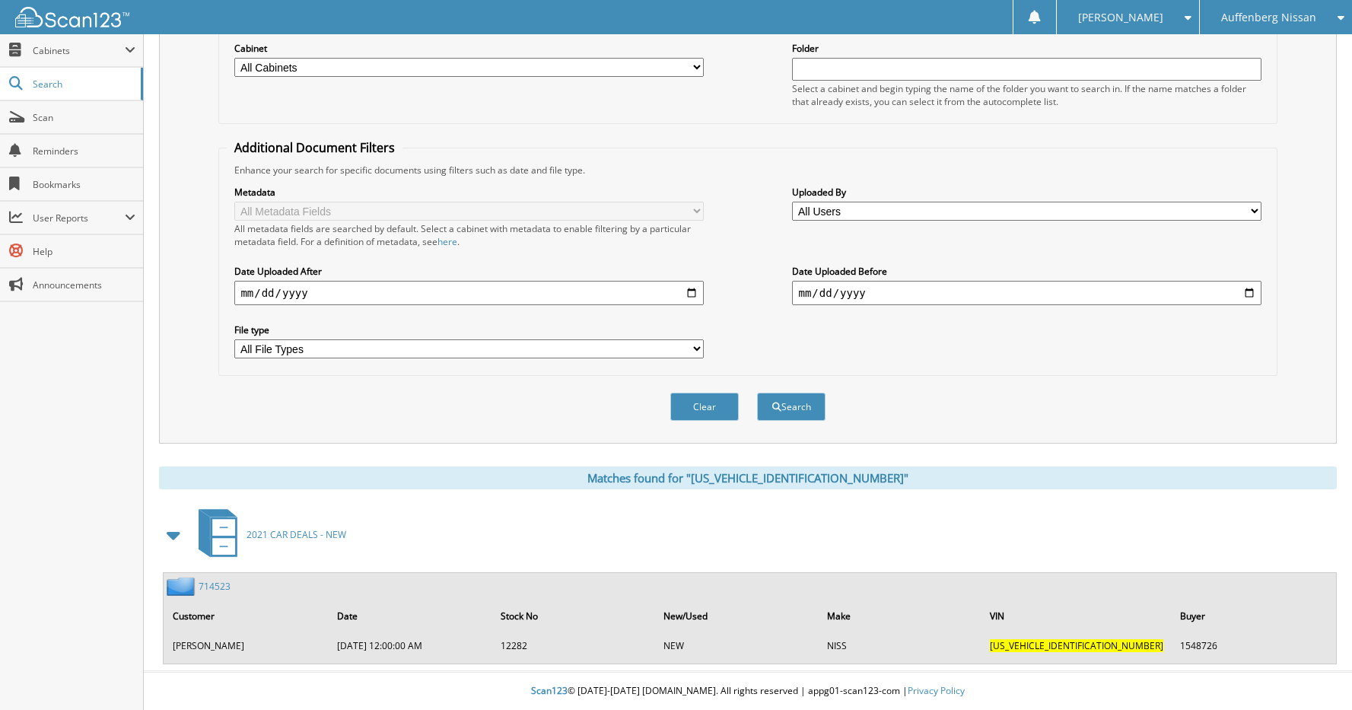
click at [218, 588] on link "714523" at bounding box center [215, 586] width 32 height 13
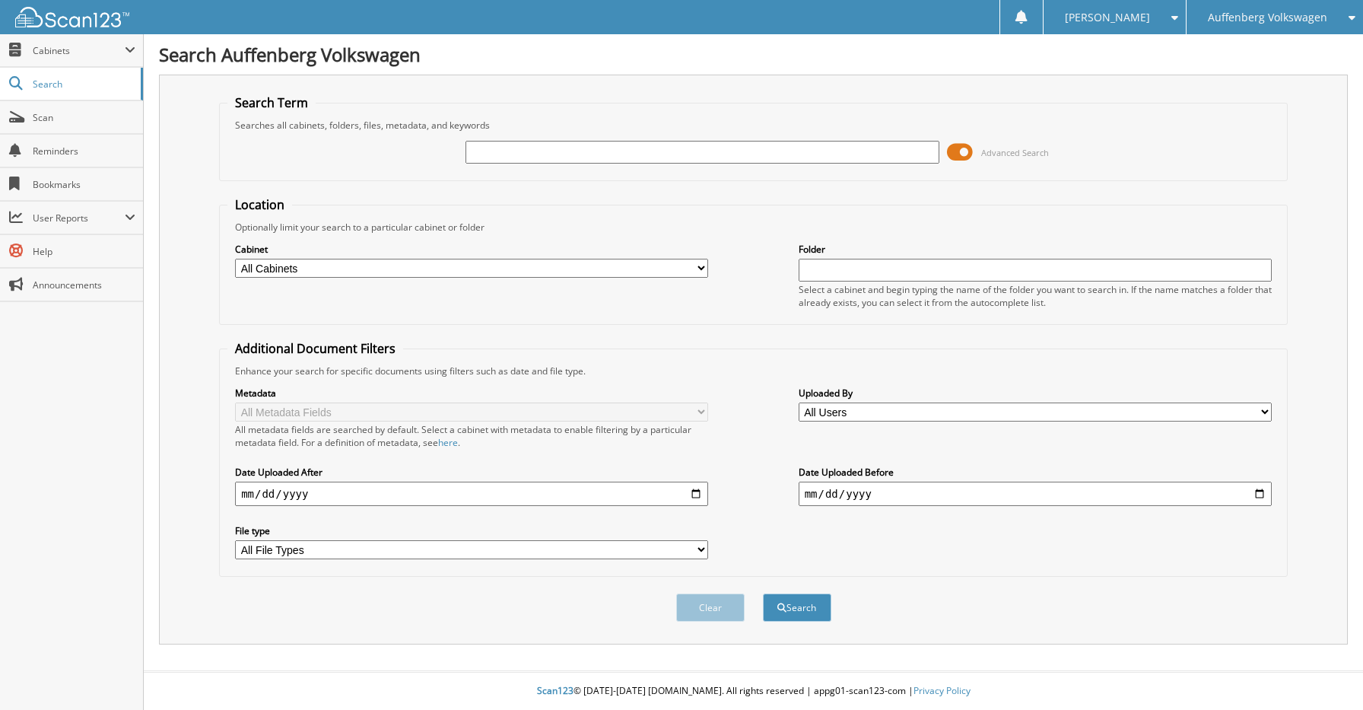
click at [501, 151] on input "text" at bounding box center [702, 152] width 473 height 23
type input "[PERSON_NAME]"
click at [763, 593] on button "Search" at bounding box center [797, 607] width 68 height 28
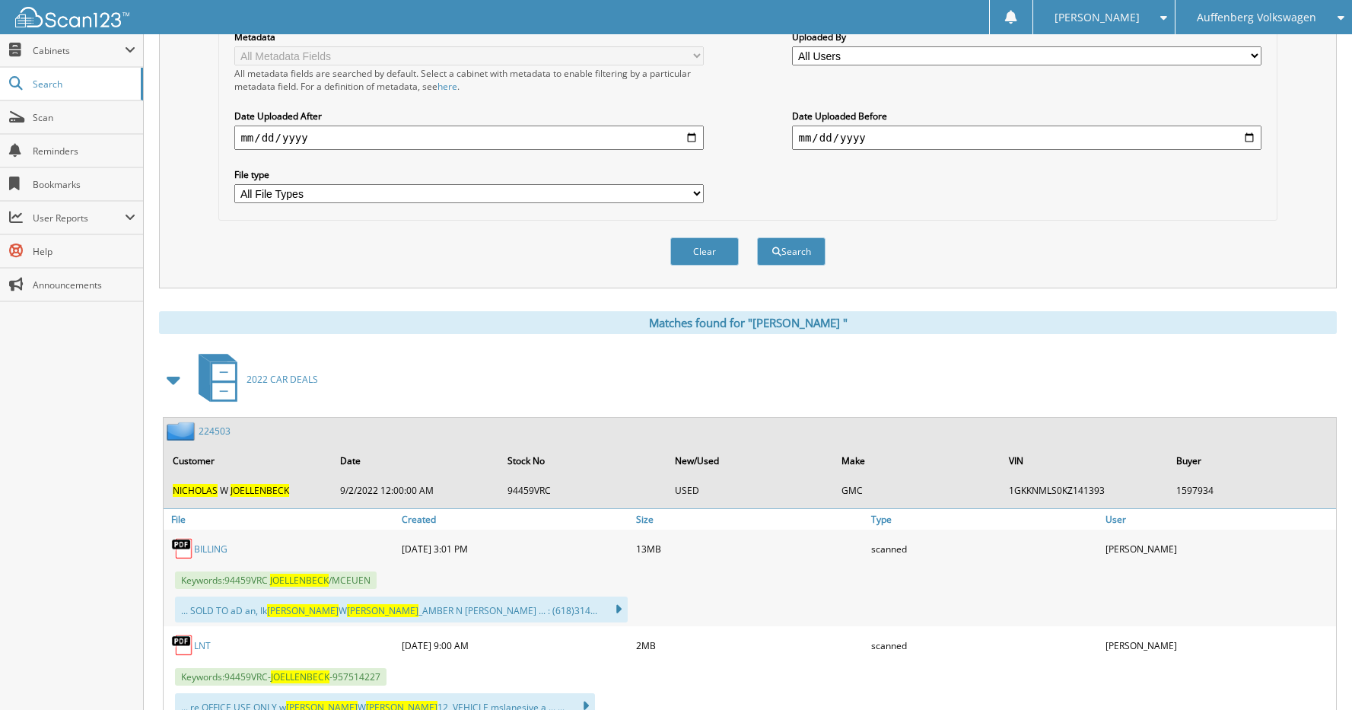
scroll to position [380, 0]
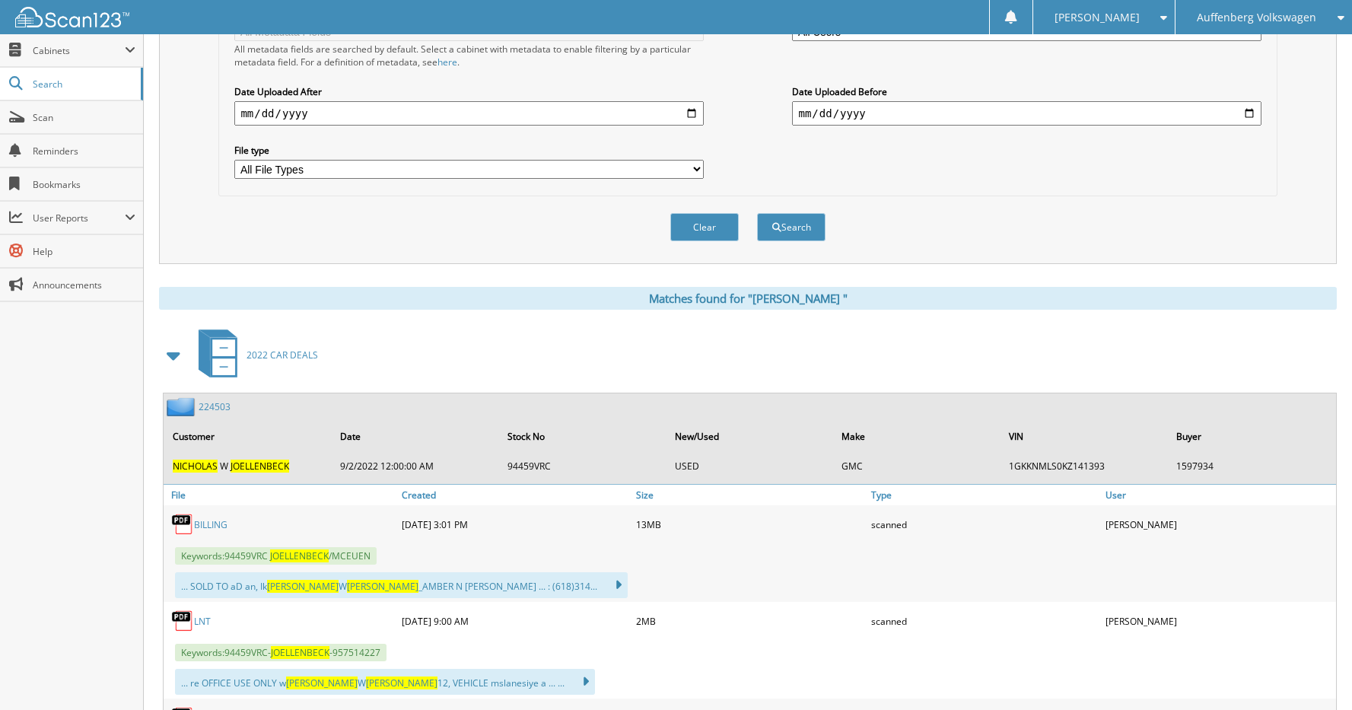
click at [218, 409] on link "2 2 4 5 0 3" at bounding box center [215, 406] width 32 height 13
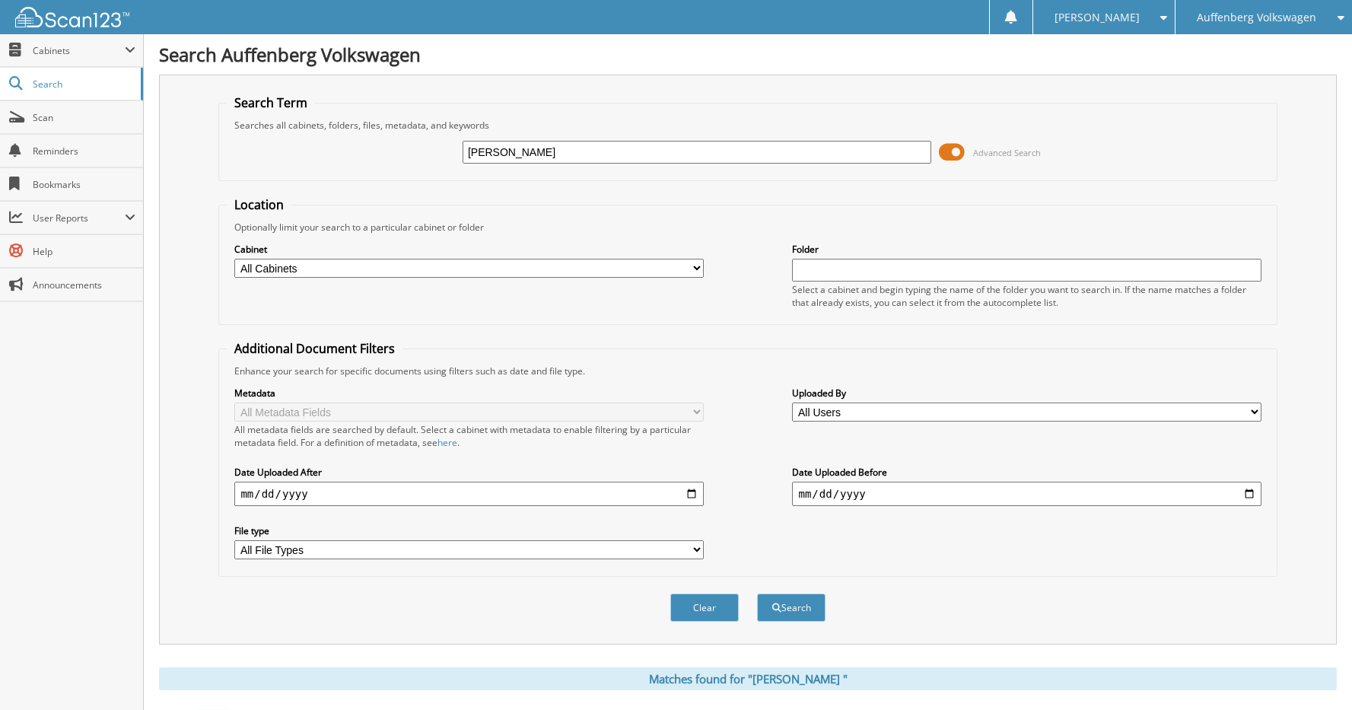
drag, startPoint x: 637, startPoint y: 155, endPoint x: 387, endPoint y: 154, distance: 249.5
click at [387, 154] on div "[PERSON_NAME] Advanced Search" at bounding box center [747, 152] width 1041 height 41
type input "[PERSON_NAME]"
click at [757, 593] on button "Search" at bounding box center [791, 607] width 68 height 28
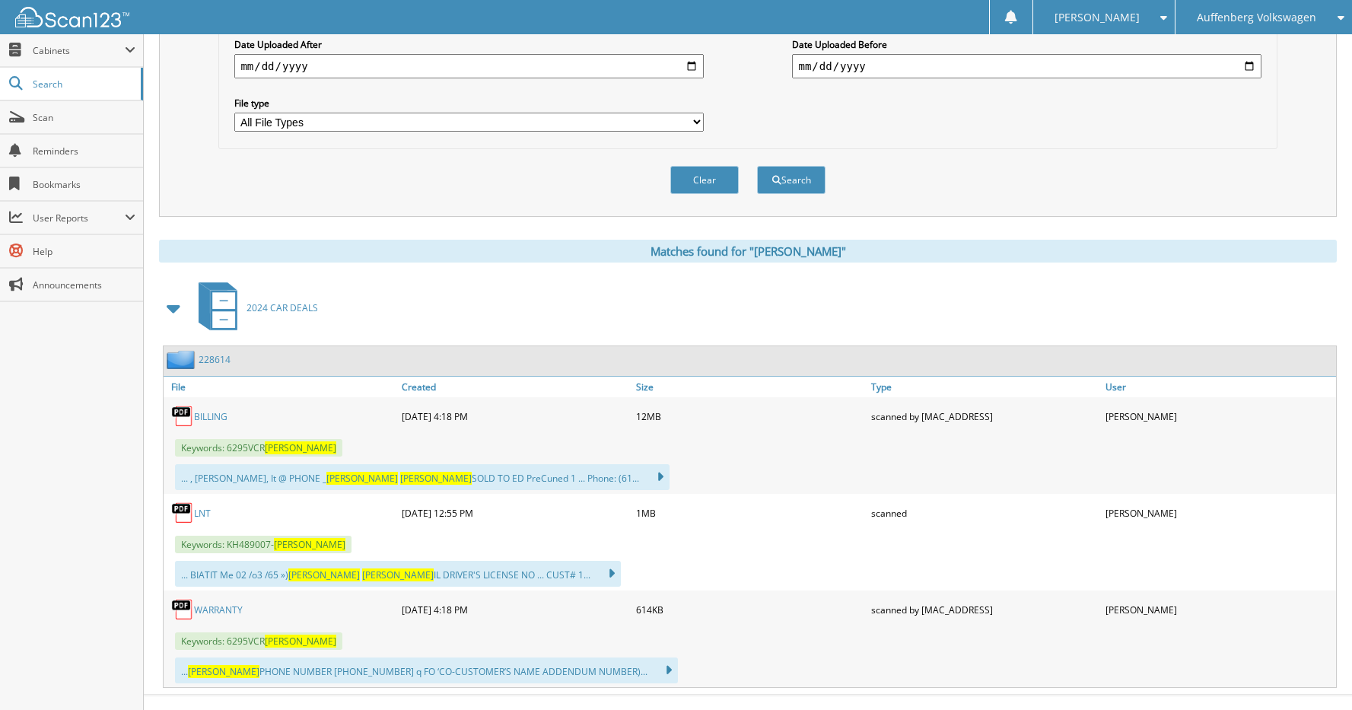
scroll to position [452, 0]
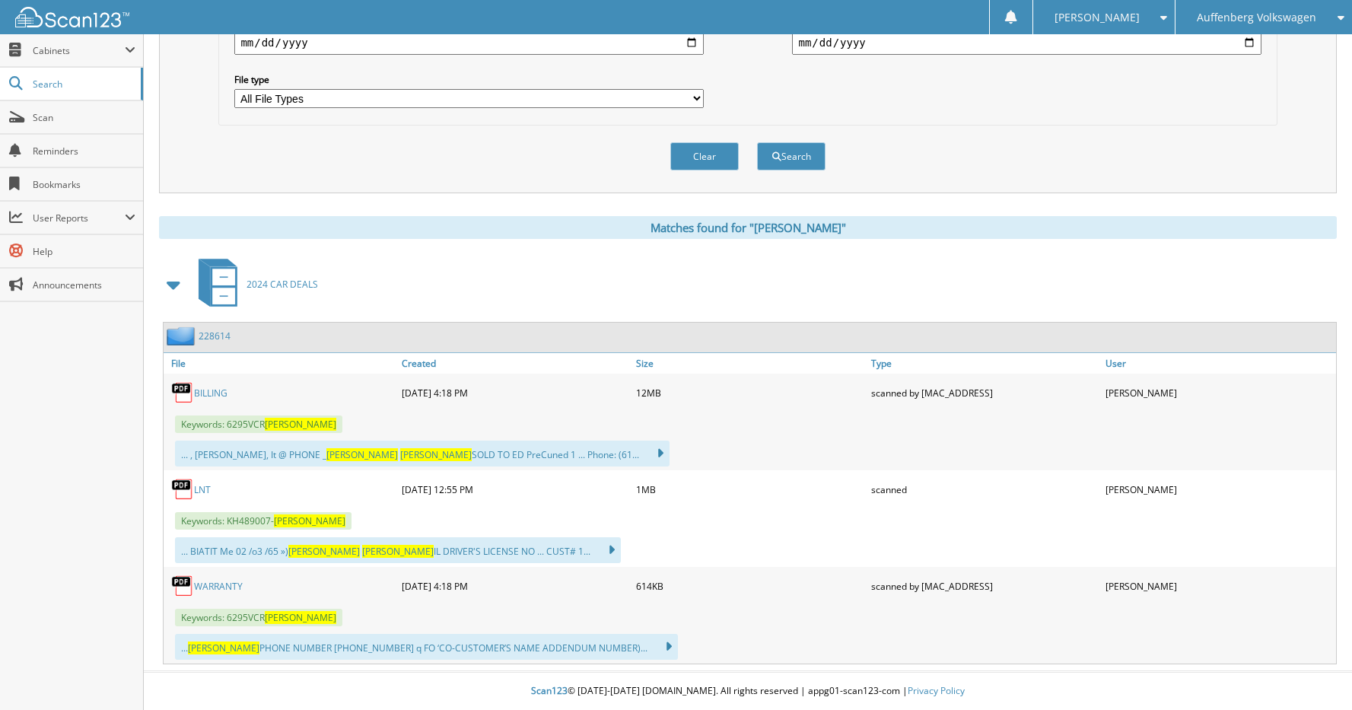
click at [207, 332] on link "228614" at bounding box center [215, 335] width 32 height 13
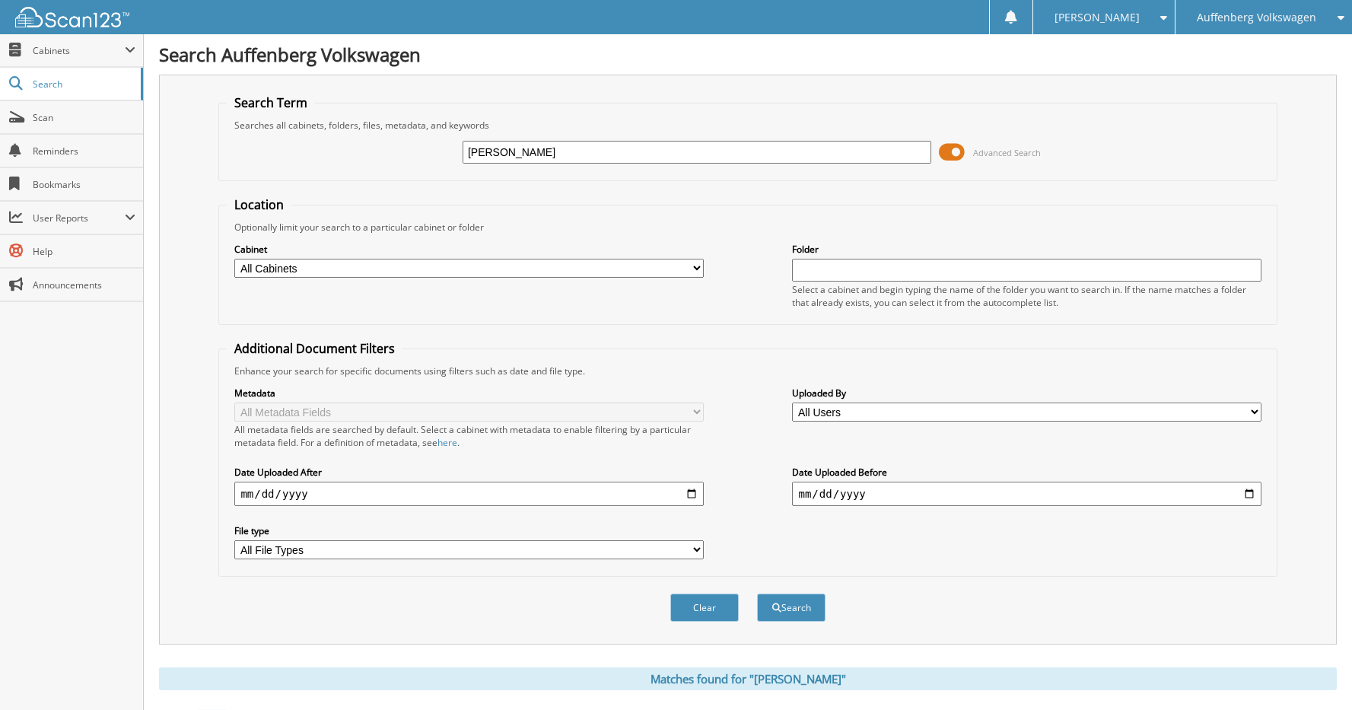
drag, startPoint x: 676, startPoint y: 147, endPoint x: 349, endPoint y: 167, distance: 327.7
click at [349, 167] on div "LORI LEFFORGE Advanced Search" at bounding box center [747, 152] width 1041 height 41
click at [567, 158] on input "text" at bounding box center [697, 152] width 469 height 23
type input "JASON KLINGEMAN"
click at [757, 593] on button "Search" at bounding box center [791, 607] width 68 height 28
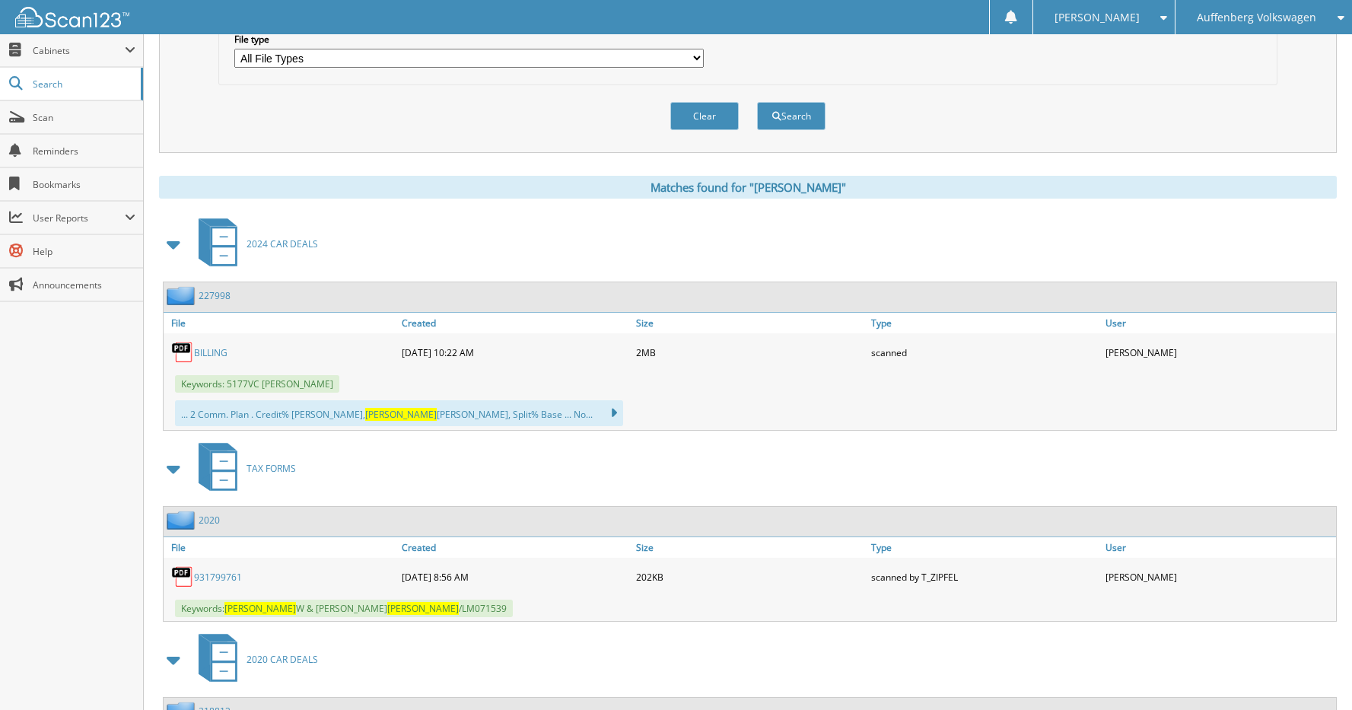
scroll to position [609, 0]
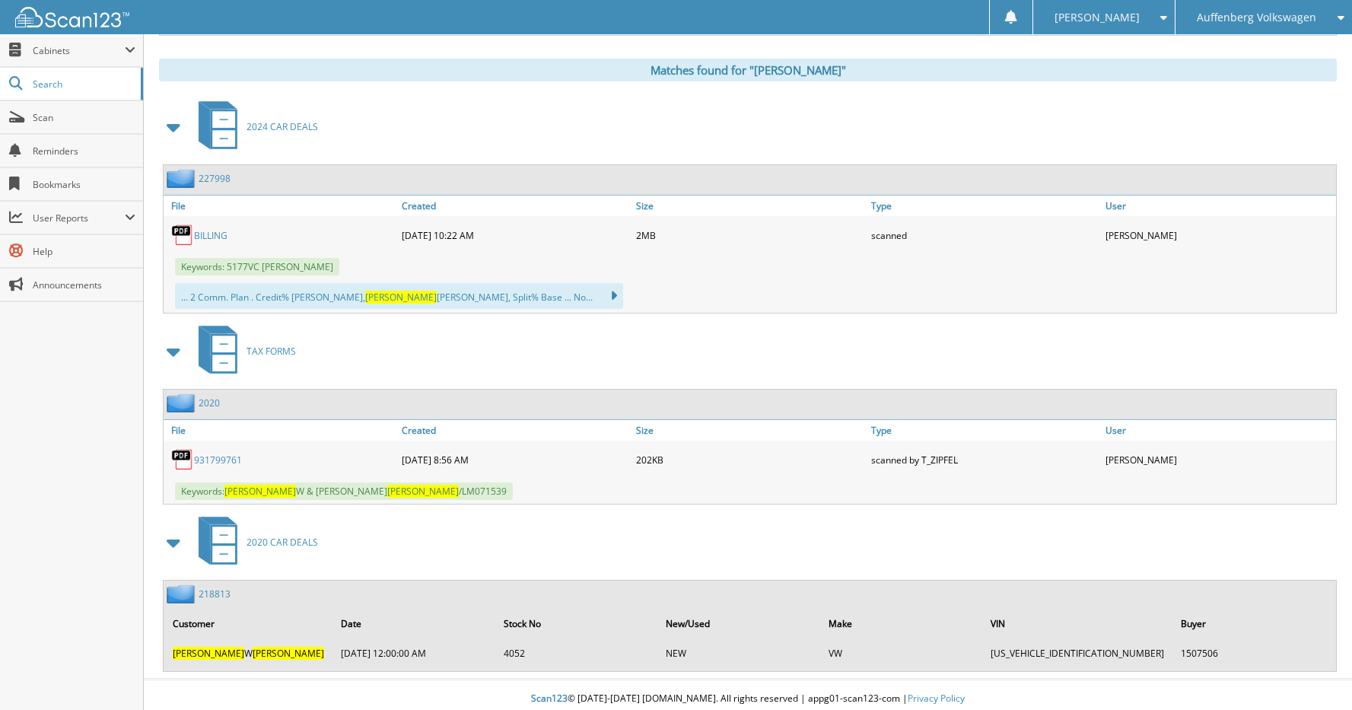
click at [212, 183] on link "227998" at bounding box center [215, 178] width 32 height 13
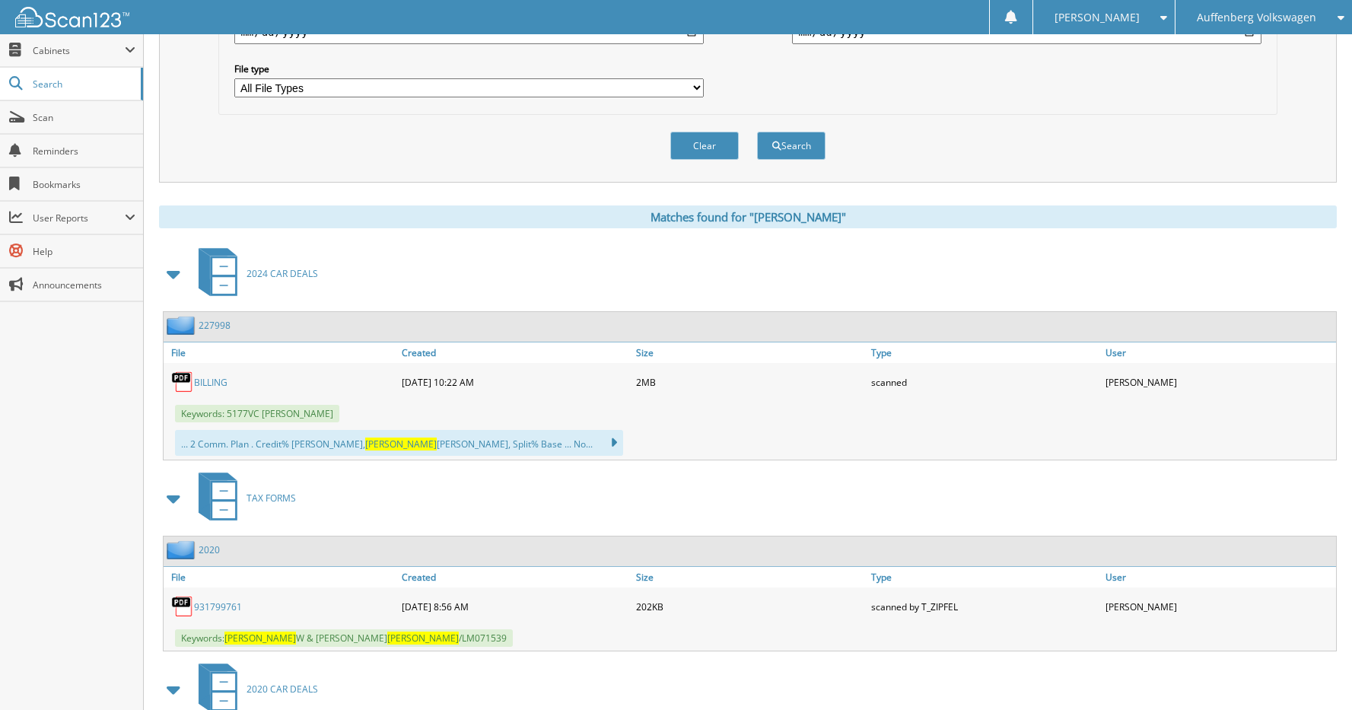
scroll to position [617, 0]
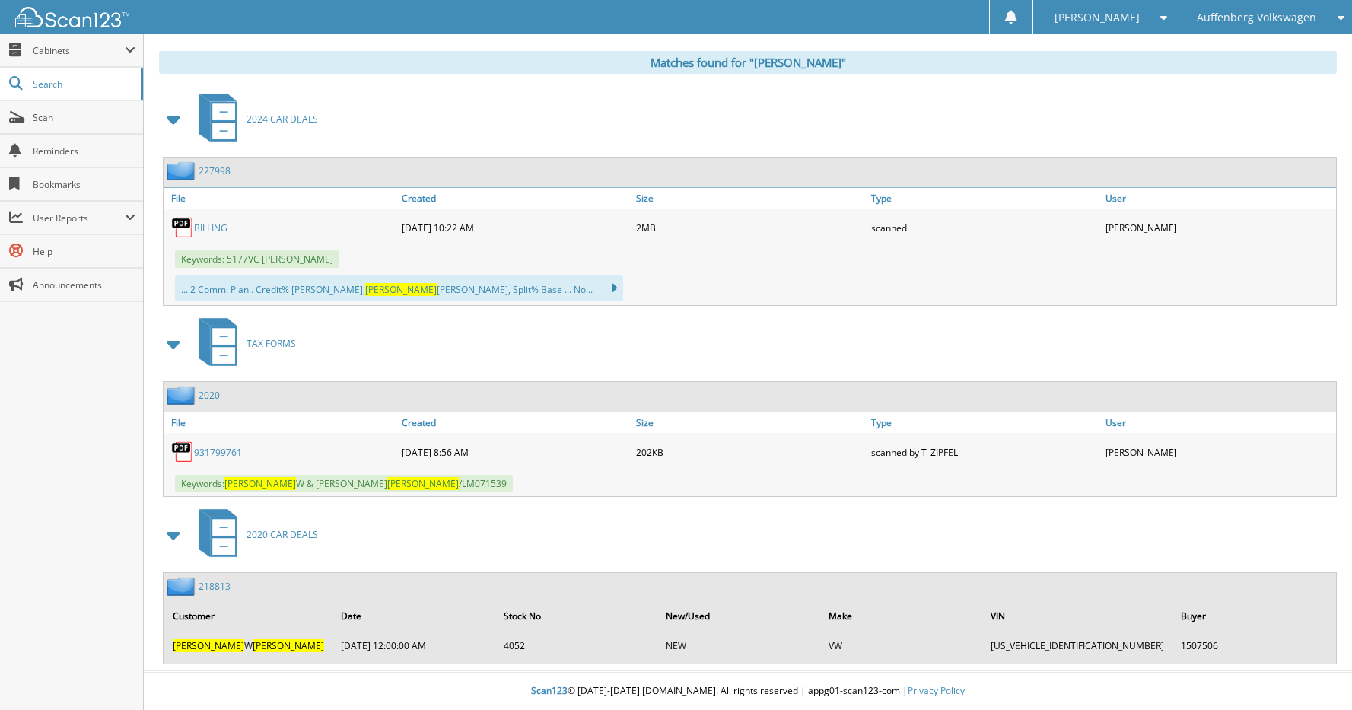
click at [215, 580] on link "218813" at bounding box center [215, 586] width 32 height 13
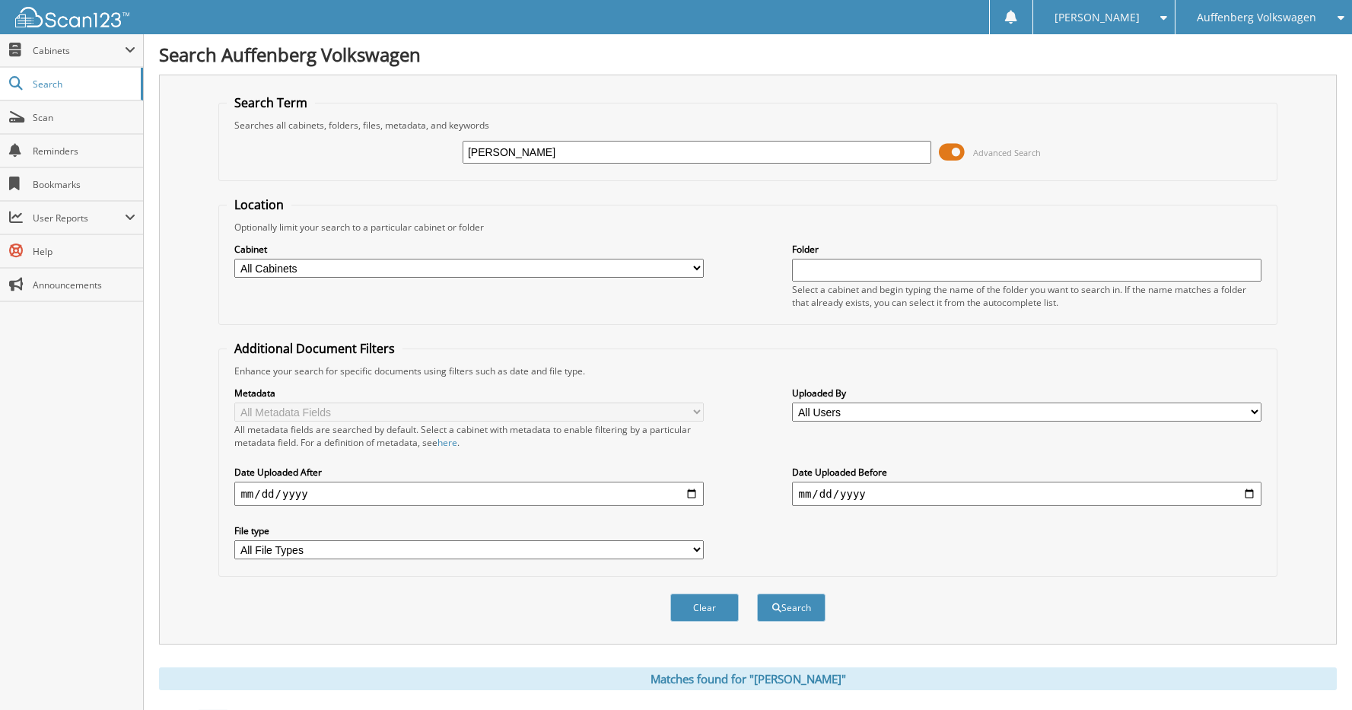
drag, startPoint x: 596, startPoint y: 145, endPoint x: 400, endPoint y: 156, distance: 196.6
click at [400, 156] on div "JASON KLINGEMAN Advanced Search" at bounding box center [747, 152] width 1041 height 41
type input "JESSE WILLIAMS"
click at [757, 593] on button "Search" at bounding box center [791, 607] width 68 height 28
drag, startPoint x: 617, startPoint y: 147, endPoint x: 323, endPoint y: 162, distance: 294.0
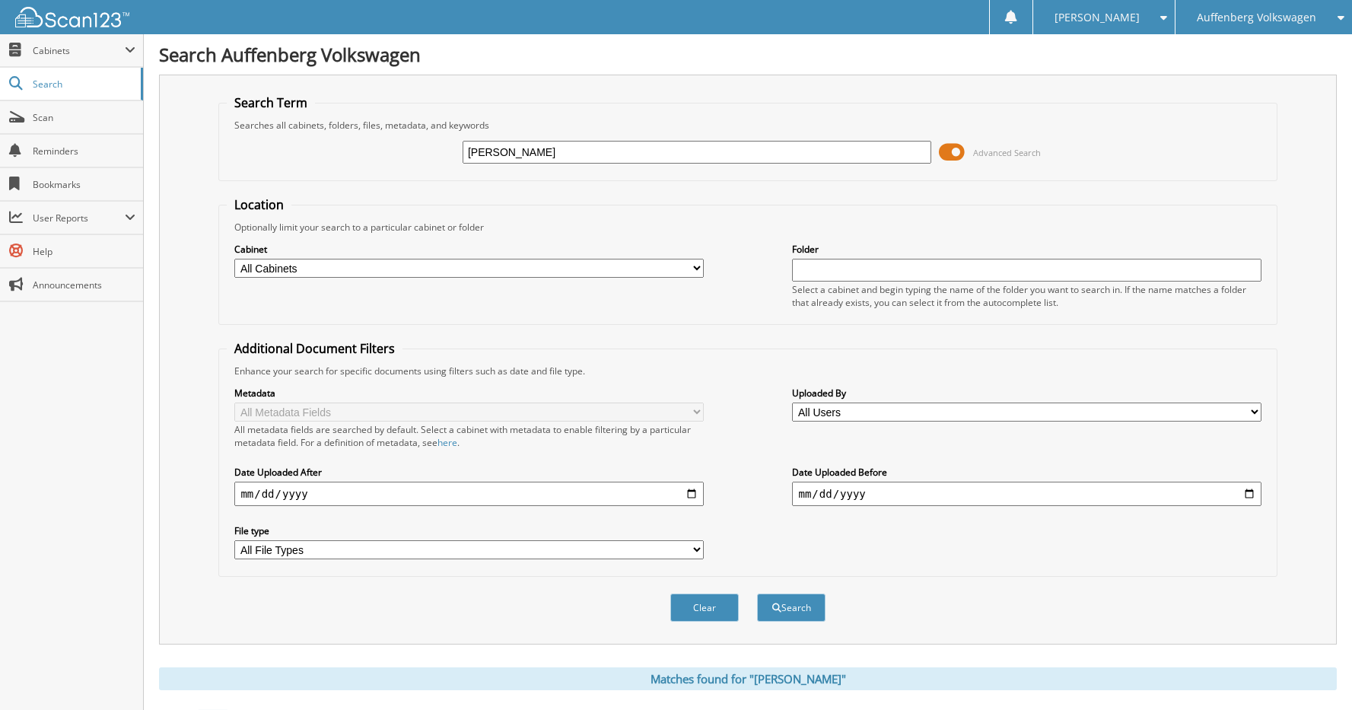
click at [323, 162] on div "JESSE WILLIAMS Advanced Search" at bounding box center [747, 152] width 1041 height 41
type input "3VWCB7BU1KM255768"
click at [757, 593] on button "Search" at bounding box center [791, 607] width 68 height 28
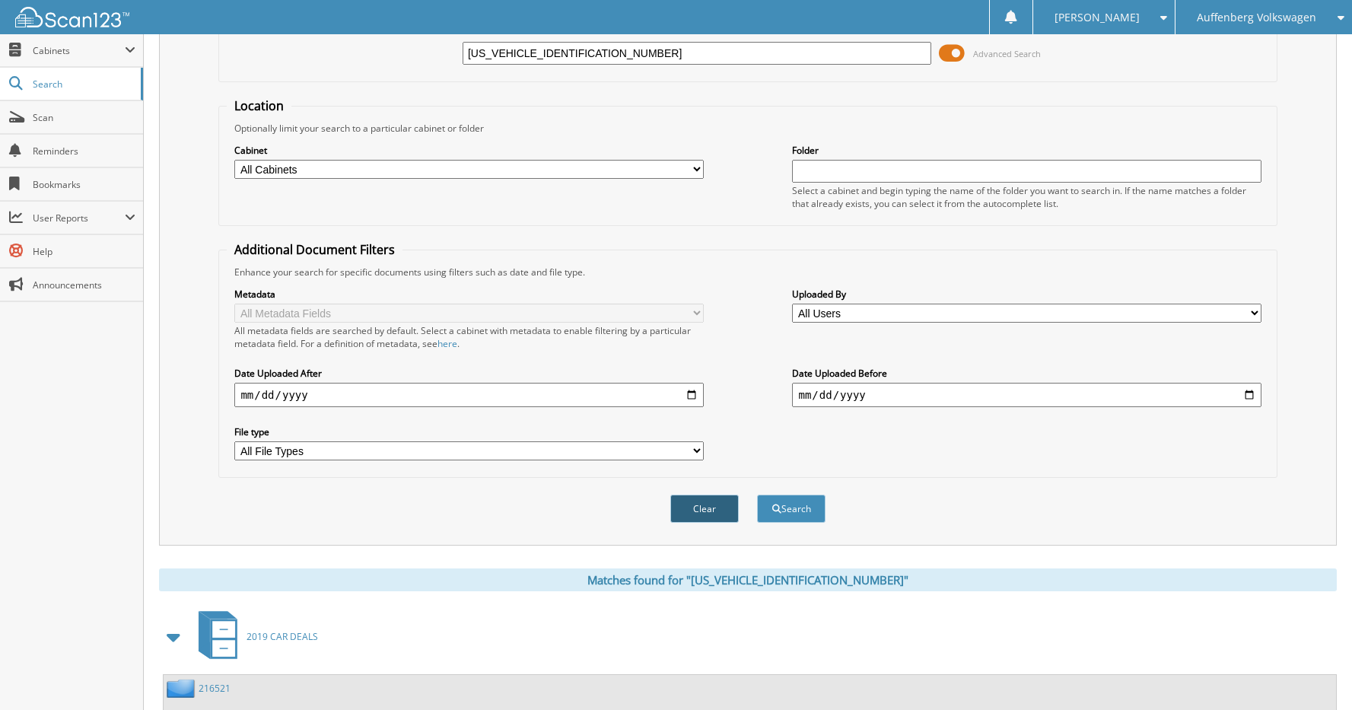
scroll to position [202, 0]
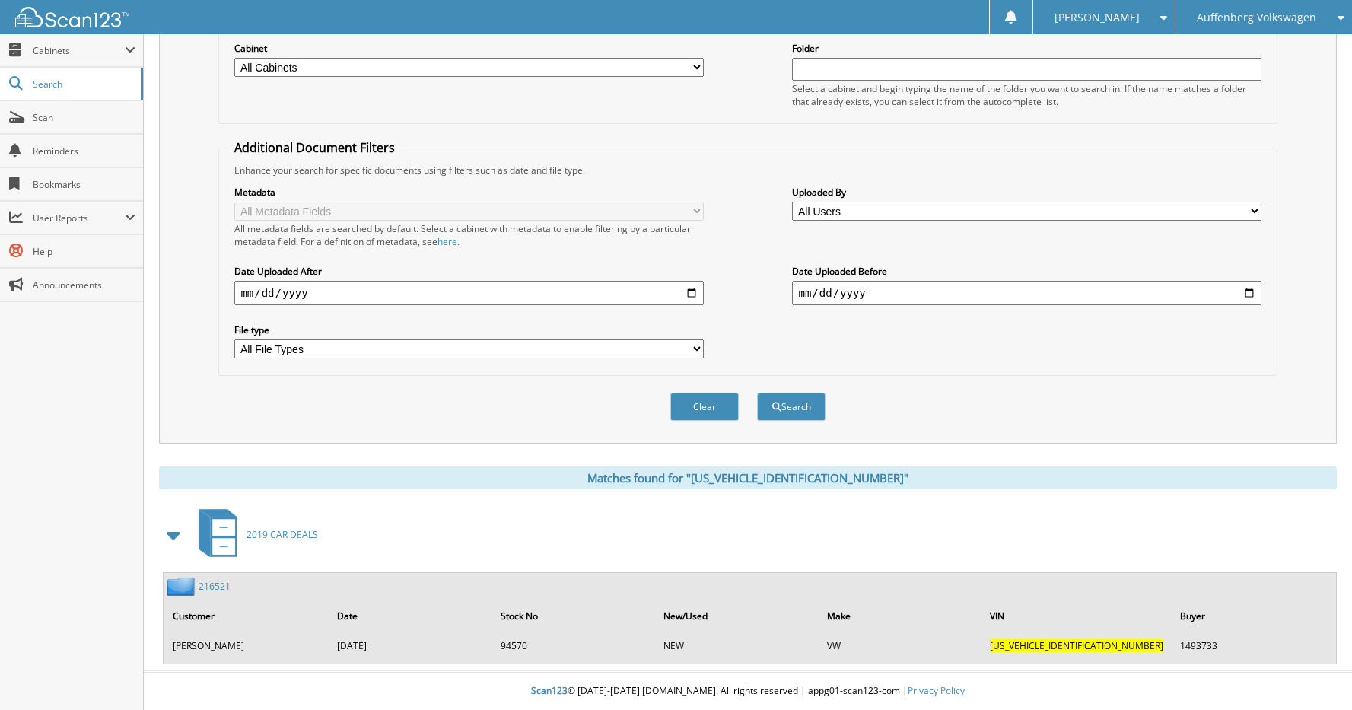
click at [220, 584] on link "216521" at bounding box center [215, 586] width 32 height 13
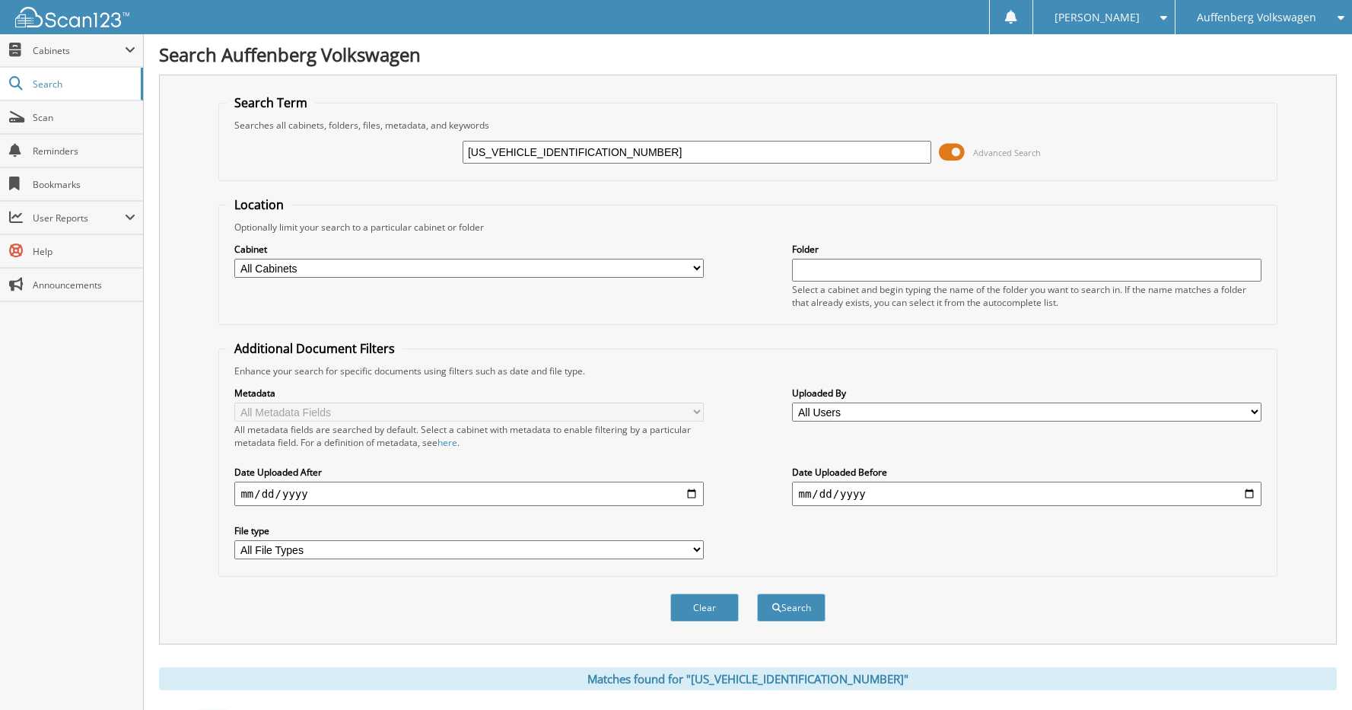
click at [1335, 17] on icon at bounding box center [1337, 17] width 14 height 11
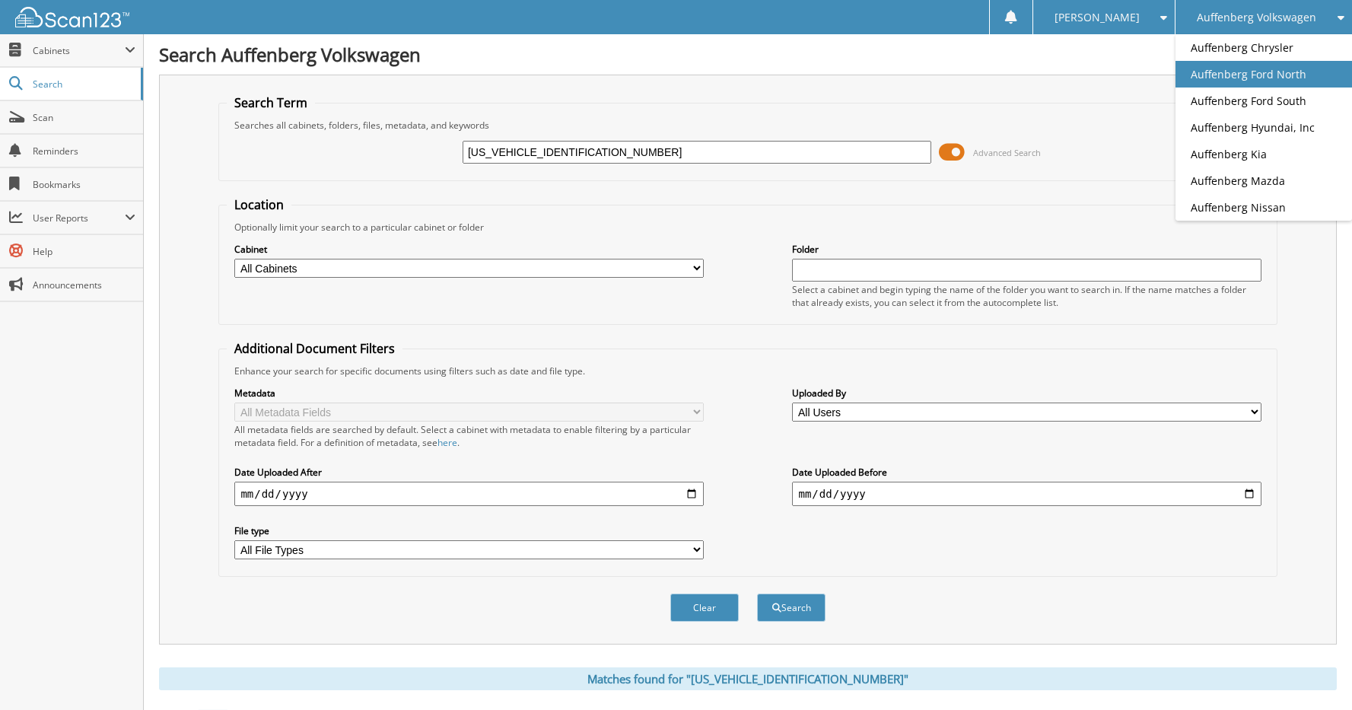
click at [1289, 74] on link "Auffenberg Ford North" at bounding box center [1263, 74] width 176 height 27
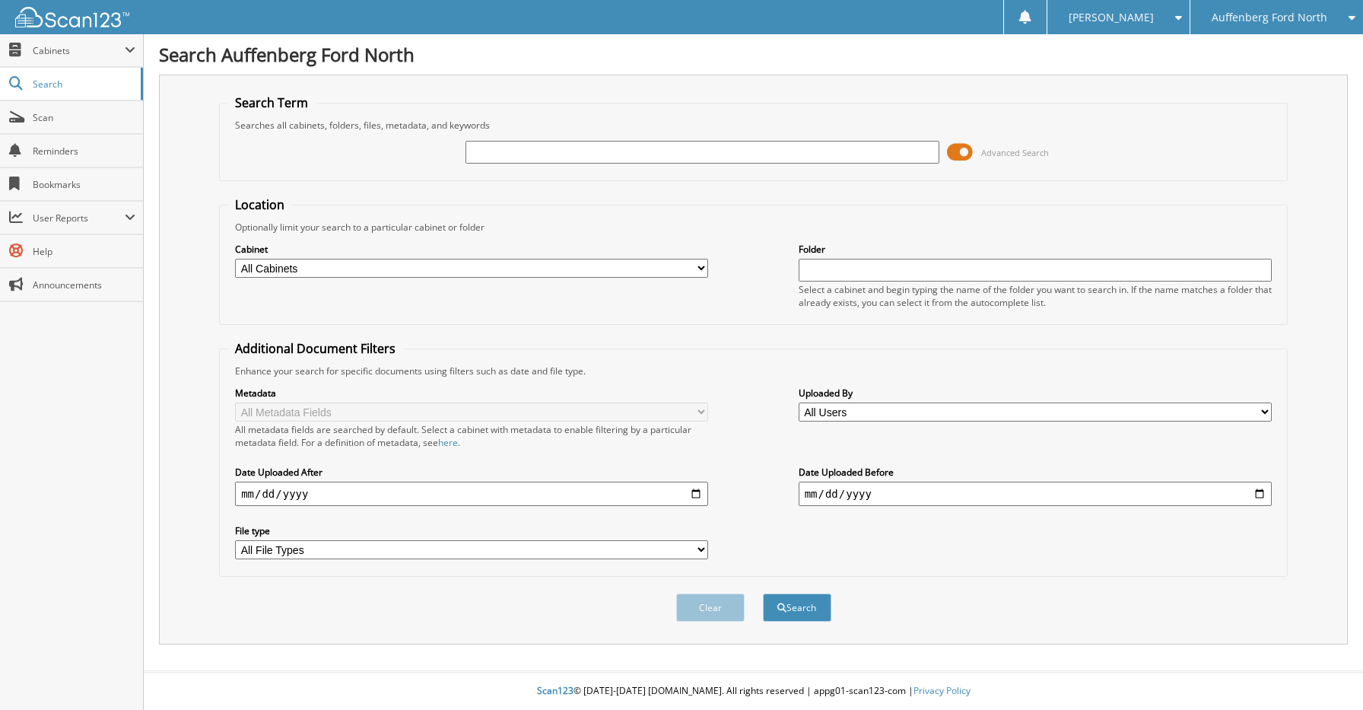
click at [626, 156] on input "text" at bounding box center [702, 152] width 473 height 23
type input "[PERSON_NAME]"
click at [793, 603] on button "Search" at bounding box center [797, 607] width 68 height 28
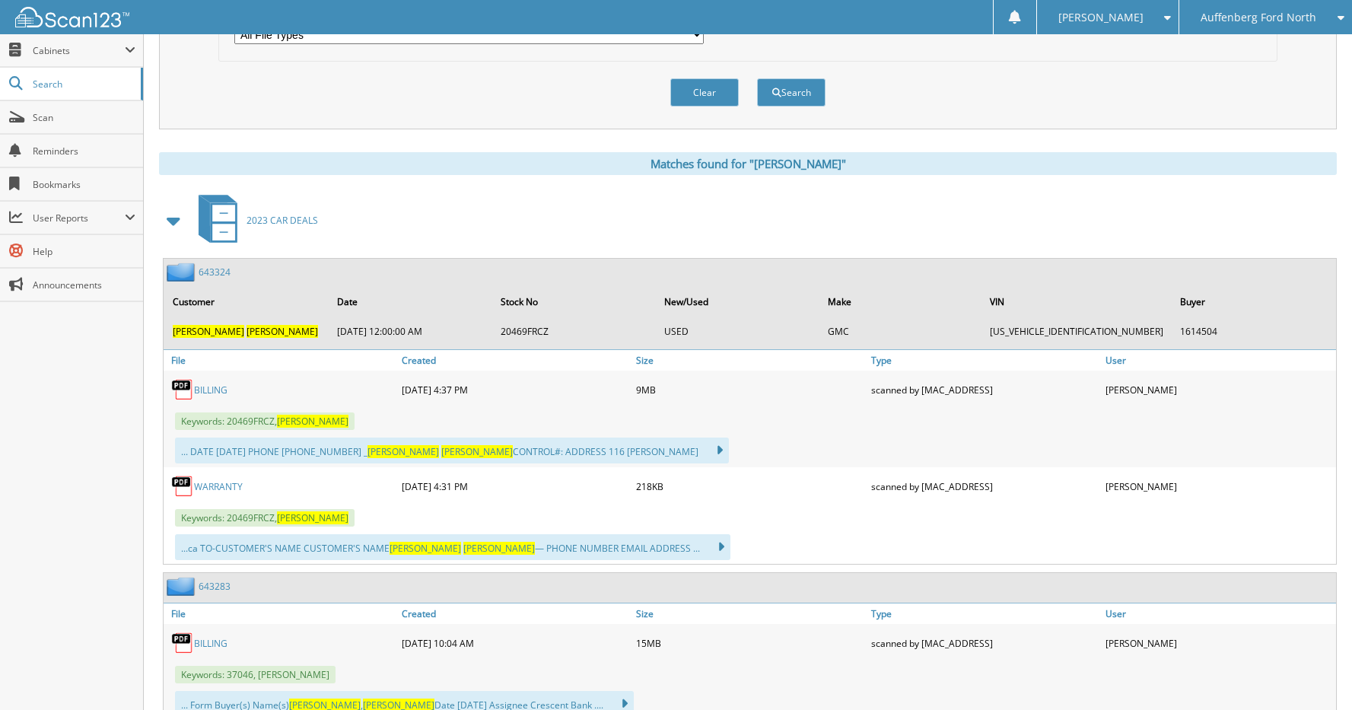
scroll to position [609, 0]
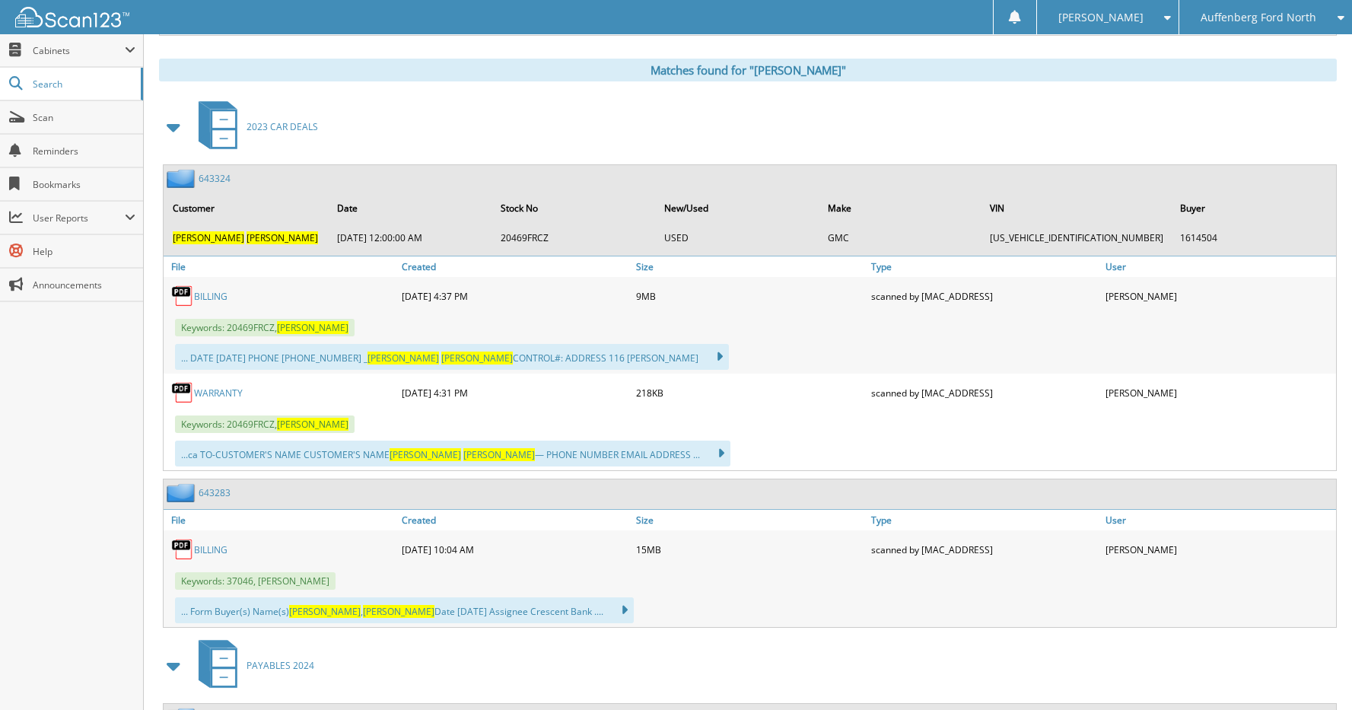
click at [219, 176] on link "643324" at bounding box center [215, 178] width 32 height 13
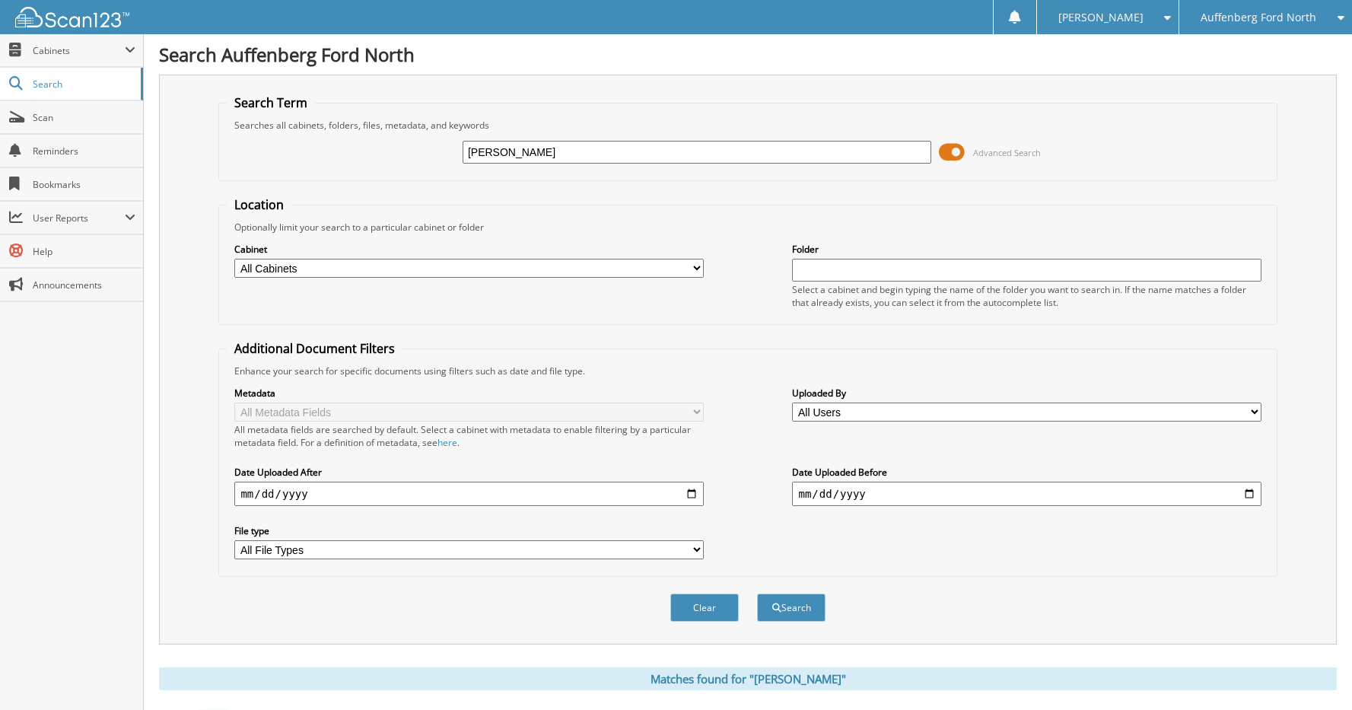
drag, startPoint x: 570, startPoint y: 152, endPoint x: 418, endPoint y: 149, distance: 151.4
click at [418, 149] on div "[PERSON_NAME] Advanced Search" at bounding box center [747, 152] width 1041 height 41
click at [1340, 12] on icon at bounding box center [1337, 17] width 14 height 11
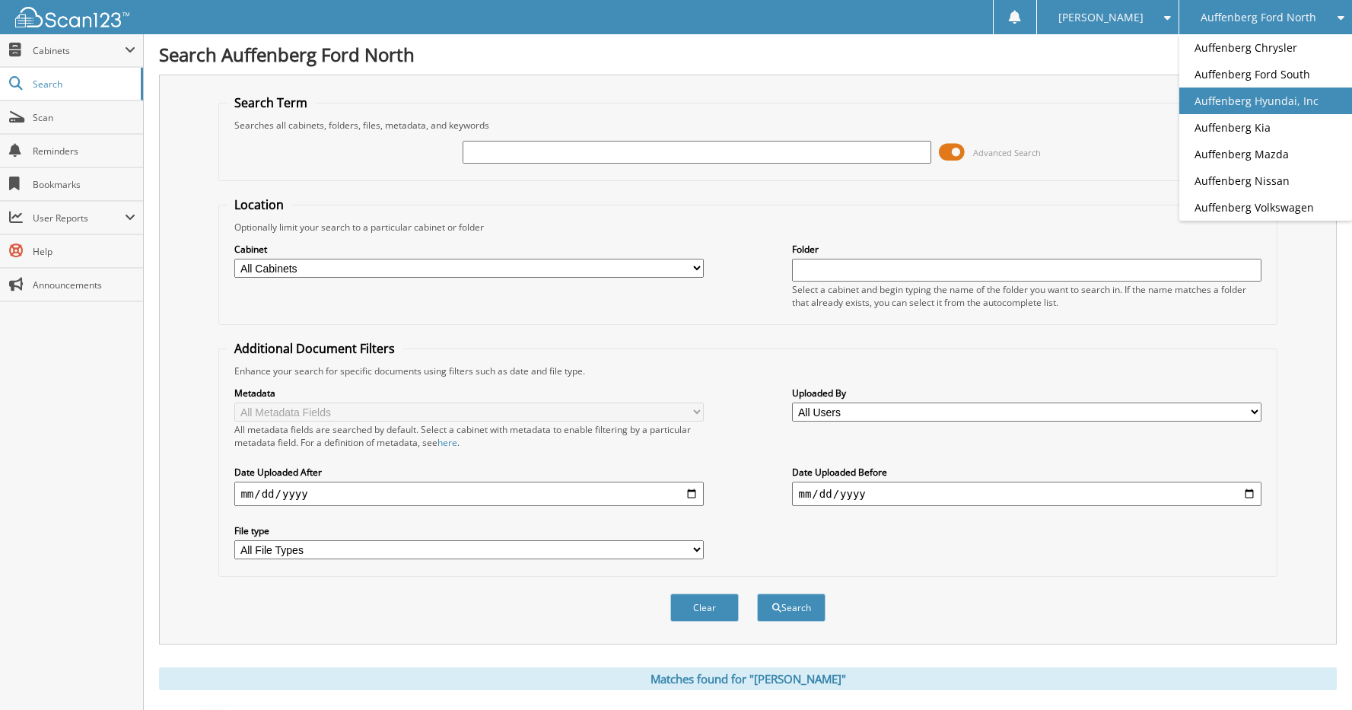
click at [1283, 94] on link "Auffenberg Hyundai, Inc" at bounding box center [1265, 100] width 173 height 27
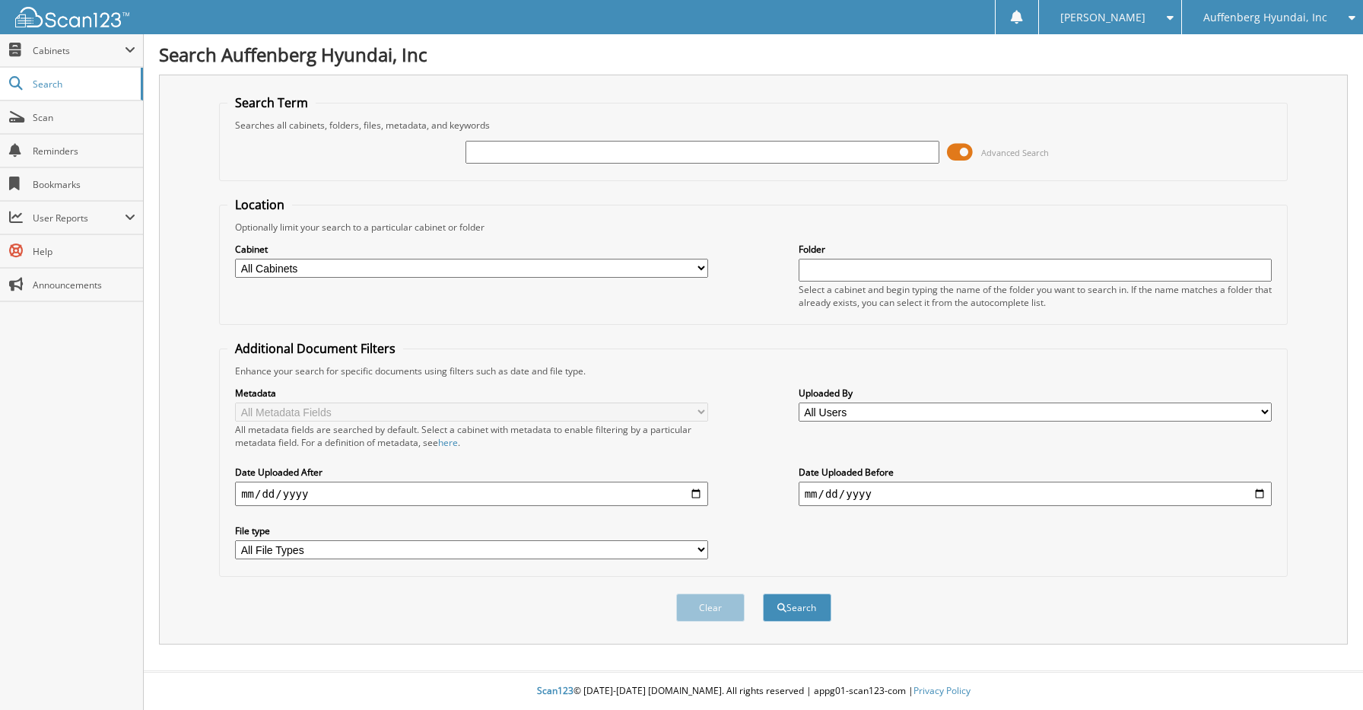
click at [582, 157] on input "text" at bounding box center [702, 152] width 473 height 23
type input "[US_VEHICLE_IDENTIFICATION_NUMBER]"
click at [810, 609] on button "Search" at bounding box center [797, 607] width 68 height 28
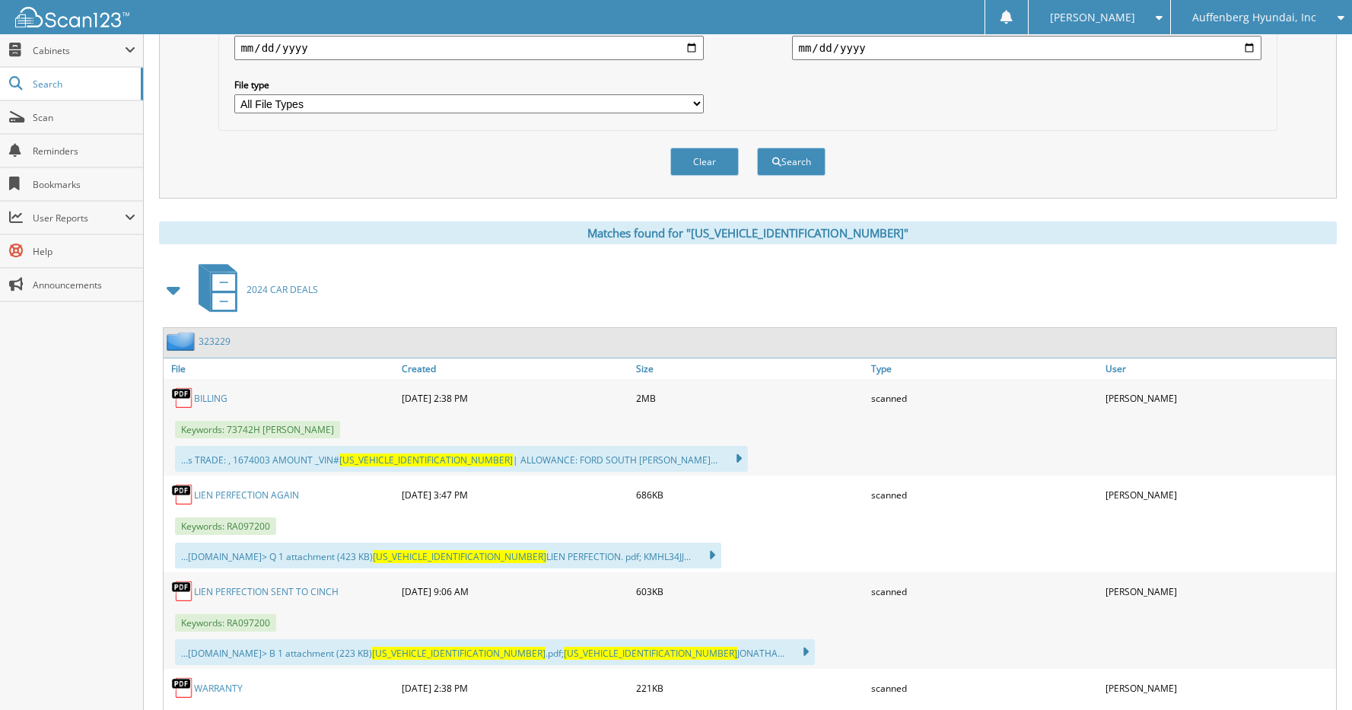
scroll to position [456, 0]
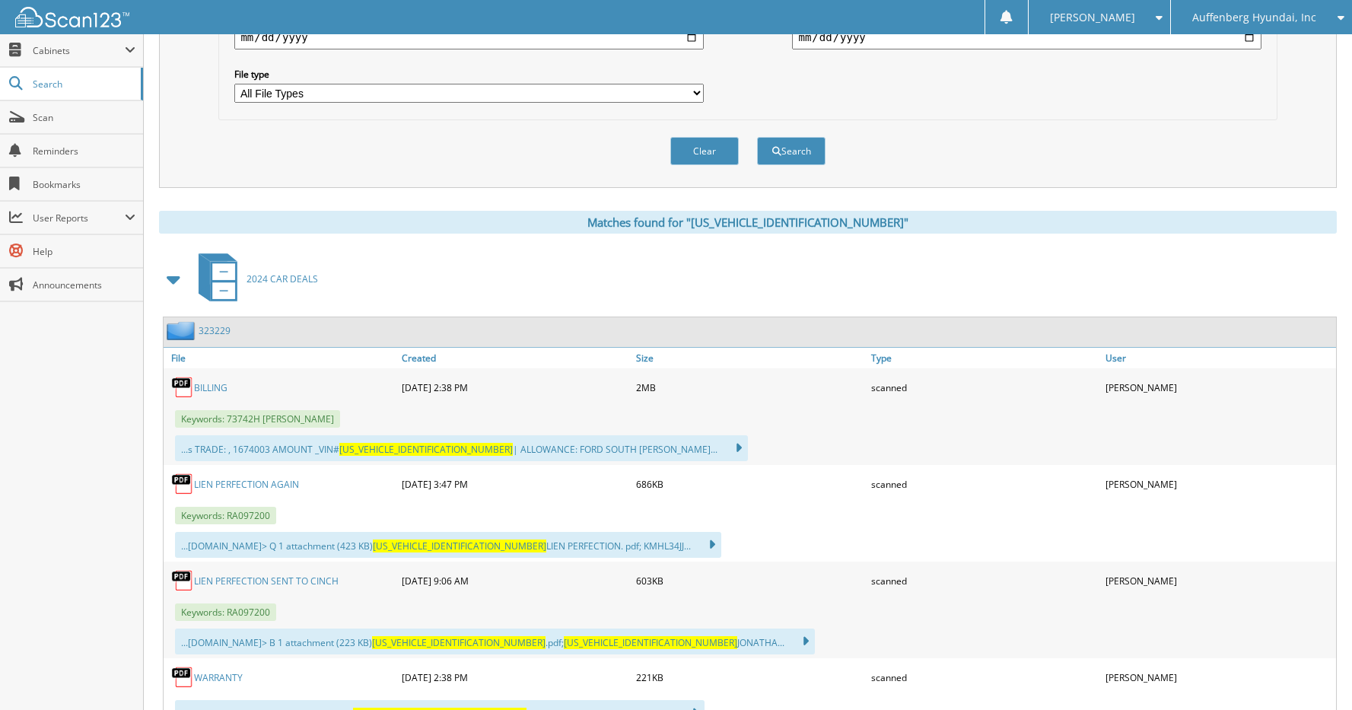
click at [207, 327] on link "323229" at bounding box center [215, 330] width 32 height 13
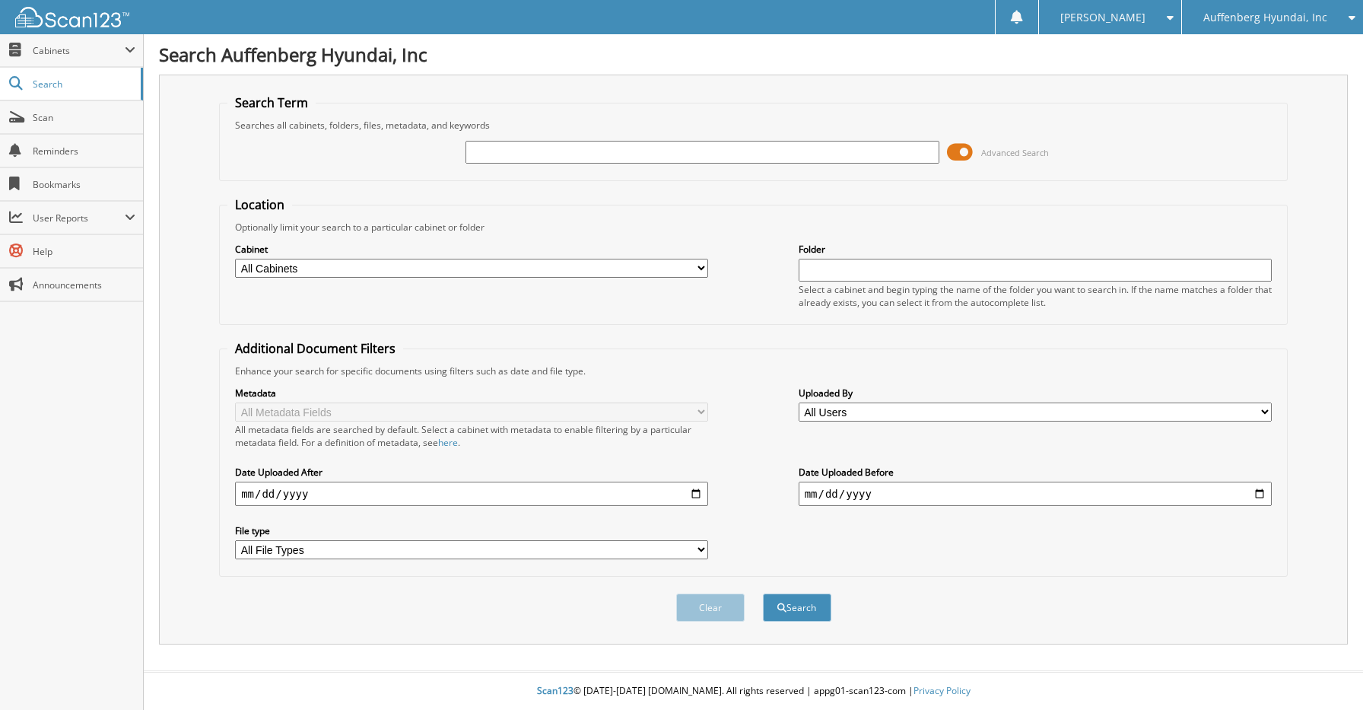
click at [637, 154] on input "text" at bounding box center [702, 152] width 473 height 23
click at [711, 145] on input "text" at bounding box center [702, 152] width 473 height 23
type input "[US_VEHICLE_IDENTIFICATION_NUMBER]"
click at [763, 593] on button "Search" at bounding box center [797, 607] width 68 height 28
